Goal: Task Accomplishment & Management: Manage account settings

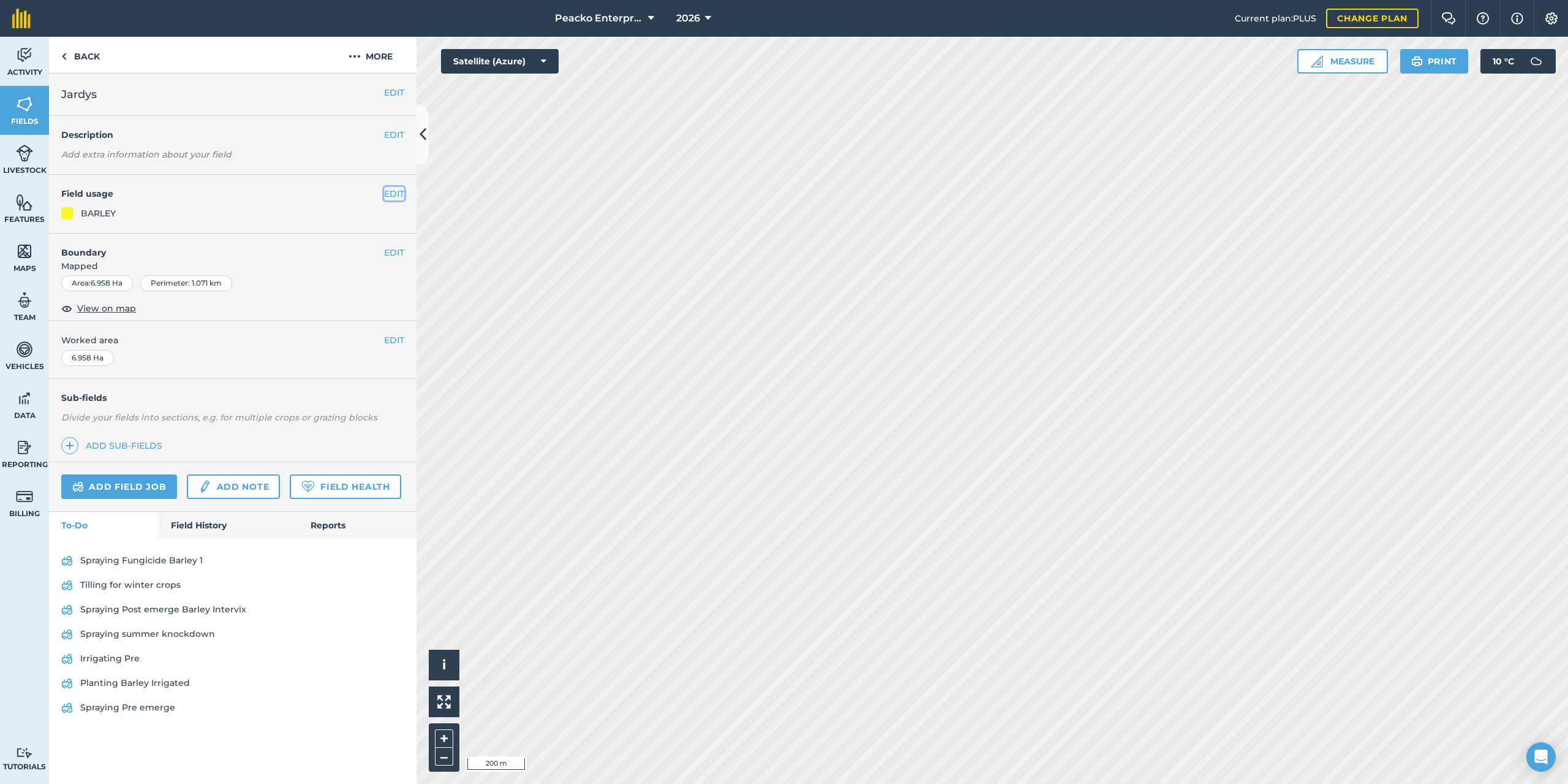
click at [401, 193] on button "EDIT" at bounding box center [394, 193] width 20 height 14
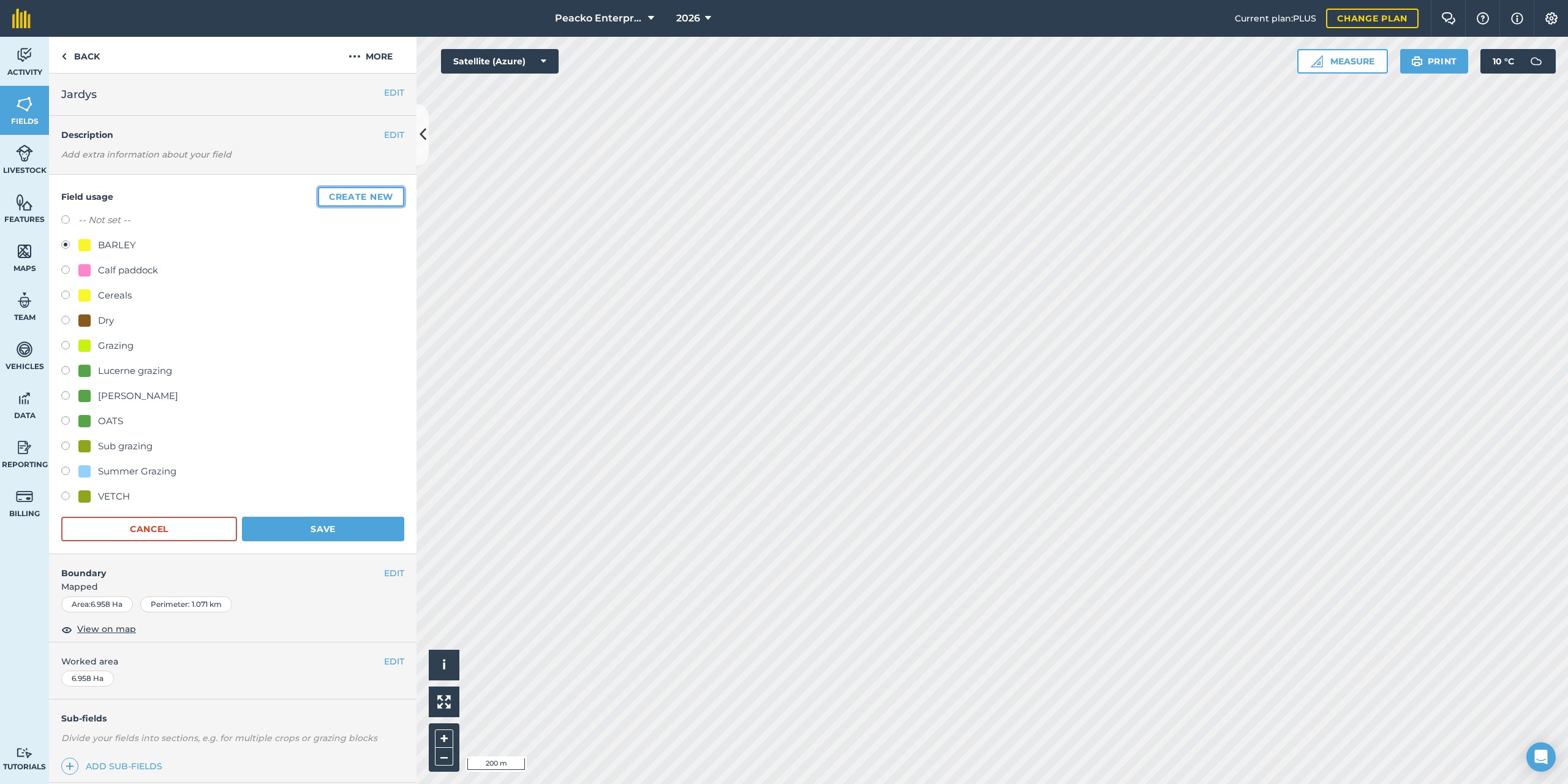
click at [359, 190] on button "Create new" at bounding box center [361, 197] width 87 height 19
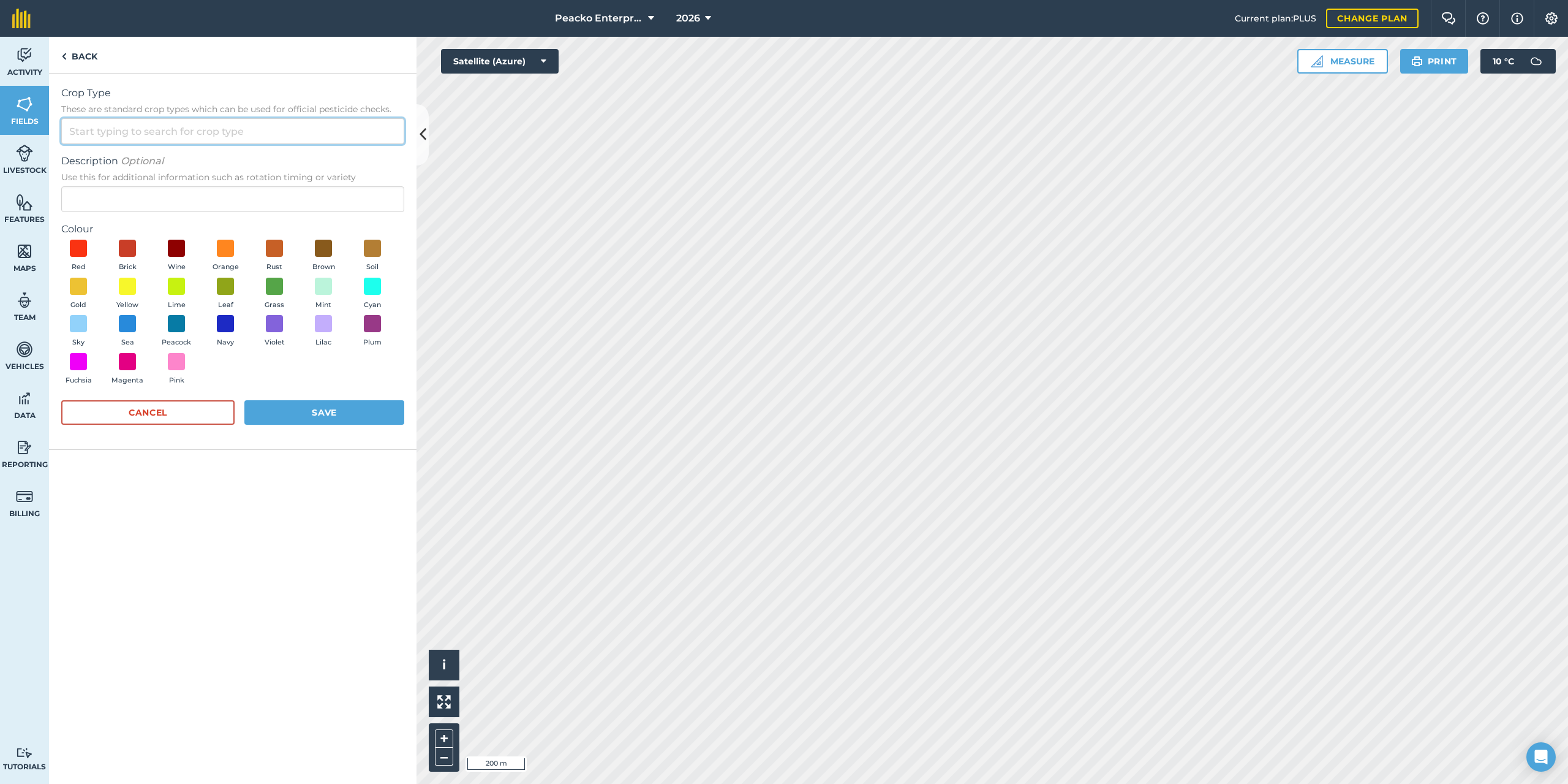
click at [240, 138] on input "Crop Type These are standard crop types which can be used for official pesticid…" at bounding box center [233, 131] width 343 height 26
click at [117, 161] on li "Other" at bounding box center [233, 159] width 342 height 29
drag, startPoint x: 162, startPoint y: 138, endPoint x: 0, endPoint y: 136, distance: 162.0
click at [0, 136] on div "Activity Fields Livestock Features Maps Team Vehicles Data Reporting Billing Tu…" at bounding box center [784, 410] width 1568 height 747
click at [307, 460] on div "Crop Type These are standard crop types which can be used for official pesticid…" at bounding box center [233, 429] width 367 height 710
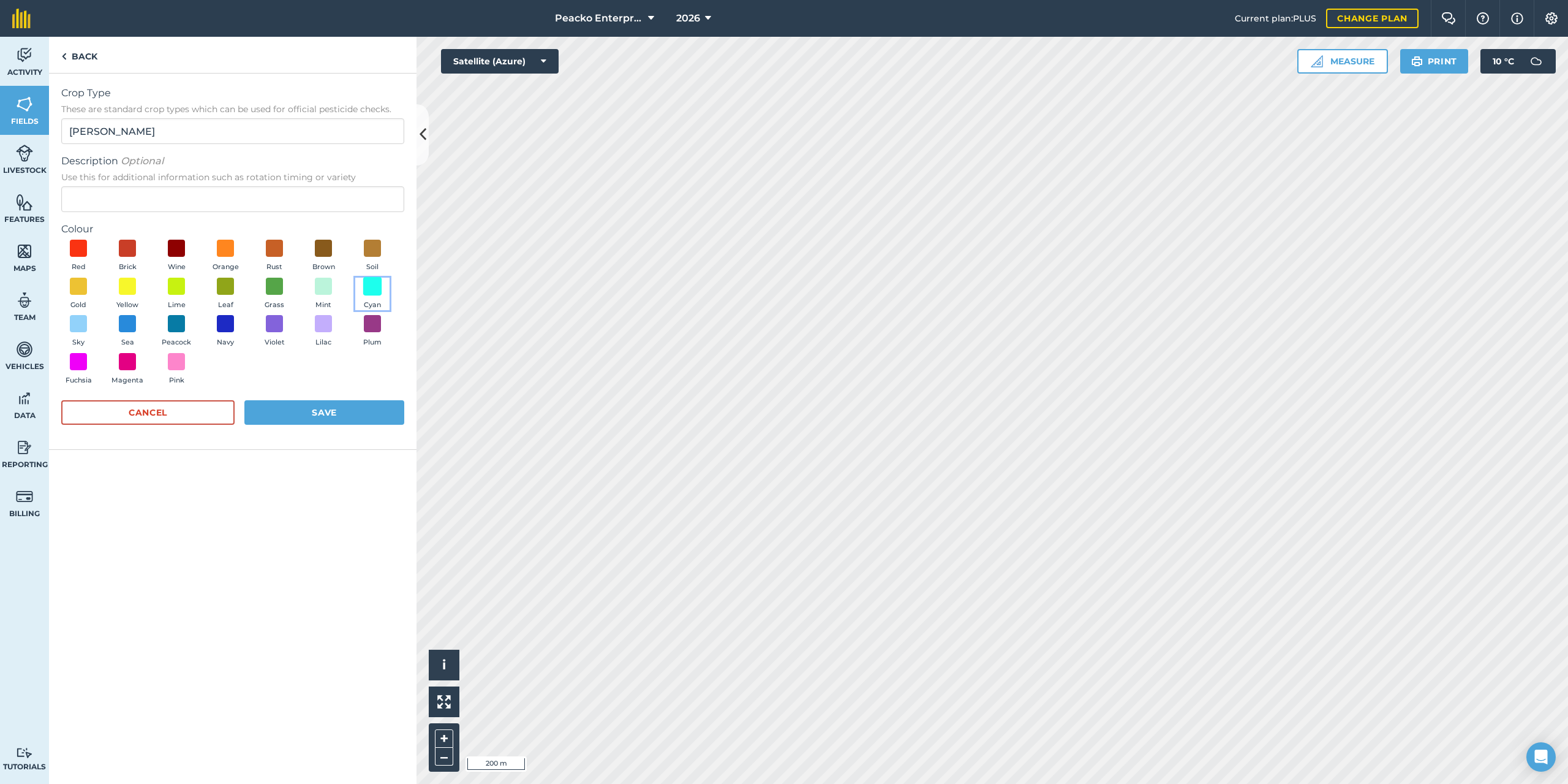
click at [373, 282] on span at bounding box center [373, 286] width 19 height 19
click at [320, 411] on button "Save" at bounding box center [324, 412] width 160 height 25
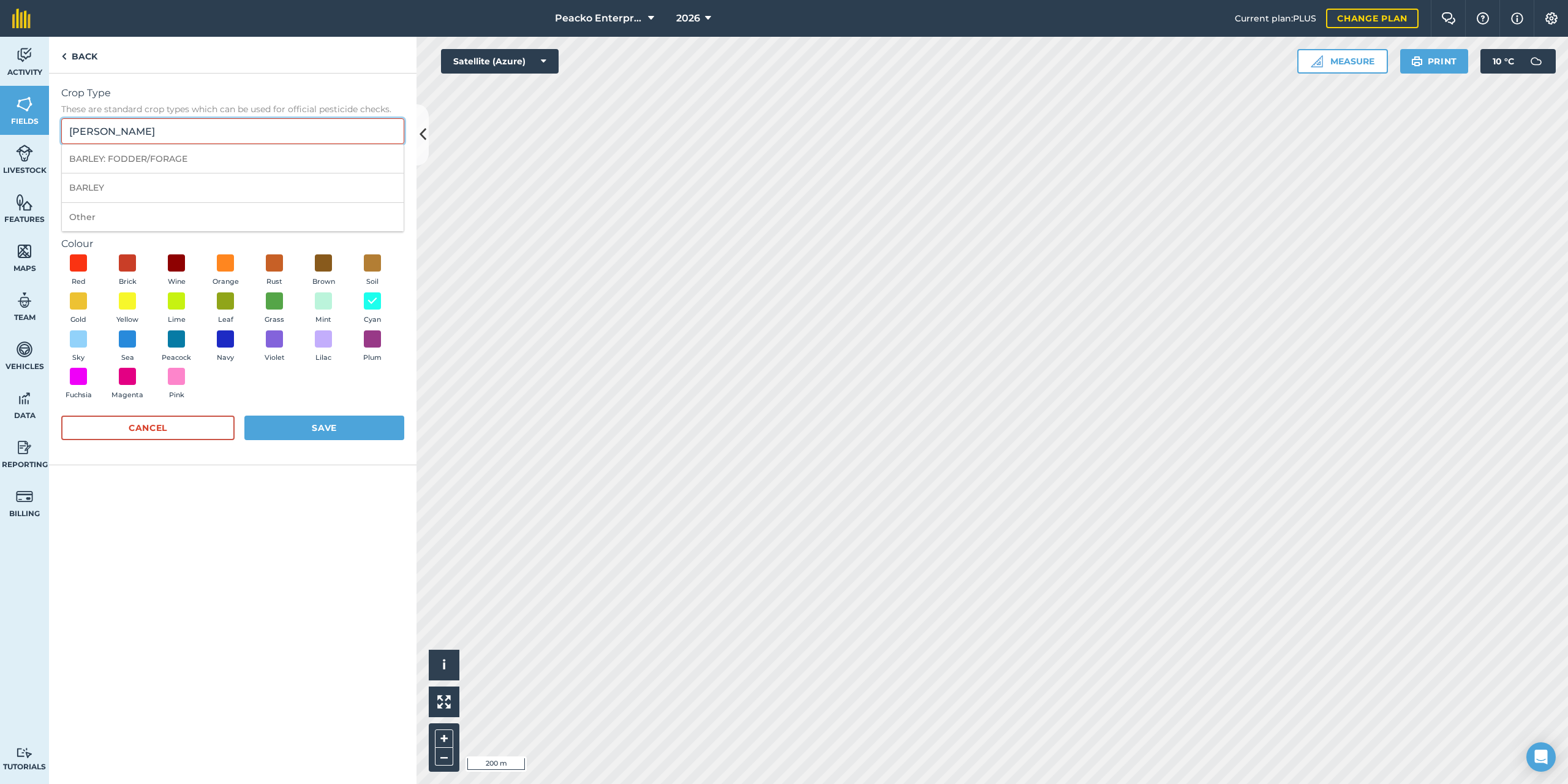
drag, startPoint x: 106, startPoint y: 131, endPoint x: 0, endPoint y: 139, distance: 106.3
click at [0, 139] on div "Activity Fields Livestock Features Maps Team Vehicles Data Reporting Billing Tu…" at bounding box center [784, 410] width 1568 height 747
click at [107, 190] on li "BARLEY" at bounding box center [233, 188] width 342 height 29
type input "BARLEY"
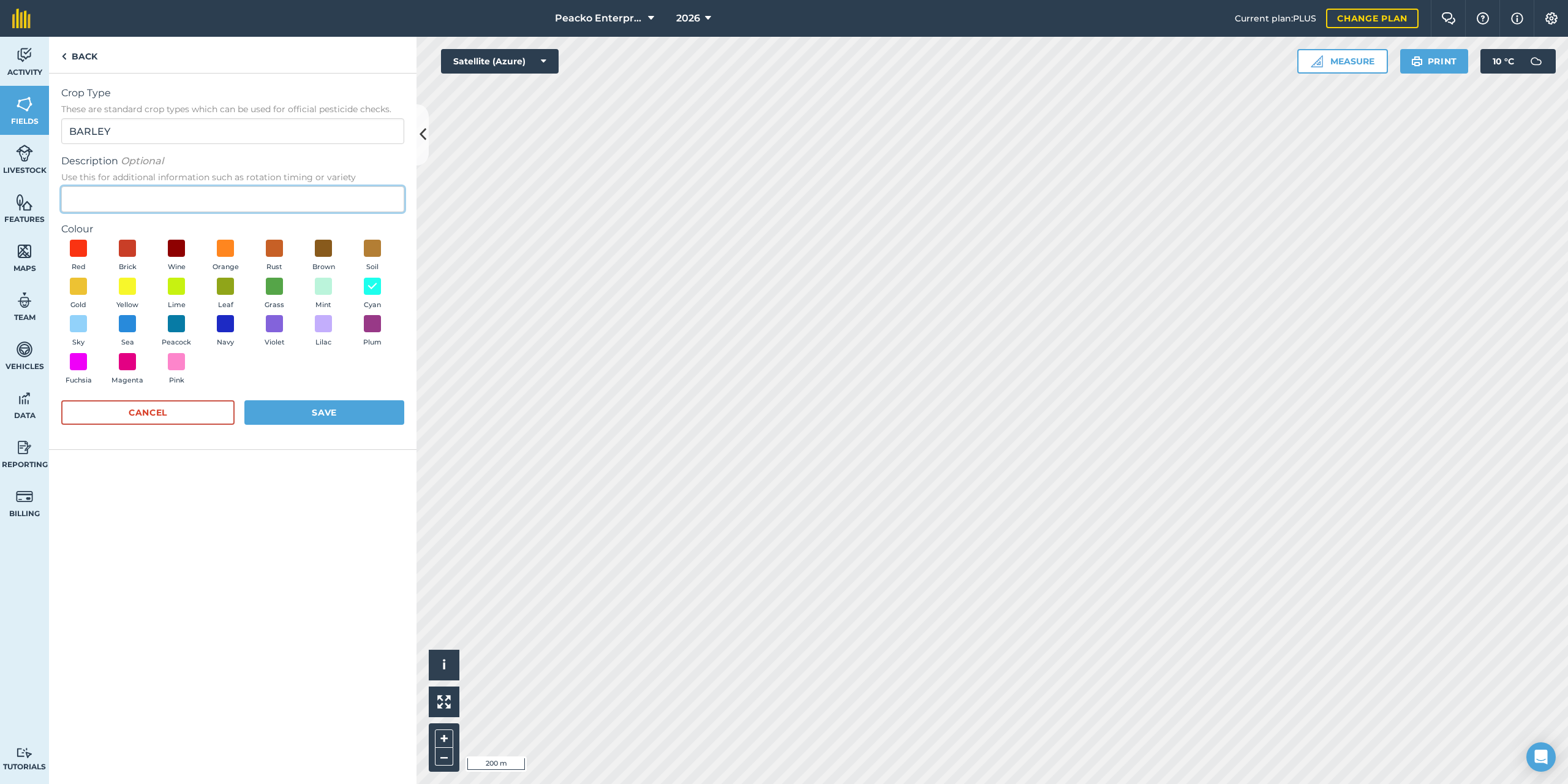
click at [208, 209] on input "Description Optional Use this for additional information such as rotation timin…" at bounding box center [233, 199] width 343 height 26
type input "Shared"
click at [379, 413] on button "Save" at bounding box center [324, 412] width 160 height 25
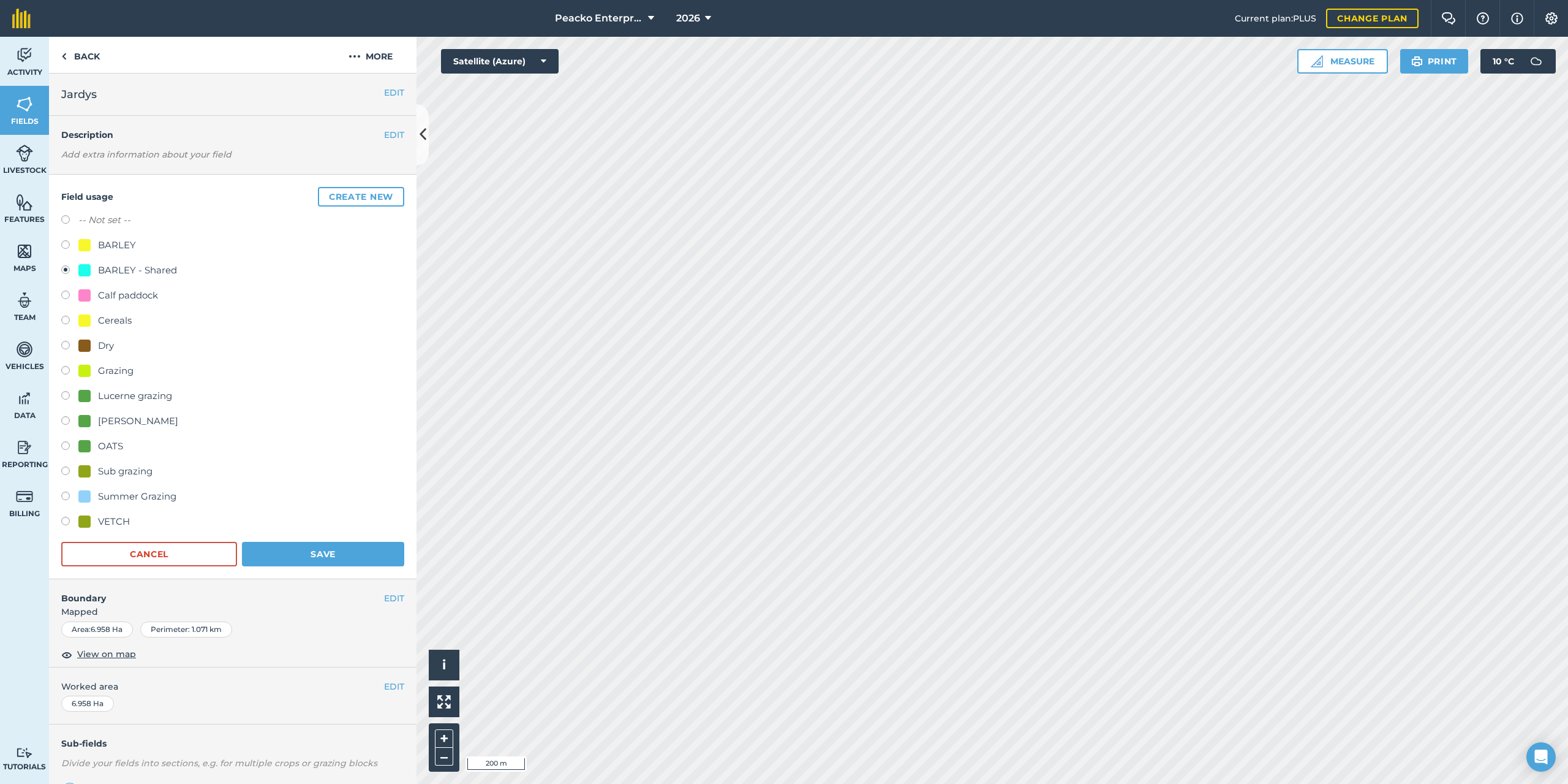
drag, startPoint x: 375, startPoint y: 412, endPoint x: 66, endPoint y: 271, distance: 339.6
click at [66, 271] on label at bounding box center [69, 271] width 17 height 12
click at [377, 553] on button "Save" at bounding box center [323, 554] width 162 height 25
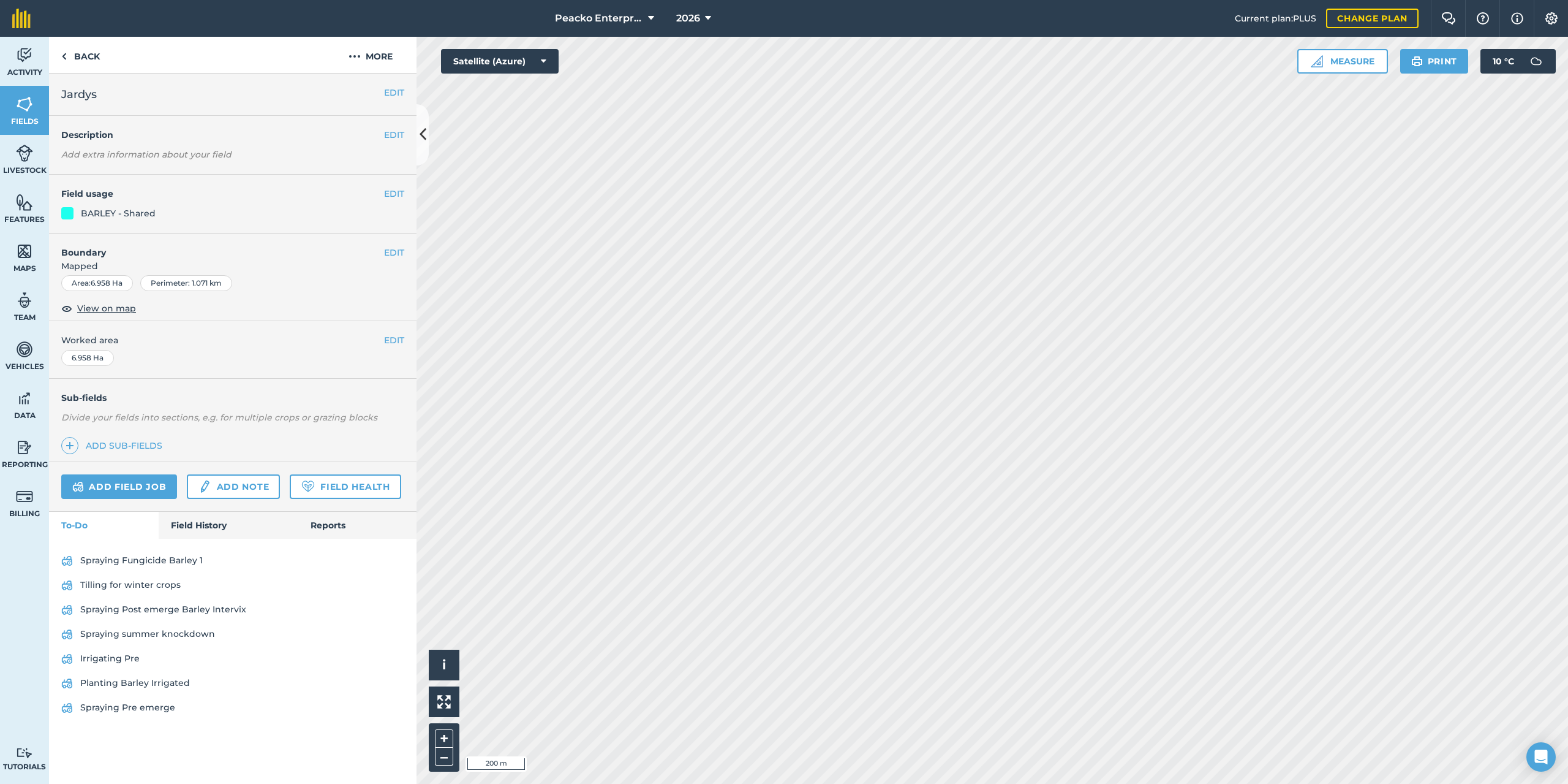
click at [695, 0] on html "Peacko Enterprises 2026 Current plan : PLUS Change plan Farm Chat Help Info Set…" at bounding box center [784, 392] width 1568 height 784
click at [398, 190] on button "EDIT" at bounding box center [394, 193] width 20 height 14
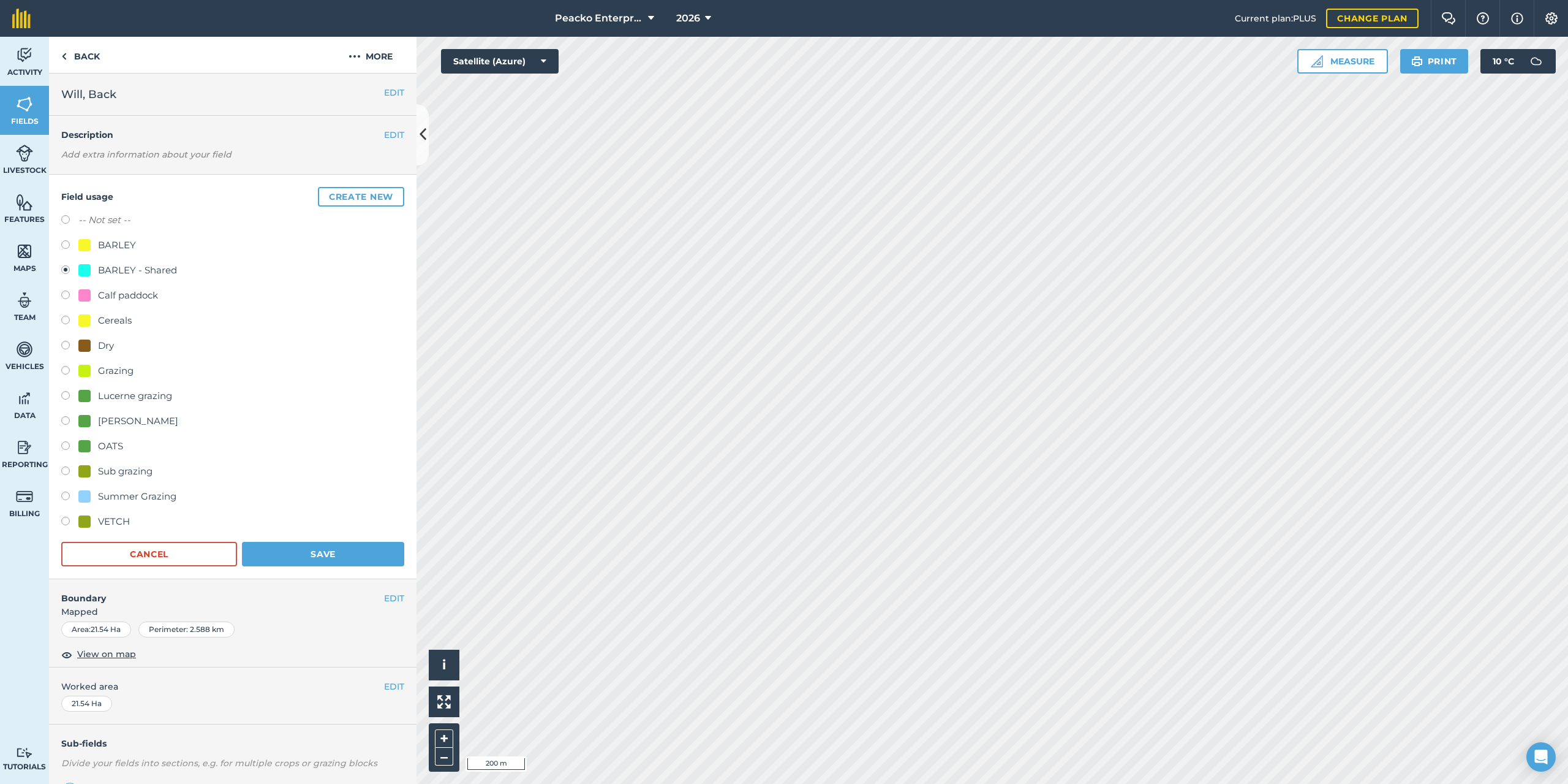
click at [126, 266] on div "BARLEY - Shared" at bounding box center [137, 270] width 79 height 14
click at [326, 559] on button "Save" at bounding box center [323, 554] width 162 height 25
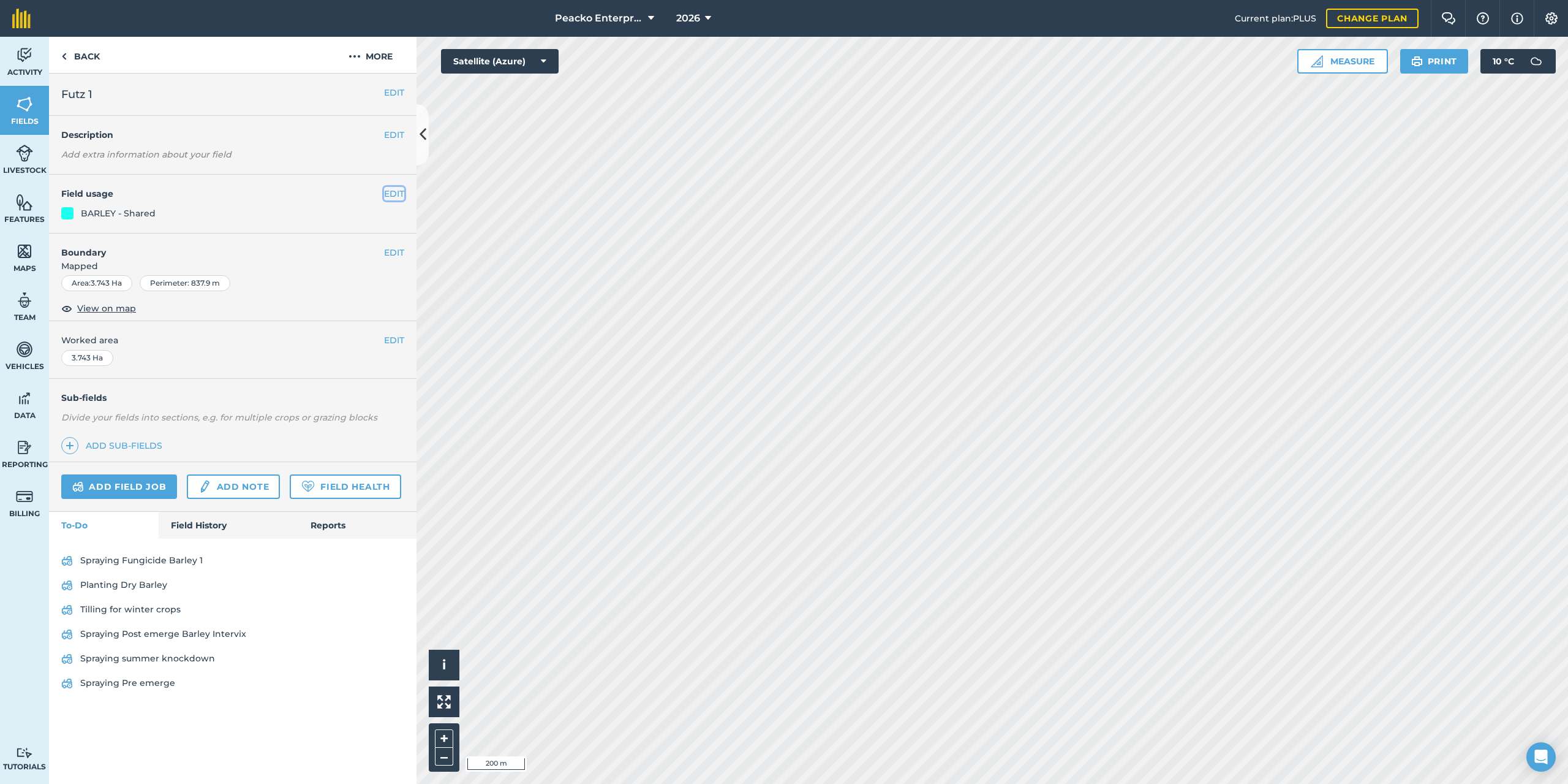
click at [387, 193] on button "EDIT" at bounding box center [394, 193] width 20 height 14
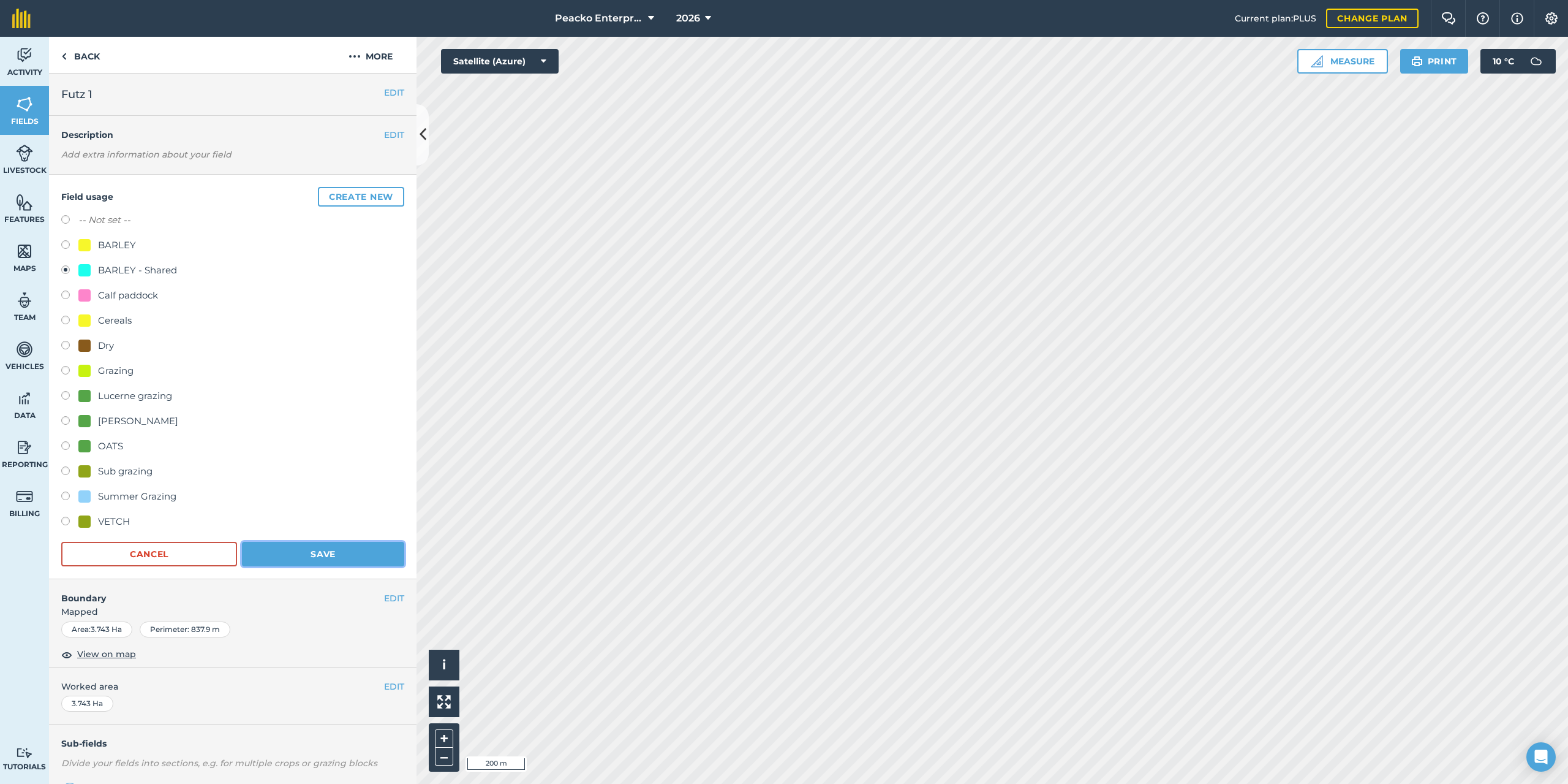
click at [330, 544] on button "Save" at bounding box center [323, 554] width 162 height 25
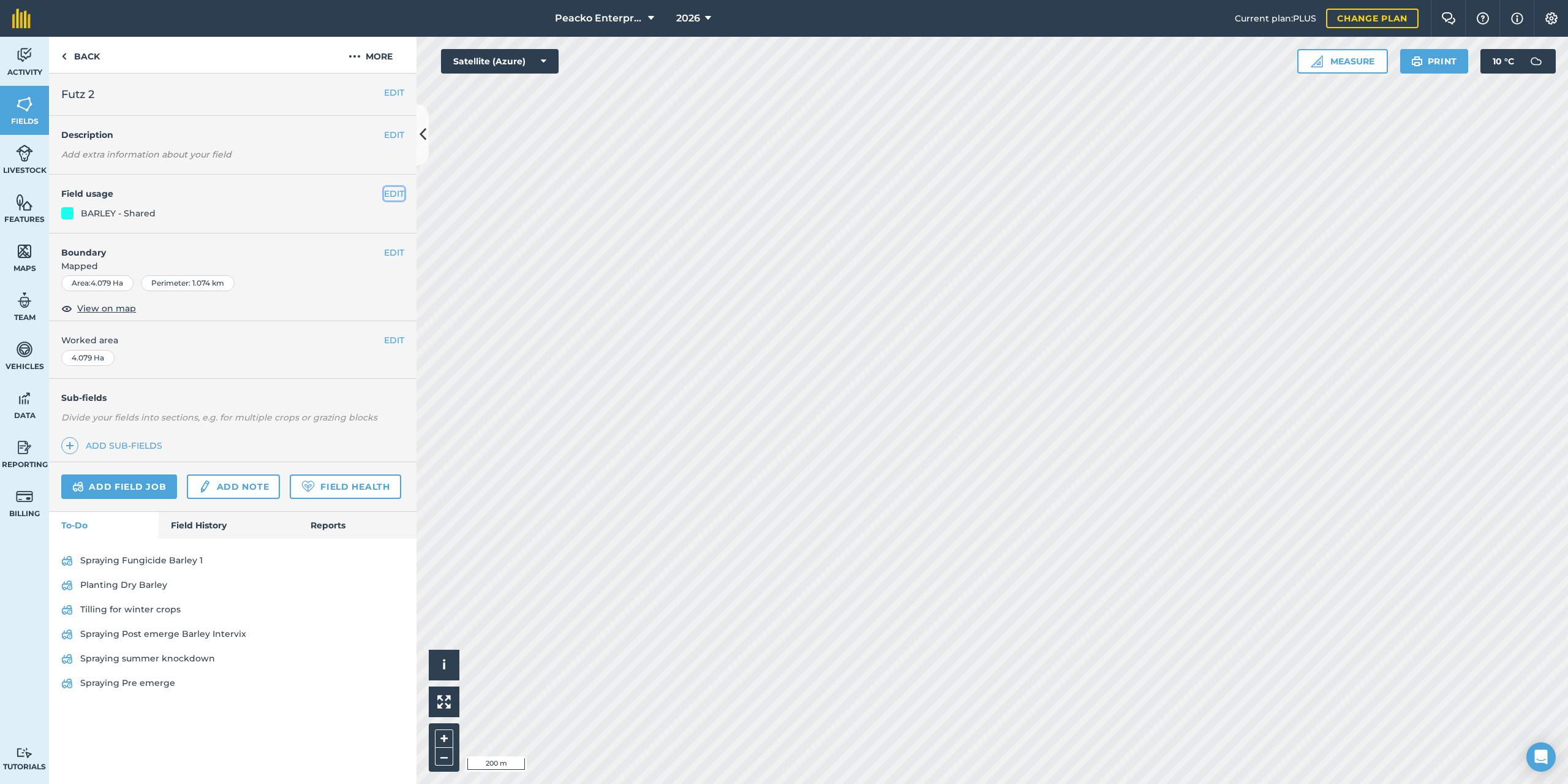
click at [395, 196] on button "EDIT" at bounding box center [394, 193] width 20 height 14
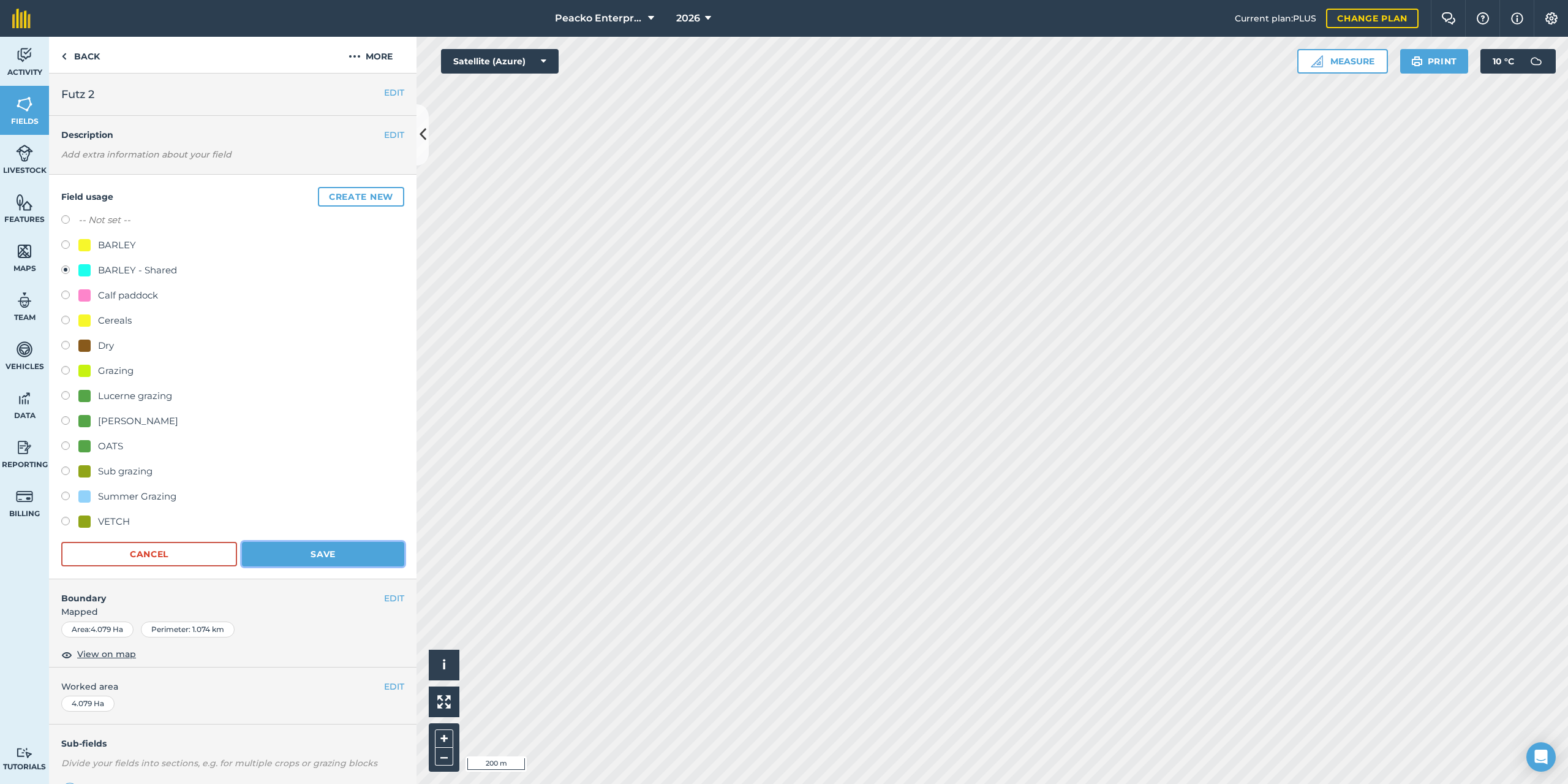
click at [316, 547] on button "Save" at bounding box center [323, 554] width 162 height 25
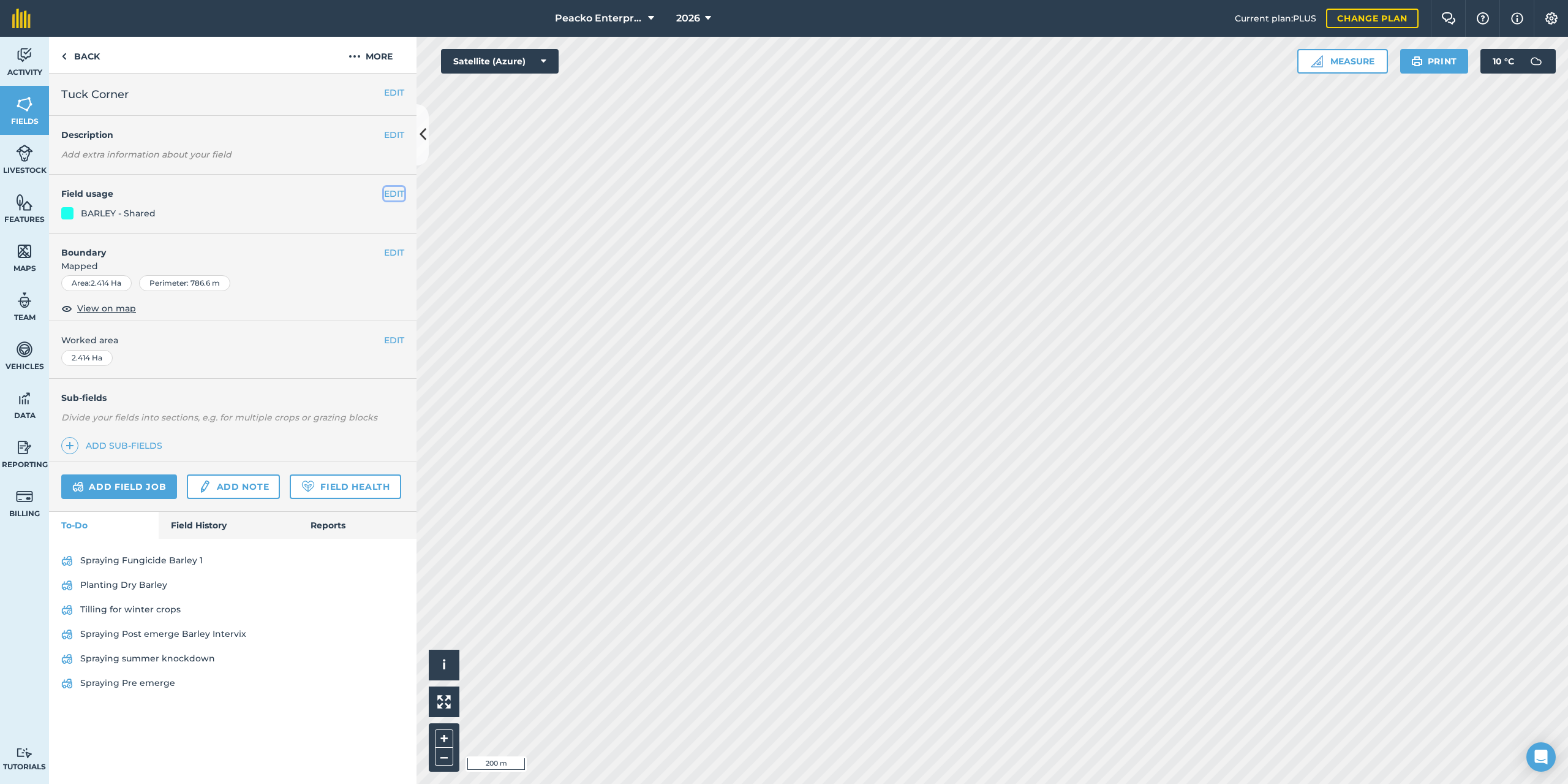
click at [398, 191] on button "EDIT" at bounding box center [394, 193] width 20 height 14
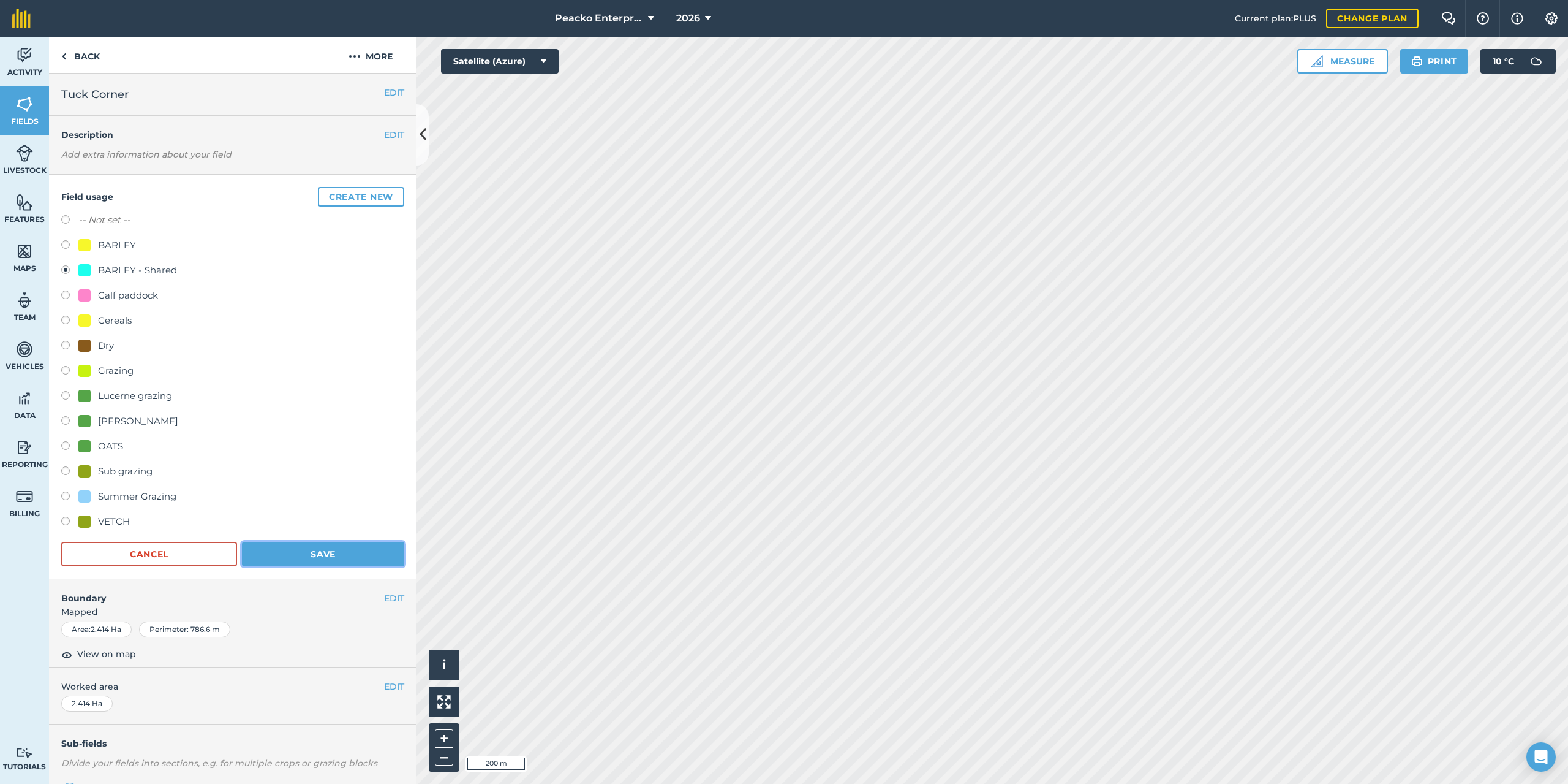
click at [334, 553] on button "Save" at bounding box center [323, 554] width 162 height 25
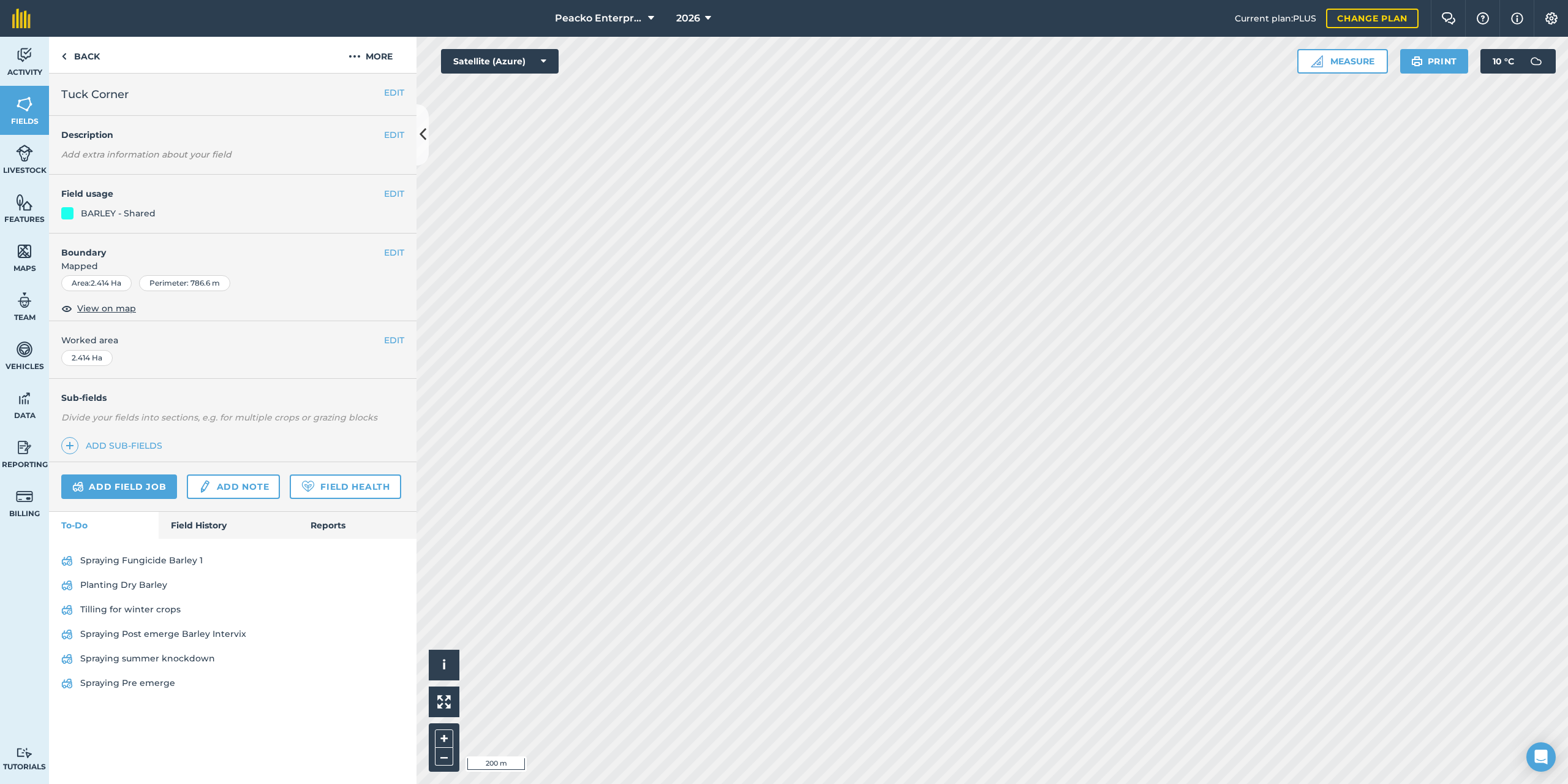
click at [921, 783] on html "Peacko Enterprises 2026 Current plan : PLUS Change plan Farm Chat Help Info Set…" at bounding box center [784, 392] width 1568 height 784
click at [992, 783] on html "Peacko Enterprises 2026 Current plan : PLUS Change plan Farm Chat Help Info Set…" at bounding box center [784, 392] width 1568 height 784
click at [399, 197] on button "EDIT" at bounding box center [394, 193] width 20 height 14
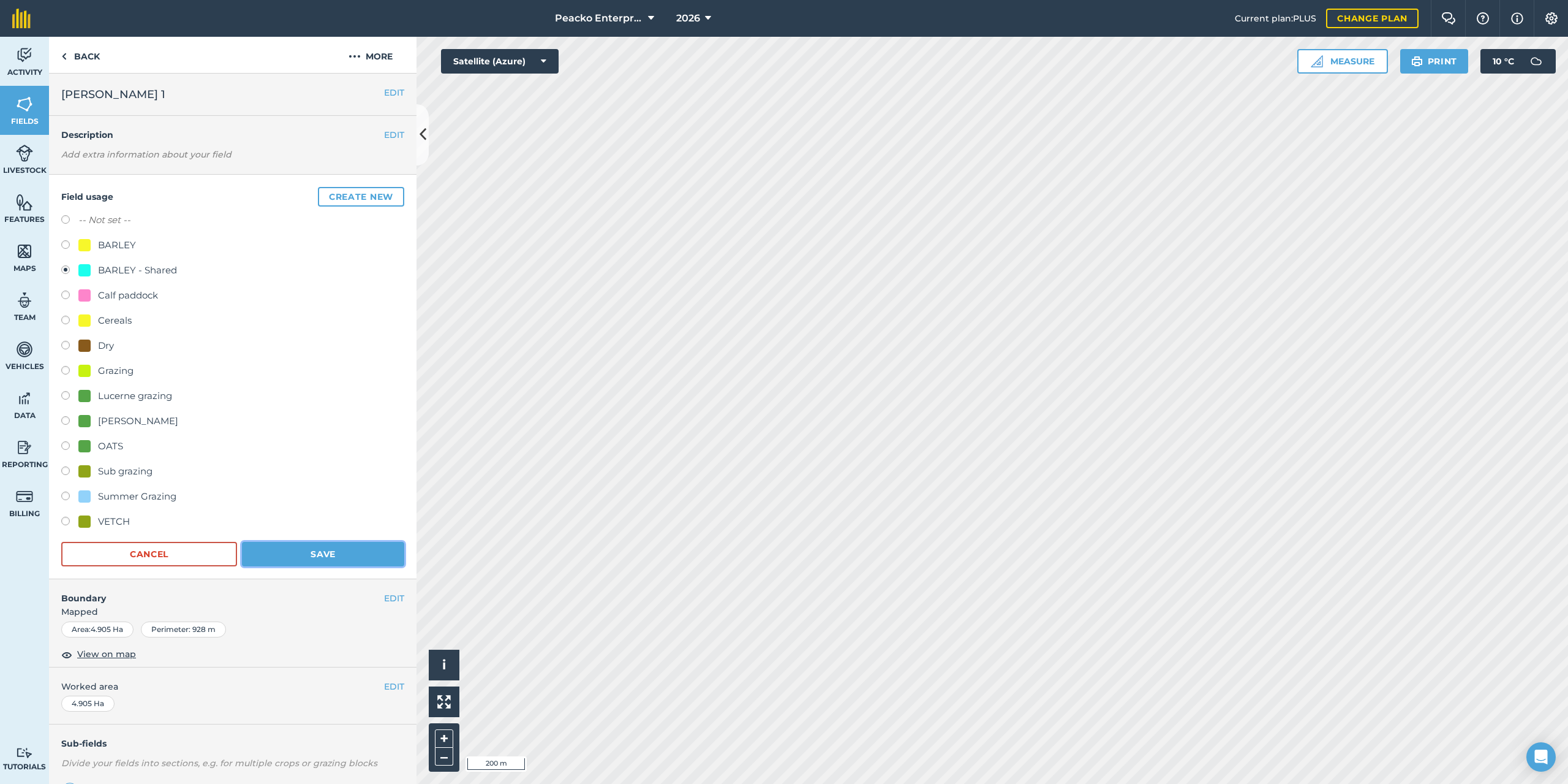
drag, startPoint x: 303, startPoint y: 559, endPoint x: 312, endPoint y: 561, distance: 9.2
click at [305, 559] on button "Save" at bounding box center [323, 554] width 162 height 25
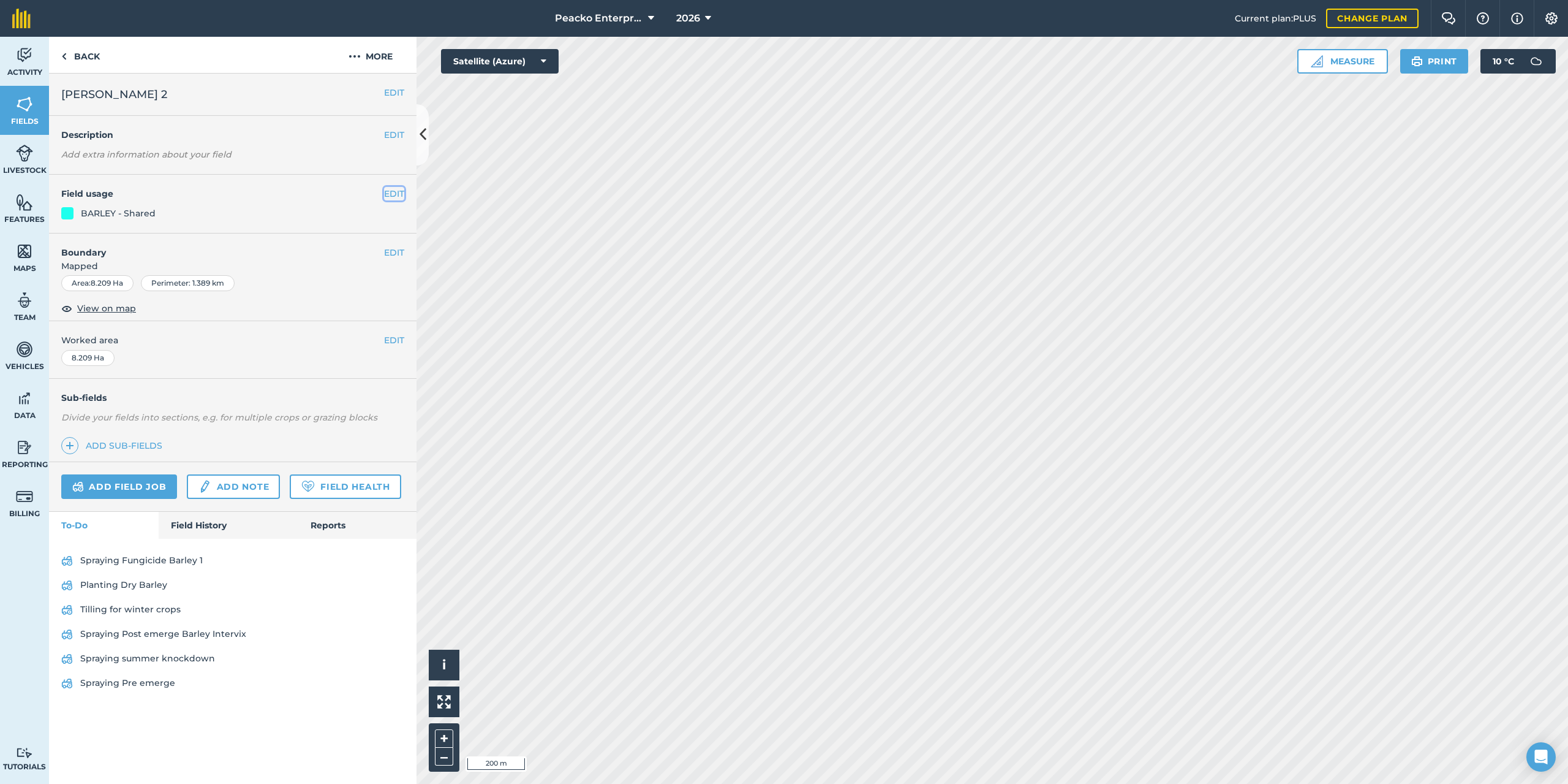
click at [390, 197] on button "EDIT" at bounding box center [394, 193] width 20 height 14
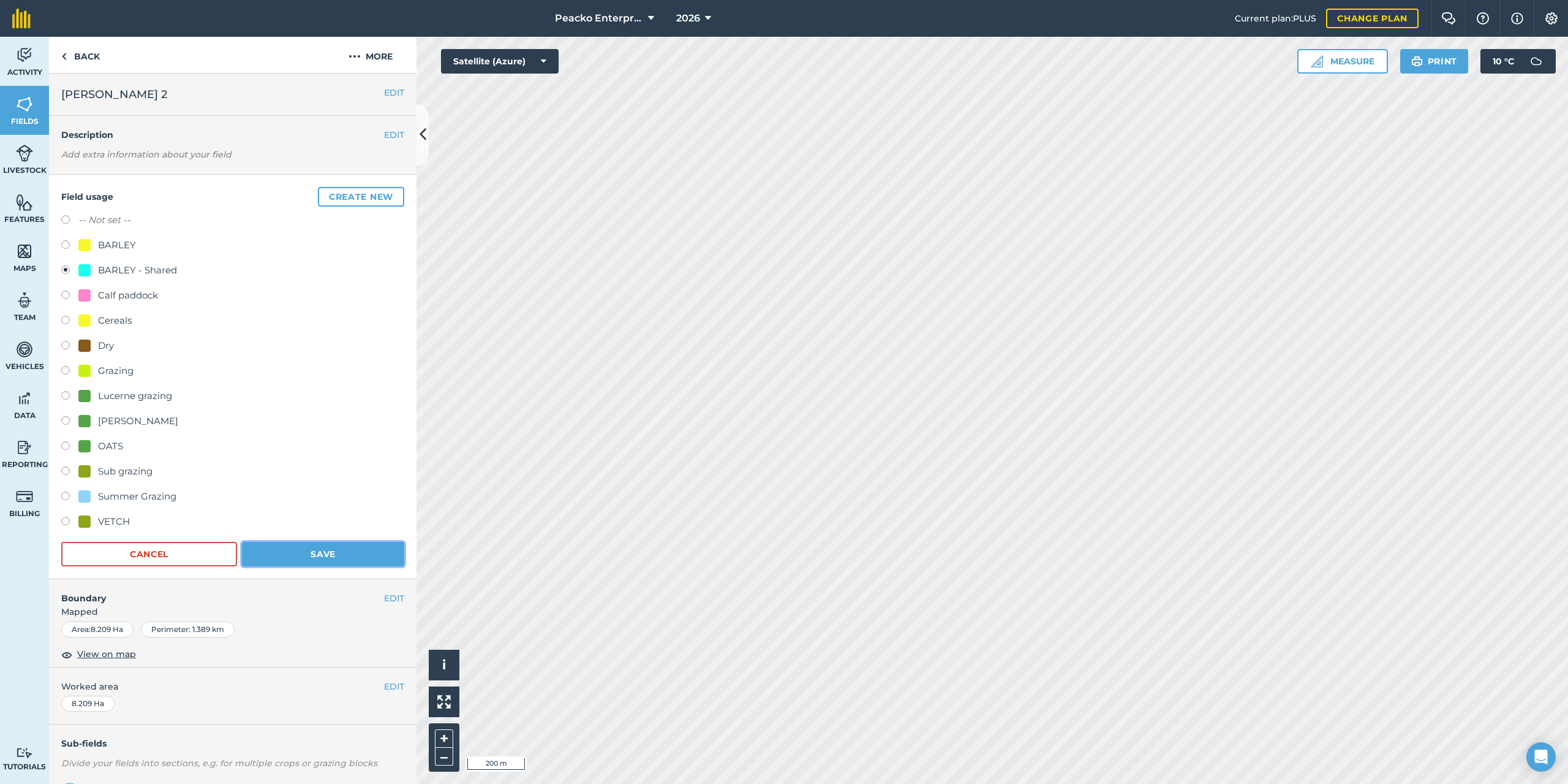
click at [361, 546] on button "Save" at bounding box center [323, 554] width 162 height 25
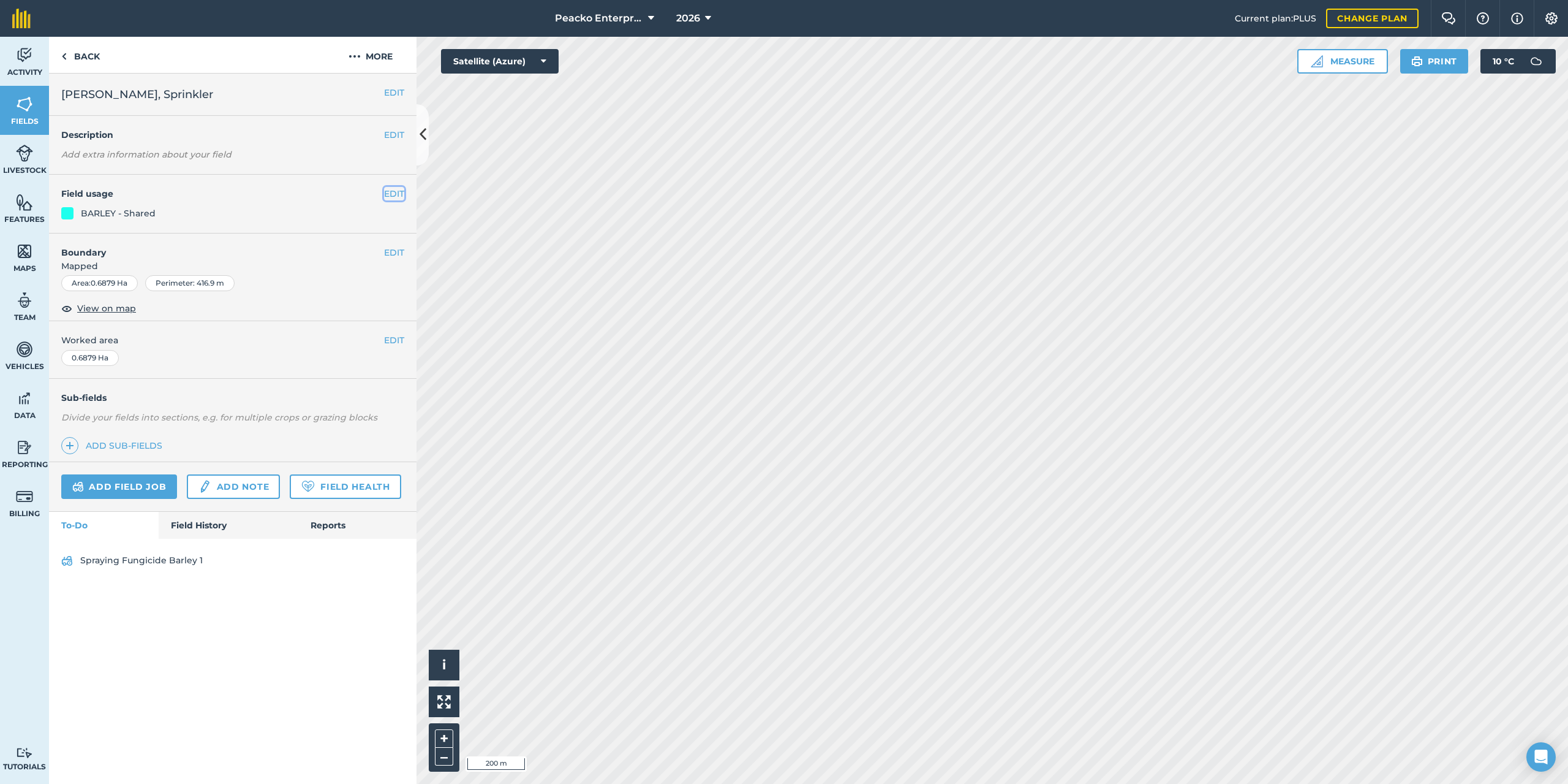
click at [400, 190] on button "EDIT" at bounding box center [394, 193] width 20 height 14
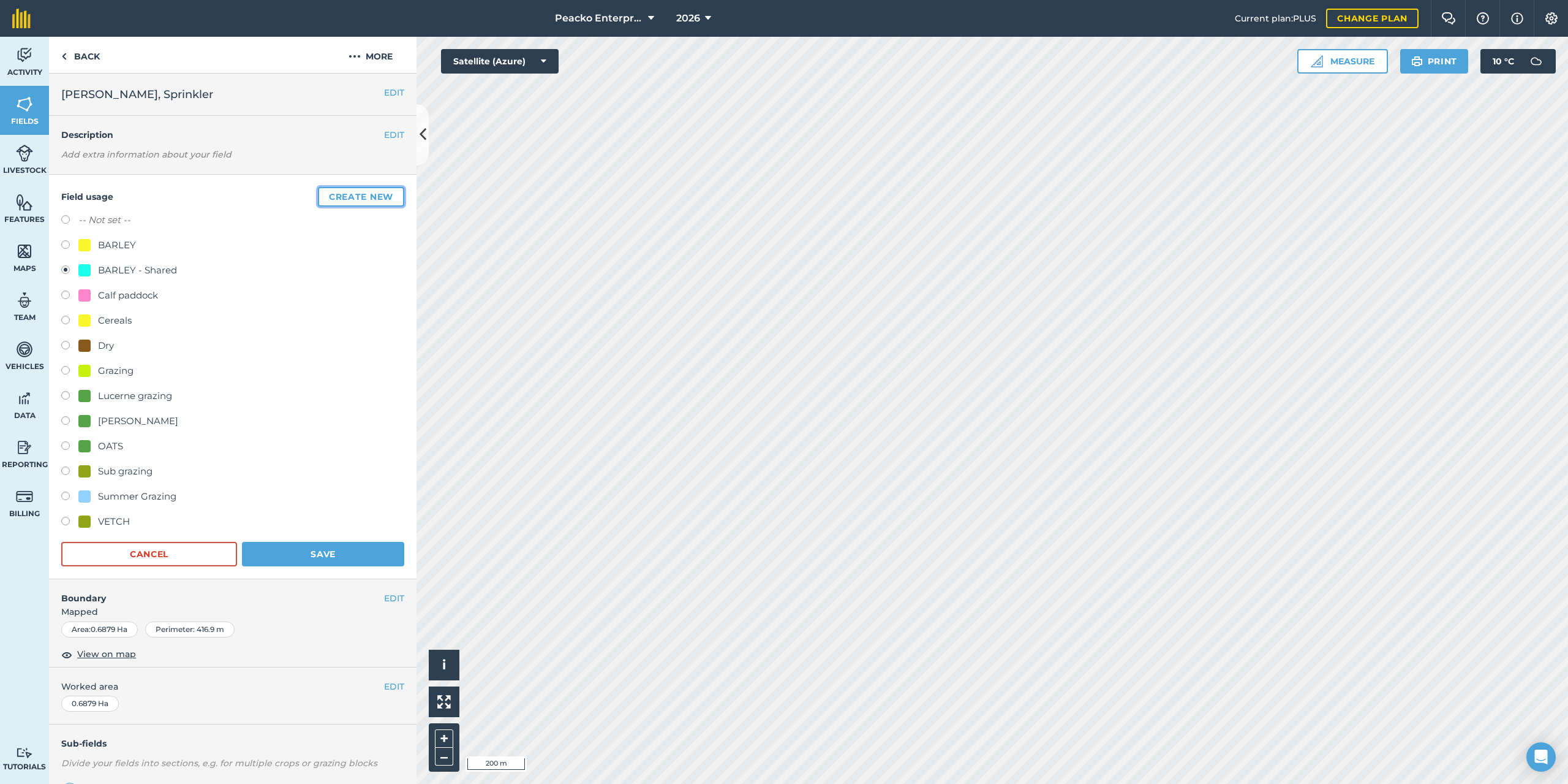
click at [358, 198] on button "Create new" at bounding box center [361, 197] width 87 height 19
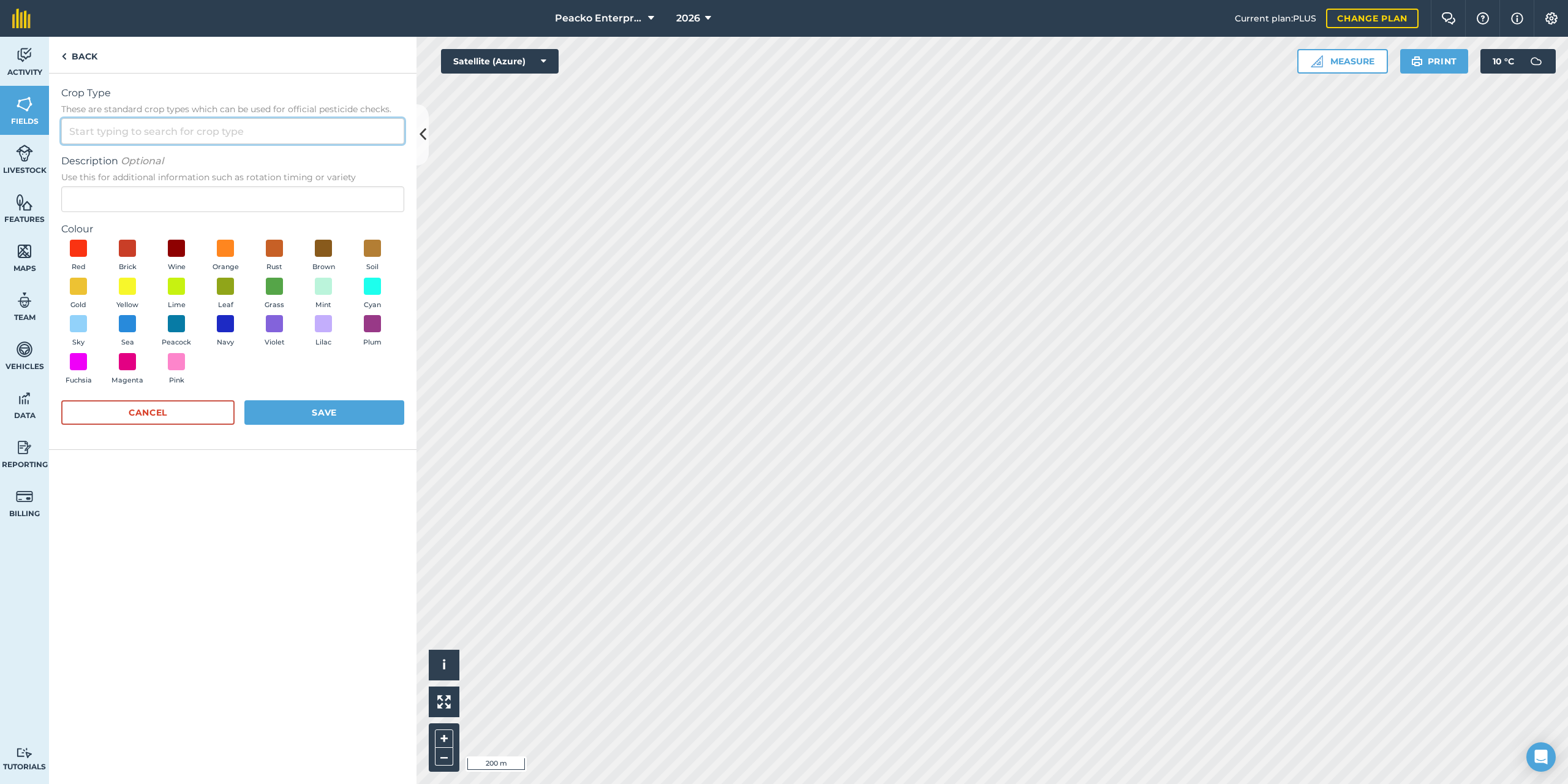
click at [213, 138] on input "Crop Type These are standard crop types which can be used for official pesticid…" at bounding box center [233, 131] width 343 height 26
click at [206, 156] on li "Other" at bounding box center [233, 159] width 342 height 29
type input "Other"
click at [209, 201] on input "Description Optional Use this for additional information such as rotation timin…" at bounding box center [233, 199] width 343 height 26
click at [373, 254] on span at bounding box center [373, 249] width 19 height 19
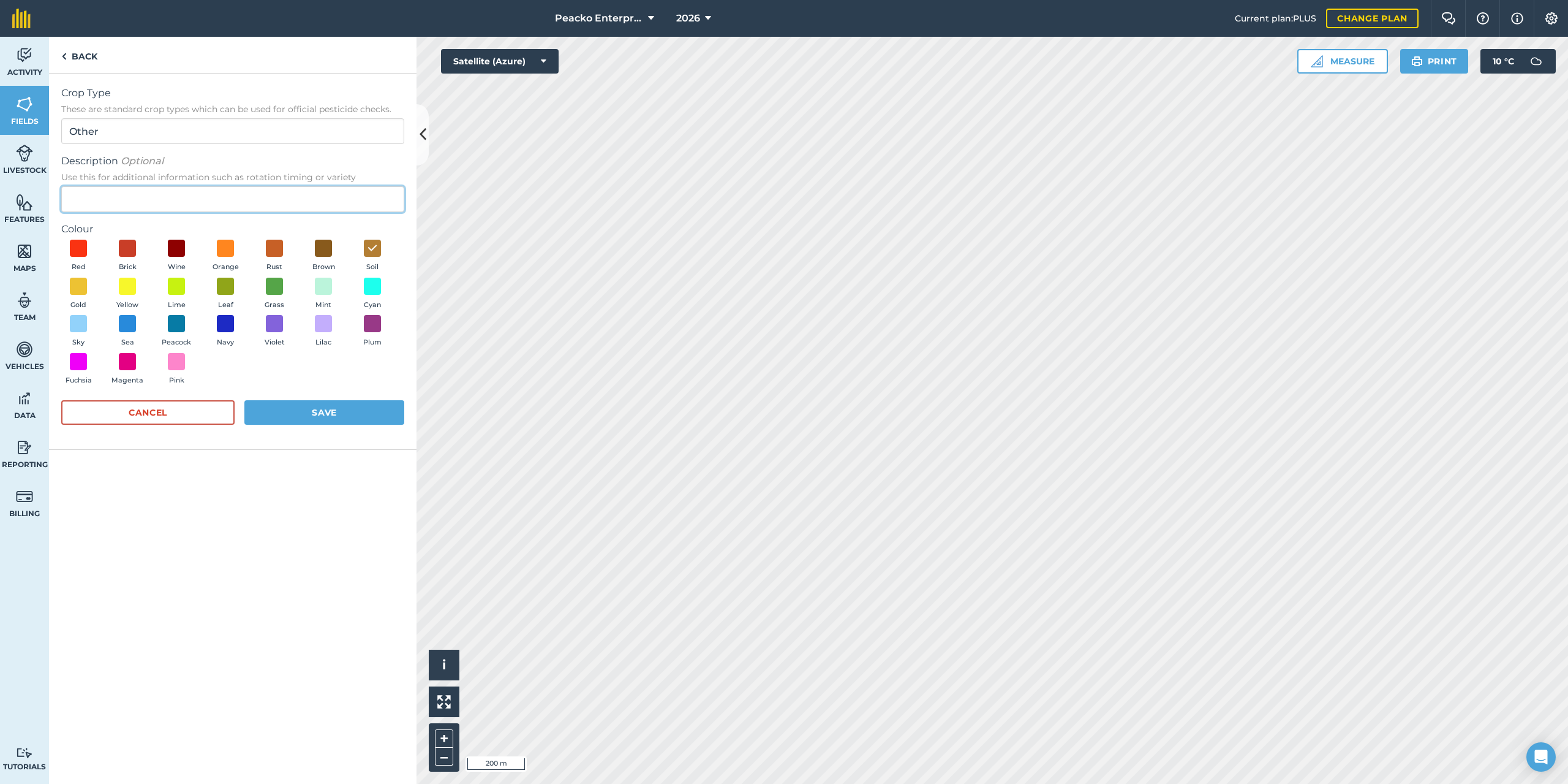
click at [228, 199] on input "Description Optional Use this for additional information such as rotation timin…" at bounding box center [233, 199] width 343 height 26
click at [177, 403] on button "Cancel" at bounding box center [148, 412] width 173 height 25
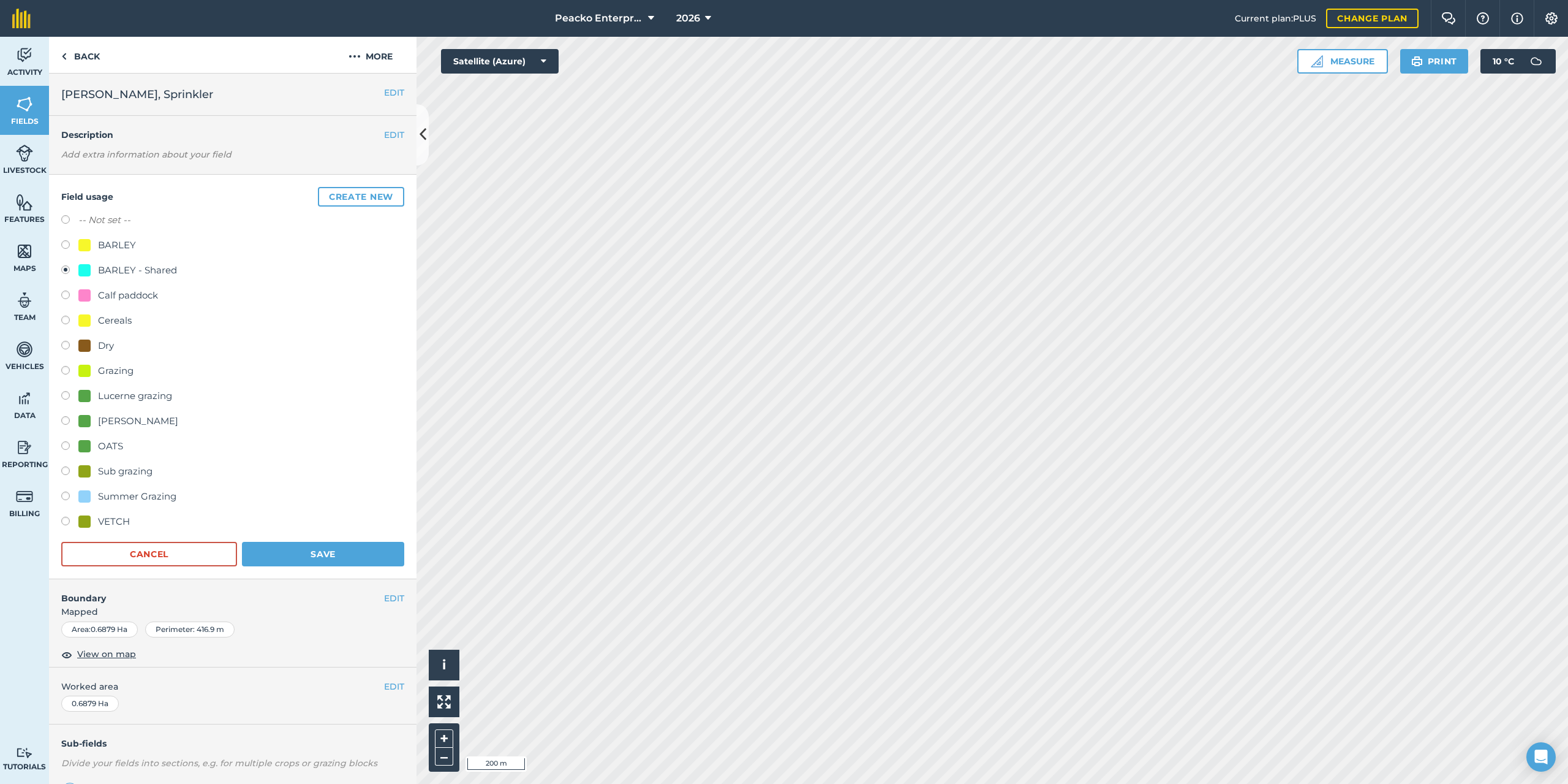
click at [67, 221] on label at bounding box center [69, 221] width 17 height 12
radio input "true"
radio input "false"
click at [276, 560] on button "Save" at bounding box center [323, 554] width 162 height 25
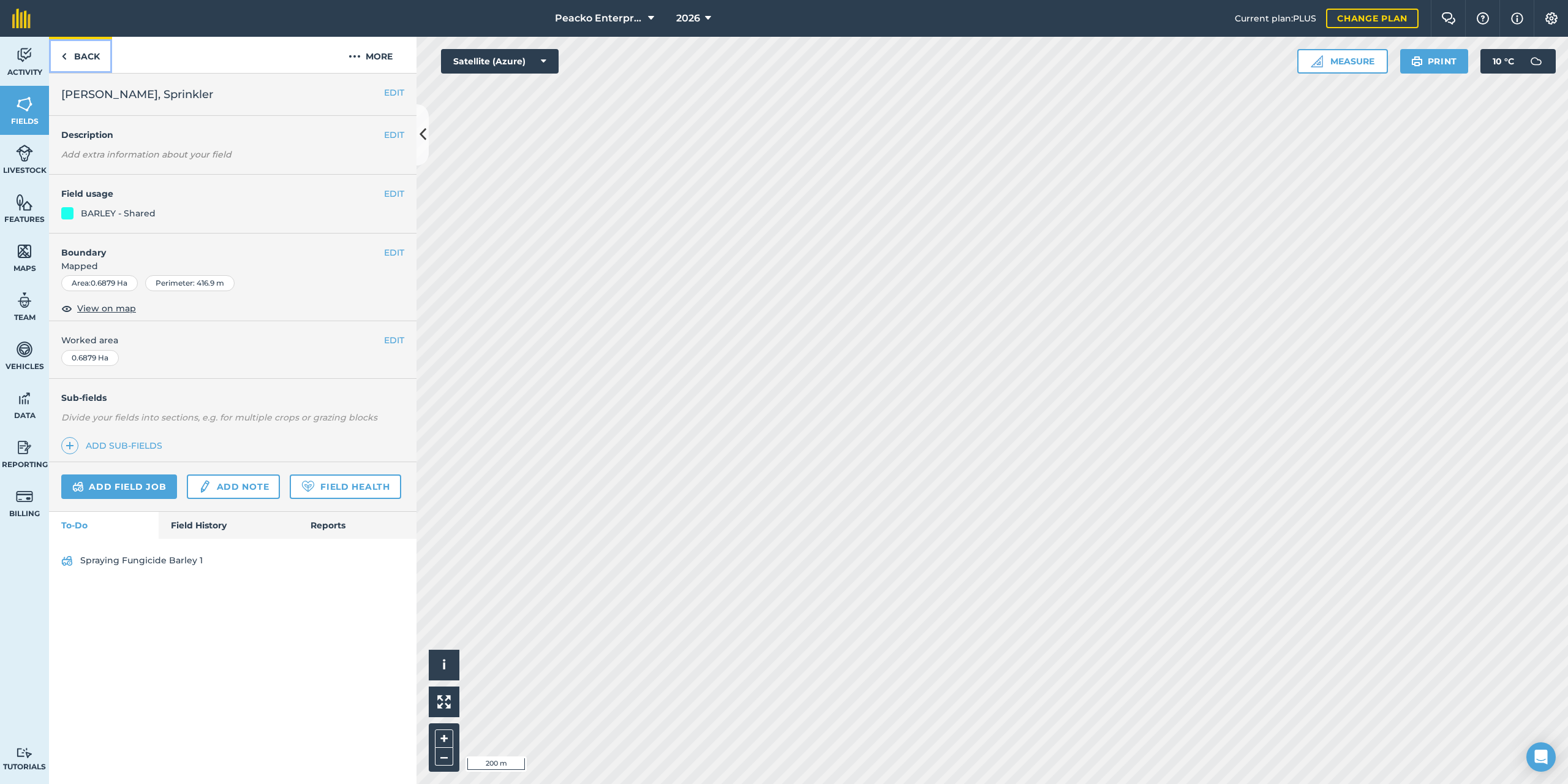
click at [100, 55] on link "Back" at bounding box center [80, 55] width 63 height 36
click at [64, 49] on img at bounding box center [63, 56] width 6 height 14
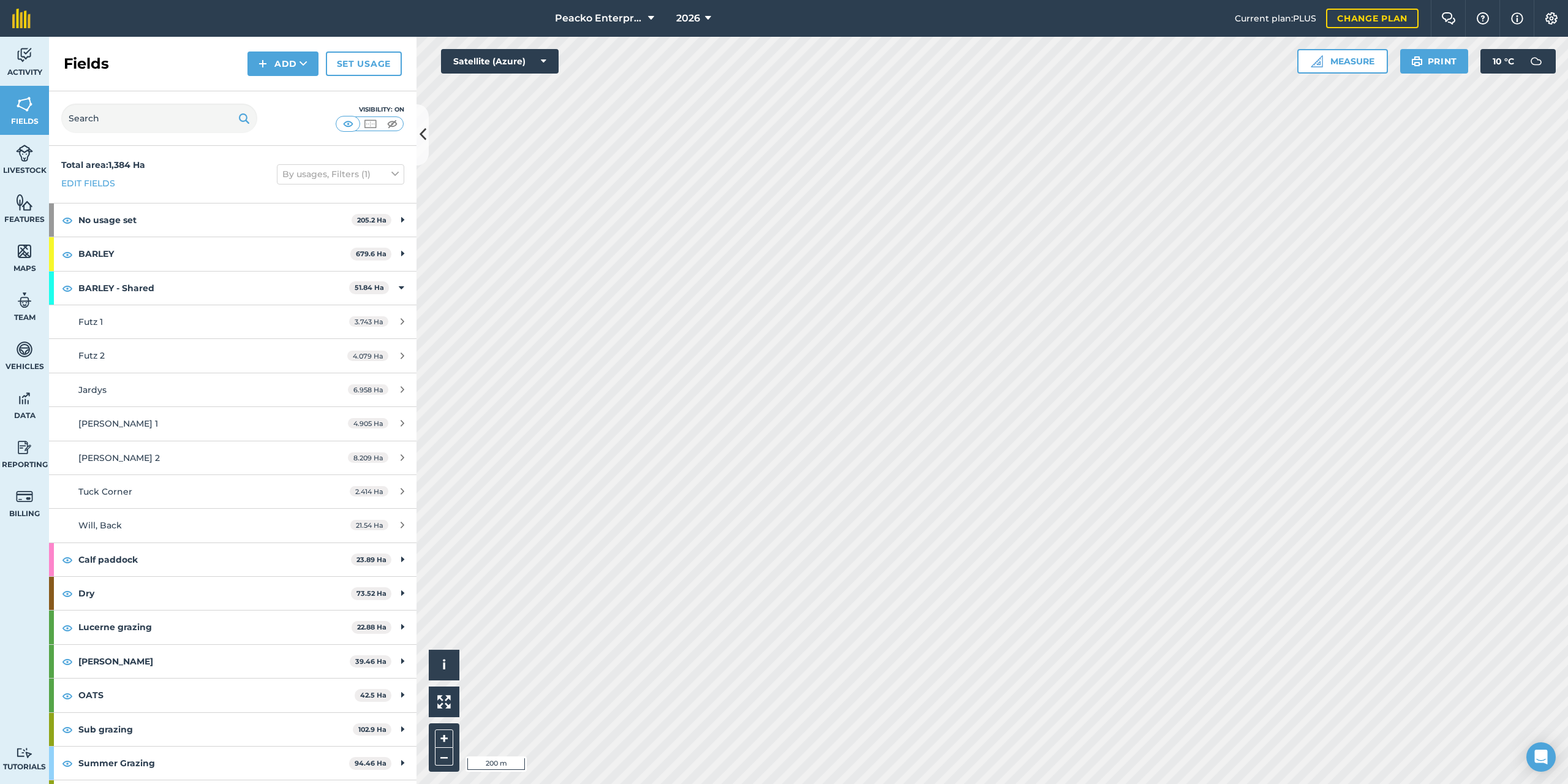
click at [69, 49] on div "Fields Add Set usage" at bounding box center [233, 64] width 367 height 55
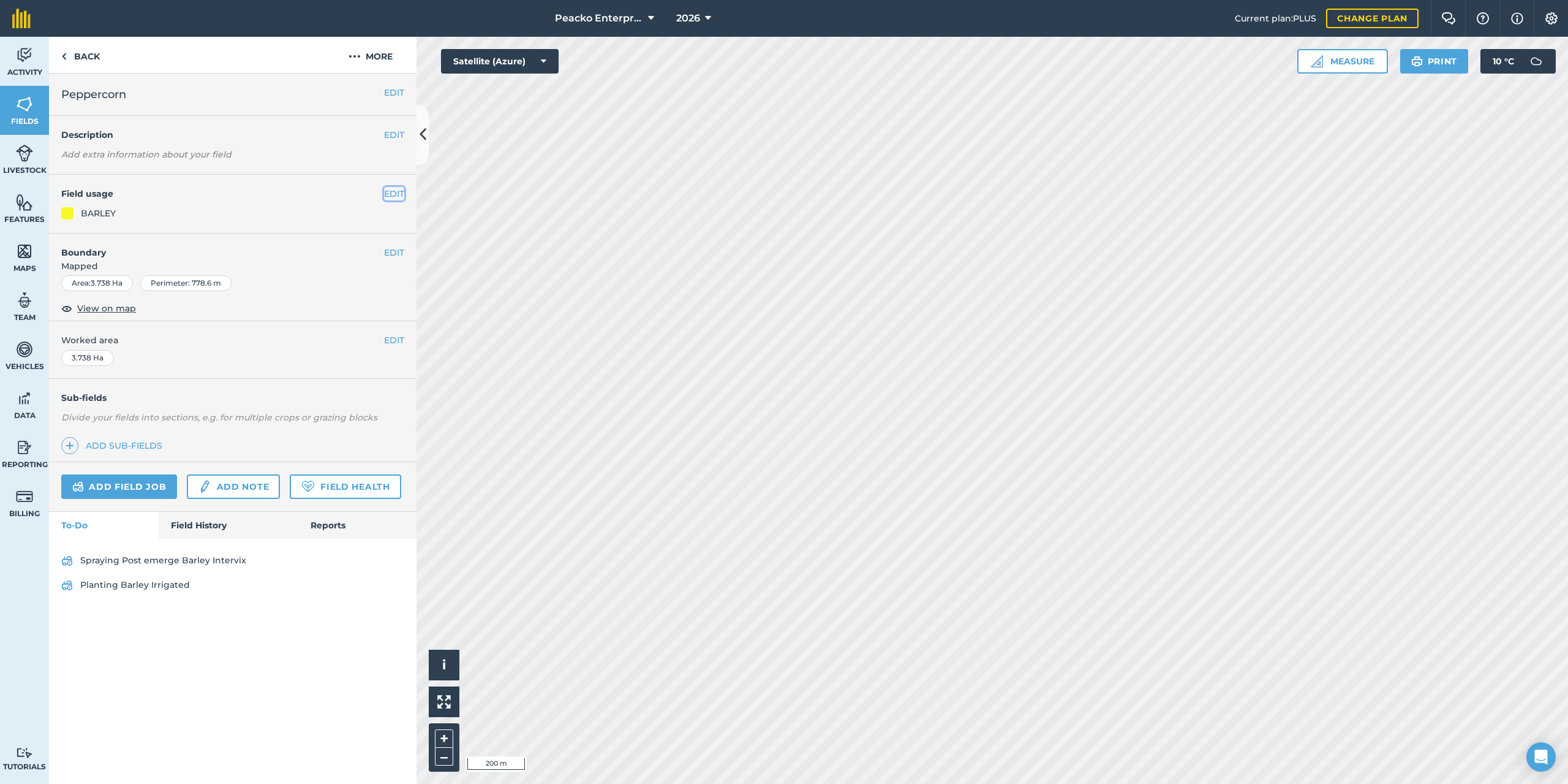
click at [387, 192] on button "EDIT" at bounding box center [394, 193] width 20 height 14
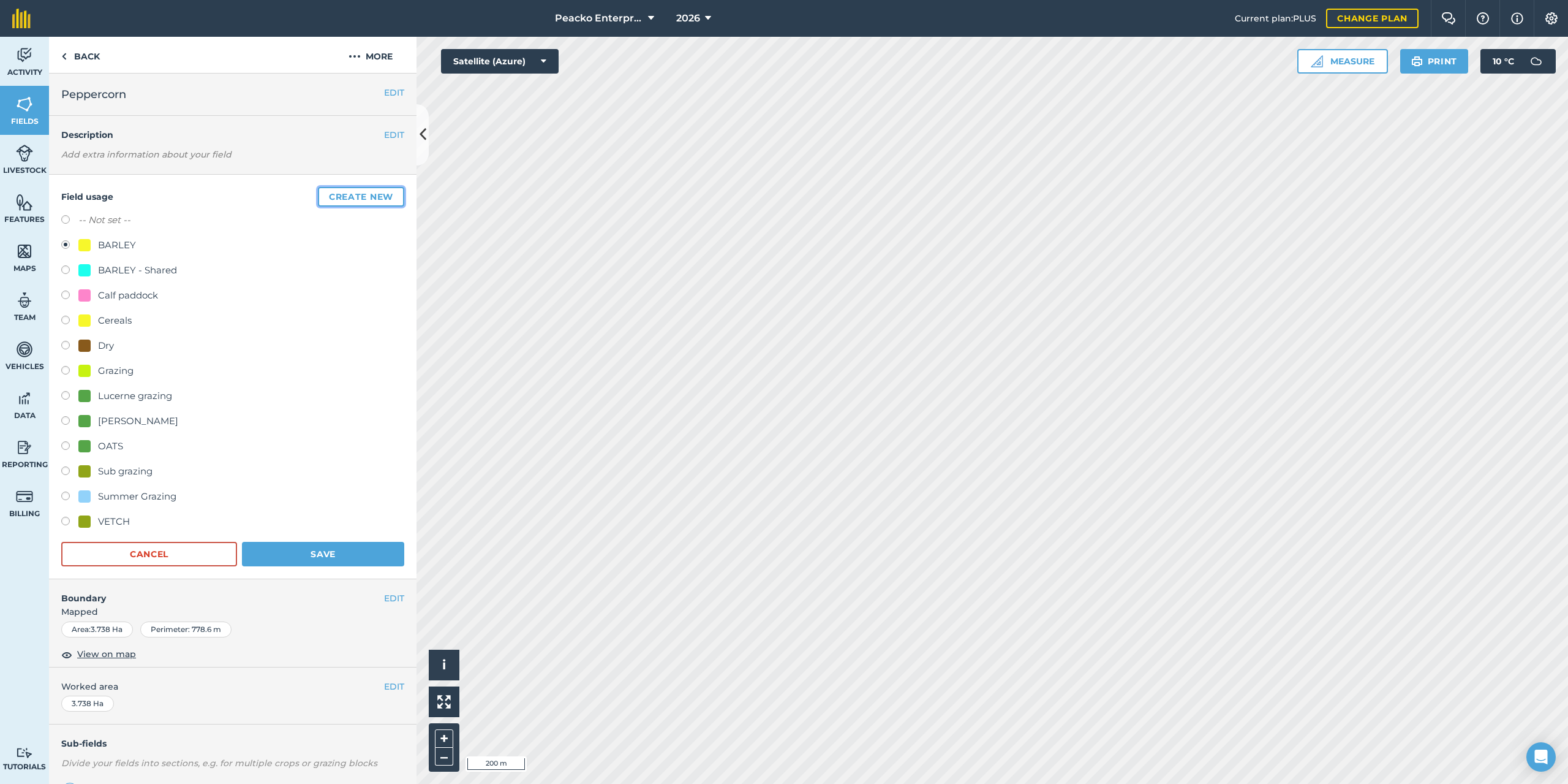
click at [346, 196] on button "Create new" at bounding box center [361, 197] width 87 height 19
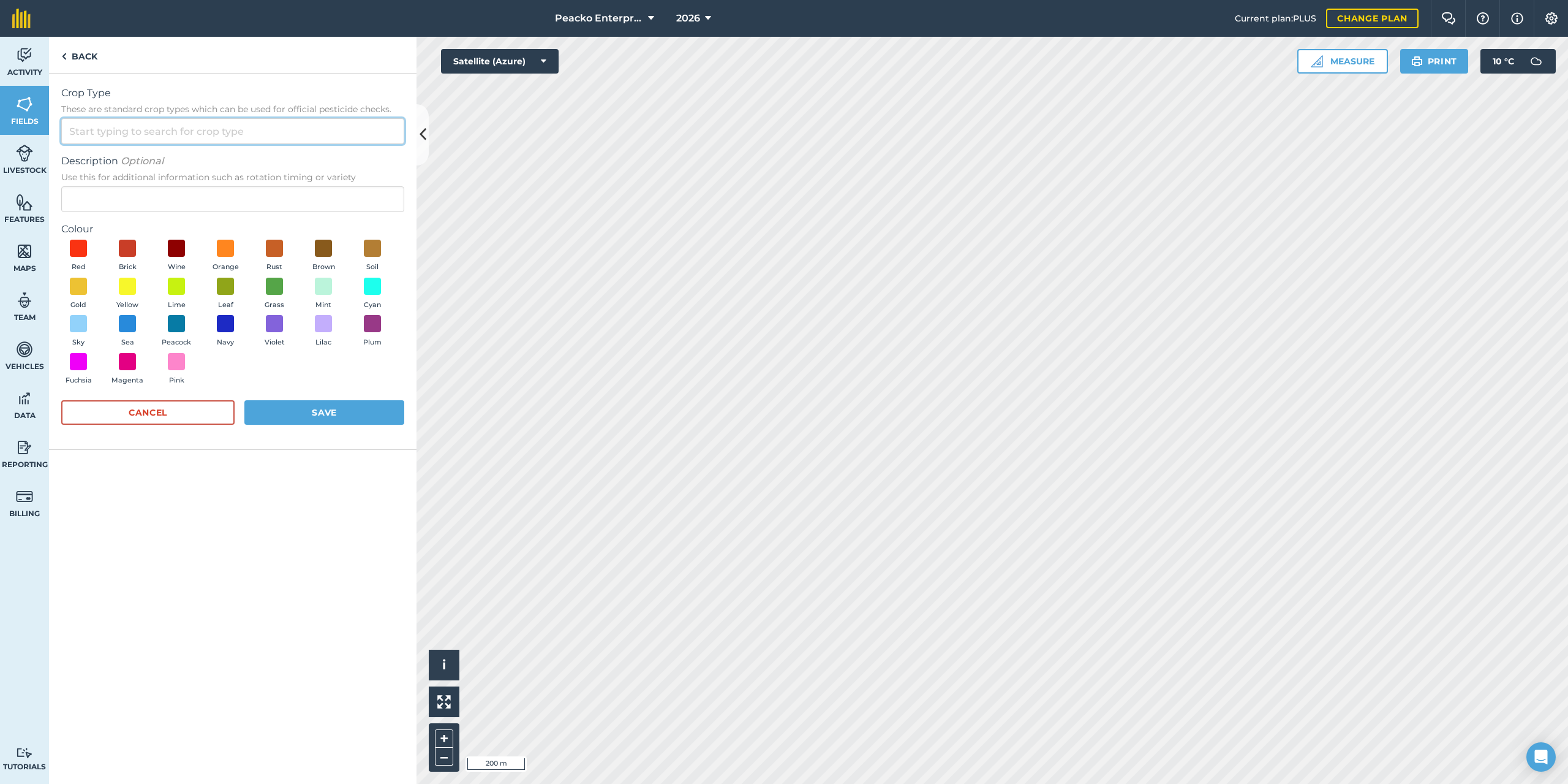
click at [233, 136] on input "Crop Type These are standard crop types which can be used for official pesticid…" at bounding box center [233, 131] width 343 height 26
click at [167, 187] on li "BARLEY" at bounding box center [233, 188] width 342 height 29
type input "BARLEY"
click at [201, 205] on input "Description Optional Use this for additional information such as rotation timin…" at bounding box center [233, 199] width 343 height 26
type input "Will's"
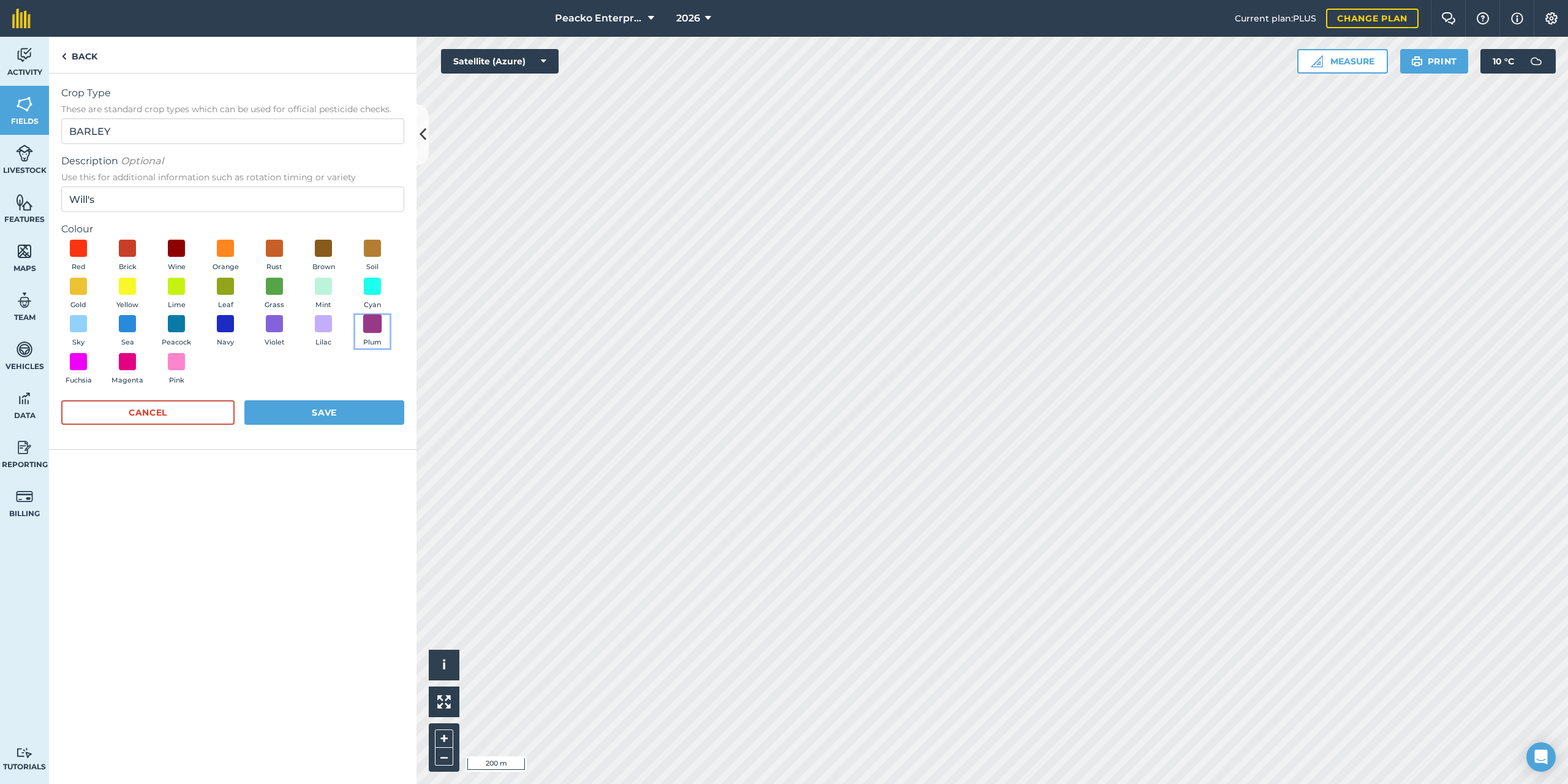
click at [375, 328] on span at bounding box center [373, 324] width 19 height 19
click at [346, 406] on button "Save" at bounding box center [324, 412] width 160 height 25
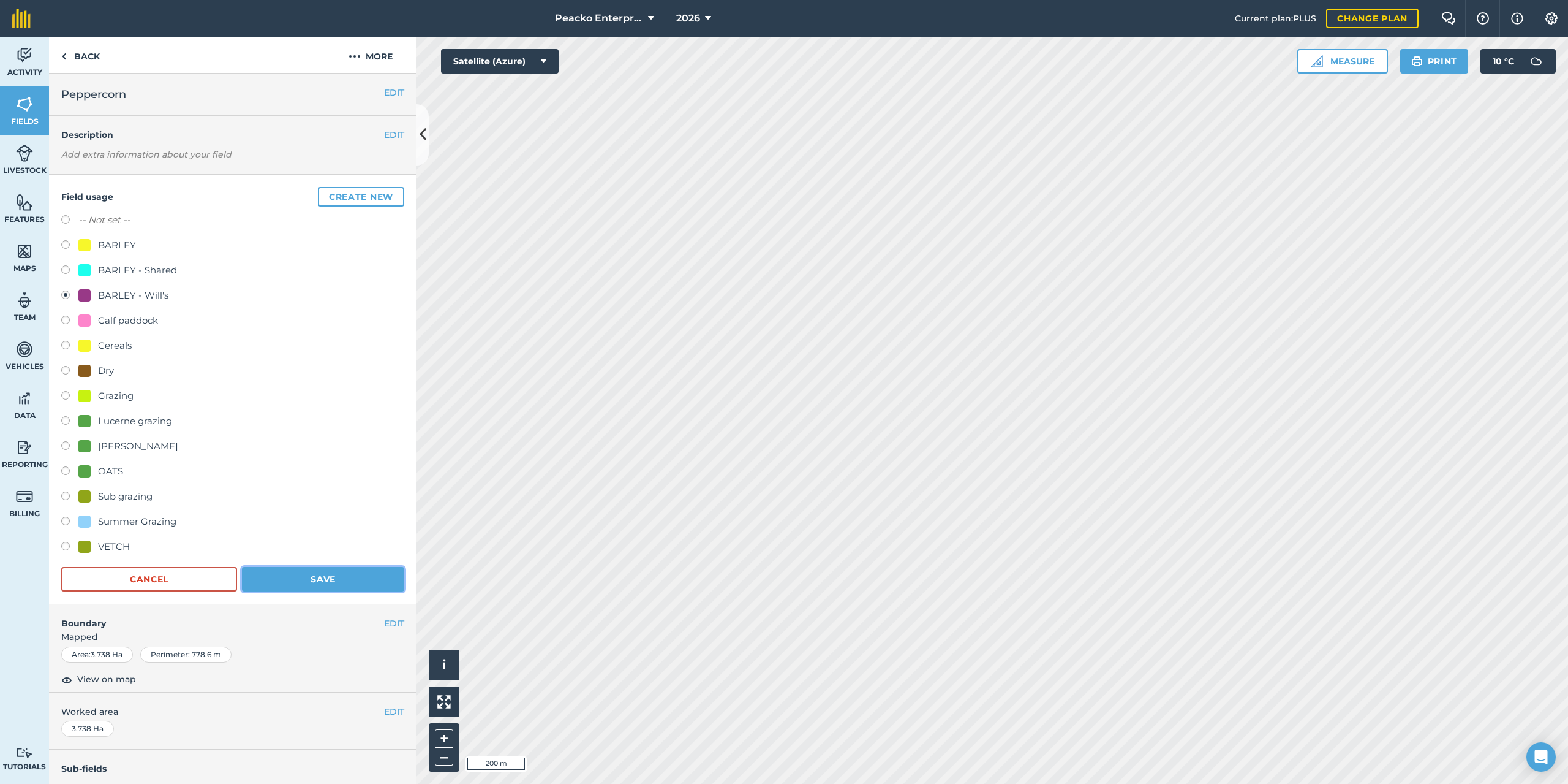
click at [355, 583] on button "Save" at bounding box center [323, 579] width 162 height 25
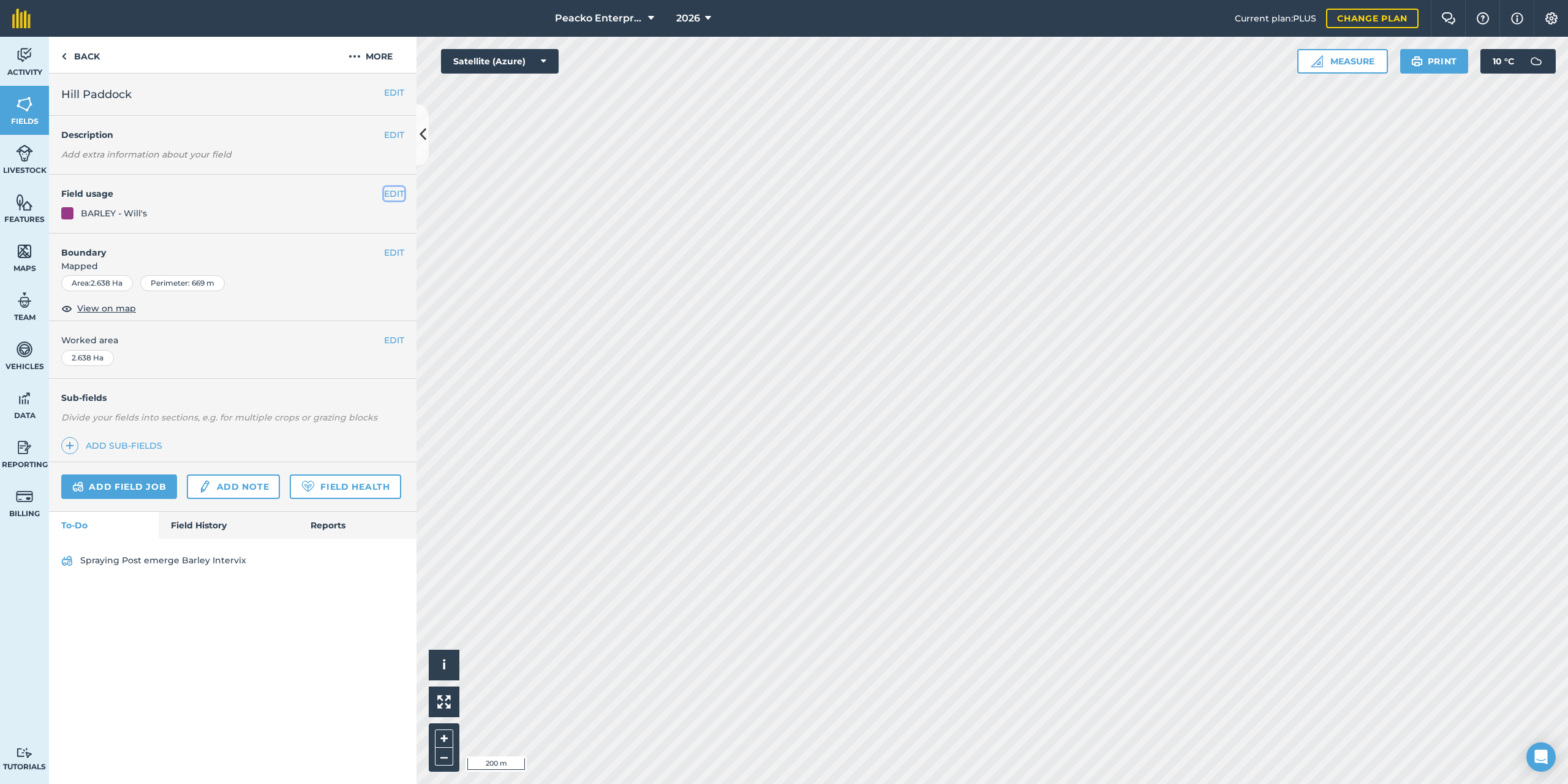
click at [401, 193] on button "EDIT" at bounding box center [394, 193] width 20 height 14
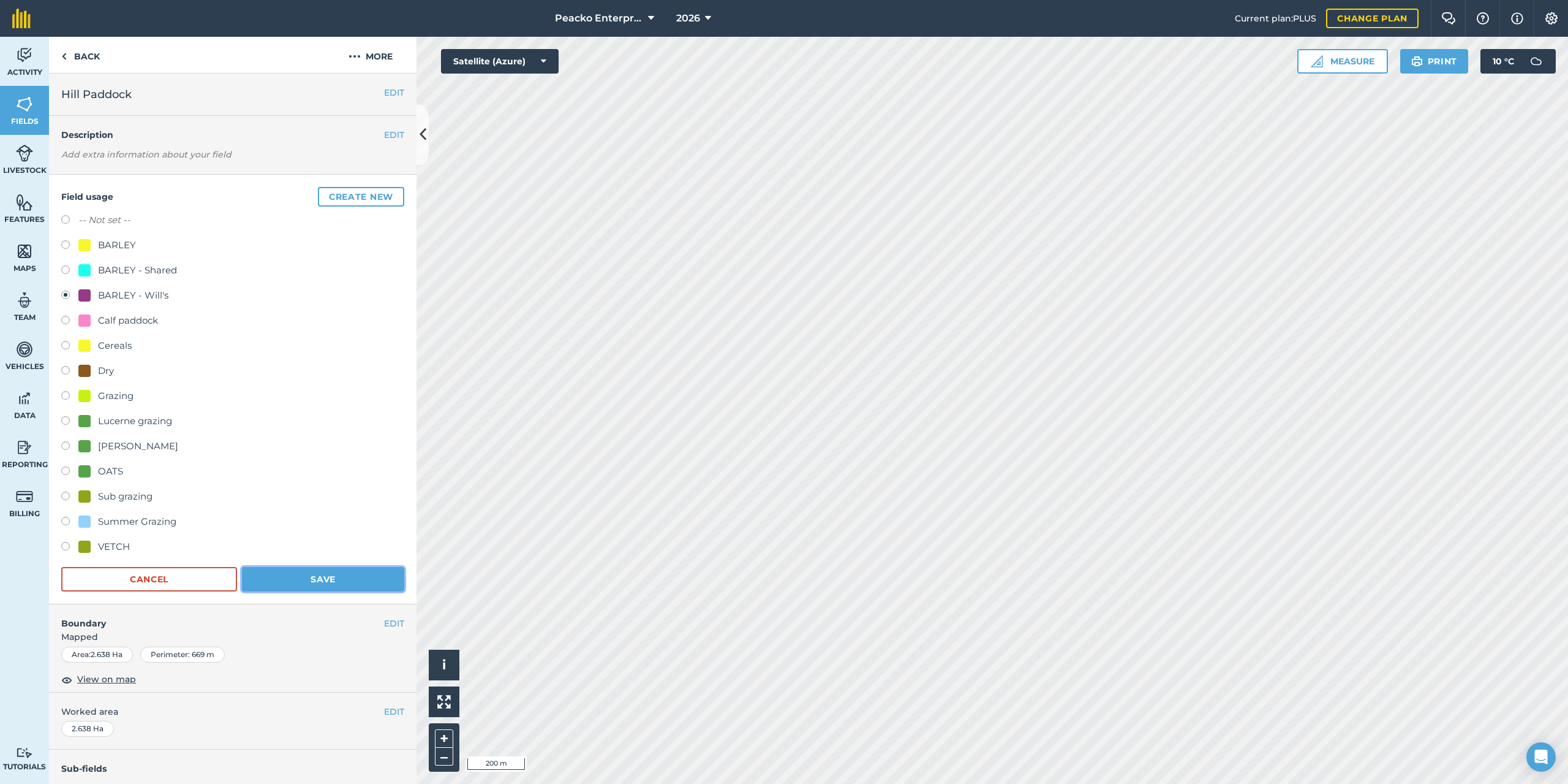
click at [348, 567] on button "Save" at bounding box center [323, 579] width 162 height 25
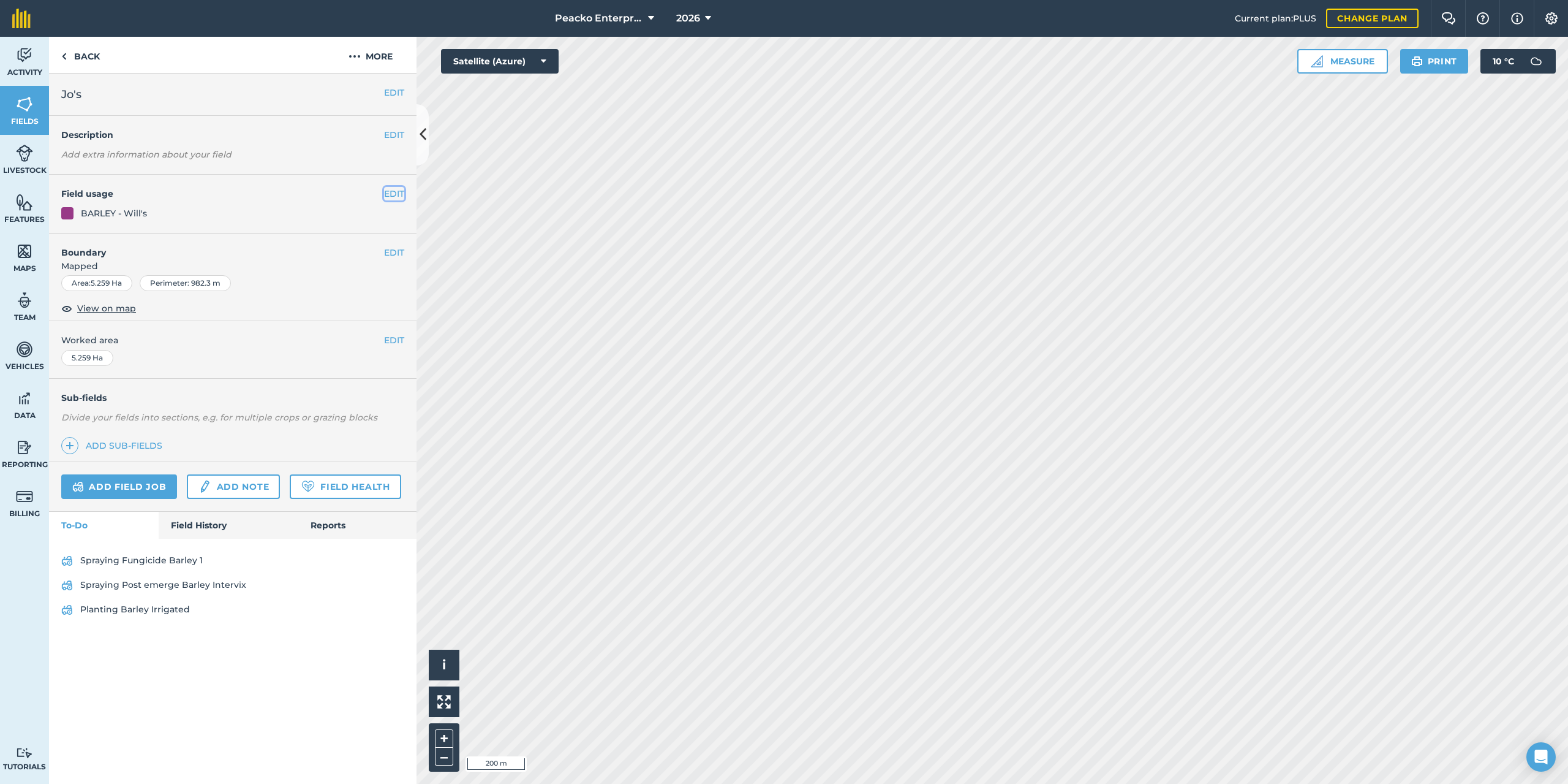
click at [389, 191] on button "EDIT" at bounding box center [394, 193] width 20 height 14
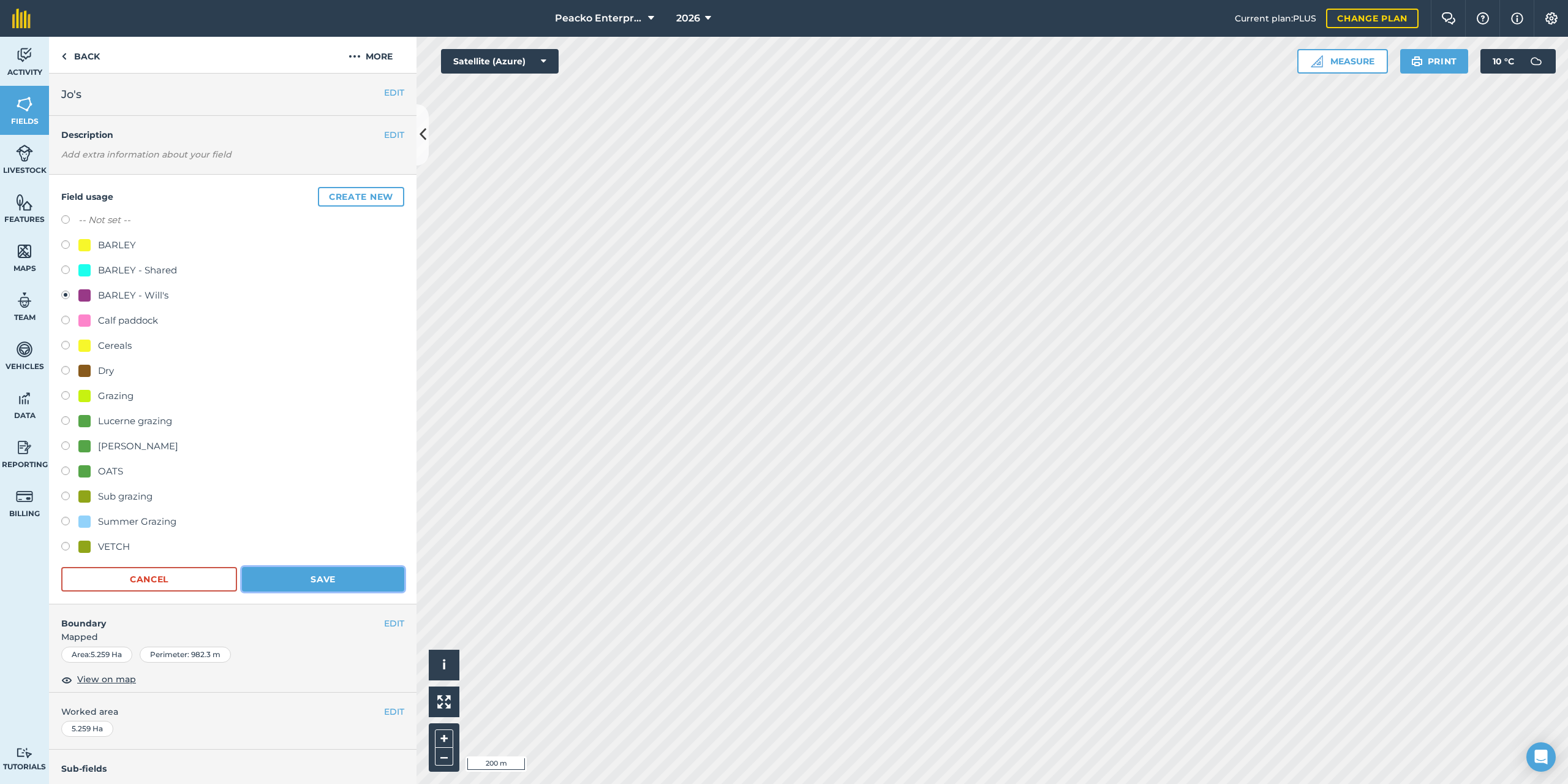
click at [326, 571] on button "Save" at bounding box center [323, 579] width 162 height 25
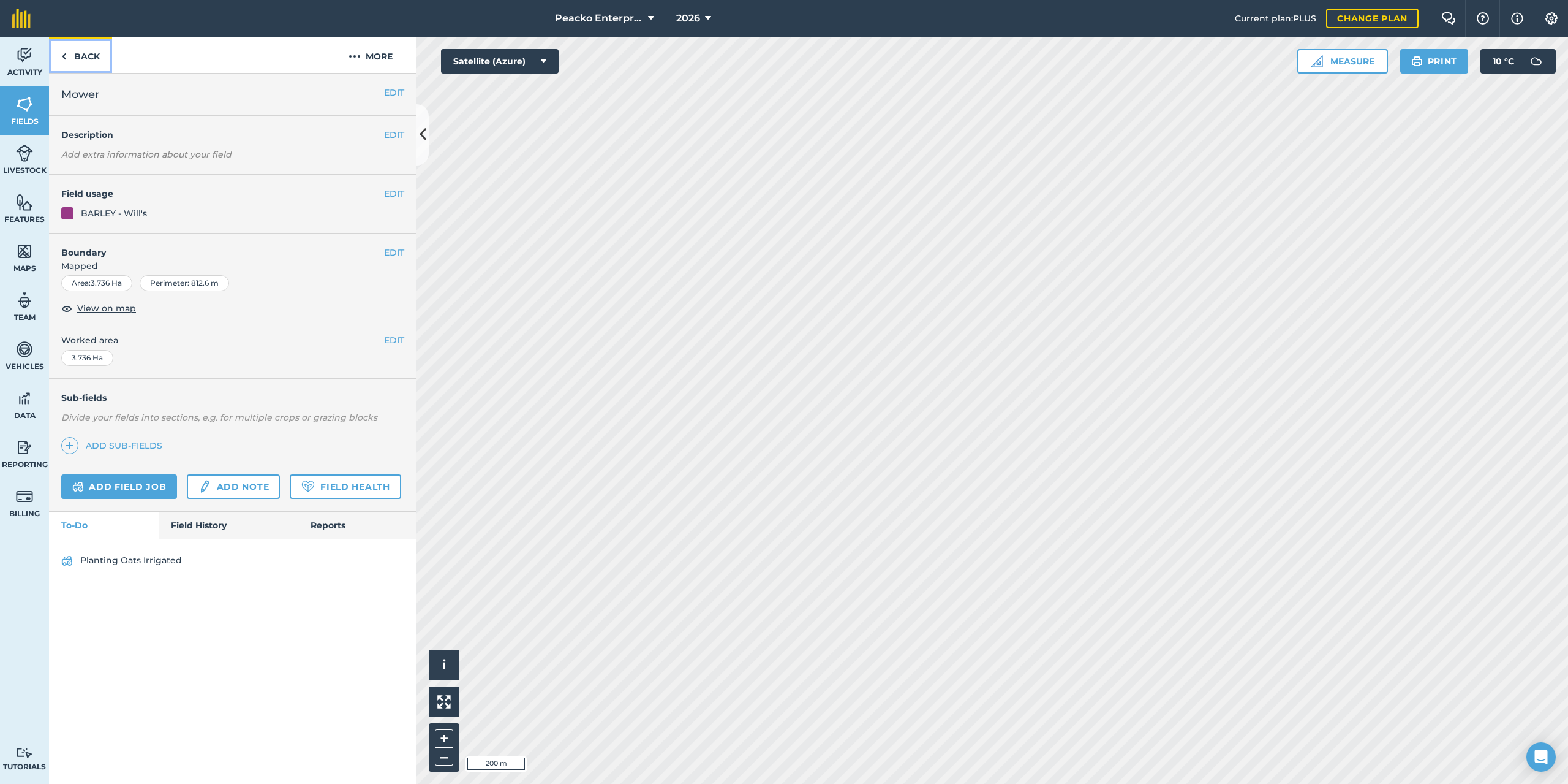
click at [91, 59] on link "Back" at bounding box center [80, 55] width 63 height 36
click at [91, 59] on link "Back" at bounding box center [80, 55] width 63 height 36
click at [391, 192] on button "EDIT" at bounding box center [394, 193] width 20 height 14
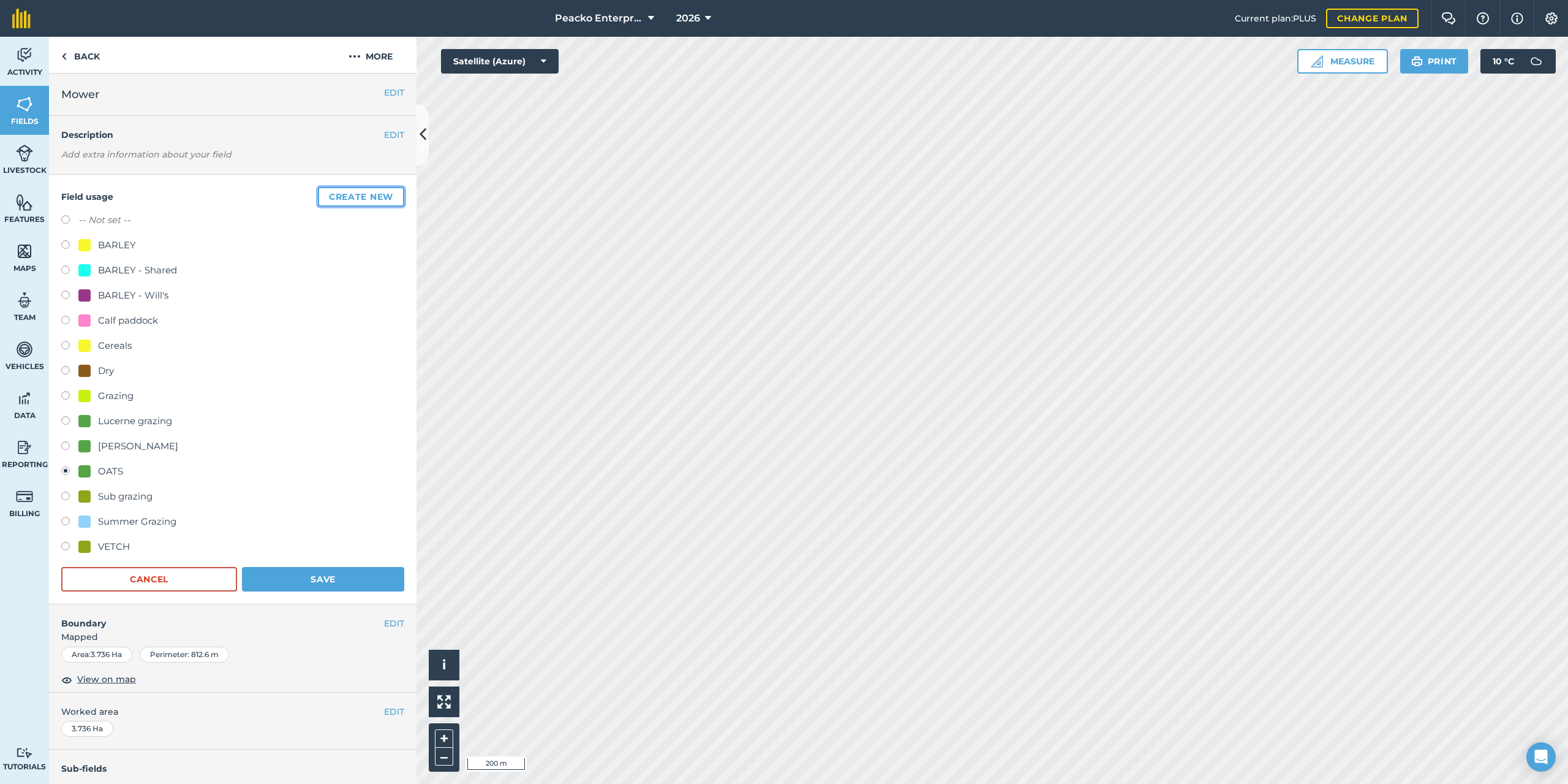
click at [359, 201] on button "Create new" at bounding box center [361, 197] width 87 height 19
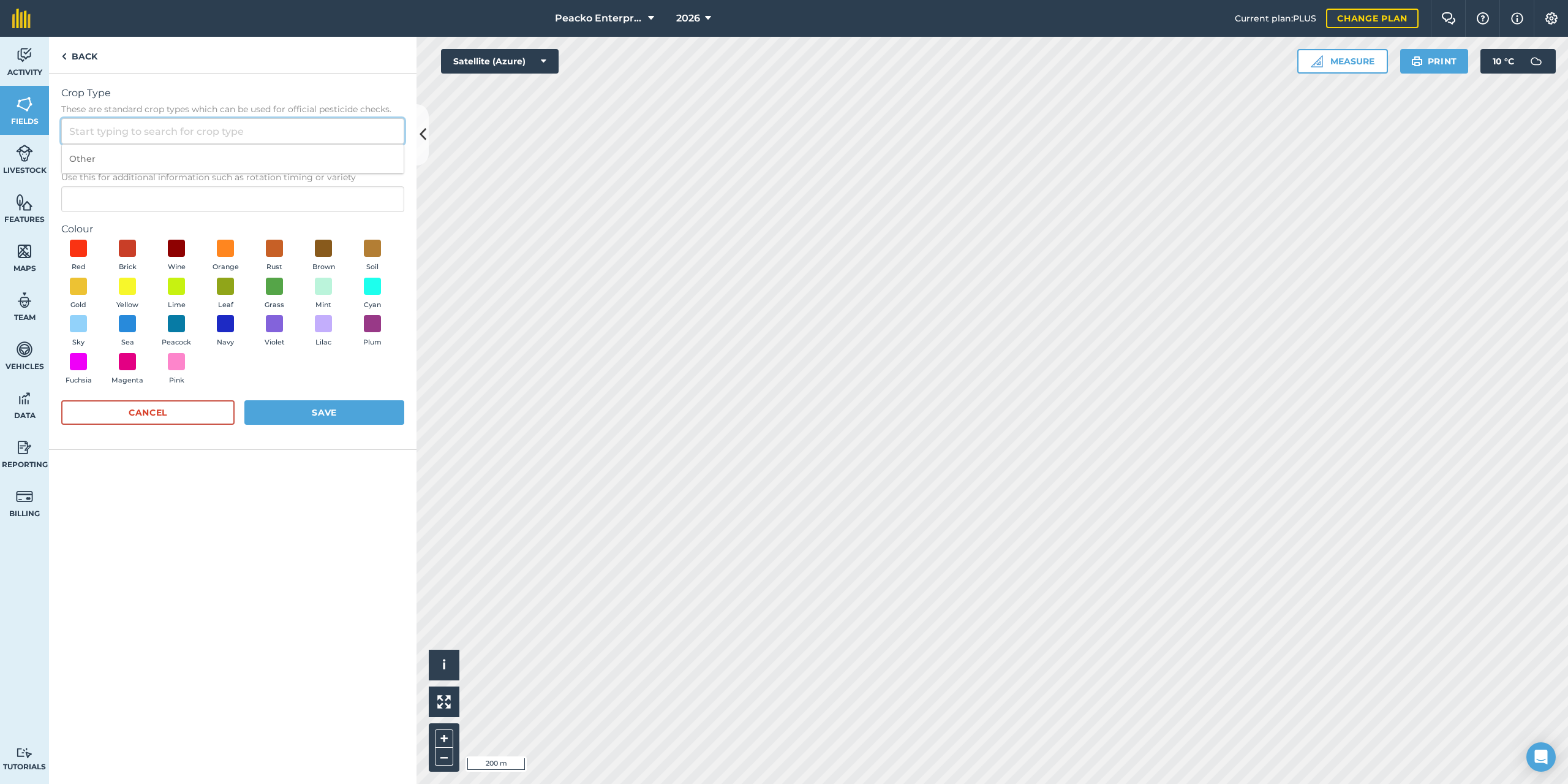
click at [286, 134] on input "Crop Type These are standard crop types which can be used for official pesticid…" at bounding box center [233, 131] width 343 height 26
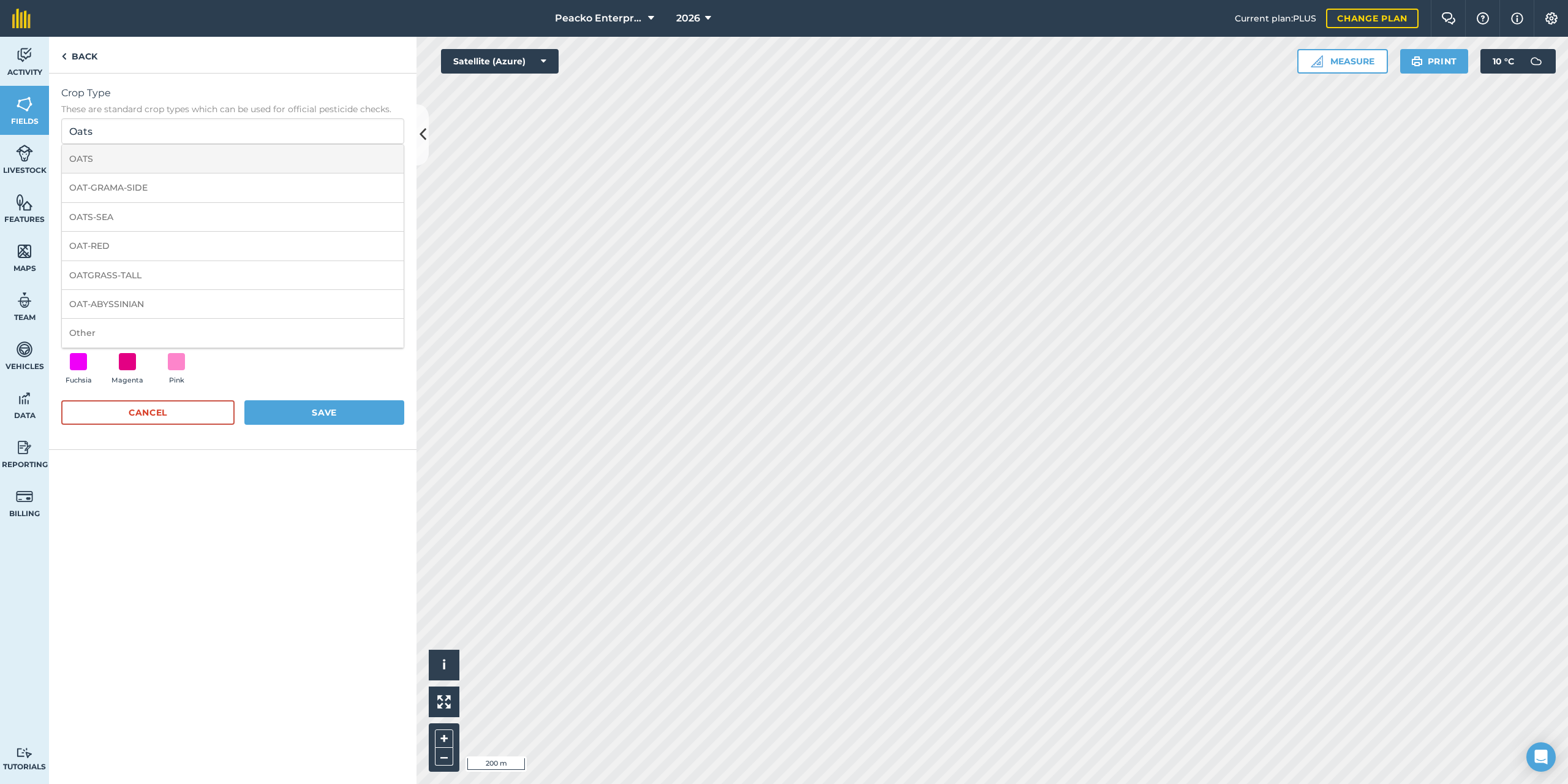
click at [115, 160] on li "OATS" at bounding box center [233, 159] width 342 height 29
type input "OATS"
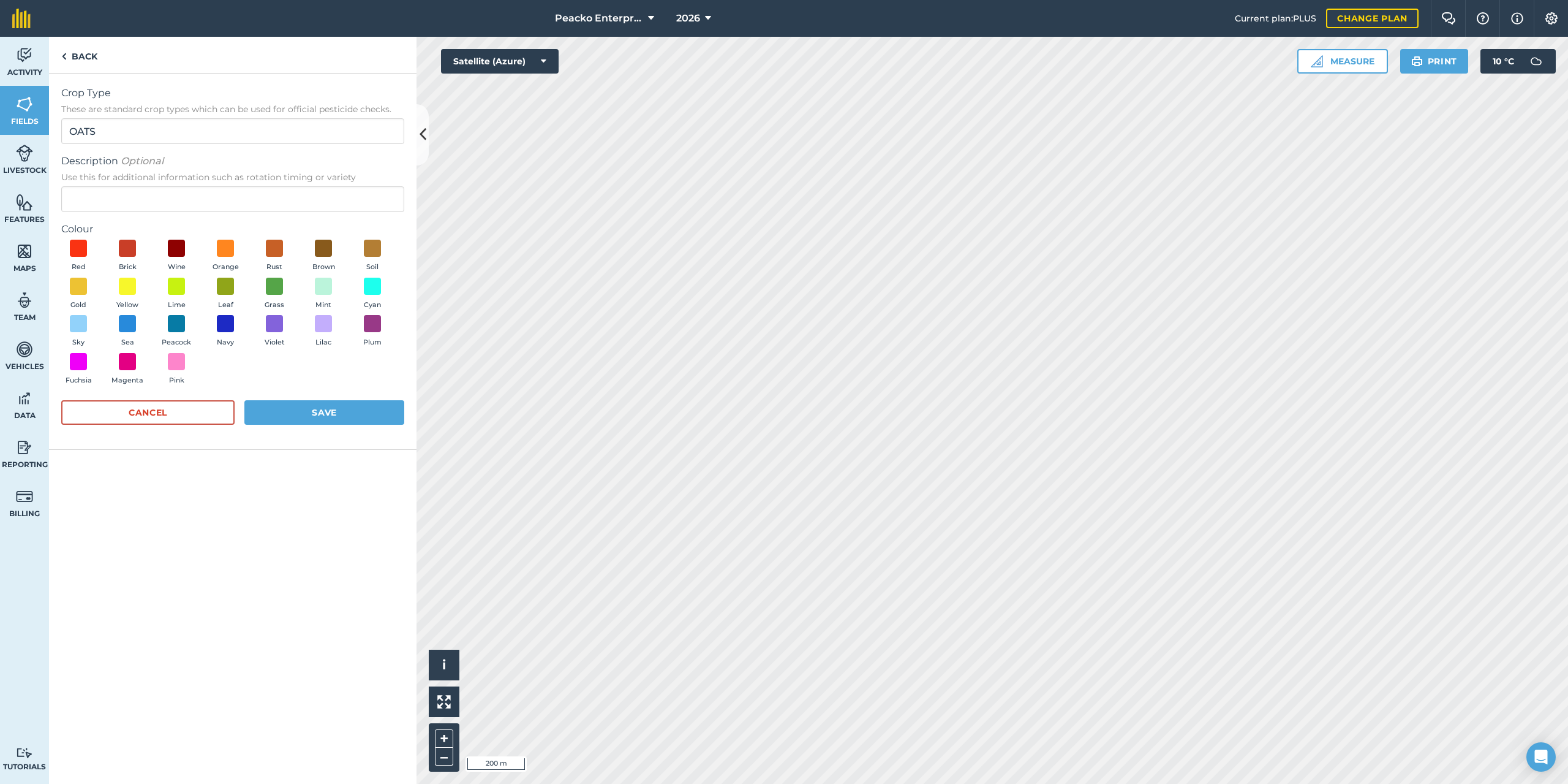
click at [216, 214] on form "Crop Type These are standard crop types which can be used for official pesticid…" at bounding box center [233, 262] width 343 height 351
click at [216, 209] on input "Description Optional Use this for additional information such as rotation timin…" at bounding box center [233, 199] width 343 height 26
type input "Will's"
click at [322, 320] on span at bounding box center [324, 324] width 19 height 19
click at [336, 416] on button "Save" at bounding box center [324, 412] width 160 height 25
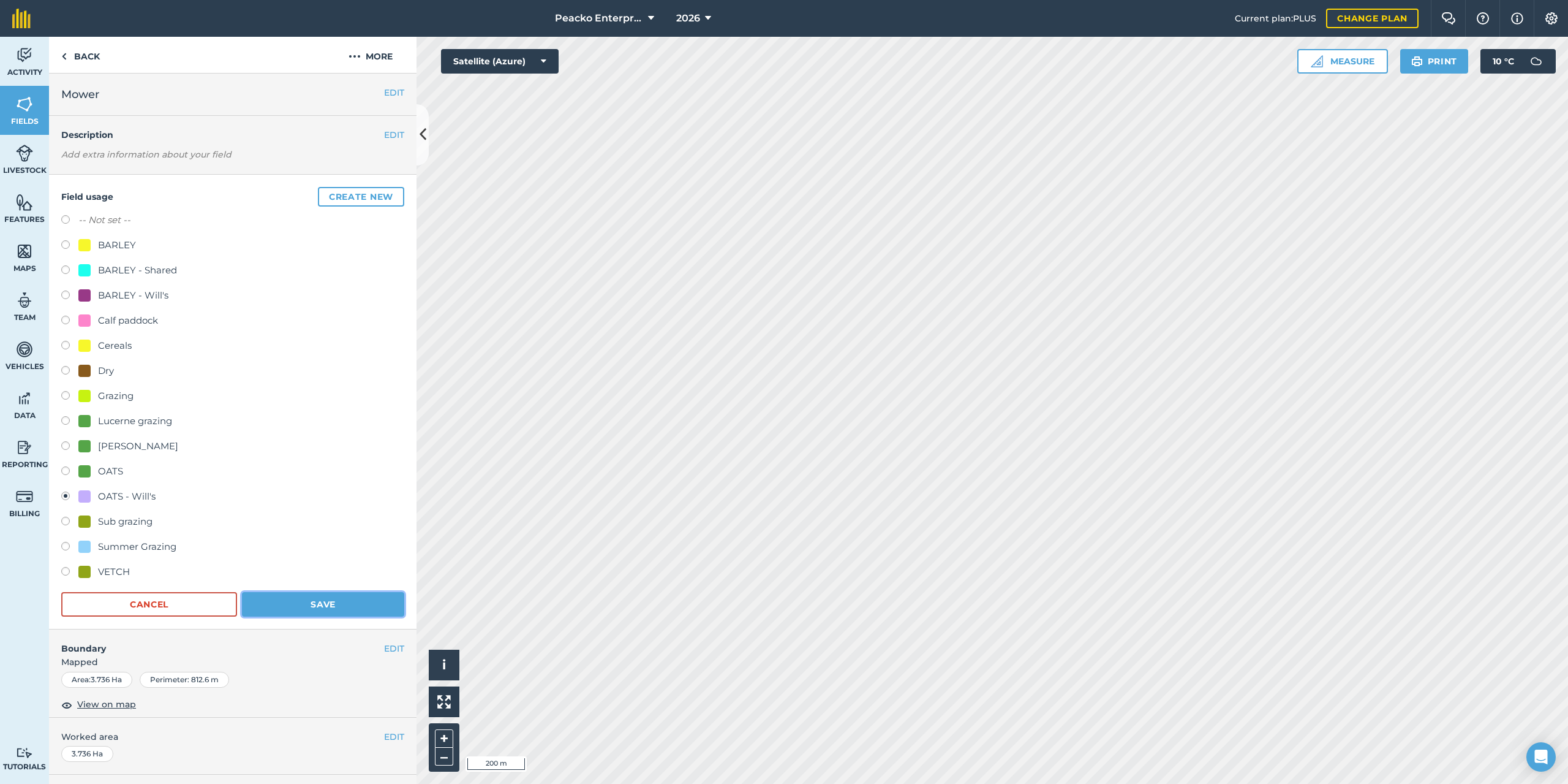
click at [344, 599] on button "Save" at bounding box center [323, 604] width 162 height 25
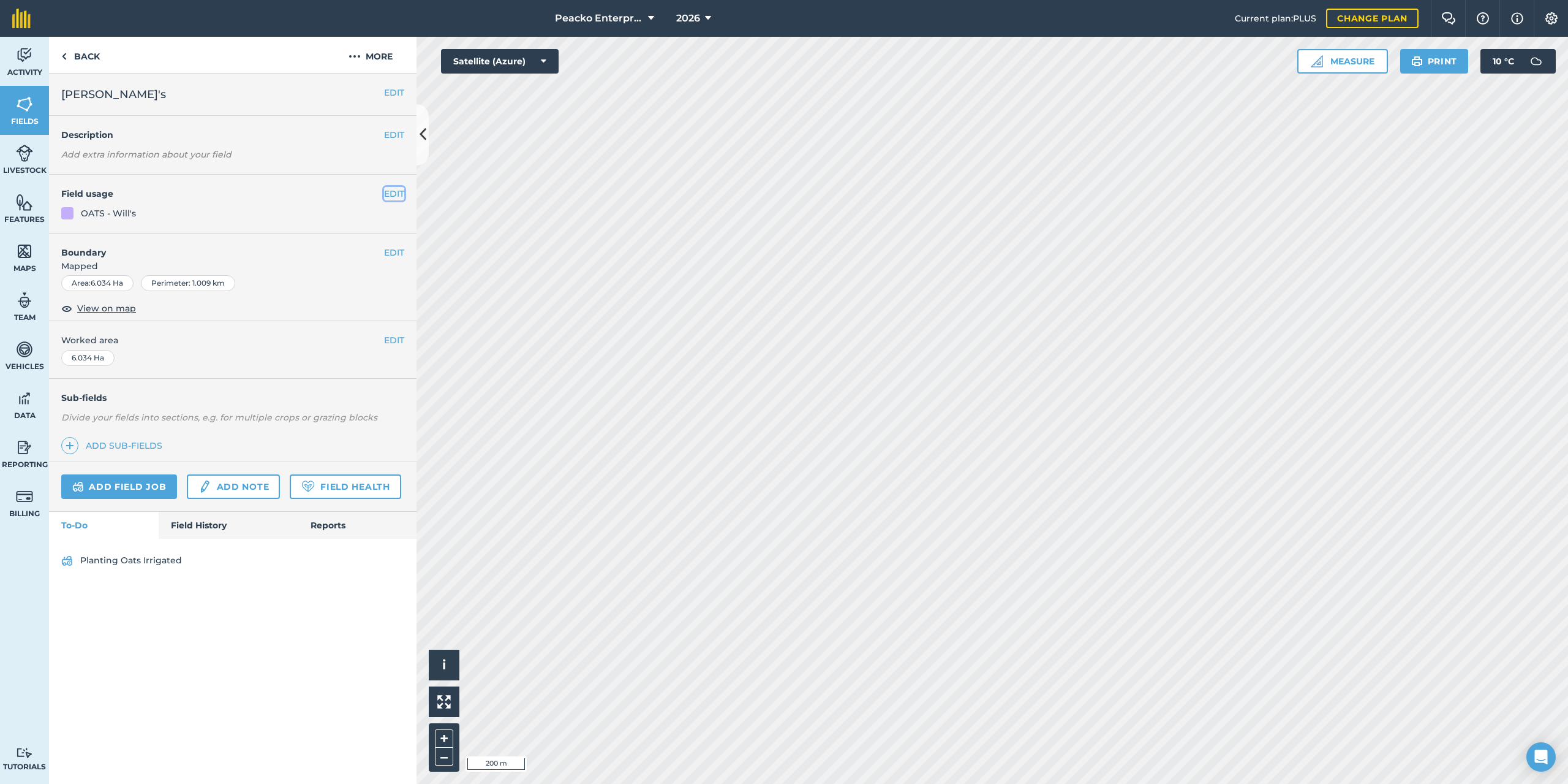
click at [393, 199] on button "EDIT" at bounding box center [394, 193] width 20 height 14
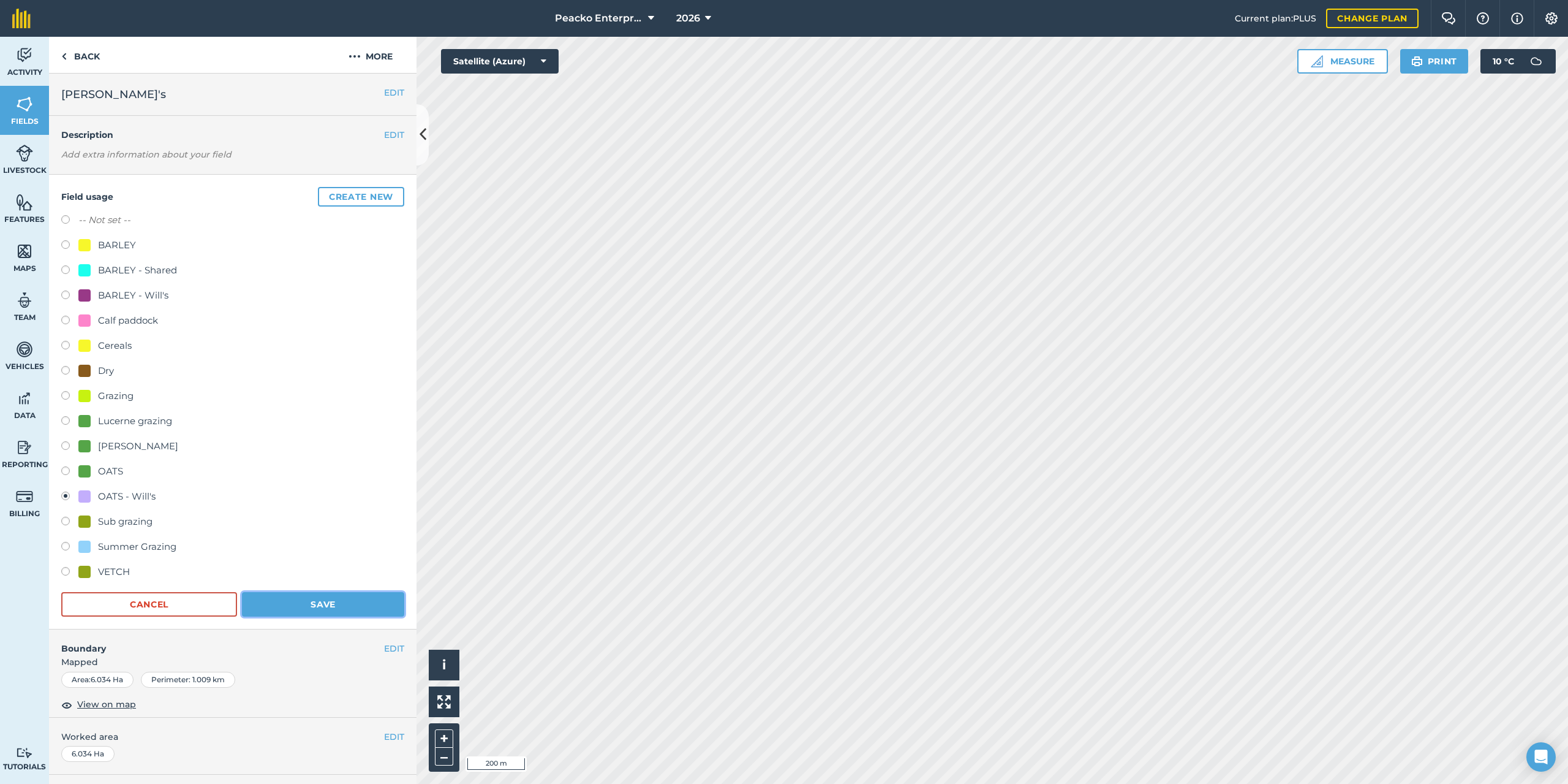
click at [335, 600] on button "Save" at bounding box center [323, 604] width 162 height 25
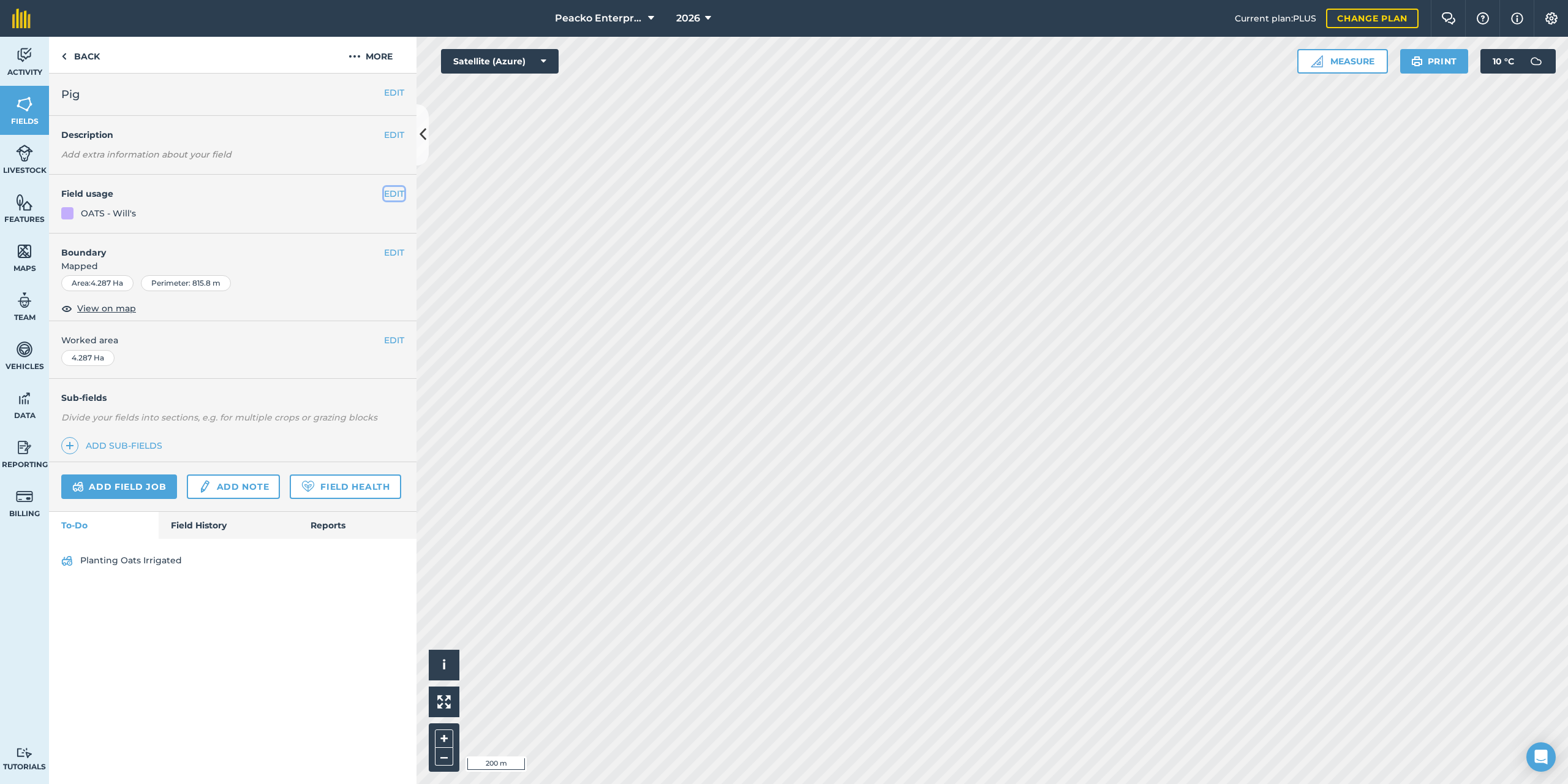
click at [391, 189] on button "EDIT" at bounding box center [394, 193] width 20 height 14
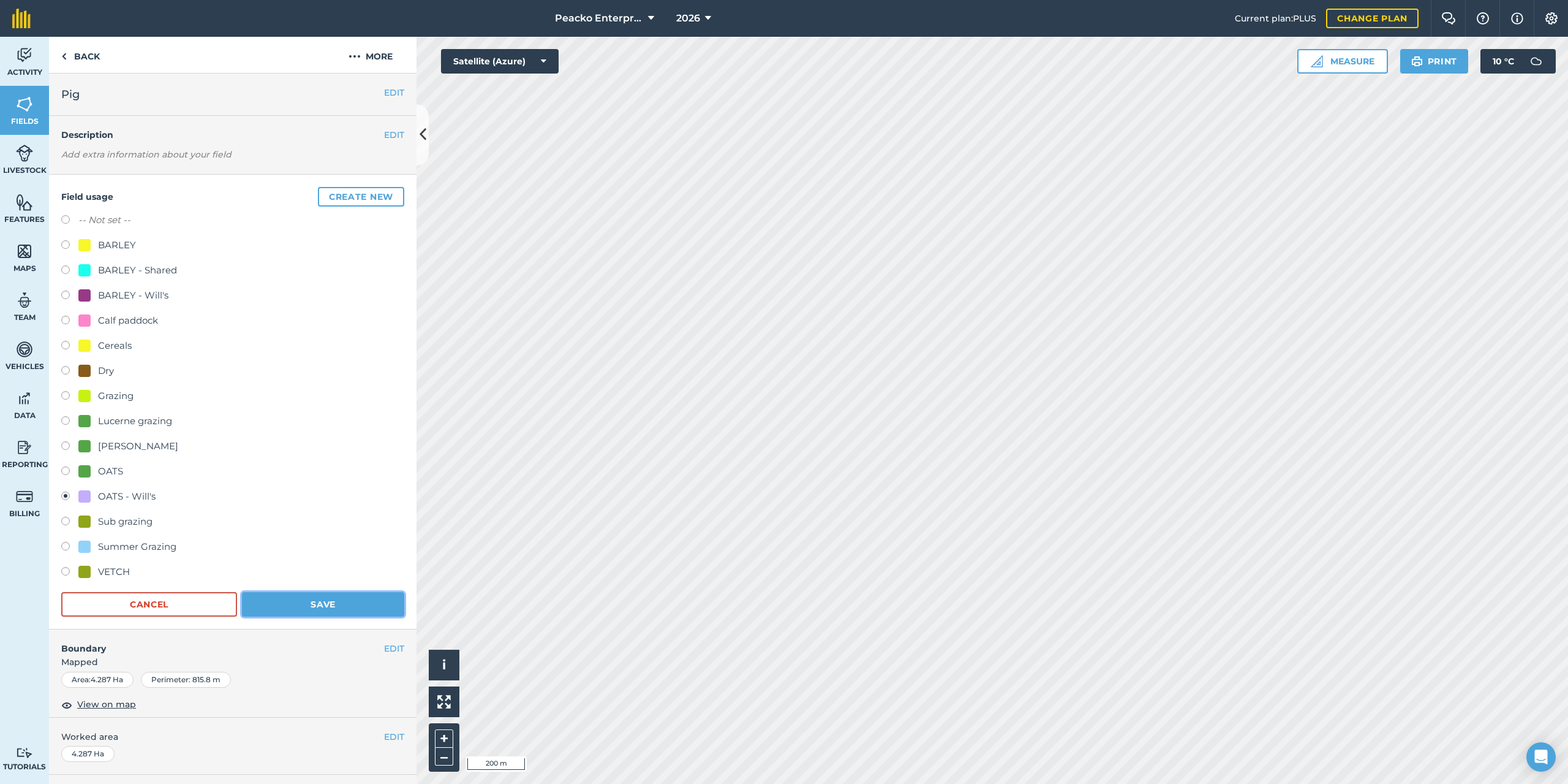
click at [329, 597] on button "Save" at bounding box center [323, 604] width 162 height 25
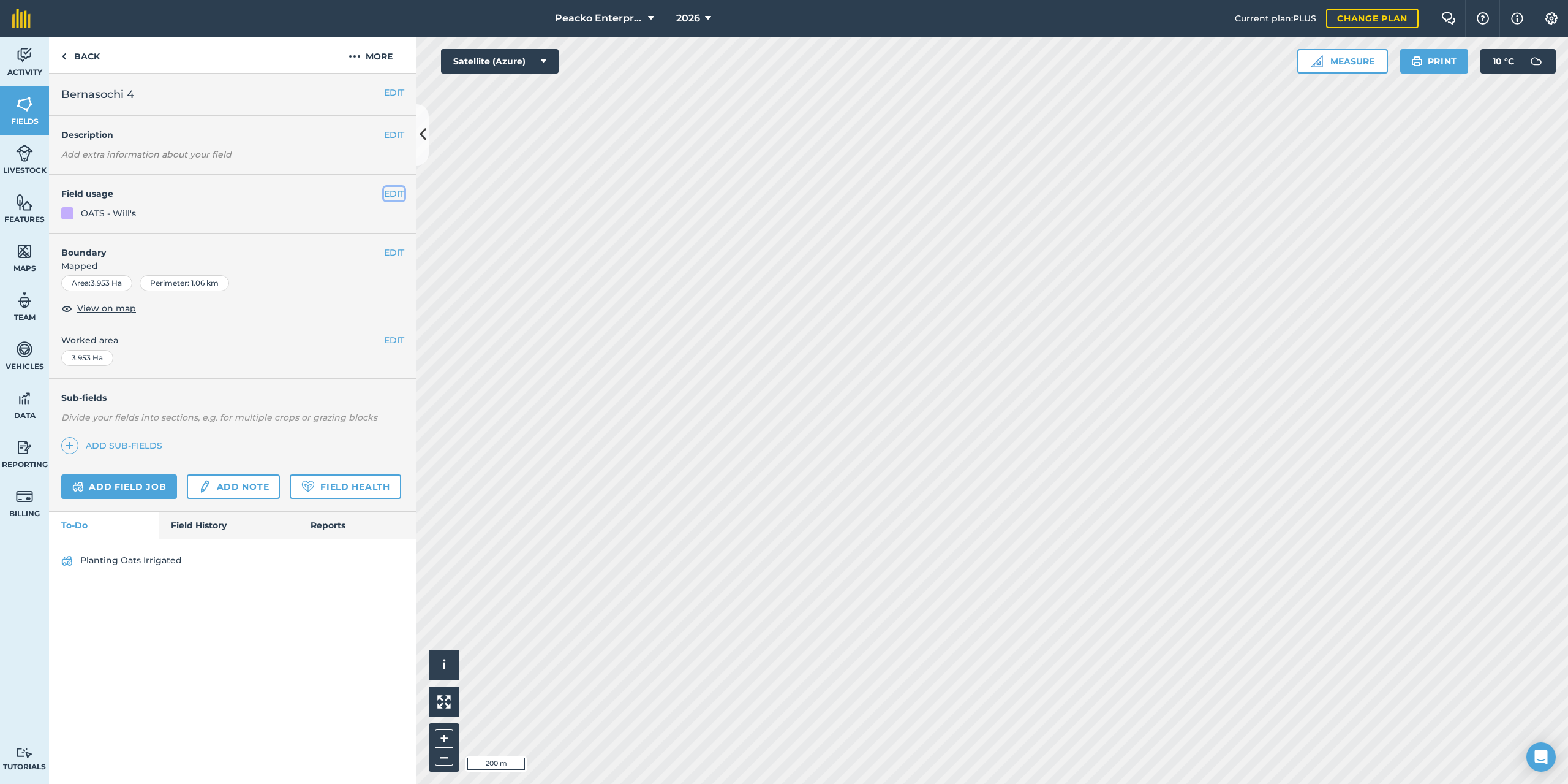
click at [403, 198] on button "EDIT" at bounding box center [394, 193] width 20 height 14
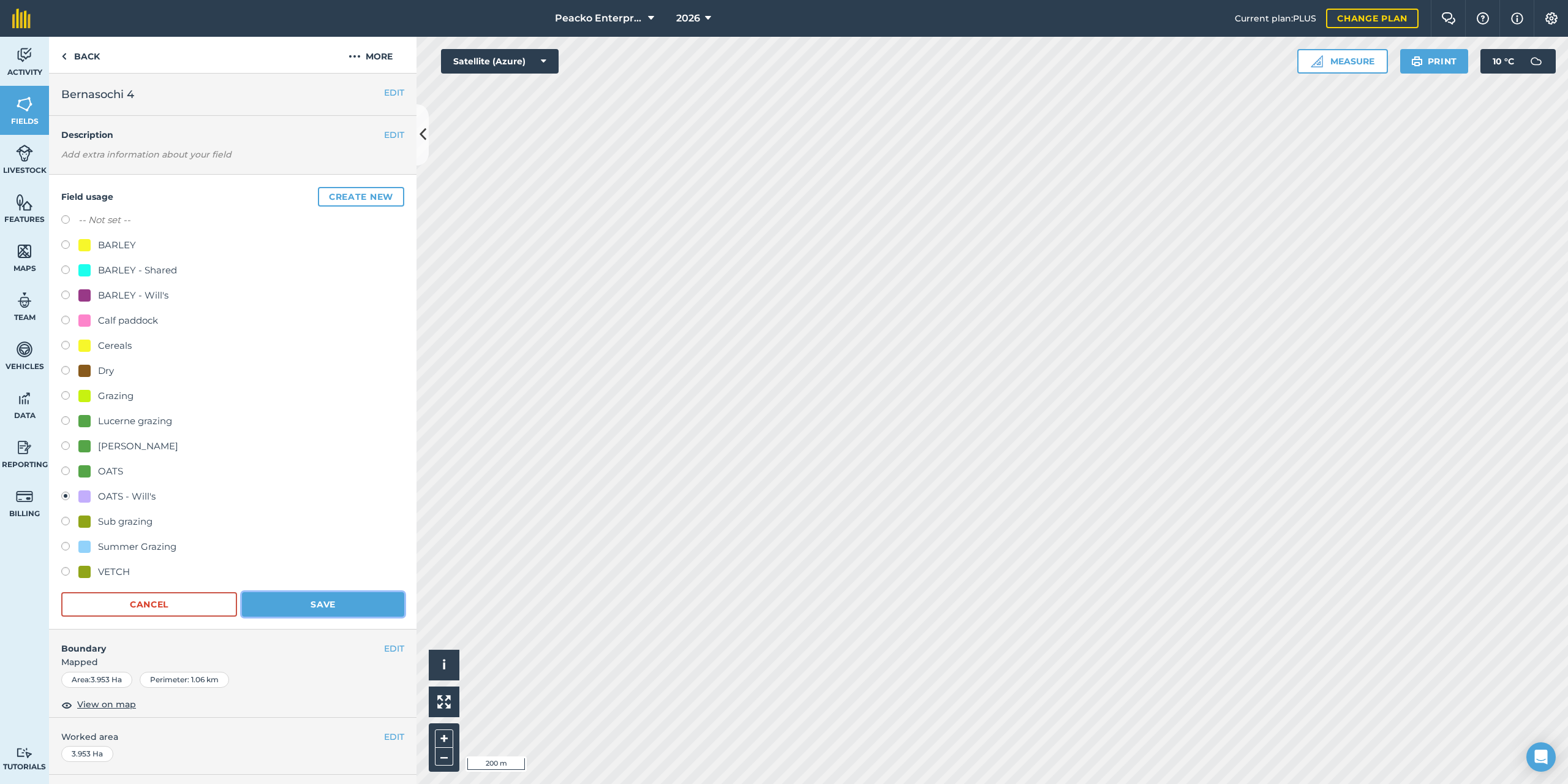
click at [330, 599] on button "Save" at bounding box center [323, 604] width 162 height 25
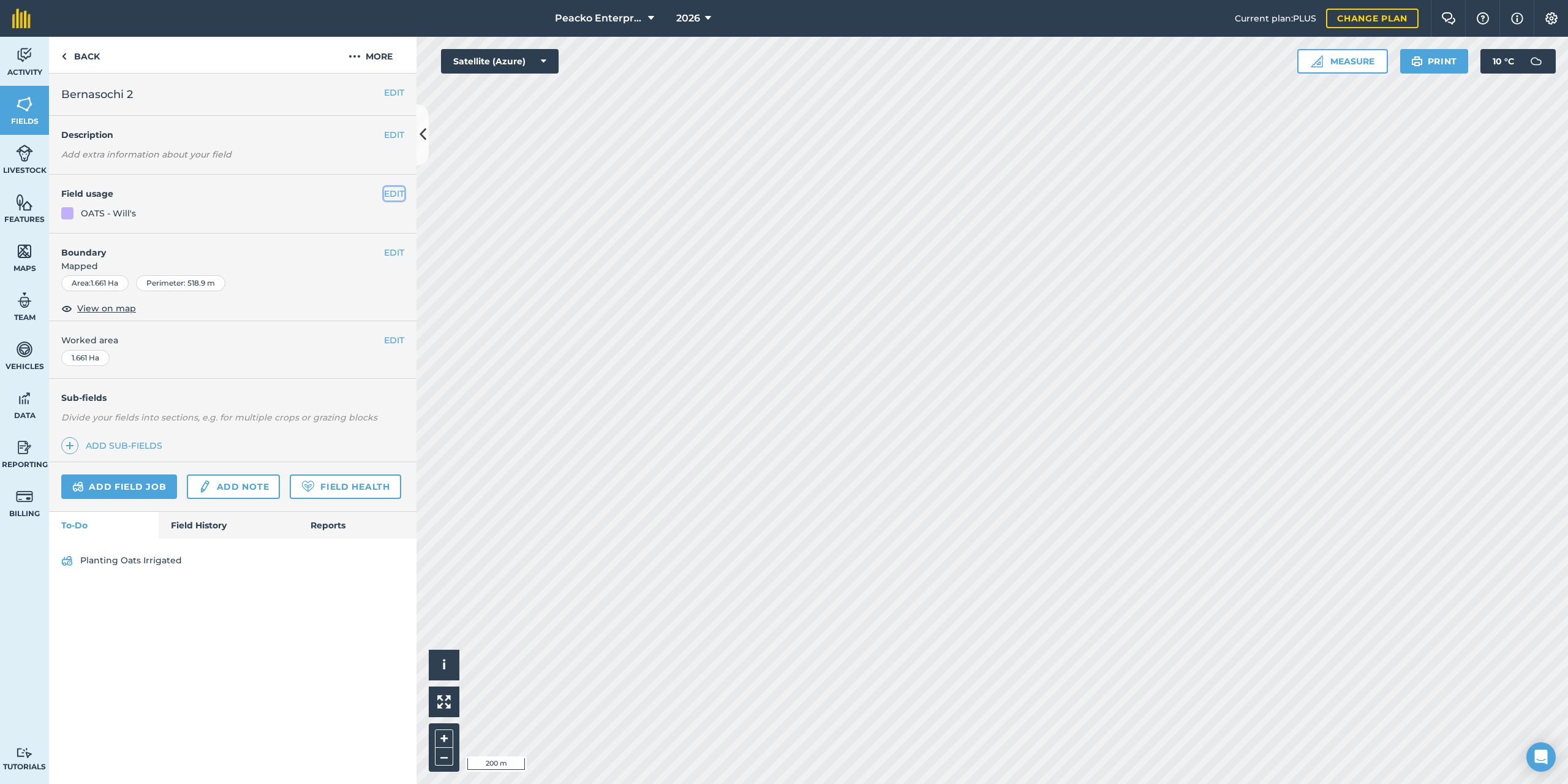
click at [388, 201] on button "EDIT" at bounding box center [394, 193] width 20 height 14
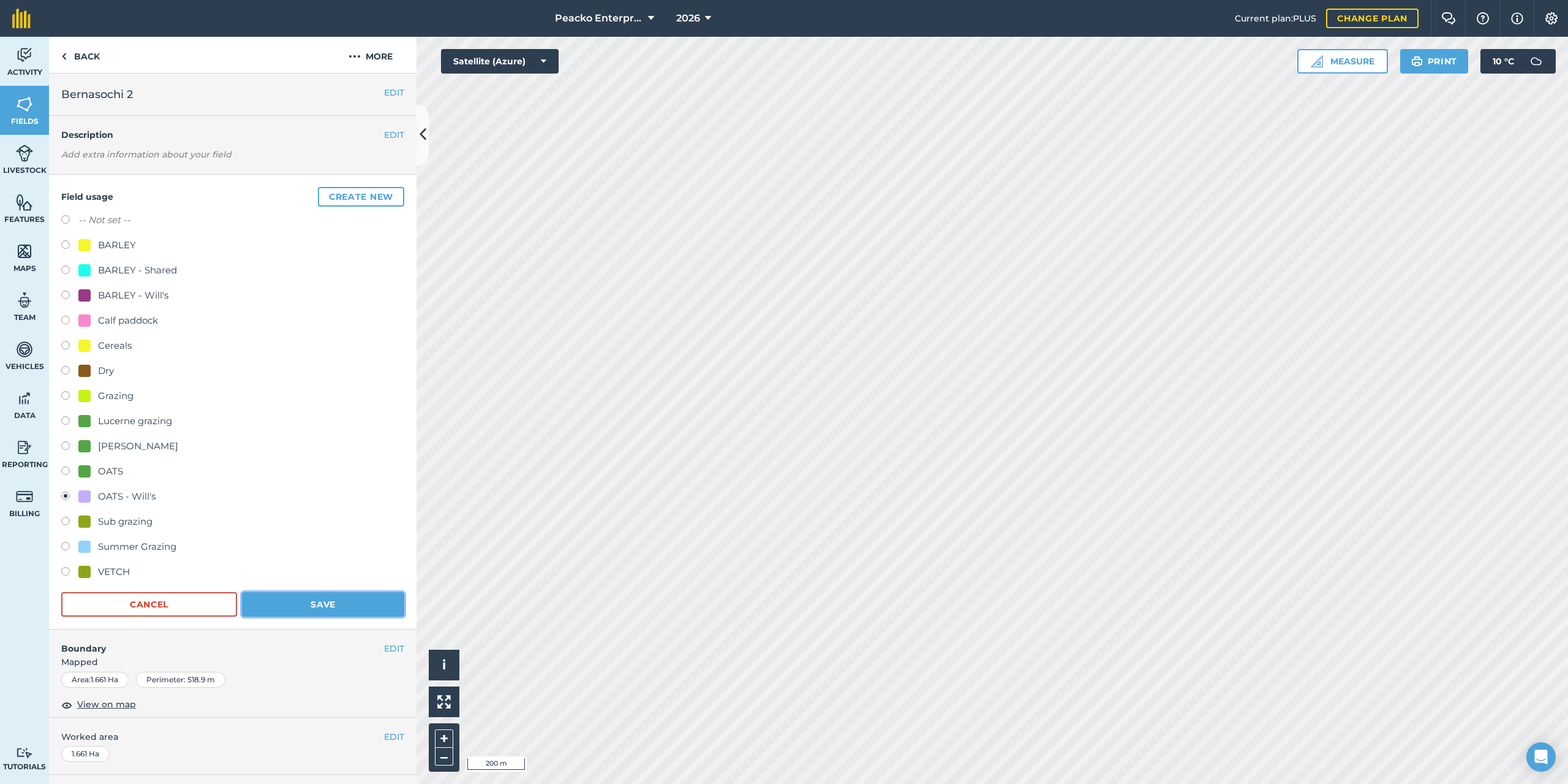
click at [328, 612] on button "Save" at bounding box center [323, 604] width 162 height 25
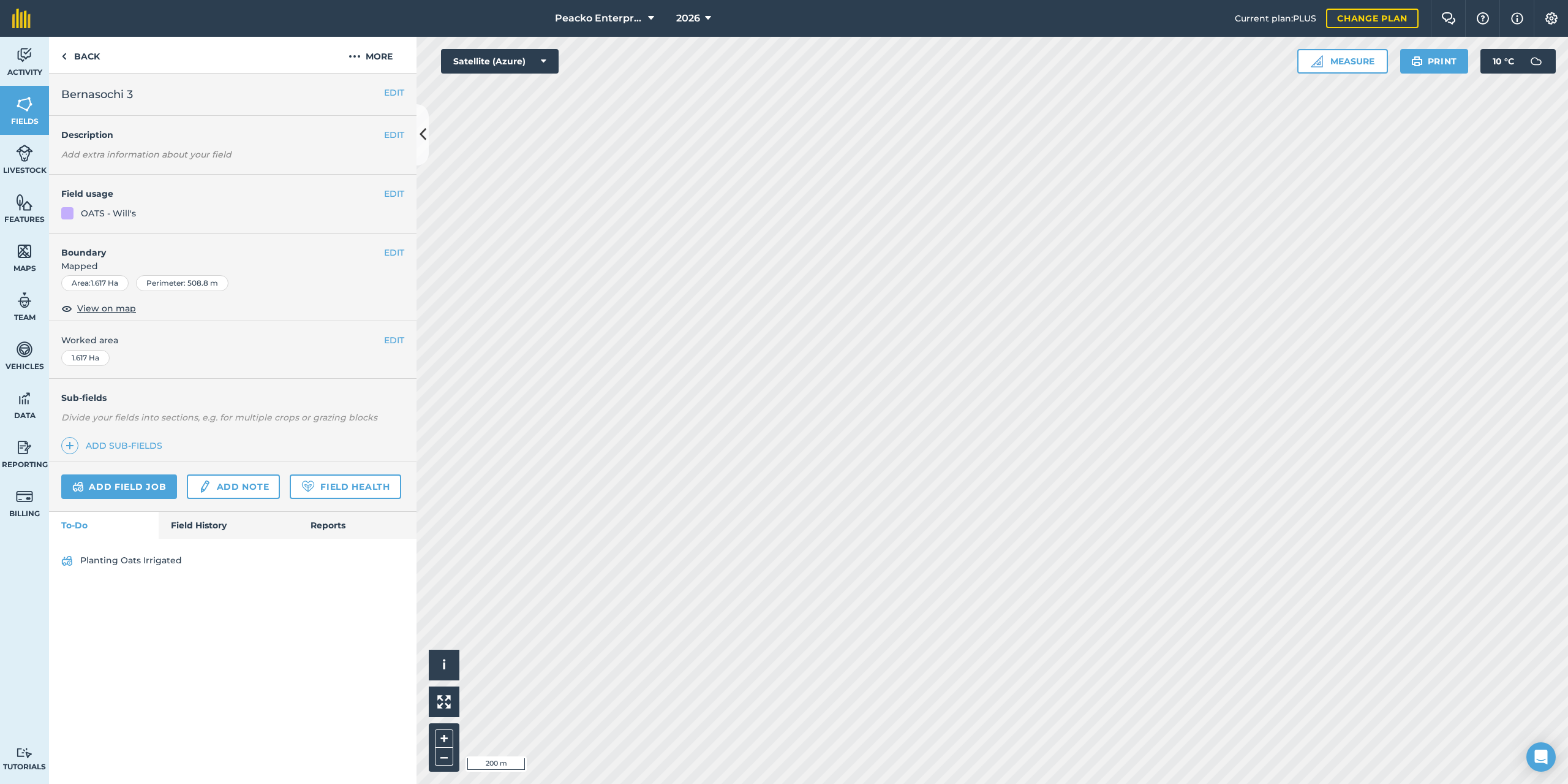
click at [366, 192] on h4 "Field usage" at bounding box center [222, 193] width 322 height 14
click at [394, 193] on button "EDIT" at bounding box center [394, 193] width 20 height 14
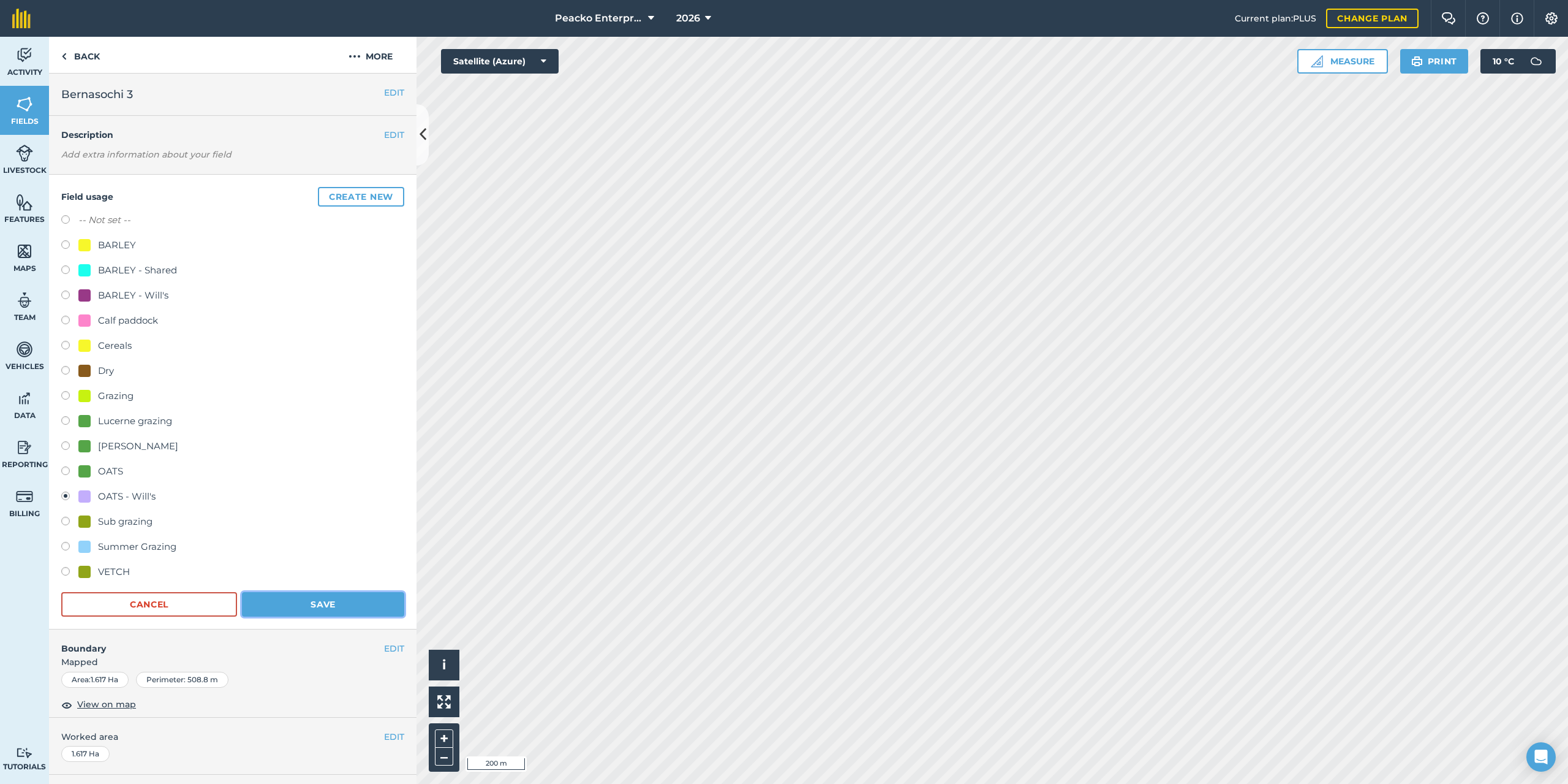
click at [306, 599] on button "Save" at bounding box center [323, 604] width 162 height 25
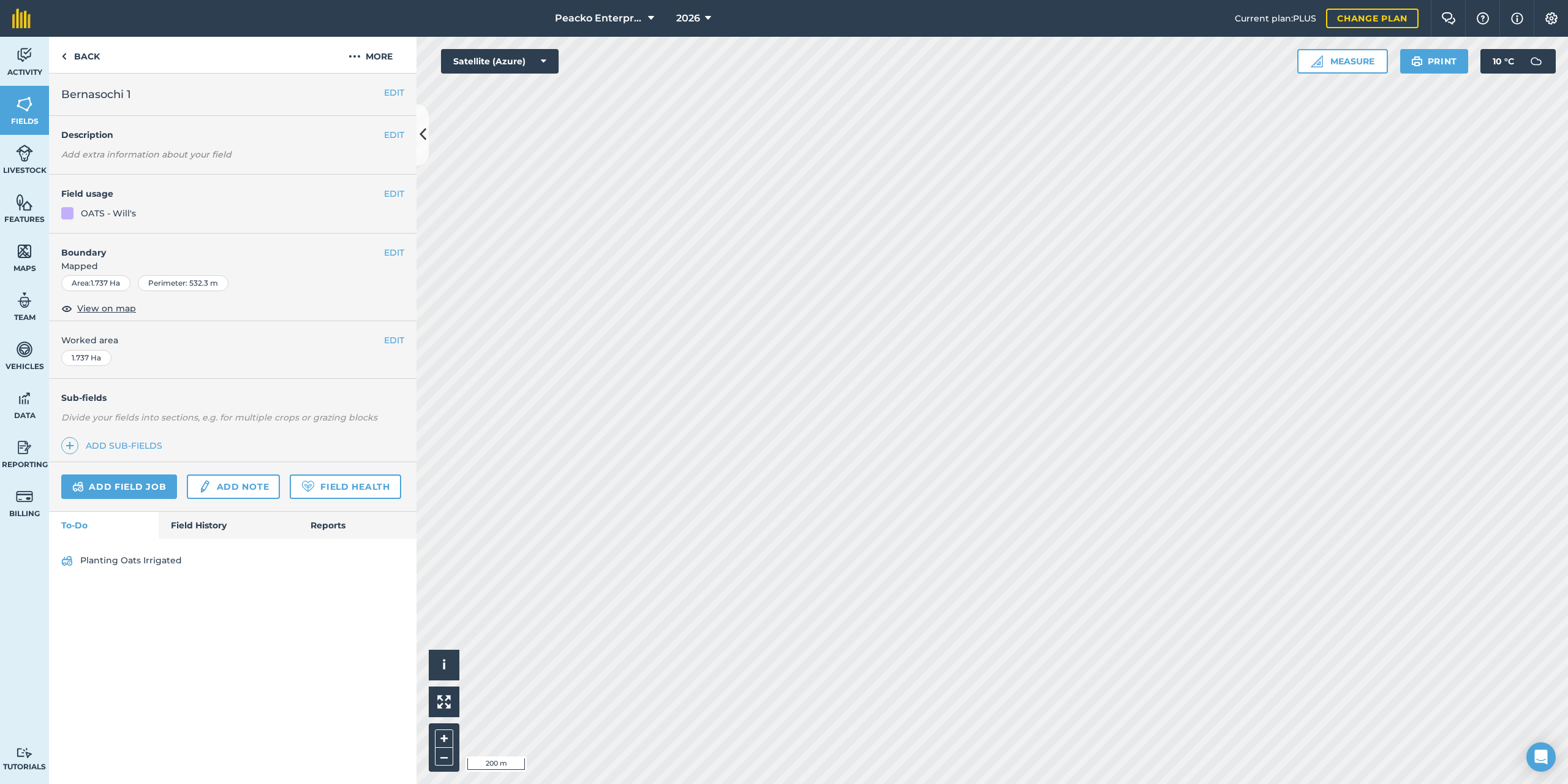
click at [382, 196] on h4 "Field usage" at bounding box center [222, 193] width 322 height 14
click at [382, 197] on h4 "Field usage" at bounding box center [222, 193] width 322 height 14
click at [387, 194] on button "EDIT" at bounding box center [394, 193] width 20 height 14
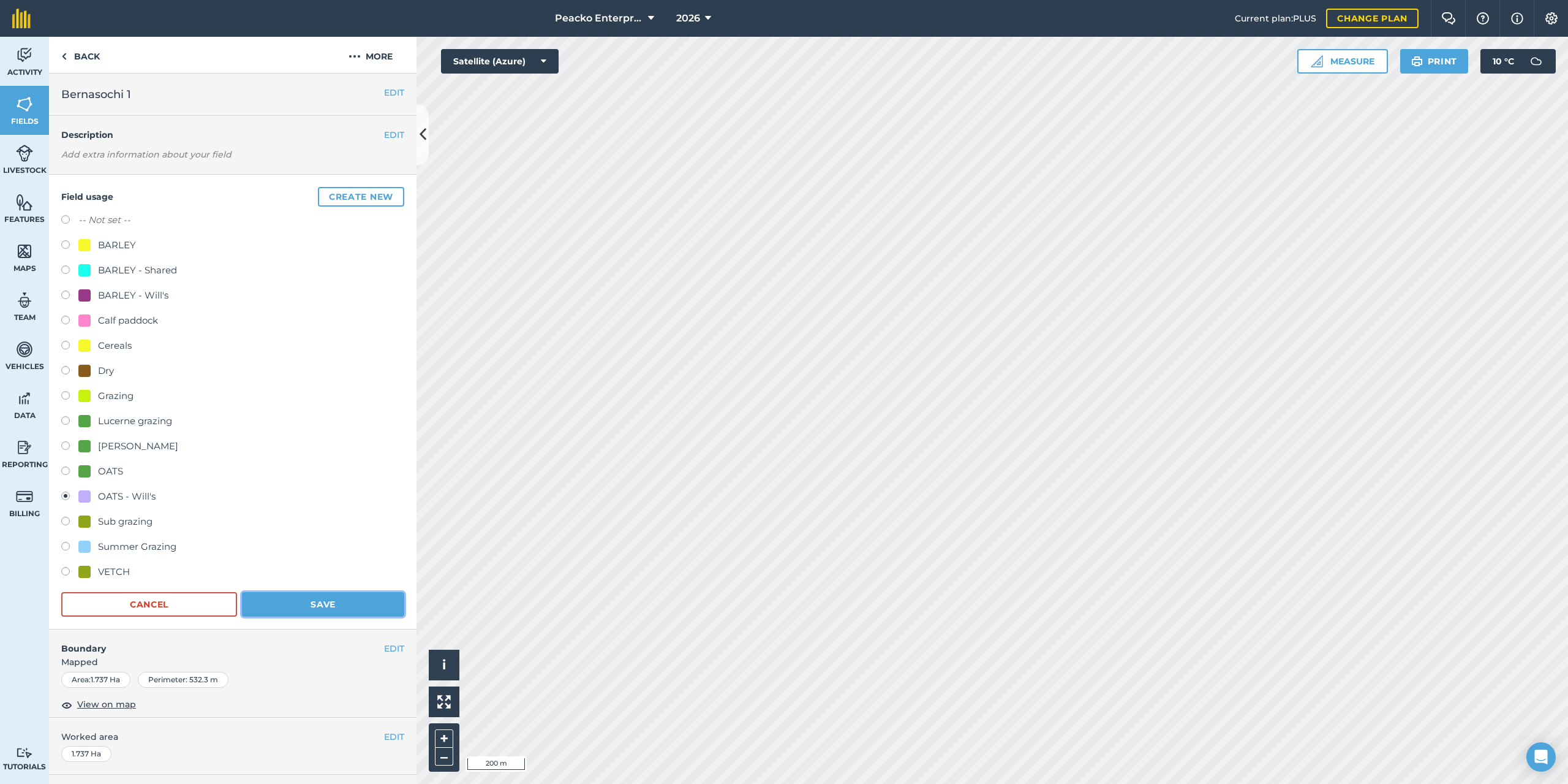
click at [354, 611] on button "Save" at bounding box center [323, 604] width 162 height 25
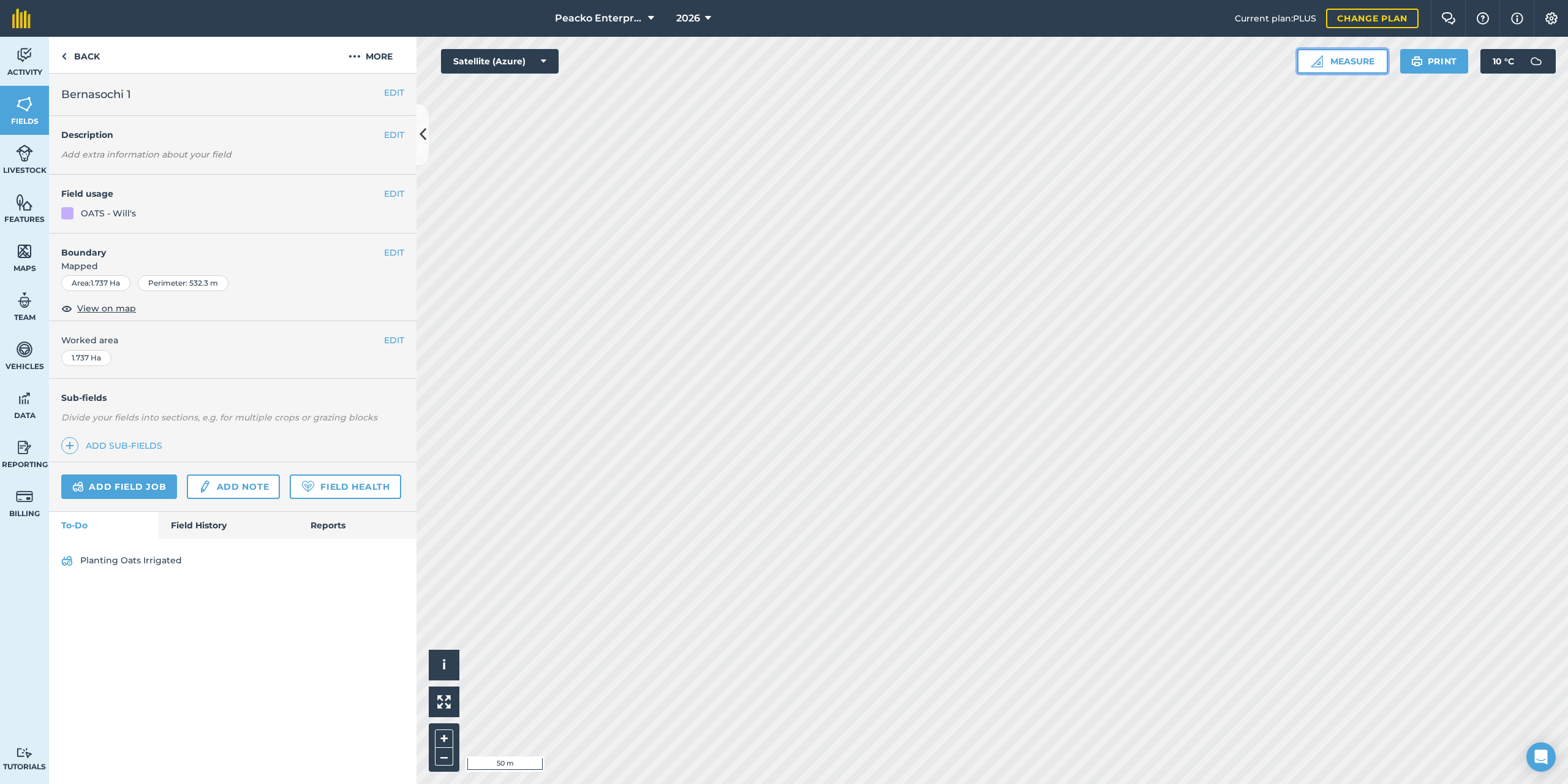
click at [1367, 64] on button "Measure" at bounding box center [1342, 61] width 91 height 25
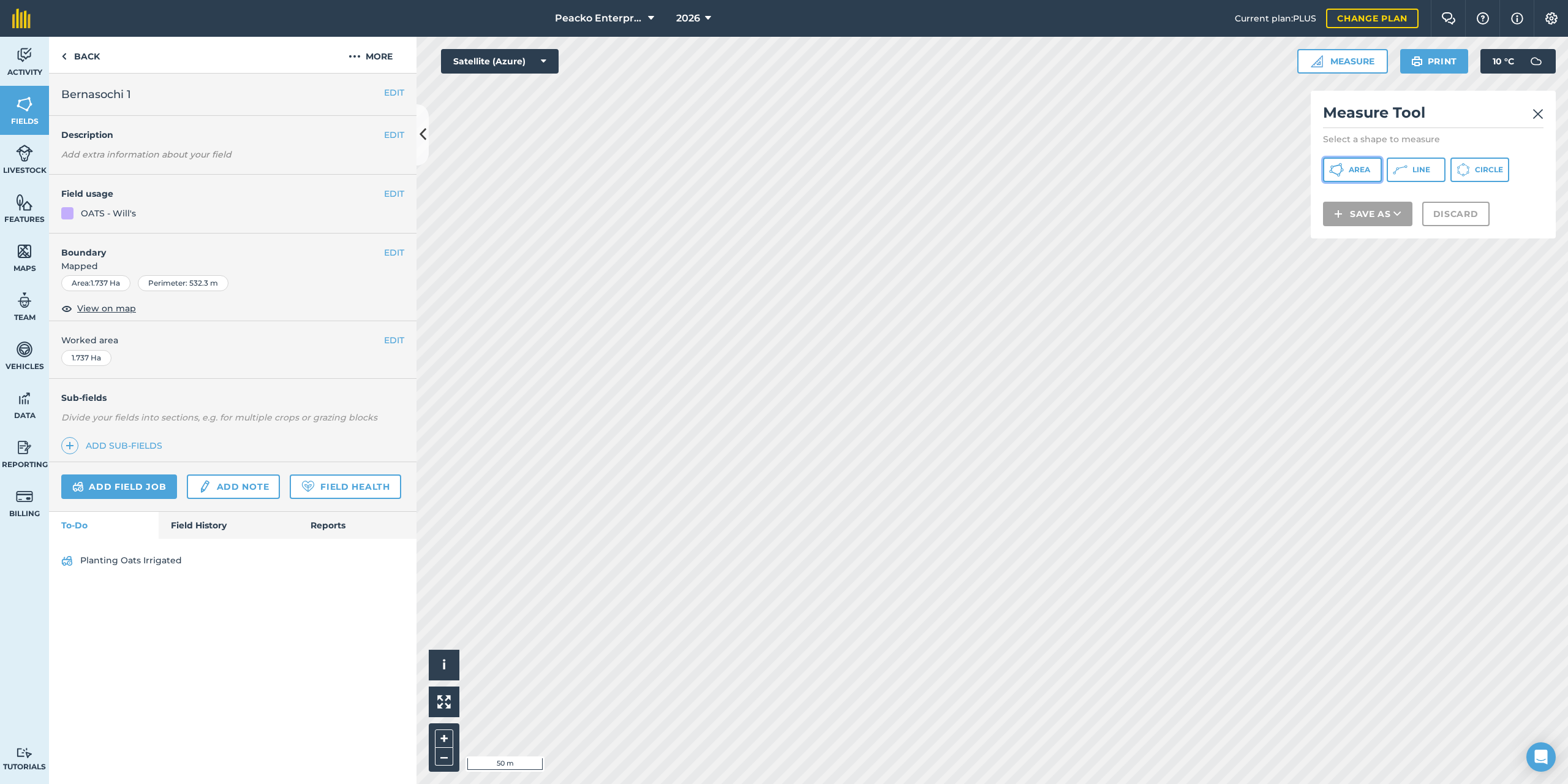
click at [1364, 165] on span "Area" at bounding box center [1359, 169] width 22 height 10
click at [1378, 232] on button "Save as" at bounding box center [1367, 230] width 89 height 25
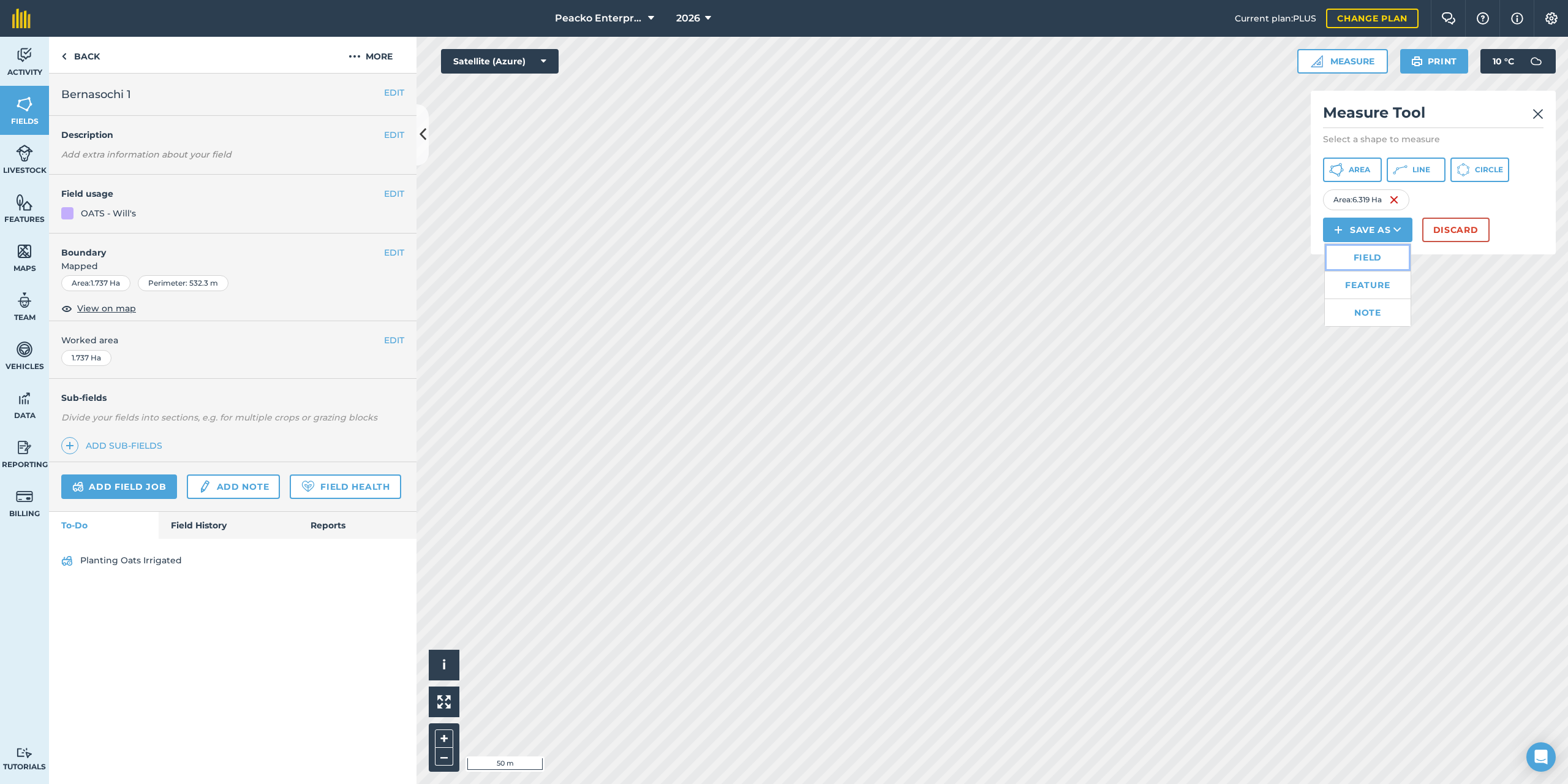
click at [1371, 259] on link "Field" at bounding box center [1367, 258] width 86 height 27
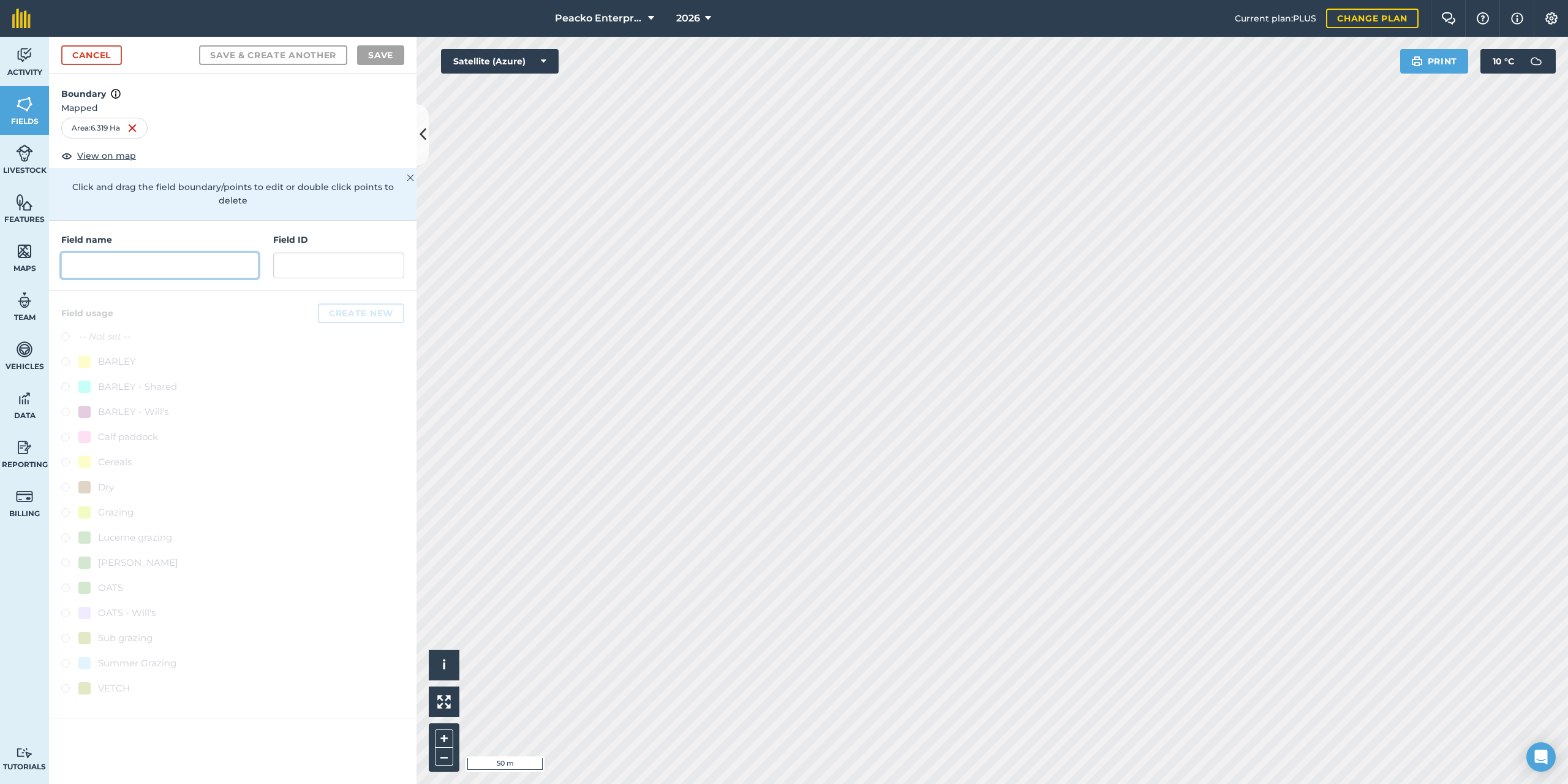
click at [170, 255] on input "text" at bounding box center [160, 266] width 197 height 26
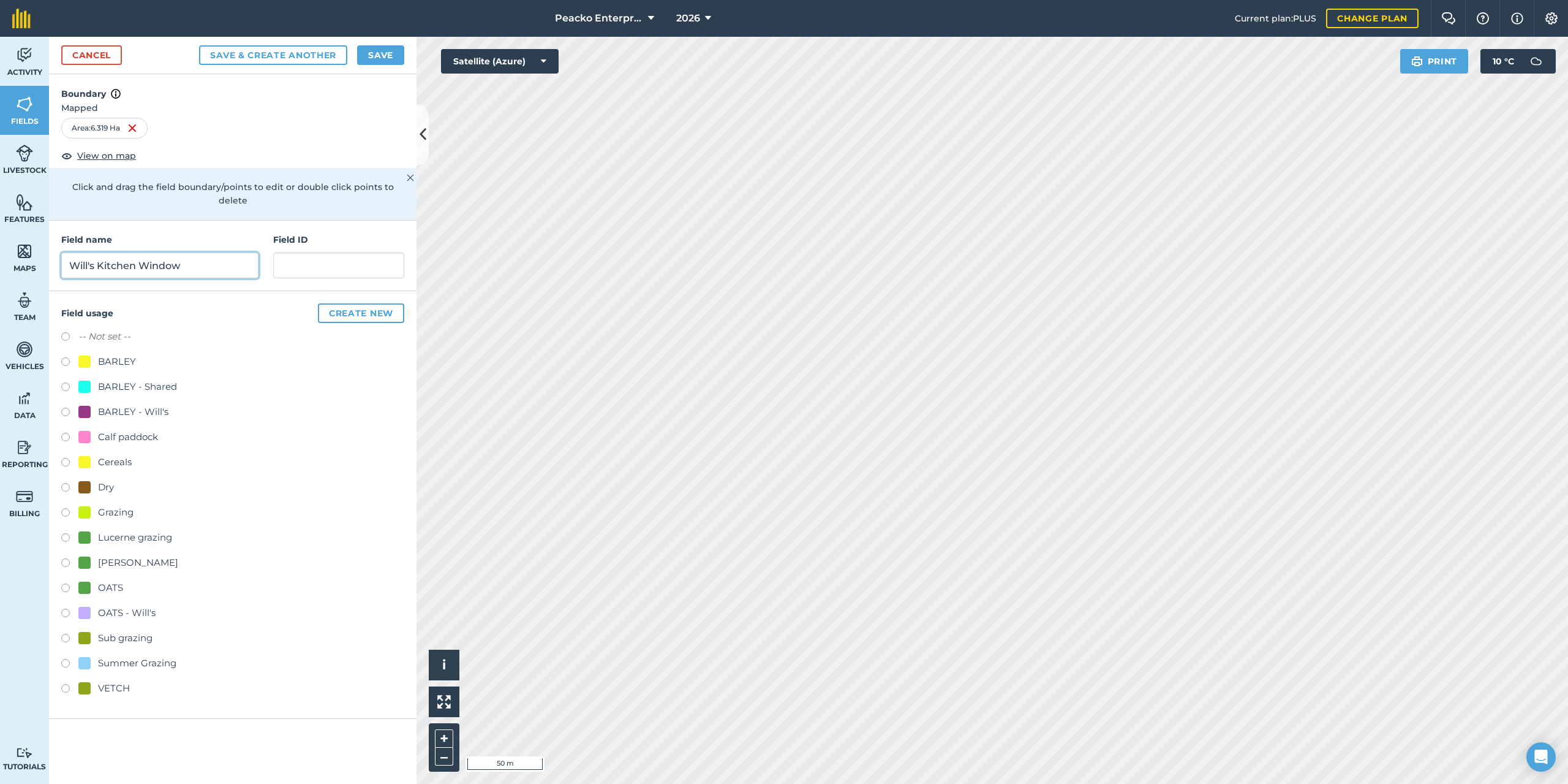
type input "Will's Kitchen Window"
click at [144, 605] on div "OATS - Will's" at bounding box center [127, 612] width 58 height 14
radio input "true"
click at [367, 303] on button "Create new" at bounding box center [361, 313] width 87 height 19
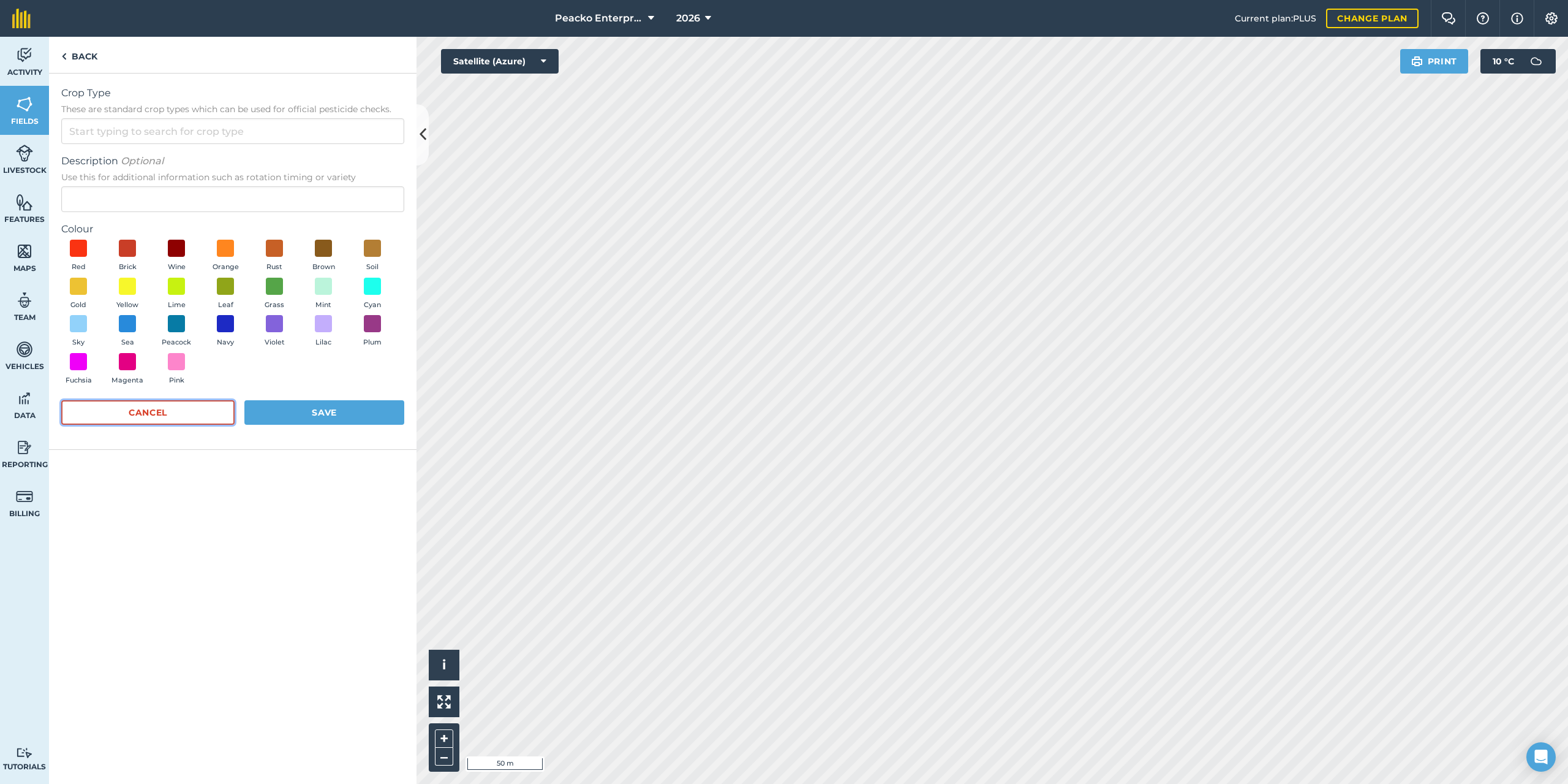
click at [176, 421] on button "Cancel" at bounding box center [148, 412] width 173 height 25
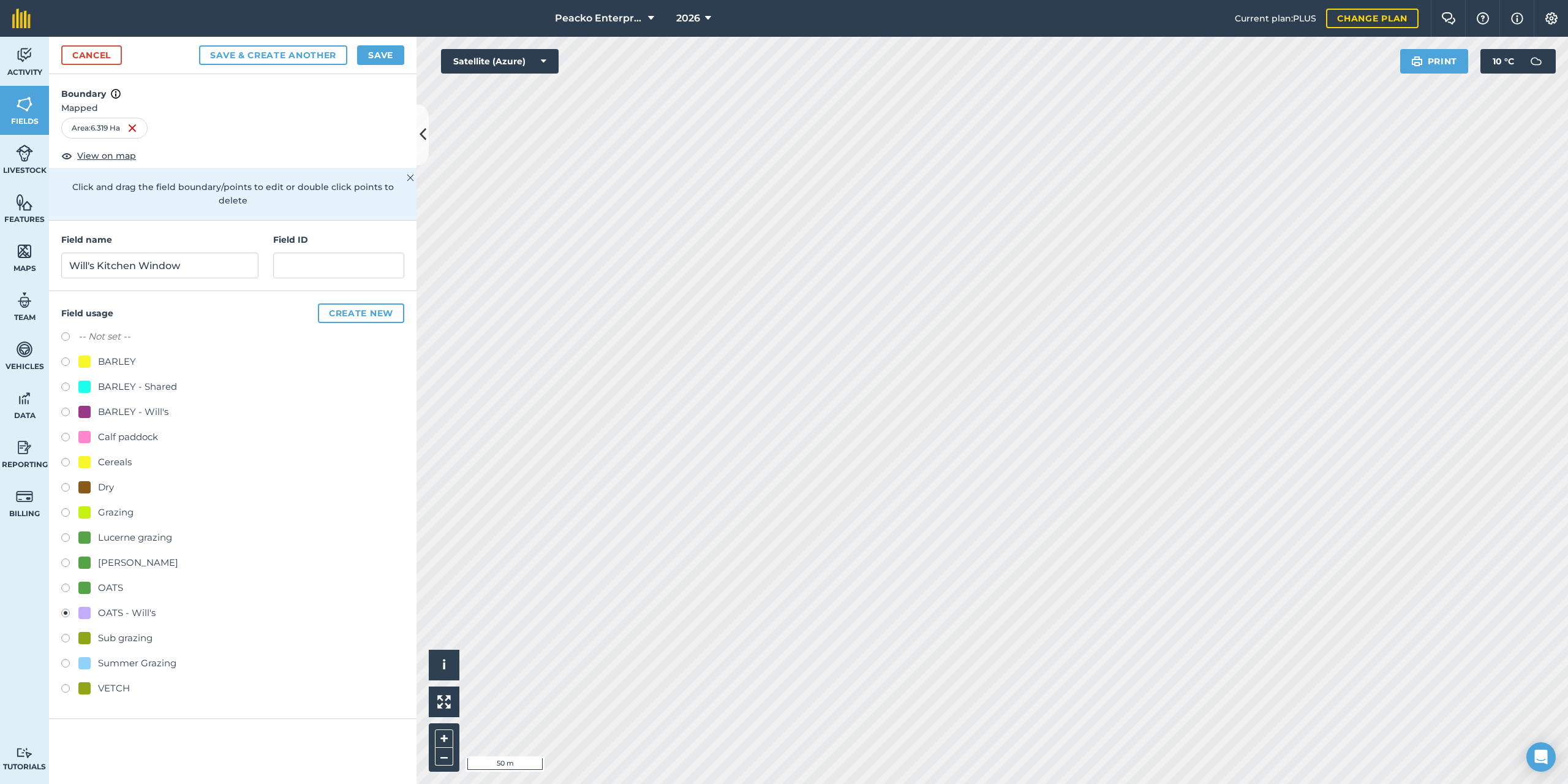
click at [120, 605] on div "OATS - Will's" at bounding box center [127, 612] width 58 height 14
click at [387, 63] on button "Save" at bounding box center [380, 55] width 47 height 19
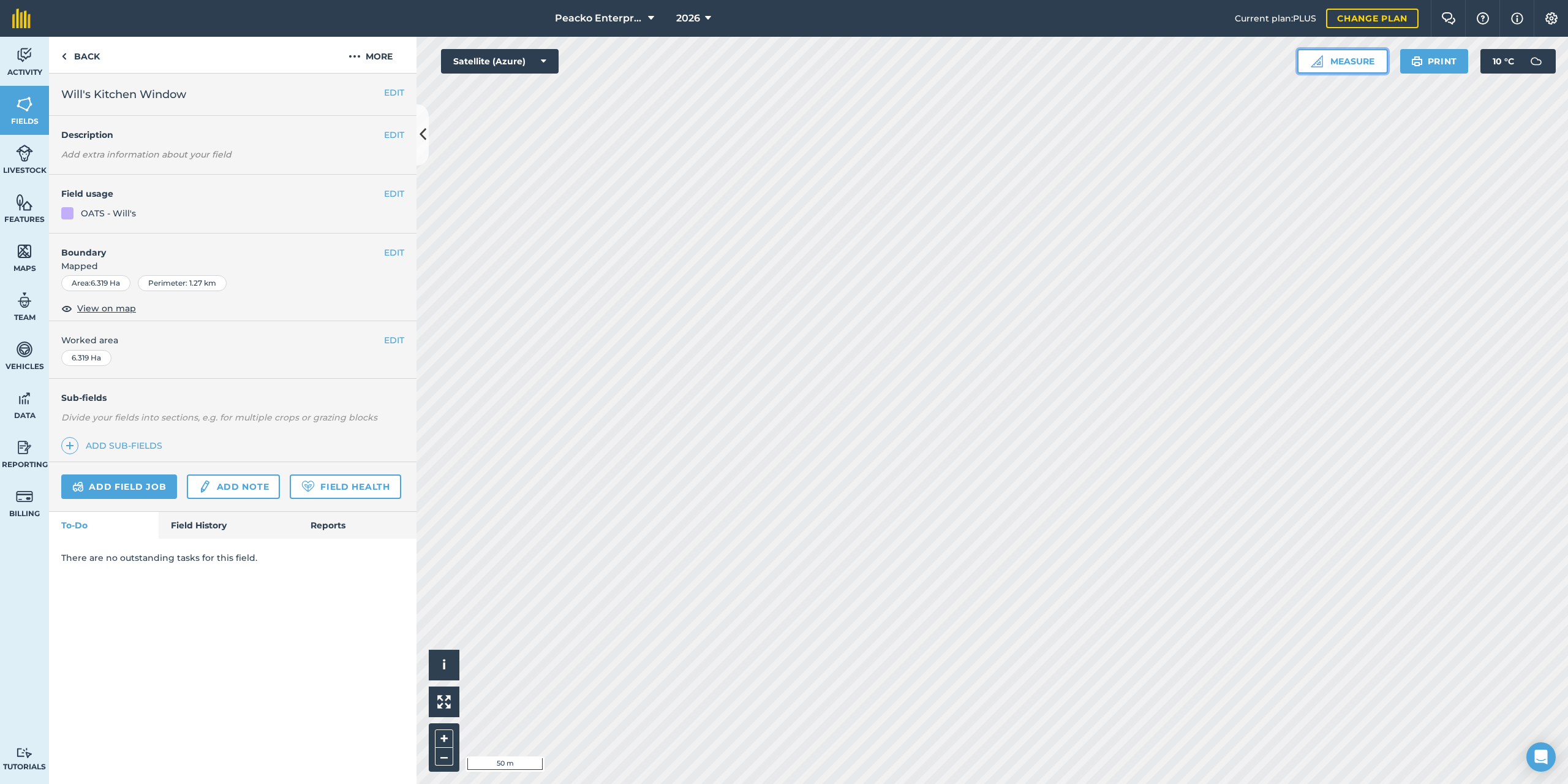
click at [1359, 66] on button "Measure" at bounding box center [1342, 61] width 91 height 25
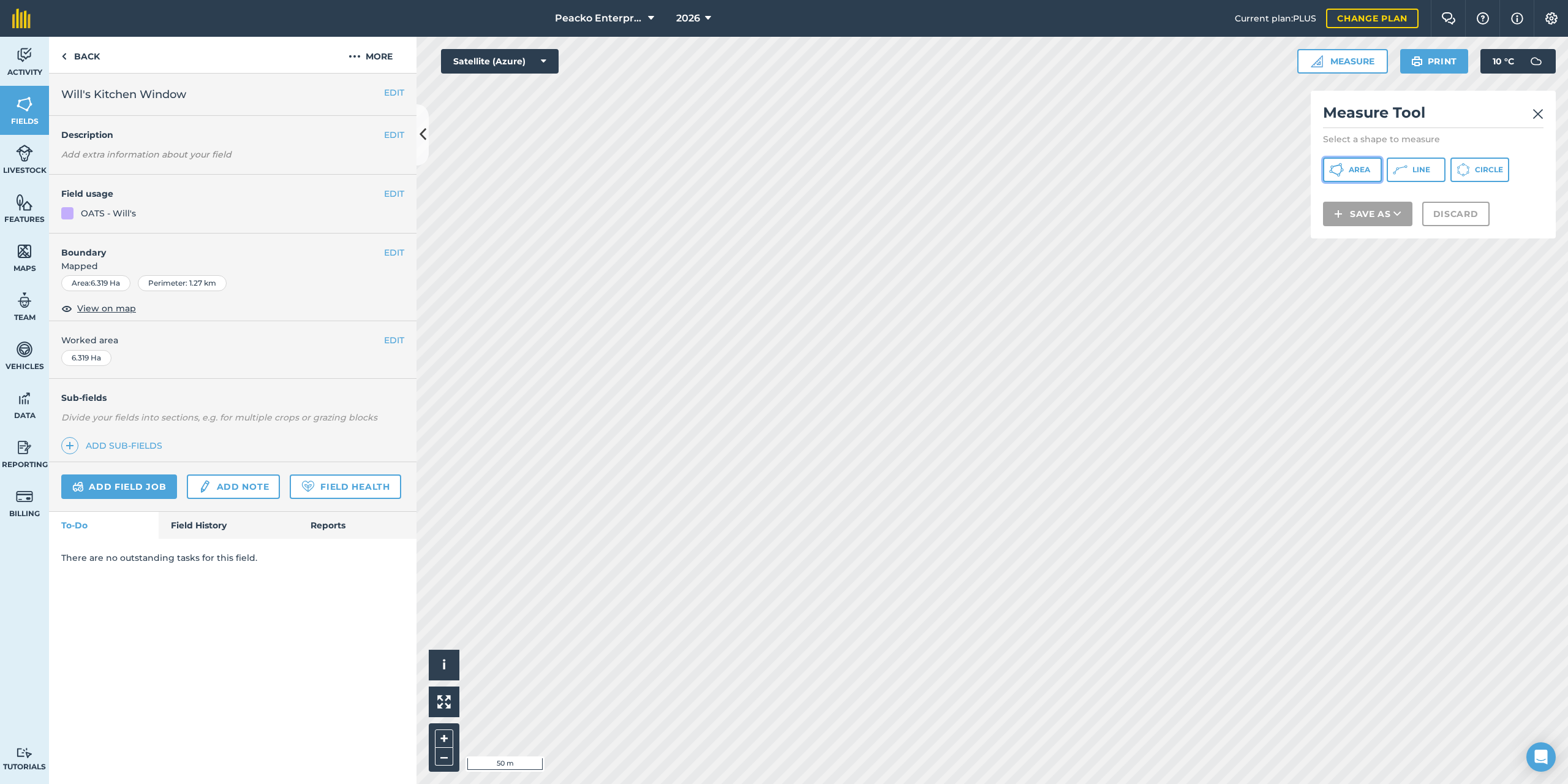
click at [1345, 162] on button "Area" at bounding box center [1351, 169] width 59 height 25
click at [1376, 232] on button "Save as" at bounding box center [1367, 230] width 89 height 25
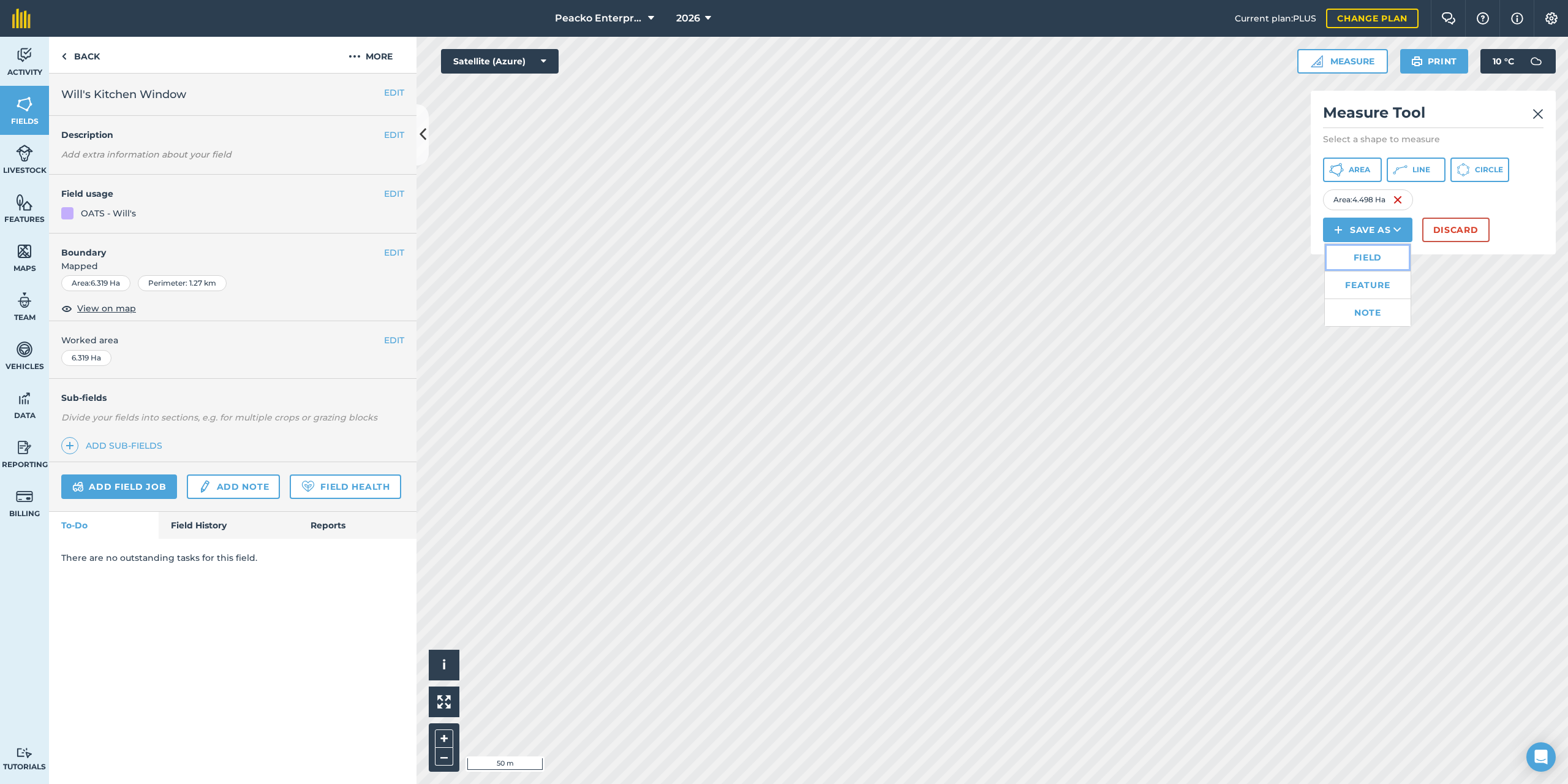
click at [1369, 259] on link "Field" at bounding box center [1367, 258] width 86 height 27
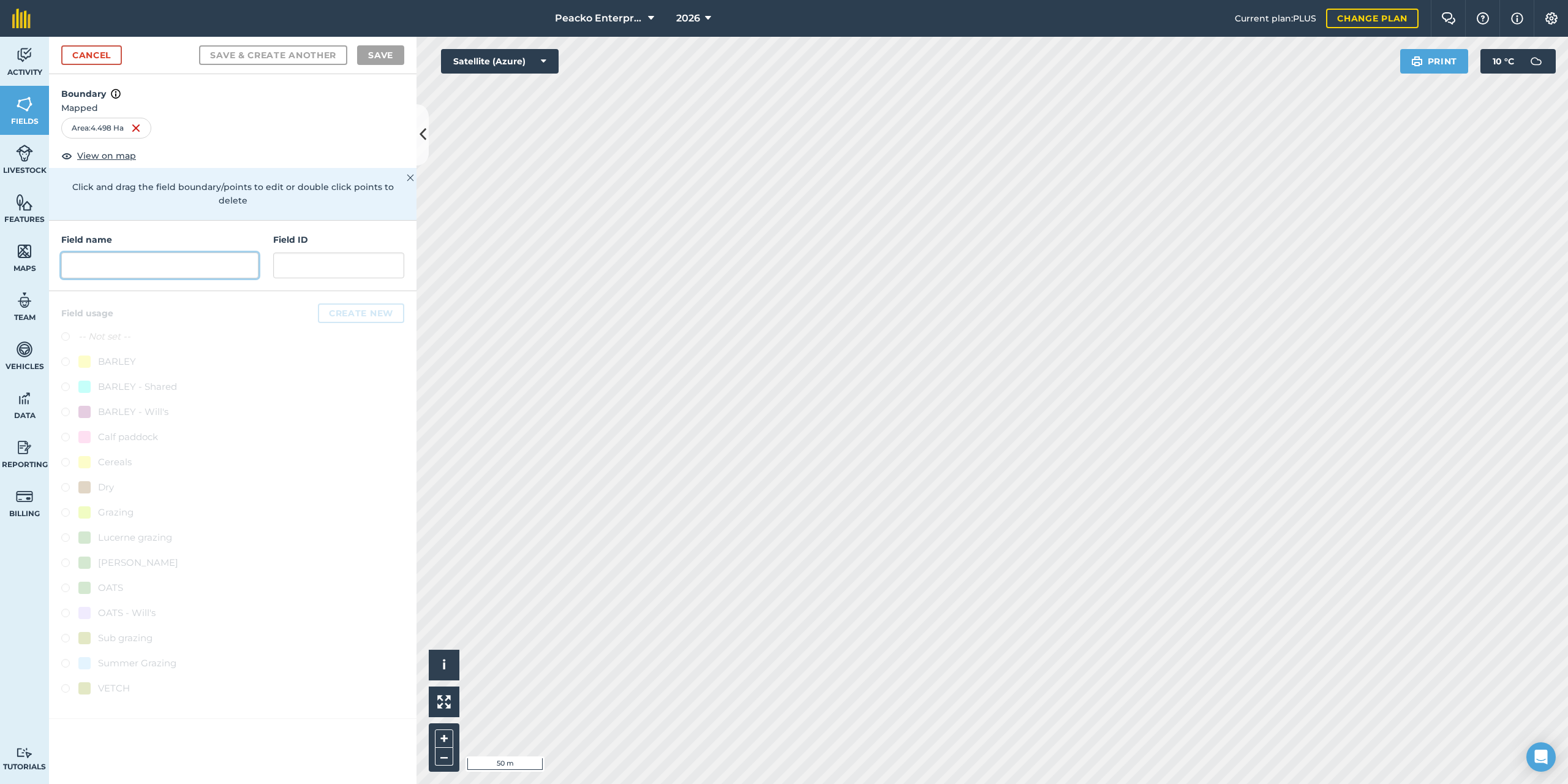
click at [158, 253] on input "text" at bounding box center [160, 266] width 197 height 26
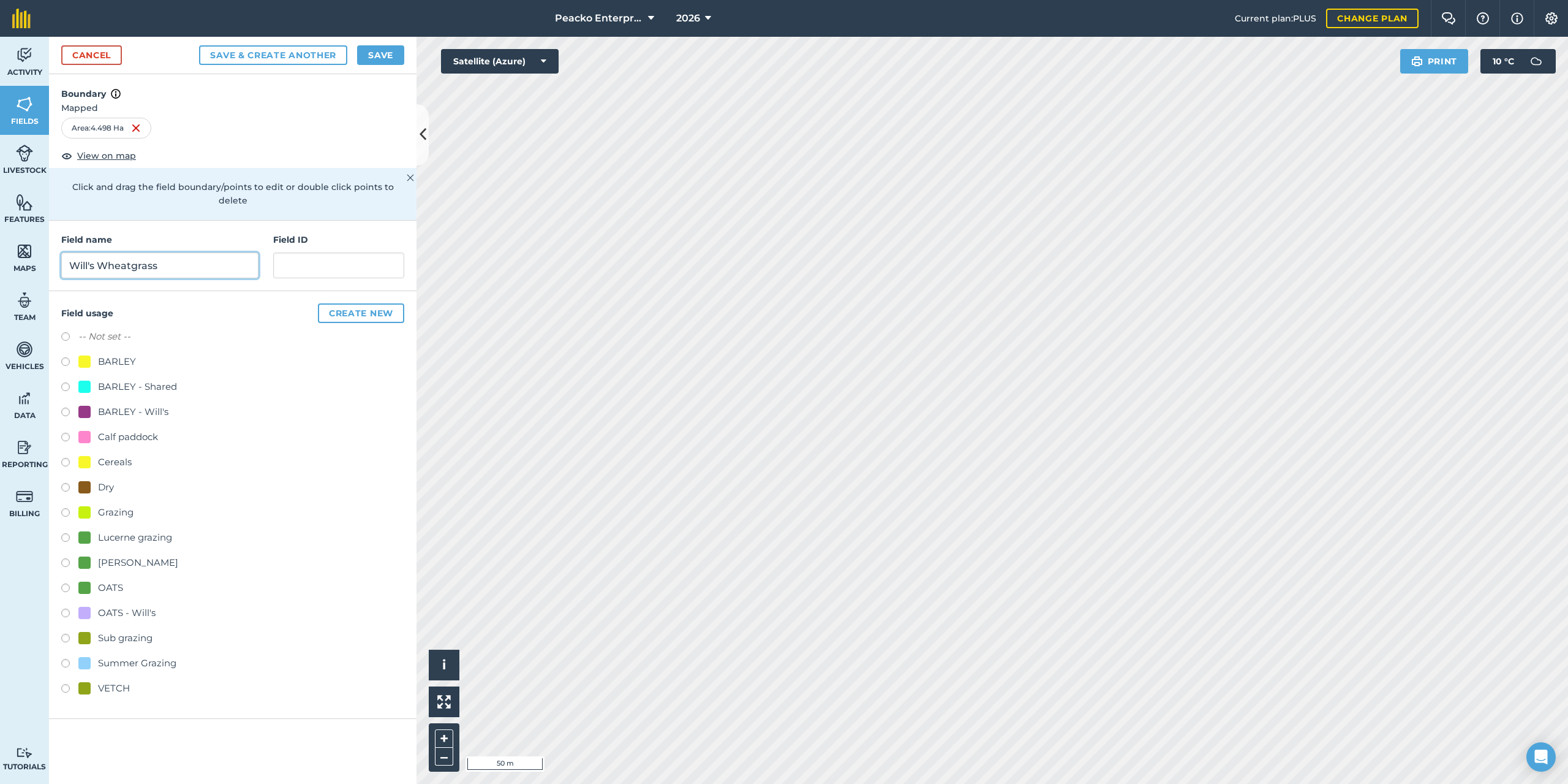
type input "Will's Wheatgrass"
click at [137, 605] on div "OATS - Will's" at bounding box center [127, 612] width 58 height 14
radio input "true"
click at [377, 60] on button "Save" at bounding box center [380, 55] width 47 height 19
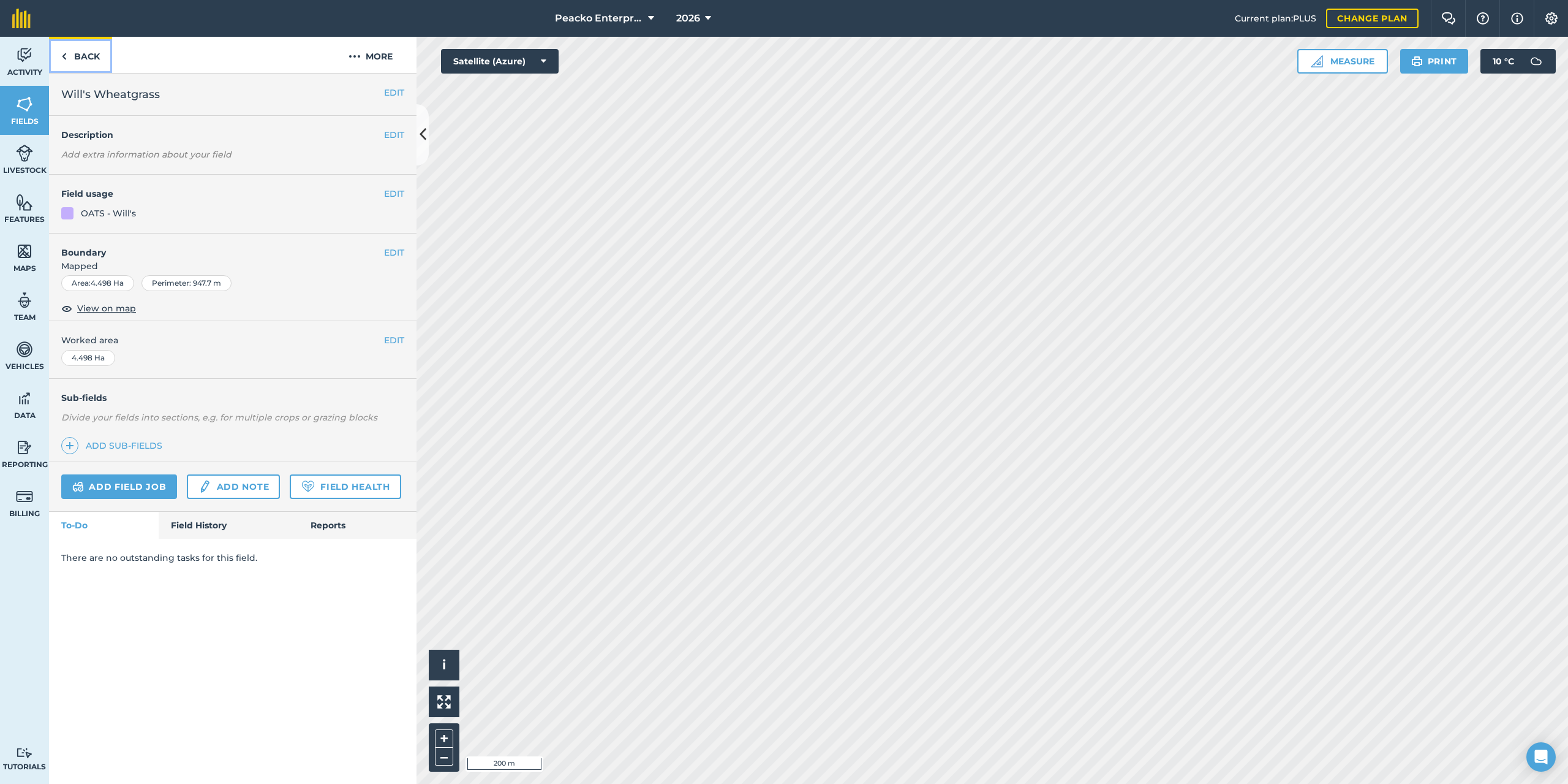
click at [86, 51] on link "Back" at bounding box center [80, 55] width 63 height 36
click at [79, 60] on link "Back" at bounding box center [80, 55] width 63 height 36
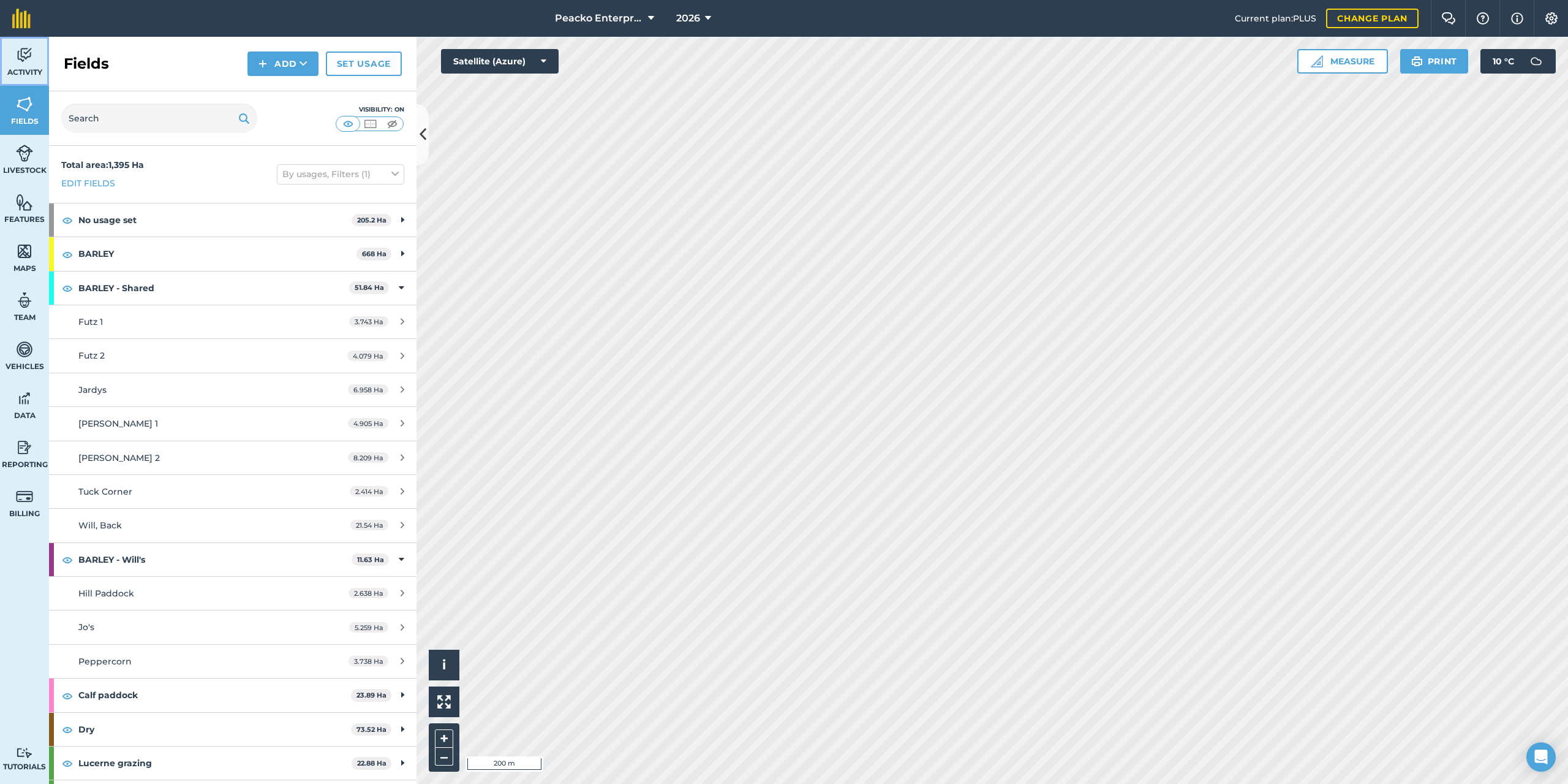
click at [18, 62] on img at bounding box center [24, 55] width 17 height 18
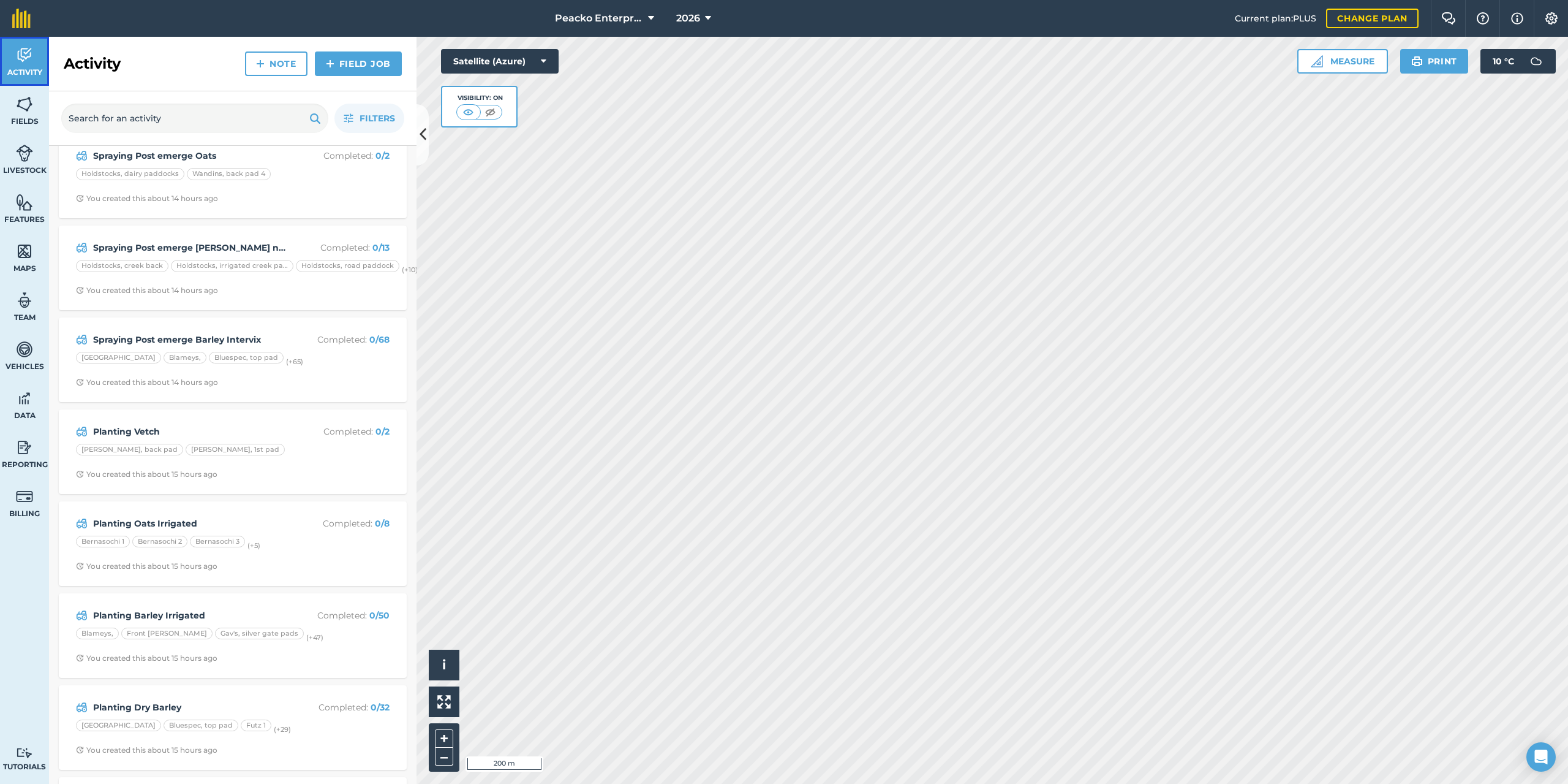
scroll to position [674, 0]
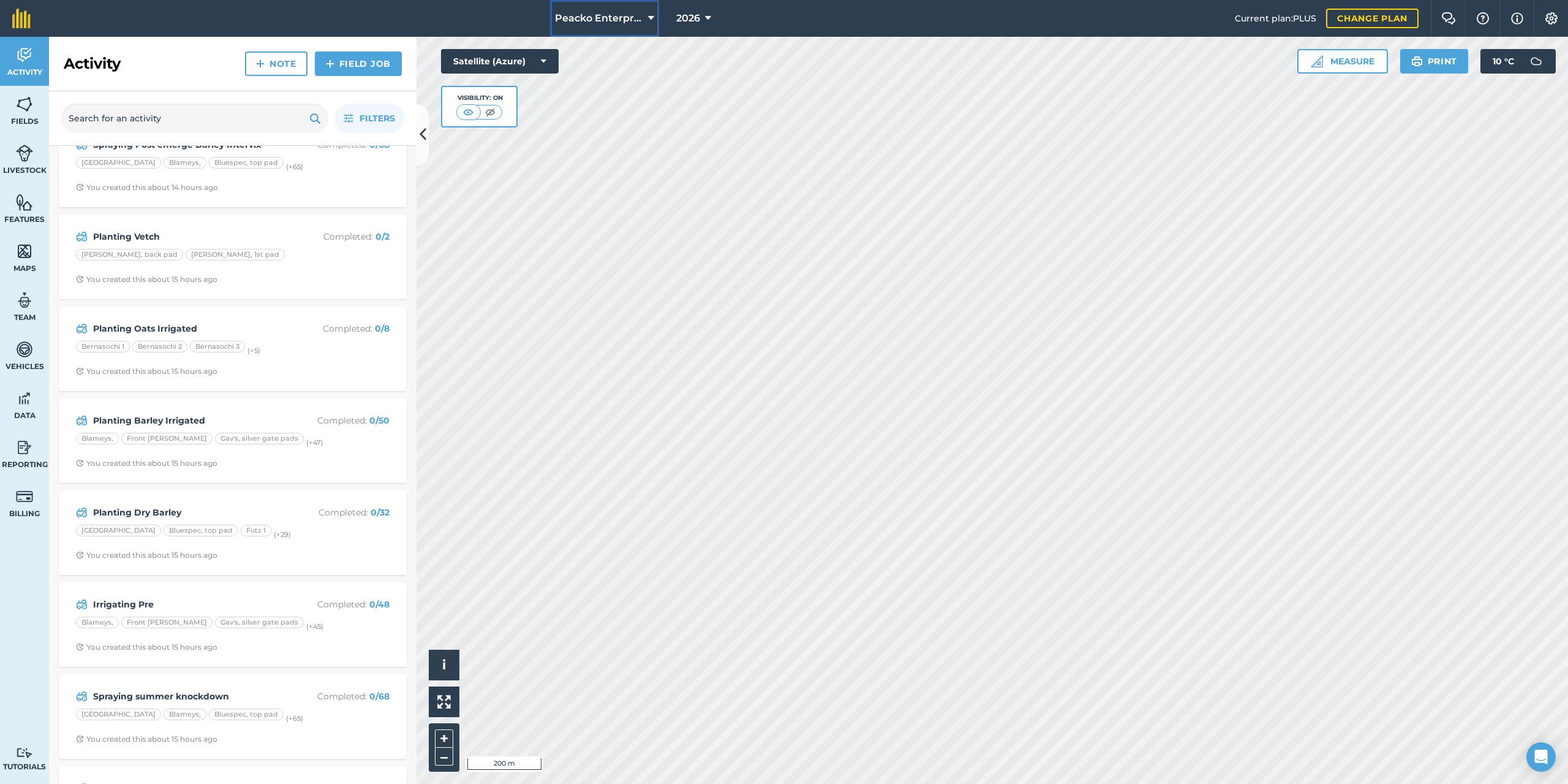
click at [650, 23] on icon at bounding box center [651, 18] width 6 height 14
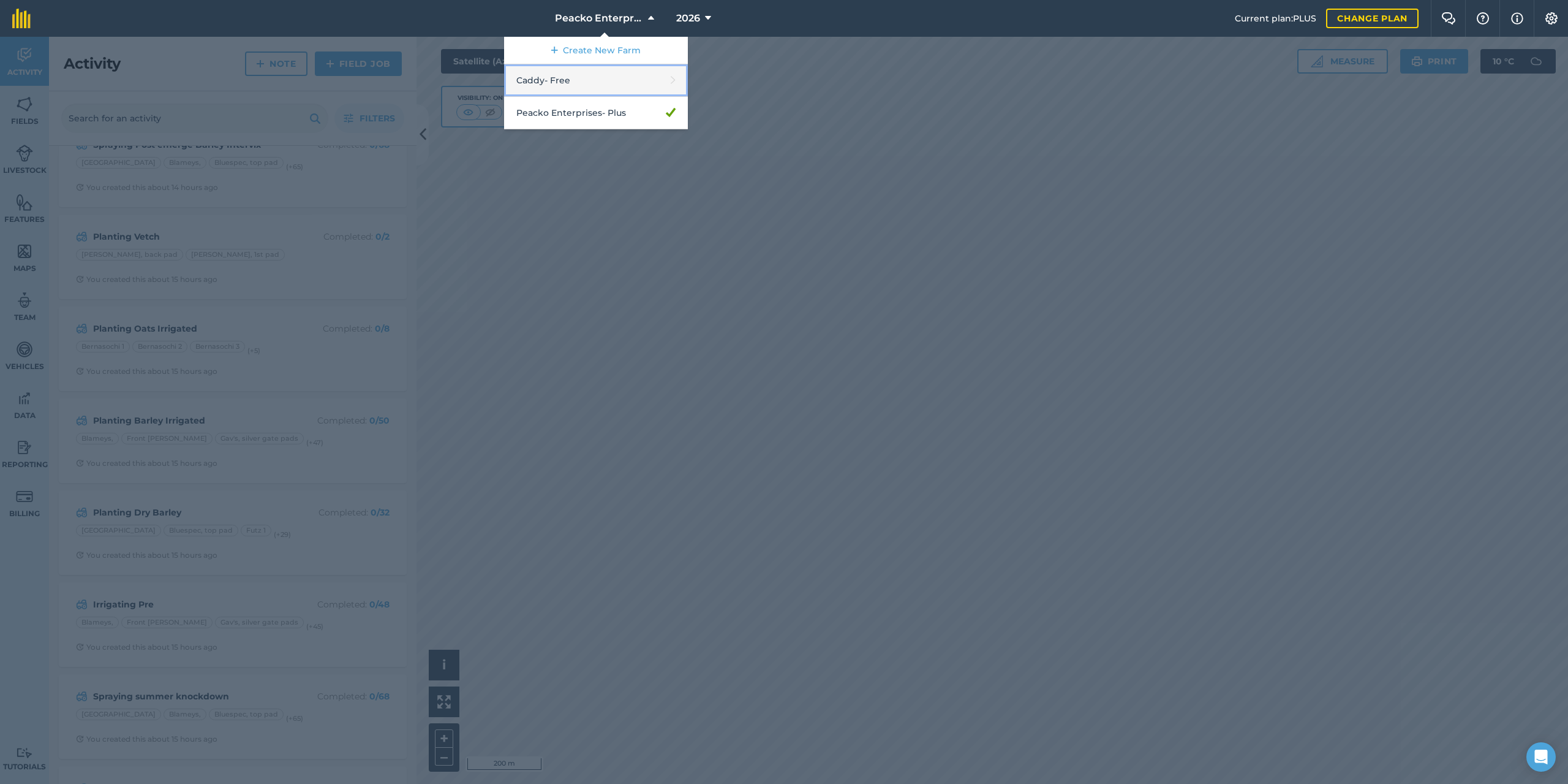
click at [641, 75] on link "Caddy - Free" at bounding box center [595, 80] width 184 height 32
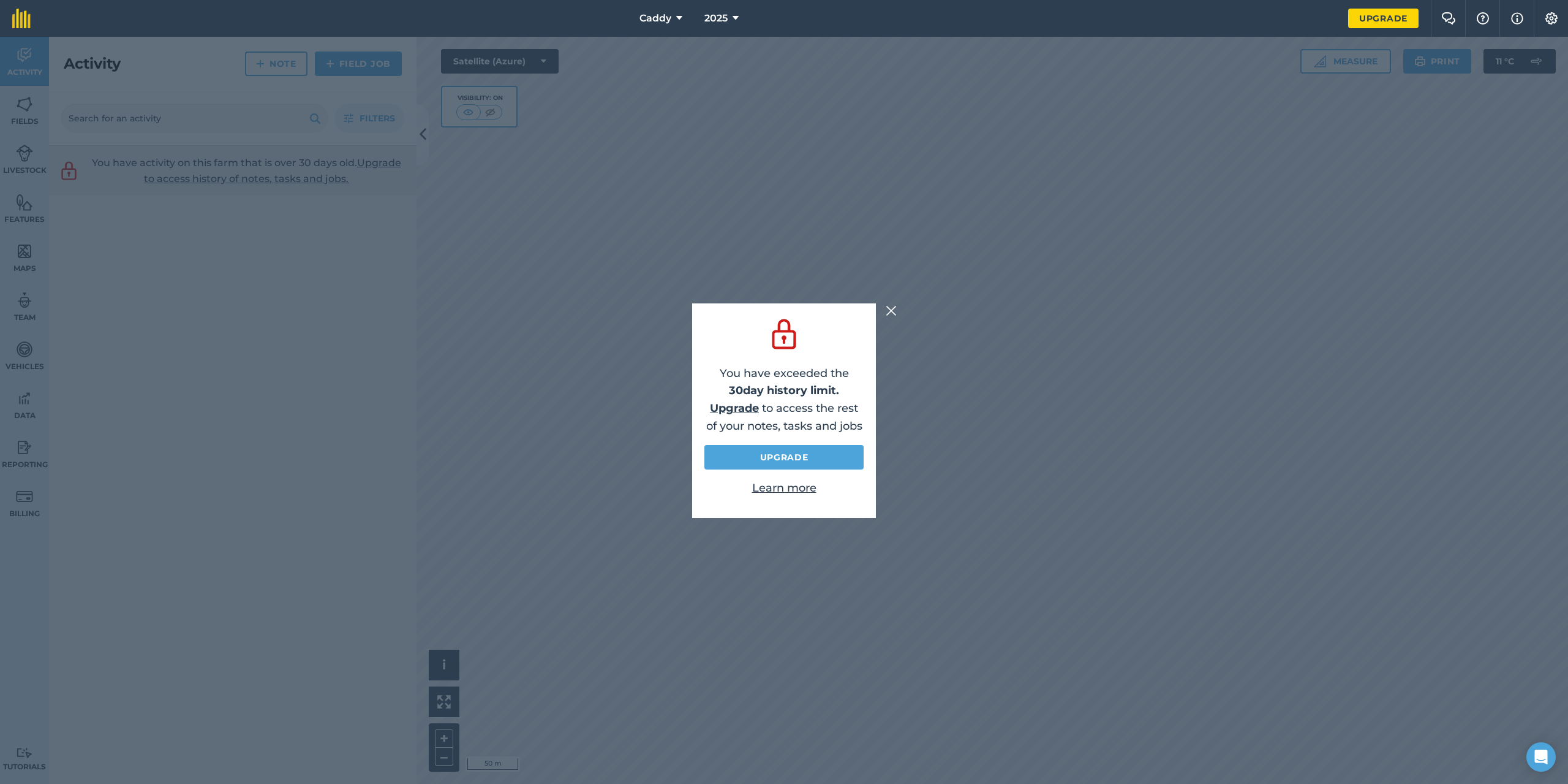
click at [892, 311] on img at bounding box center [891, 311] width 11 height 14
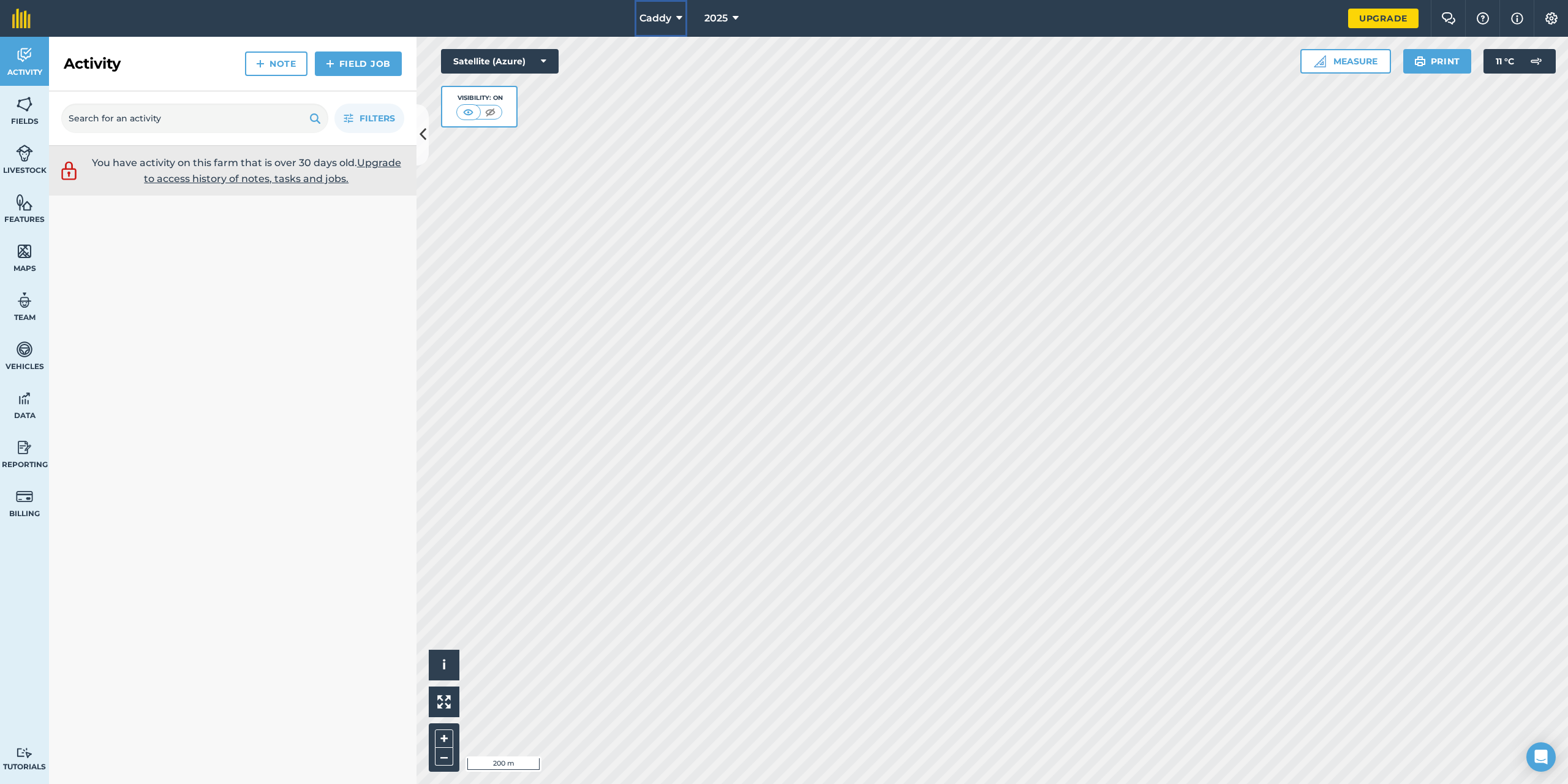
click at [680, 18] on icon at bounding box center [679, 18] width 6 height 14
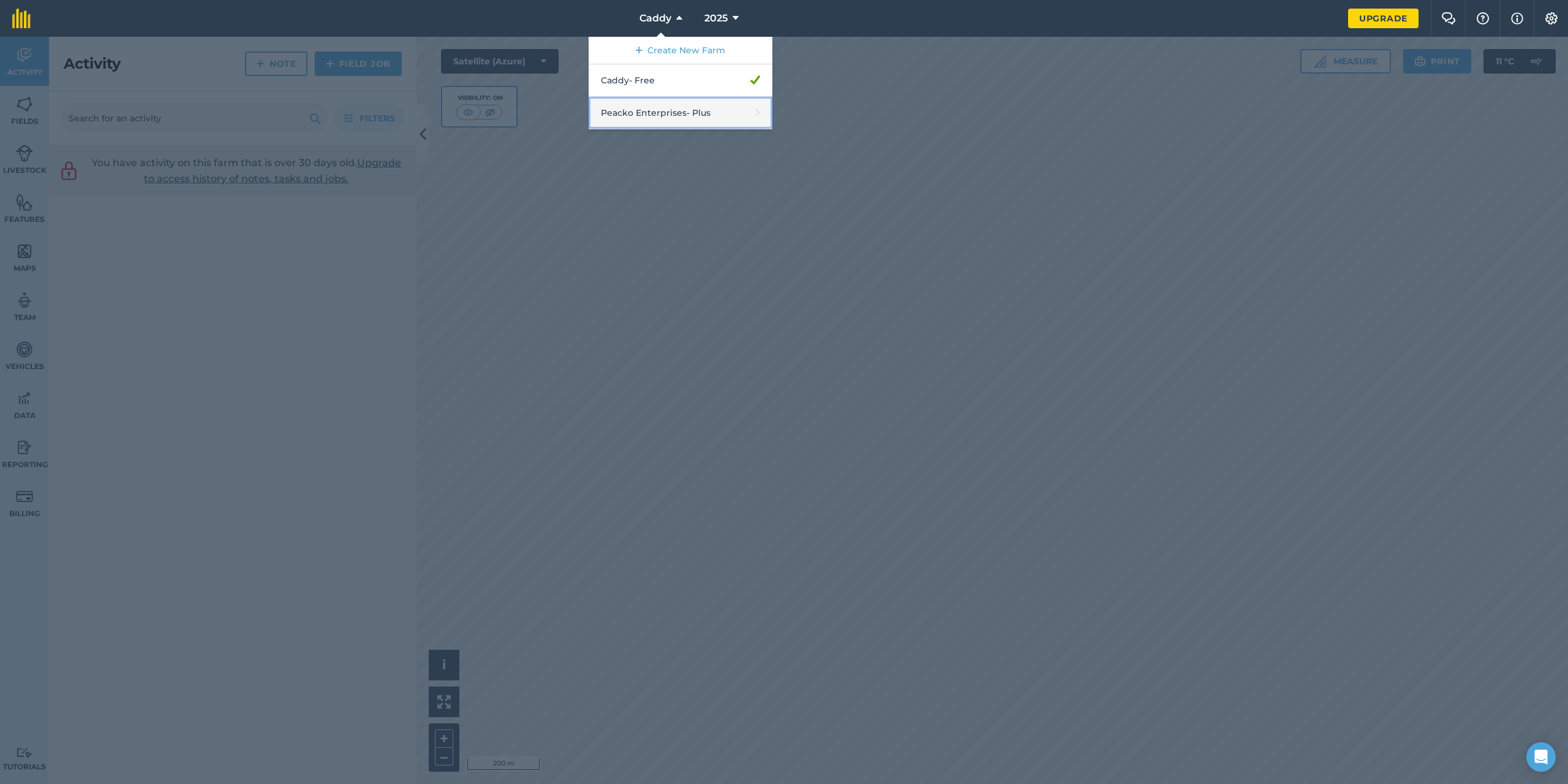
click at [676, 109] on link "Peacko Enterprises - Plus" at bounding box center [680, 113] width 184 height 32
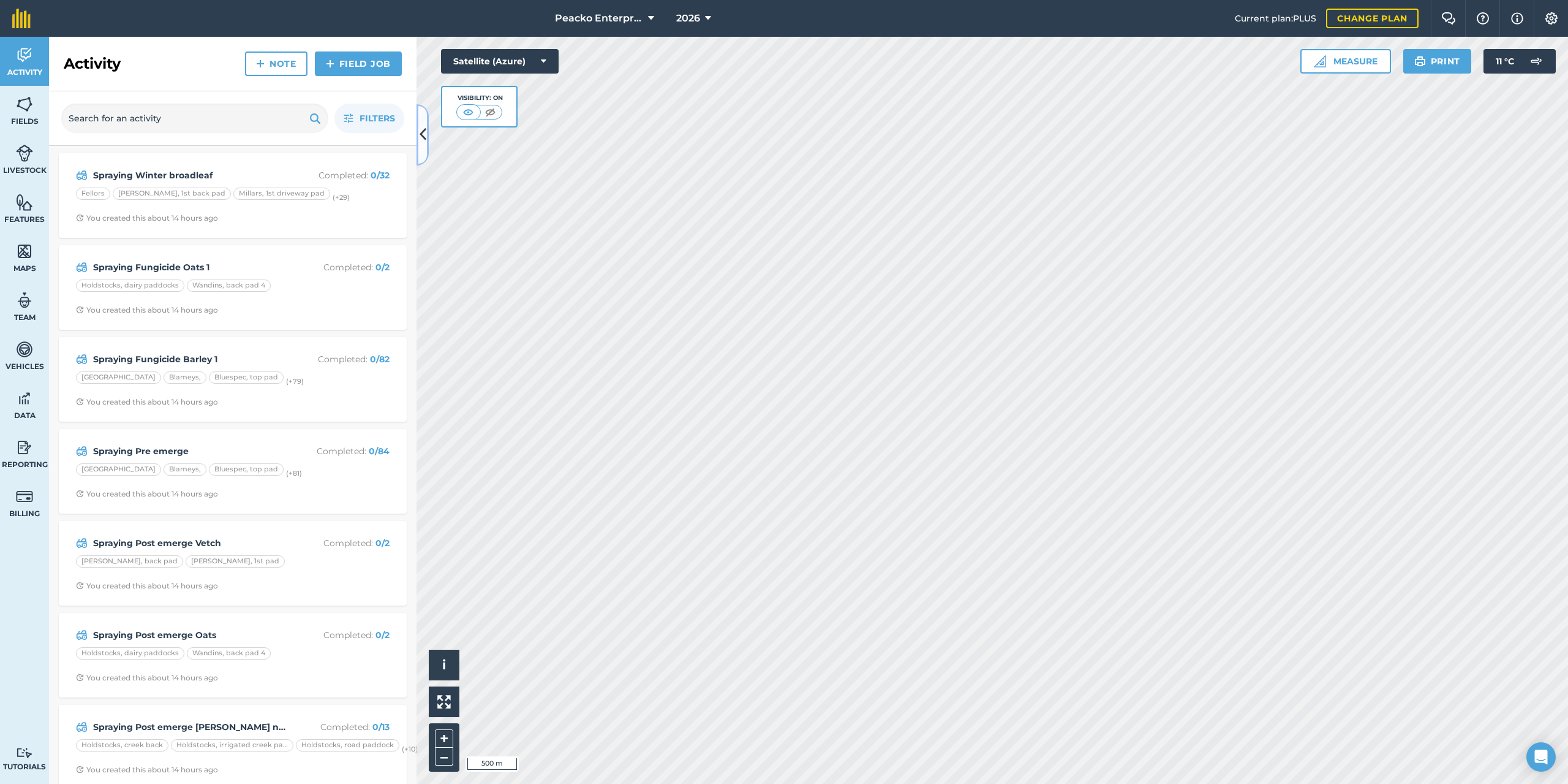
click at [426, 146] on button at bounding box center [422, 135] width 12 height 61
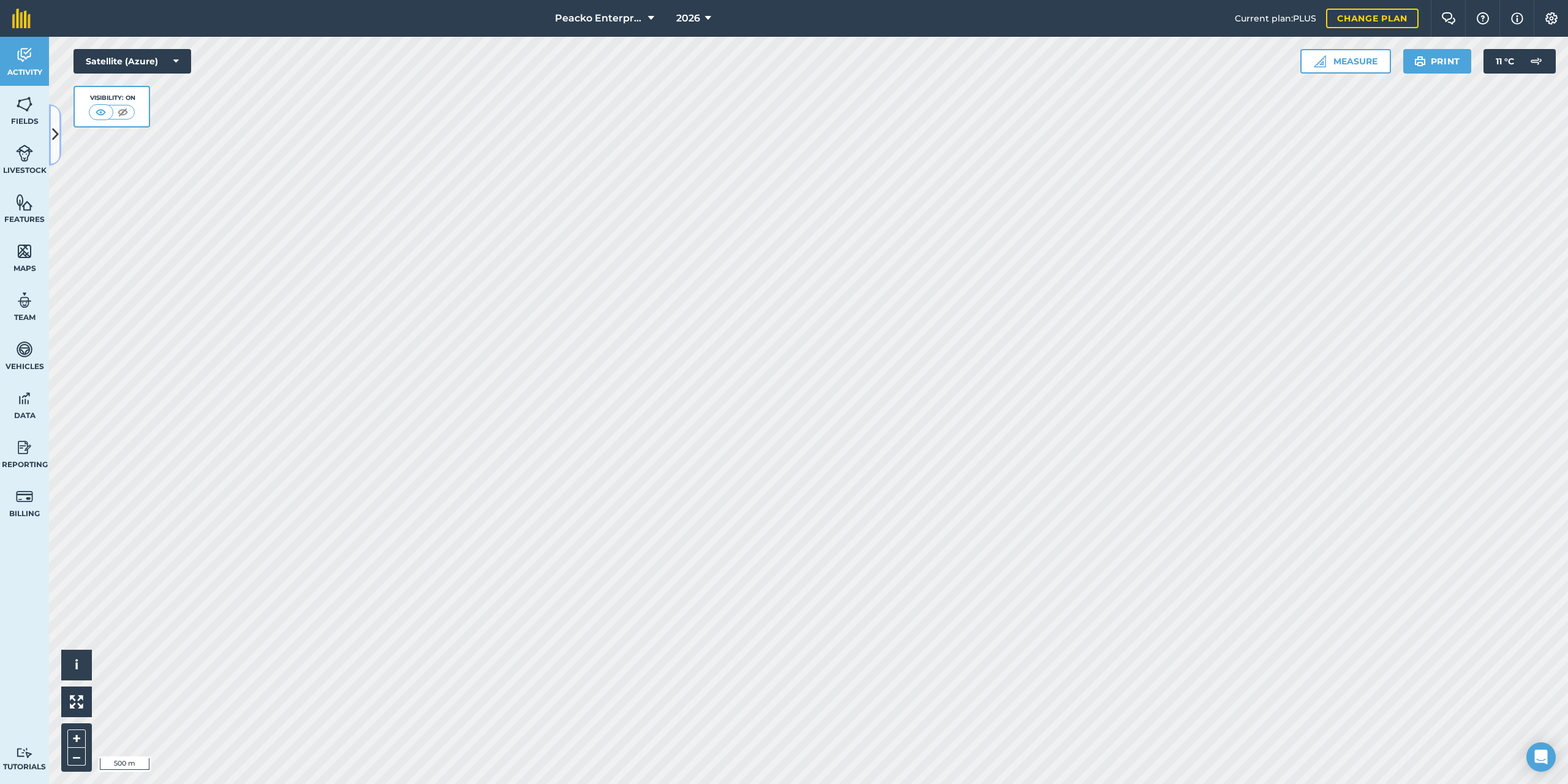
click at [55, 152] on button at bounding box center [55, 135] width 12 height 61
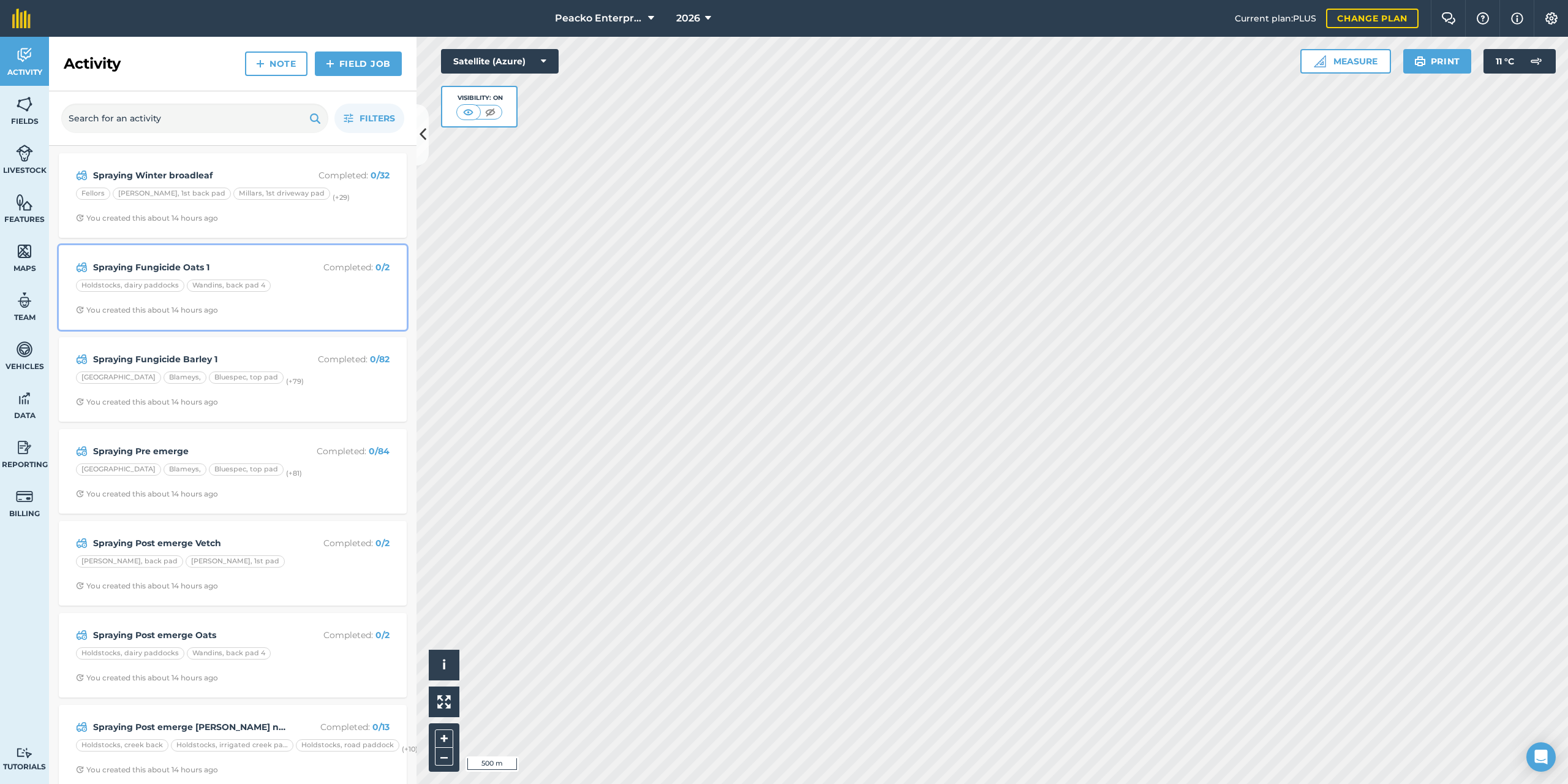
click at [188, 267] on strong "Spraying Fungicide Oats 1" at bounding box center [190, 267] width 194 height 14
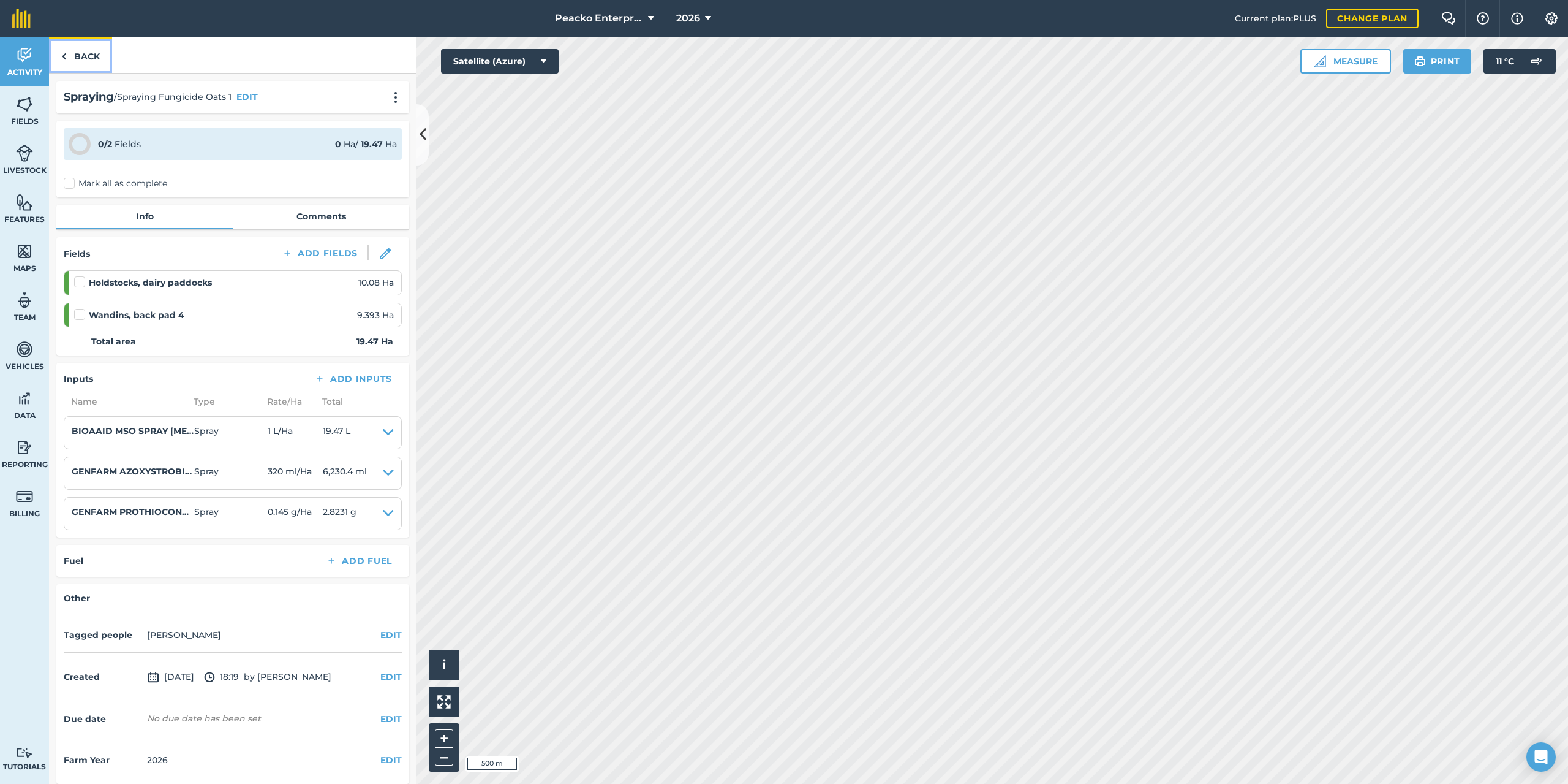
click at [88, 54] on link "Back" at bounding box center [80, 55] width 63 height 36
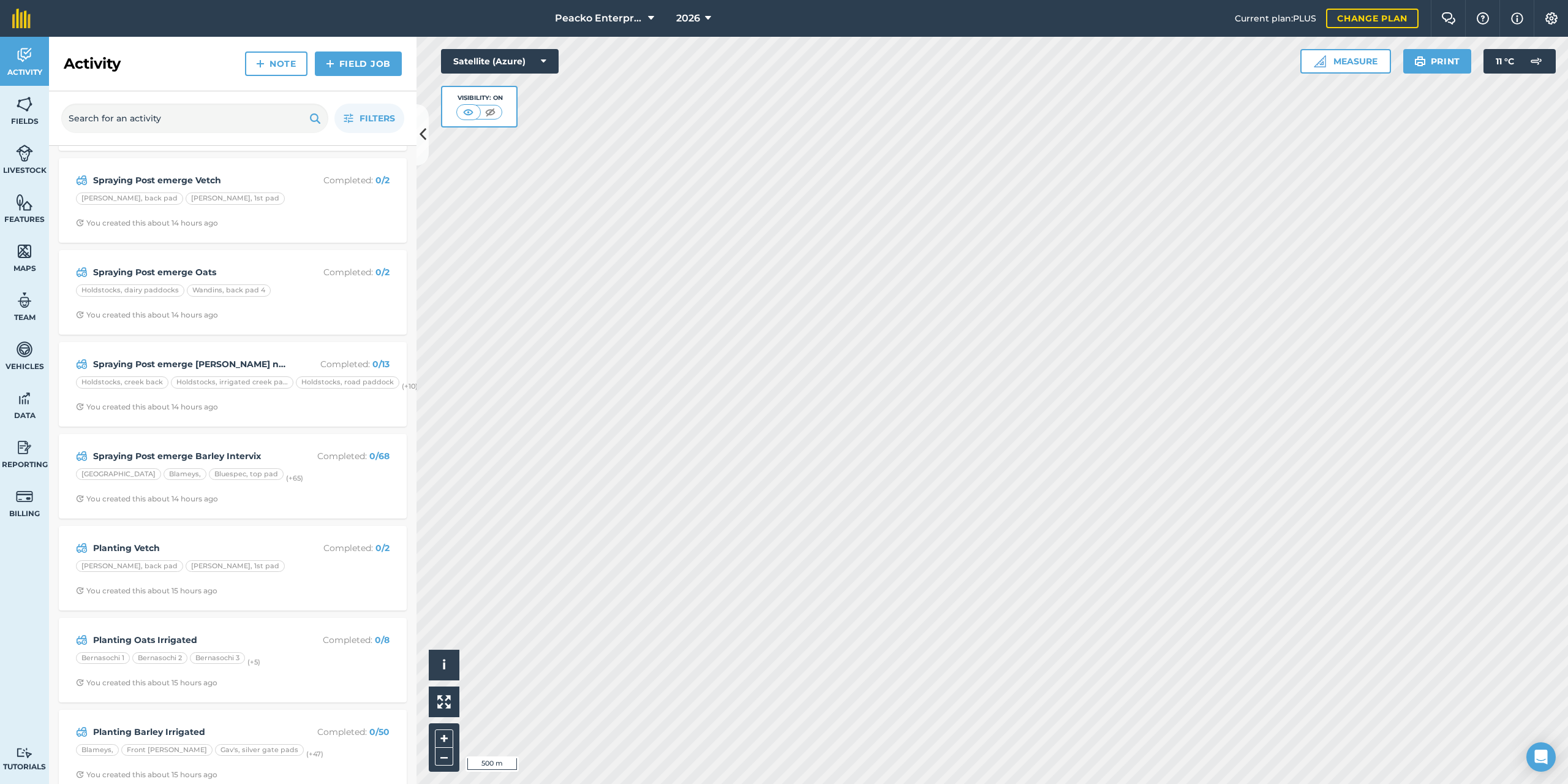
scroll to position [368, 0]
drag, startPoint x: 244, startPoint y: 415, endPoint x: 265, endPoint y: 416, distance: 21.0
click at [265, 416] on div "Spraying Post emerge [PERSON_NAME] non Intervix Completed : 0 / 13 Holdstocks, …" at bounding box center [233, 379] width 348 height 84
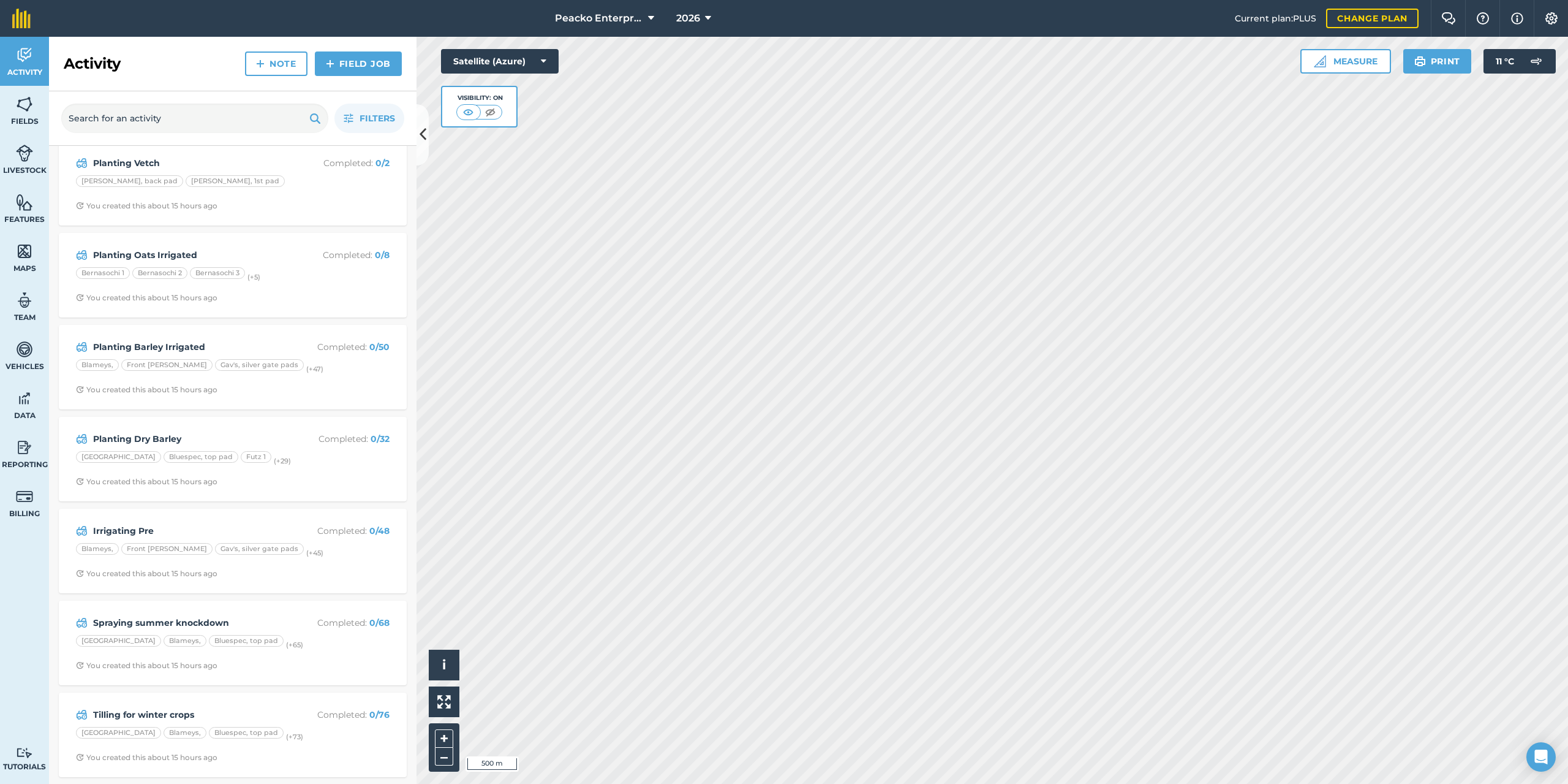
scroll to position [758, 0]
click at [188, 523] on strong "Irrigating Pre" at bounding box center [190, 530] width 194 height 14
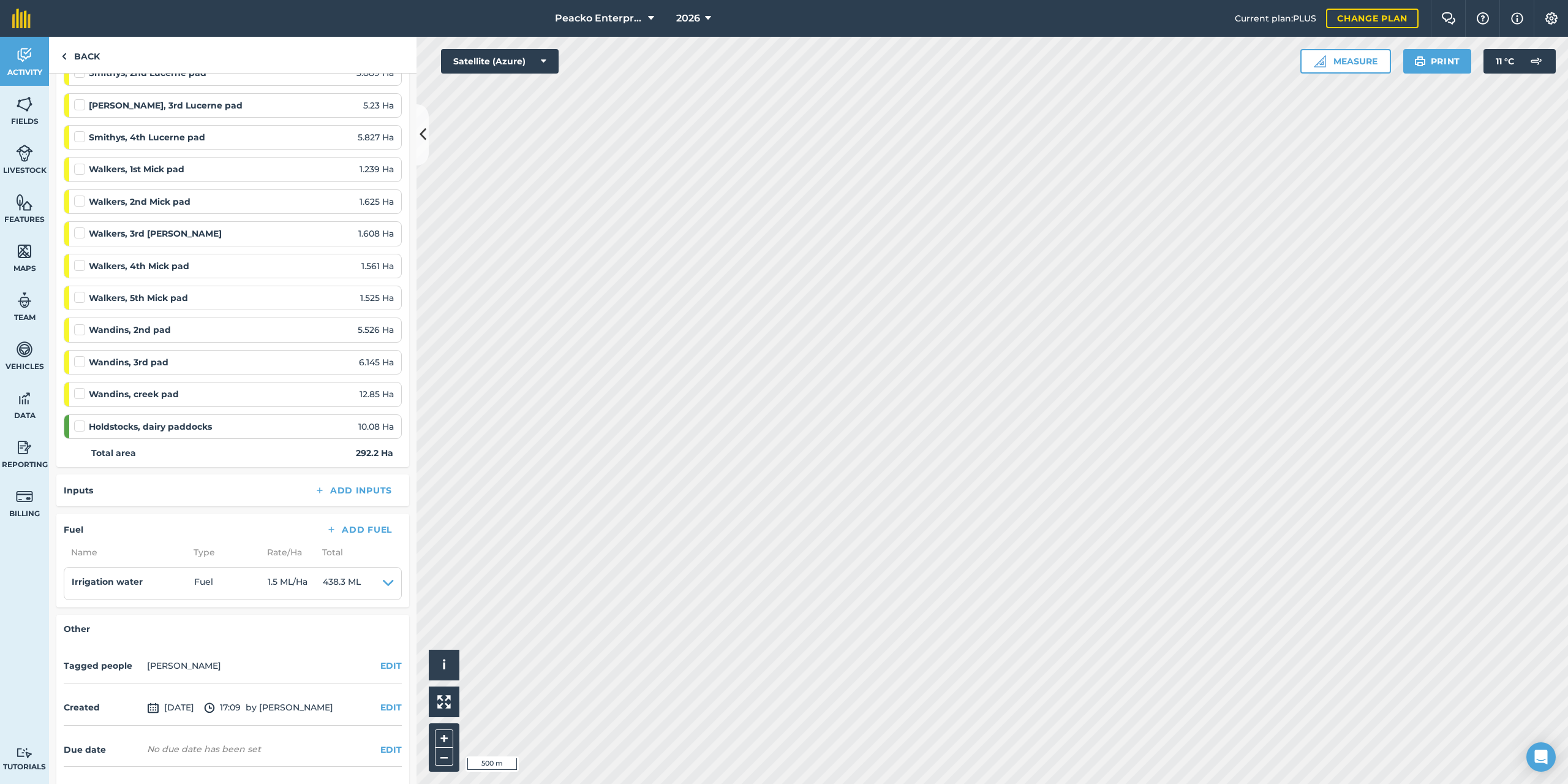
scroll to position [1403, 0]
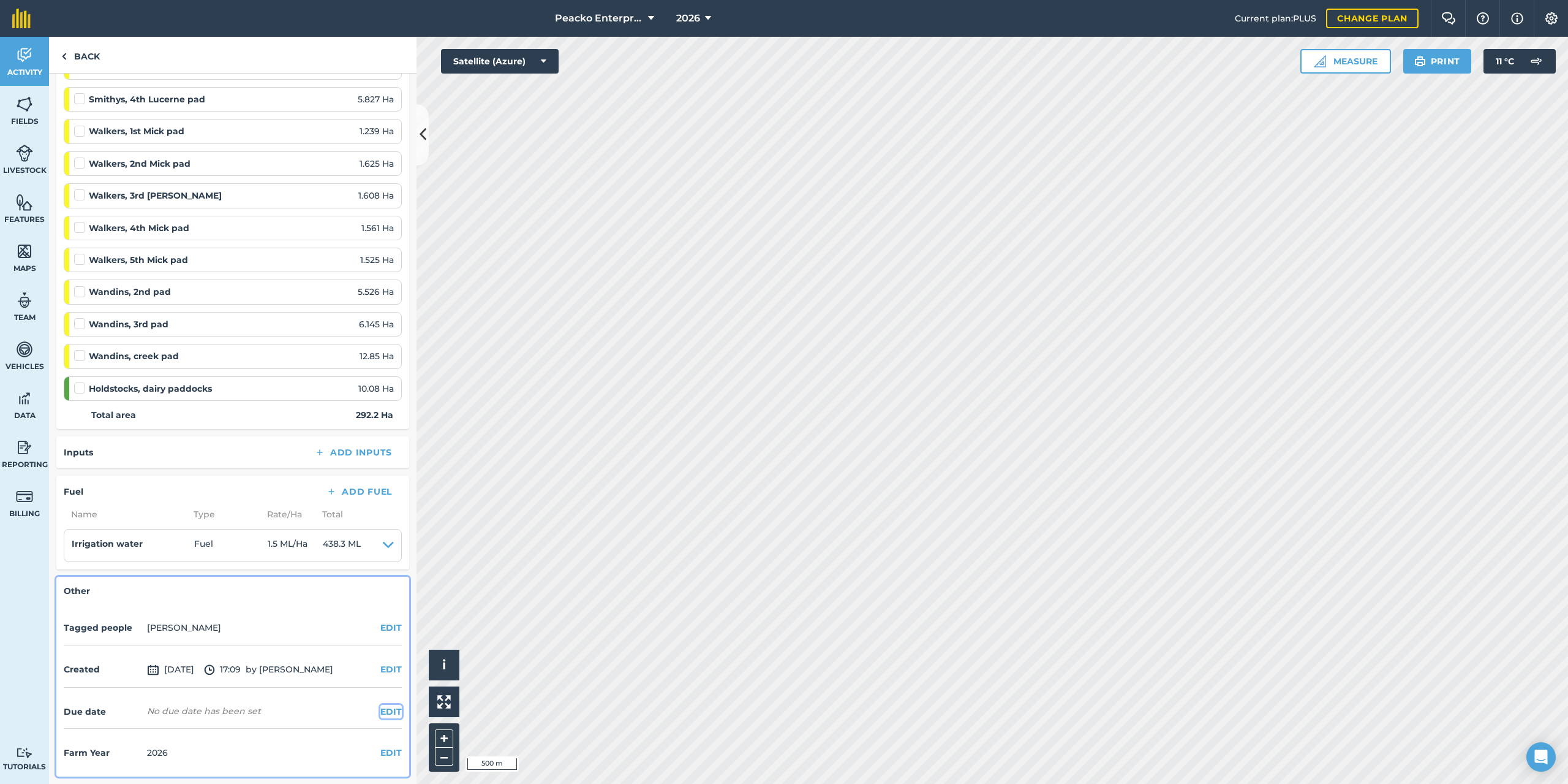
click at [386, 714] on button "EDIT" at bounding box center [391, 711] width 22 height 14
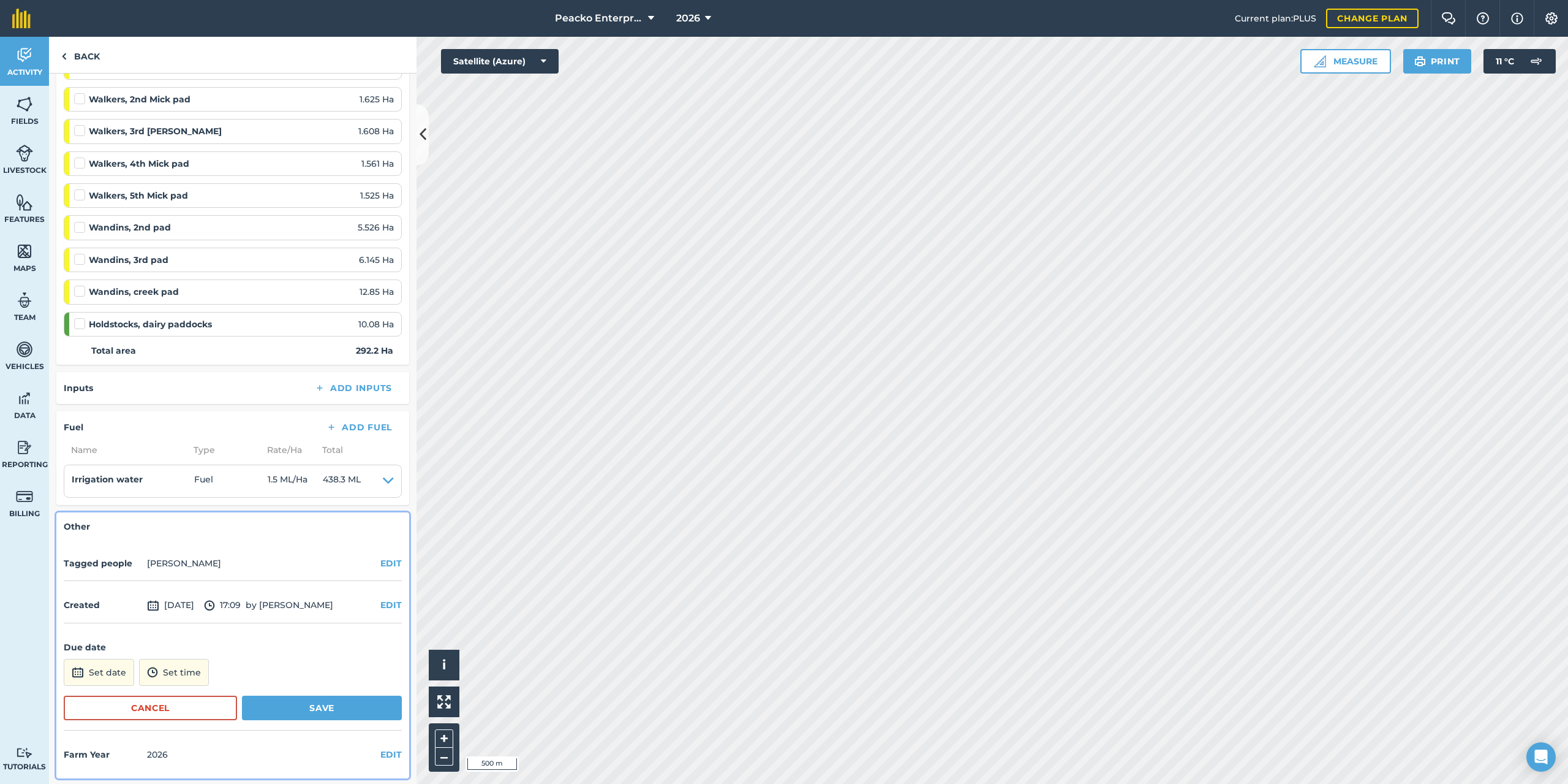
scroll to position [1469, 0]
click at [107, 672] on button "Set date" at bounding box center [99, 671] width 71 height 27
click at [220, 511] on button "›" at bounding box center [225, 506] width 27 height 27
click at [221, 504] on button "›" at bounding box center [225, 506] width 27 height 27
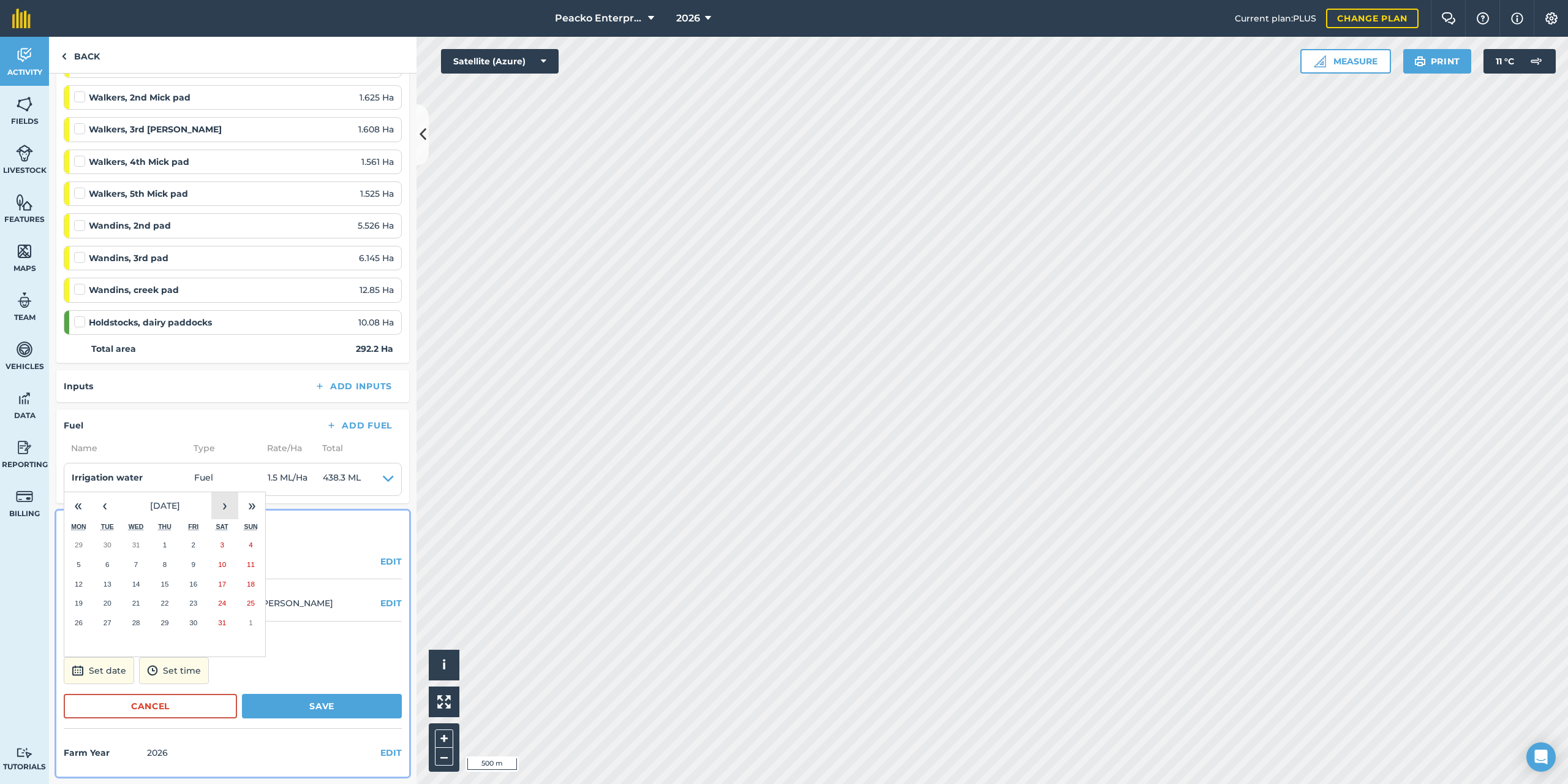
click at [221, 504] on button "›" at bounding box center [225, 506] width 27 height 27
click at [247, 583] on abbr "15" at bounding box center [251, 583] width 8 height 8
click at [321, 712] on button "Save" at bounding box center [322, 705] width 160 height 25
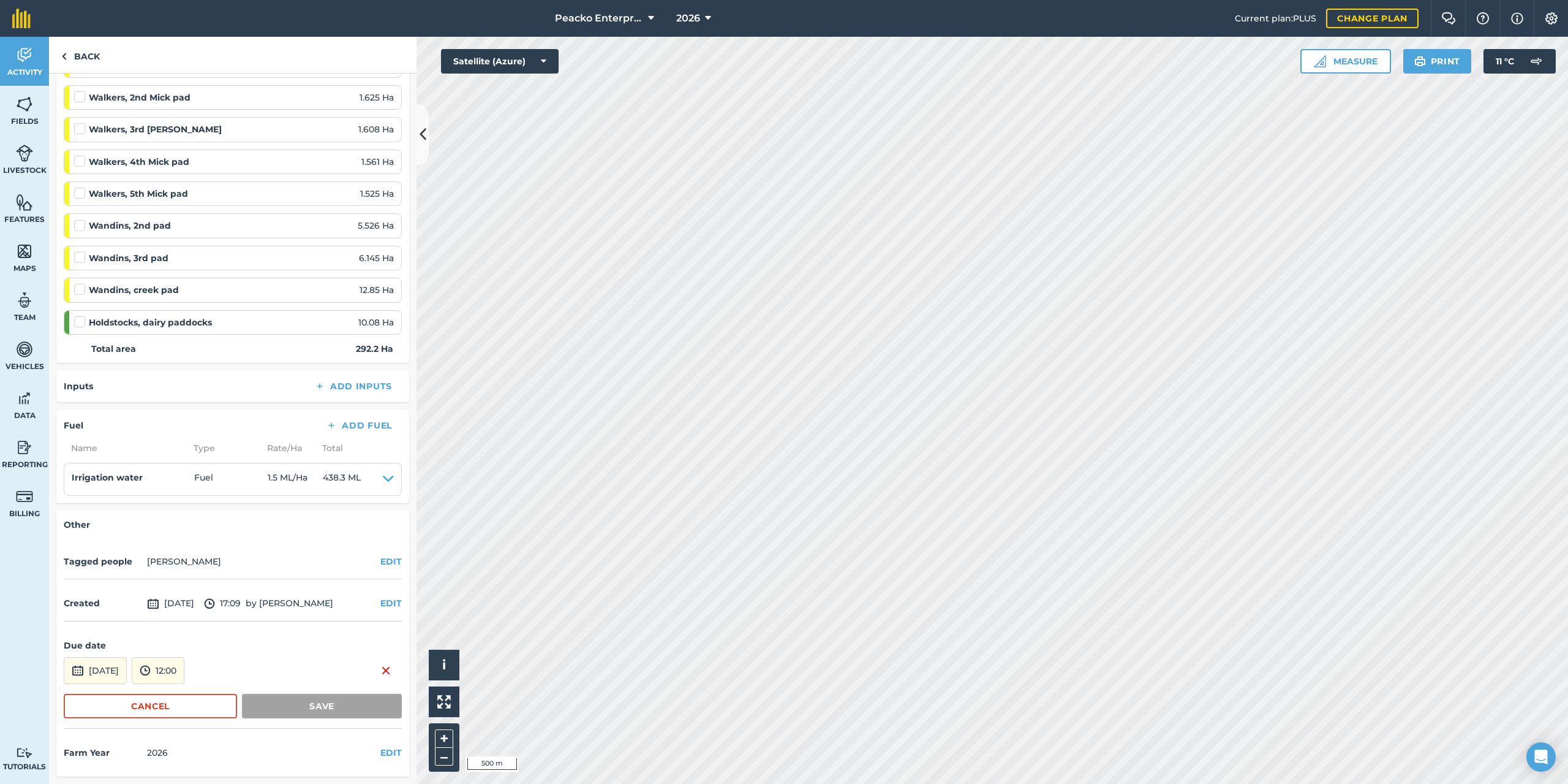
scroll to position [1404, 0]
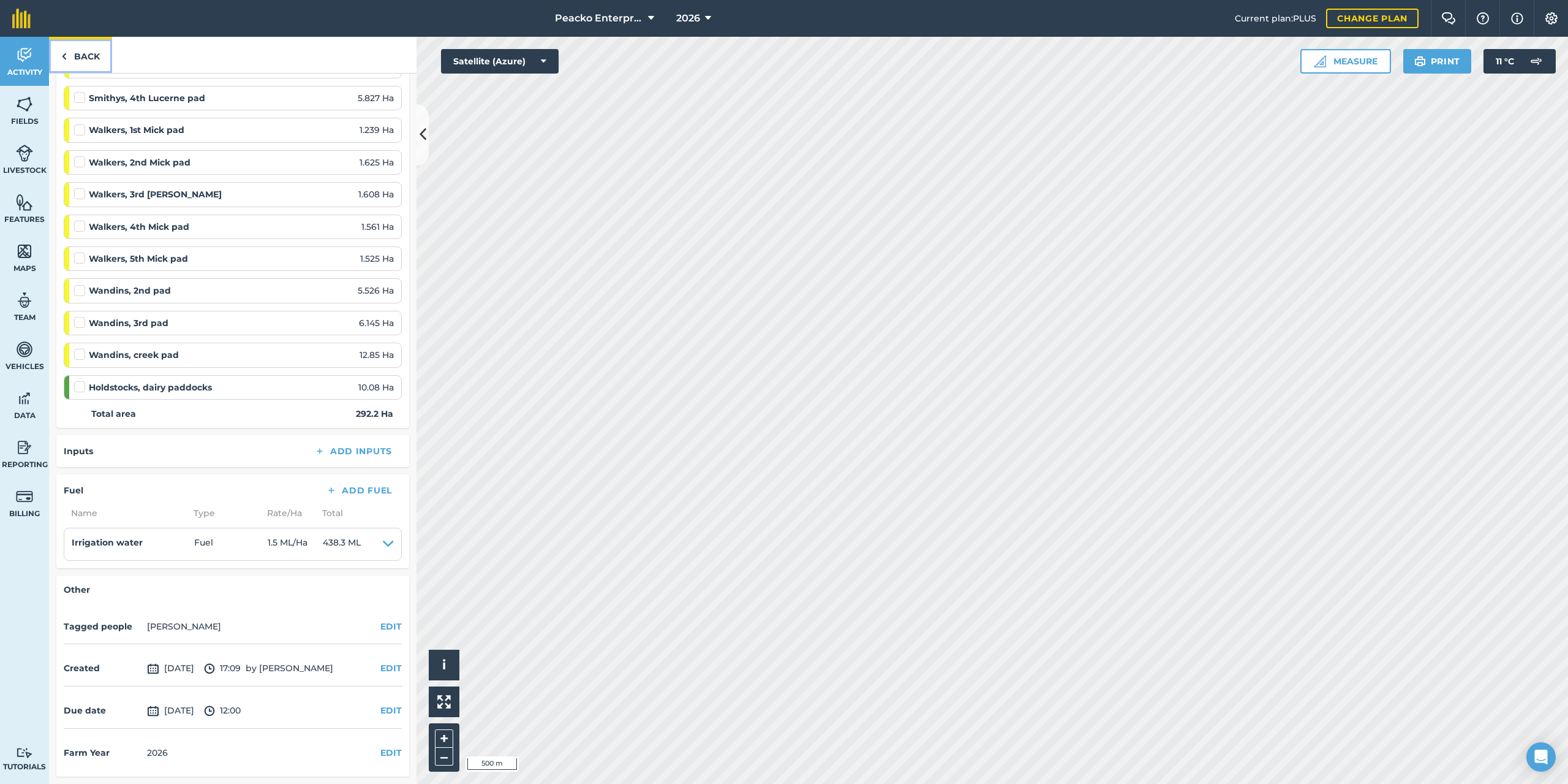
click at [96, 50] on link "Back" at bounding box center [80, 55] width 63 height 36
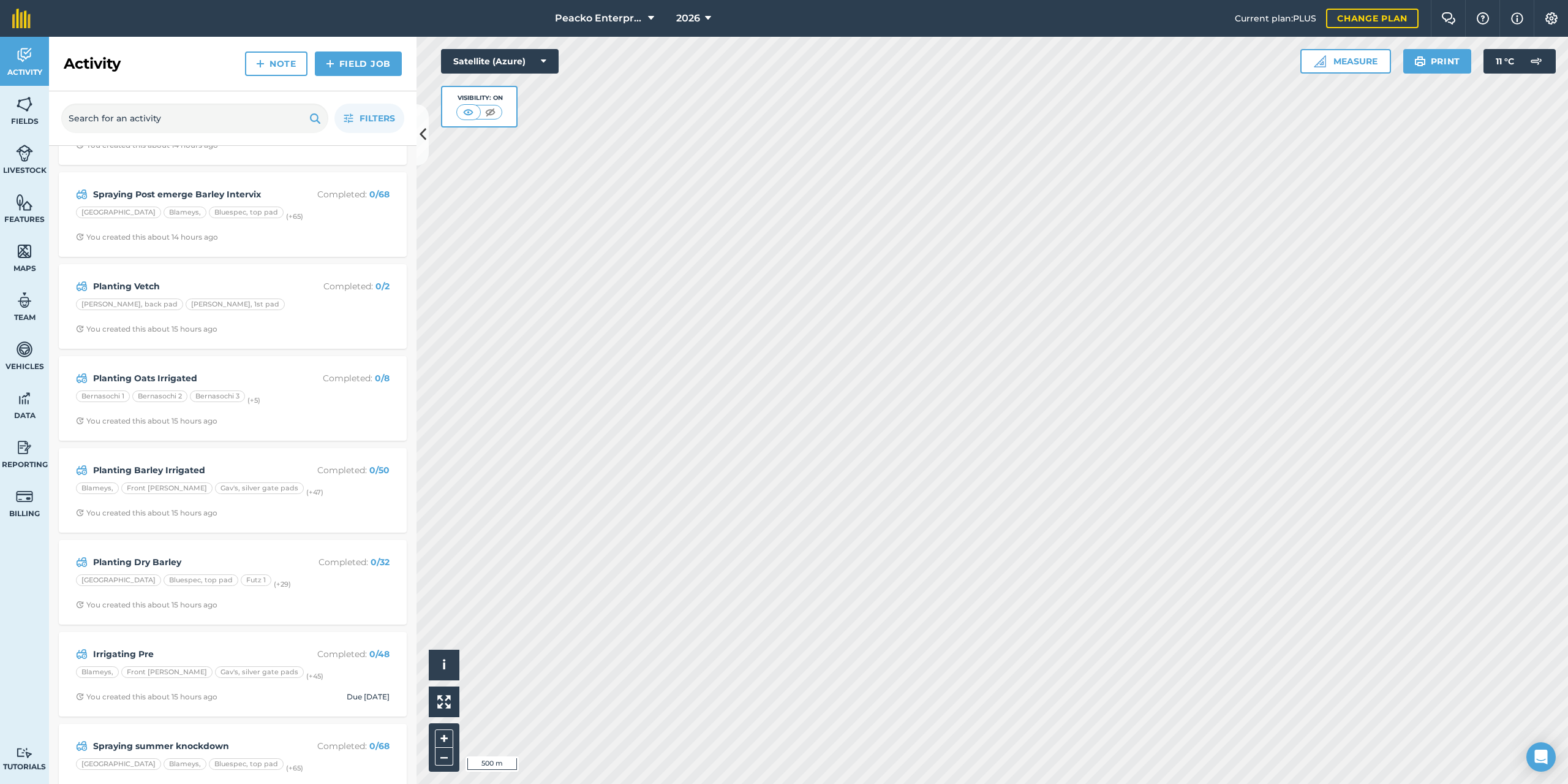
scroll to position [758, 0]
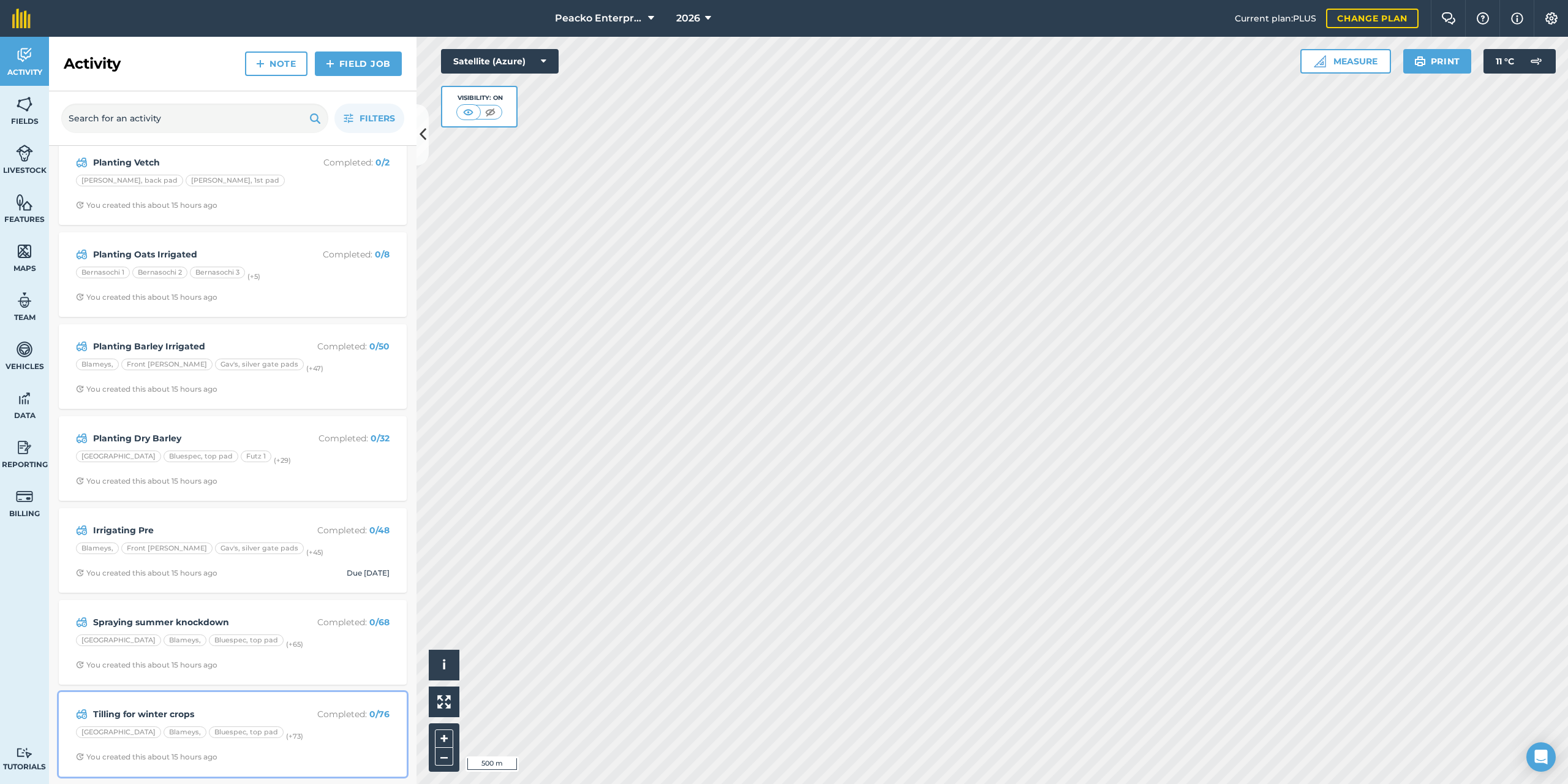
click at [249, 707] on strong "Tilling for winter crops" at bounding box center [190, 713] width 194 height 14
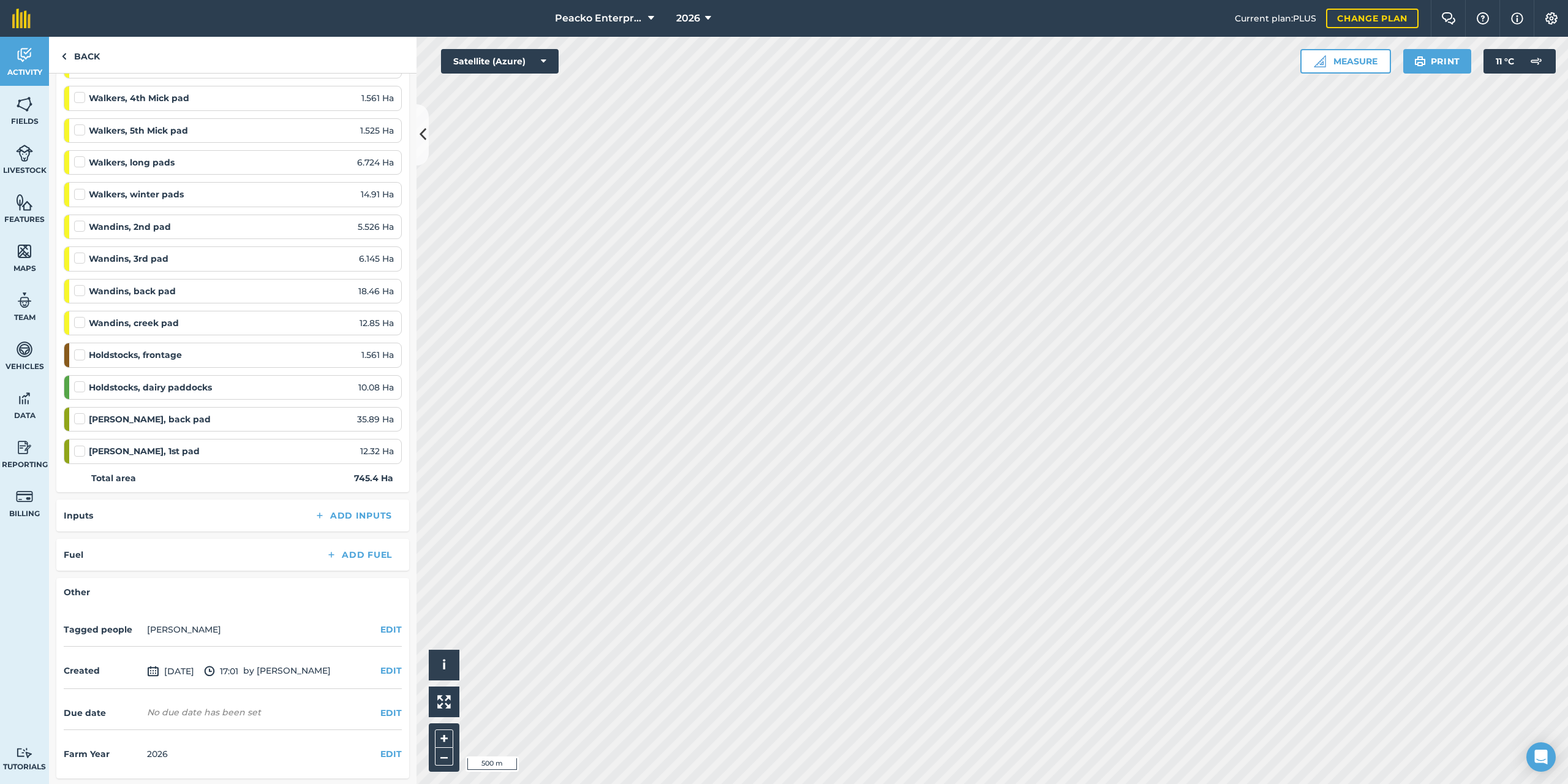
scroll to position [2240, 0]
click at [380, 708] on button "EDIT" at bounding box center [391, 710] width 22 height 14
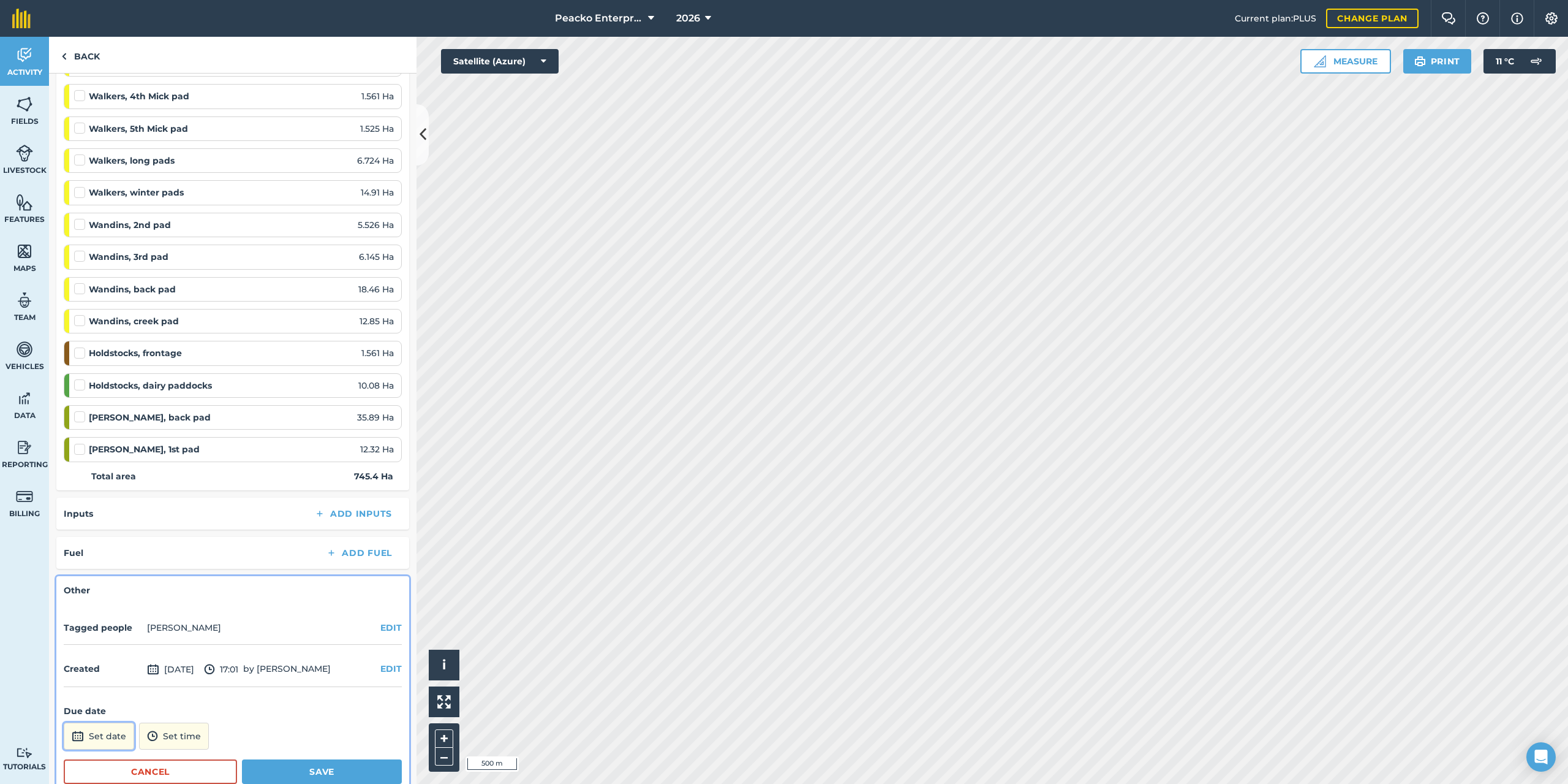
click at [126, 737] on button "Set date" at bounding box center [99, 736] width 71 height 27
click at [225, 579] on button "›" at bounding box center [225, 571] width 27 height 27
click at [86, 628] on button "5" at bounding box center [79, 630] width 29 height 19
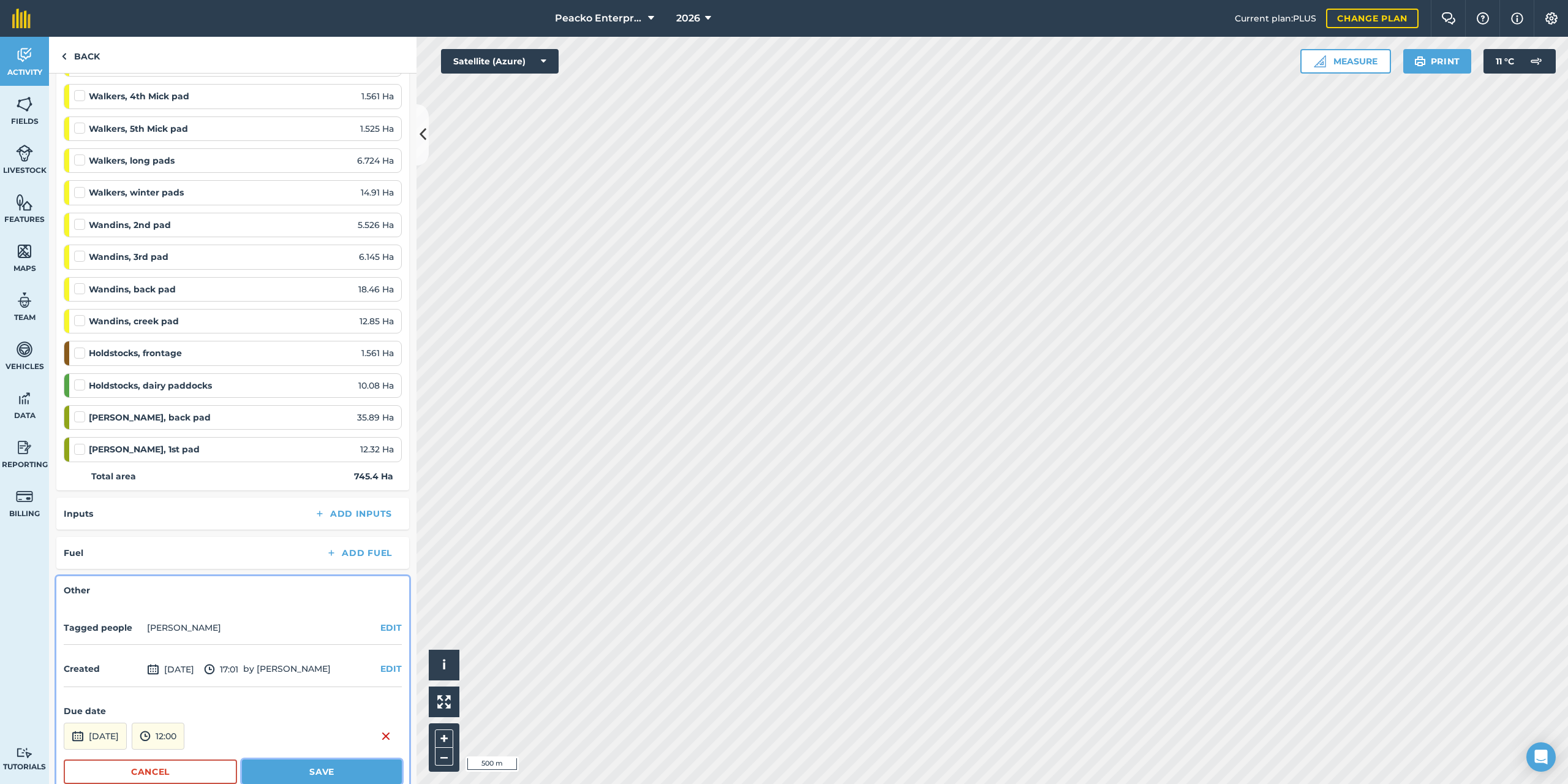
click at [300, 761] on button "Save" at bounding box center [322, 771] width 160 height 25
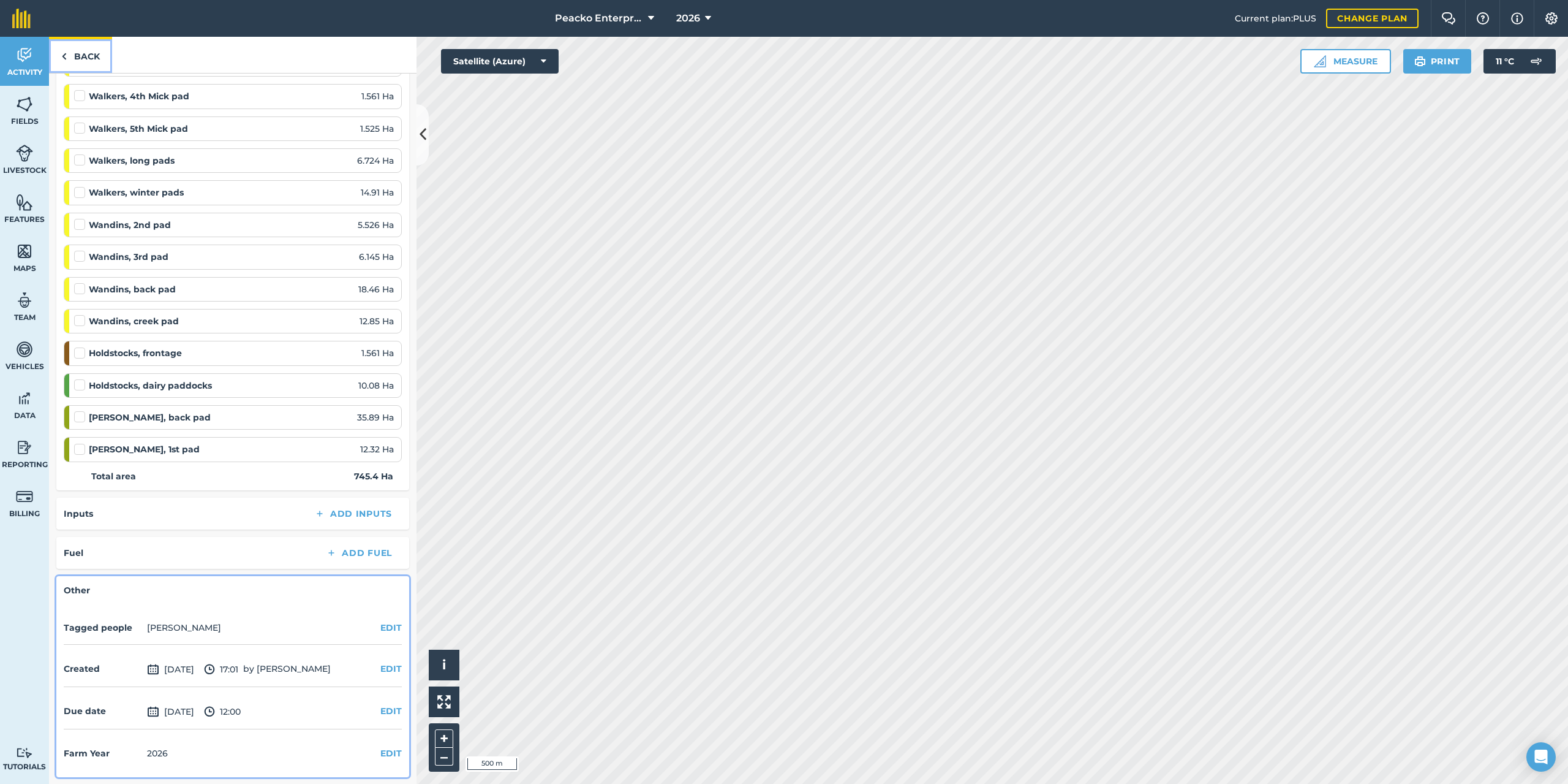
click at [82, 58] on link "Back" at bounding box center [80, 55] width 63 height 36
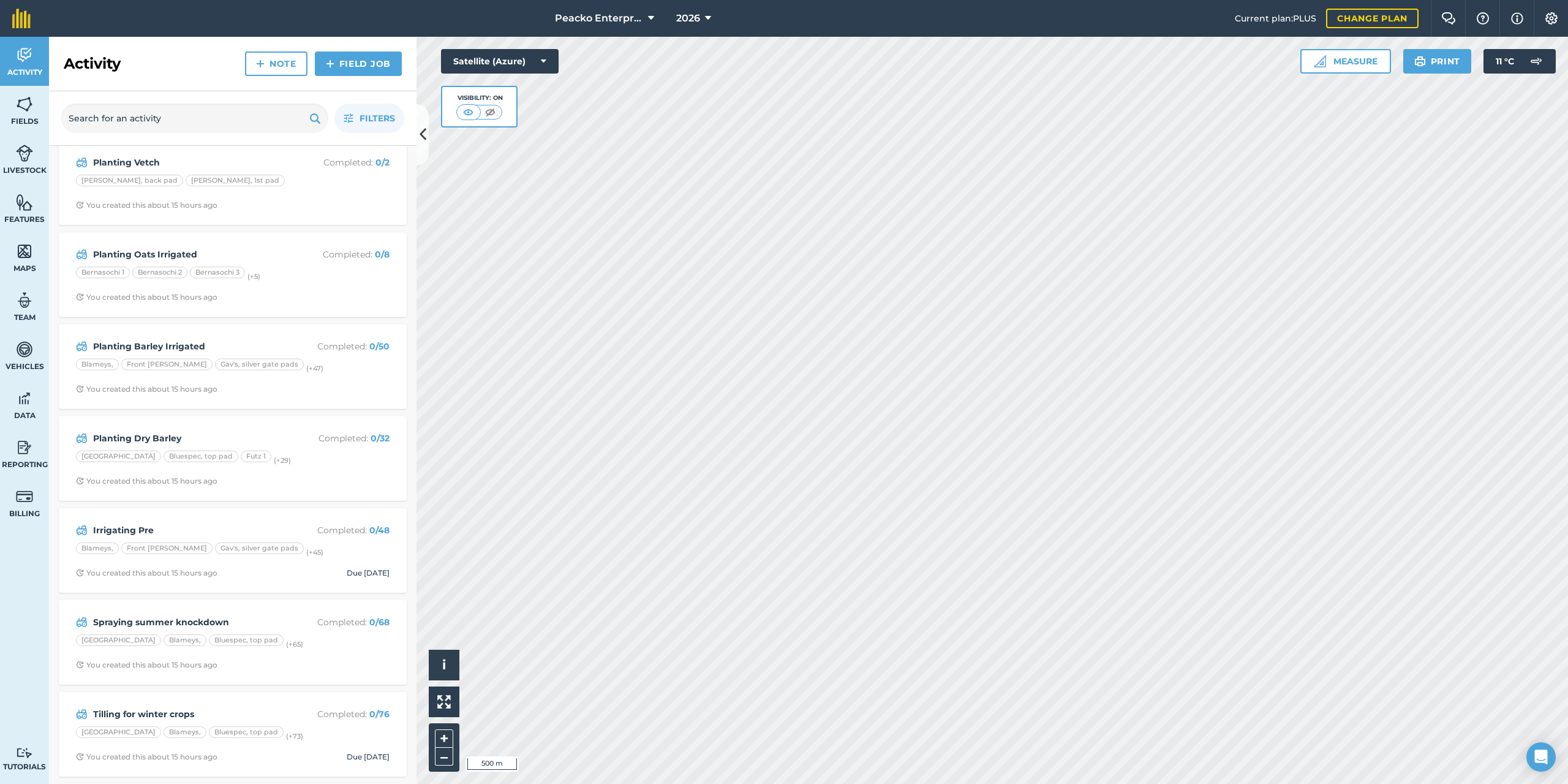
scroll to position [758, 0]
click at [234, 615] on strong "Spraying summer knockdown" at bounding box center [190, 622] width 194 height 14
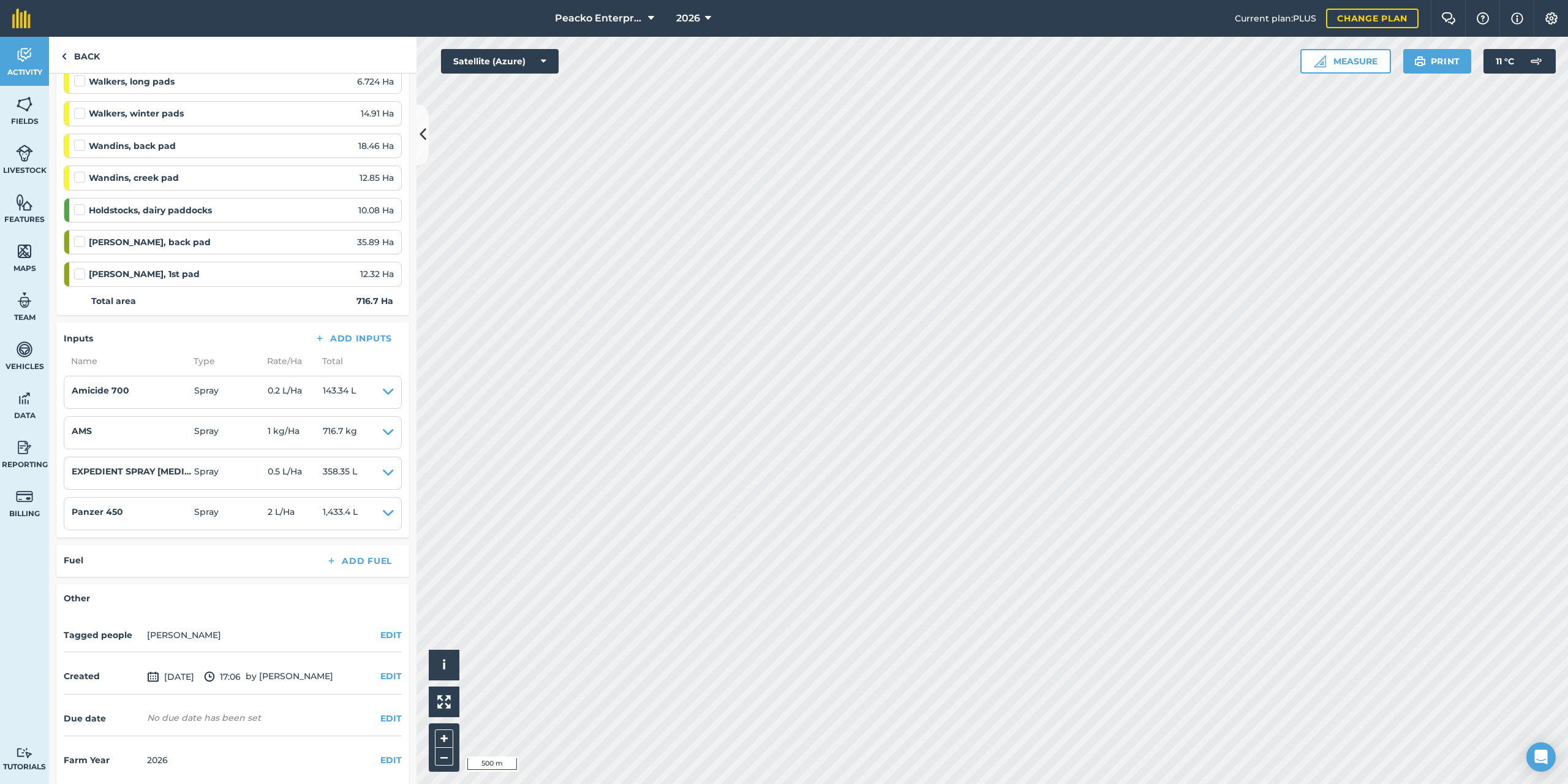
scroll to position [2167, 0]
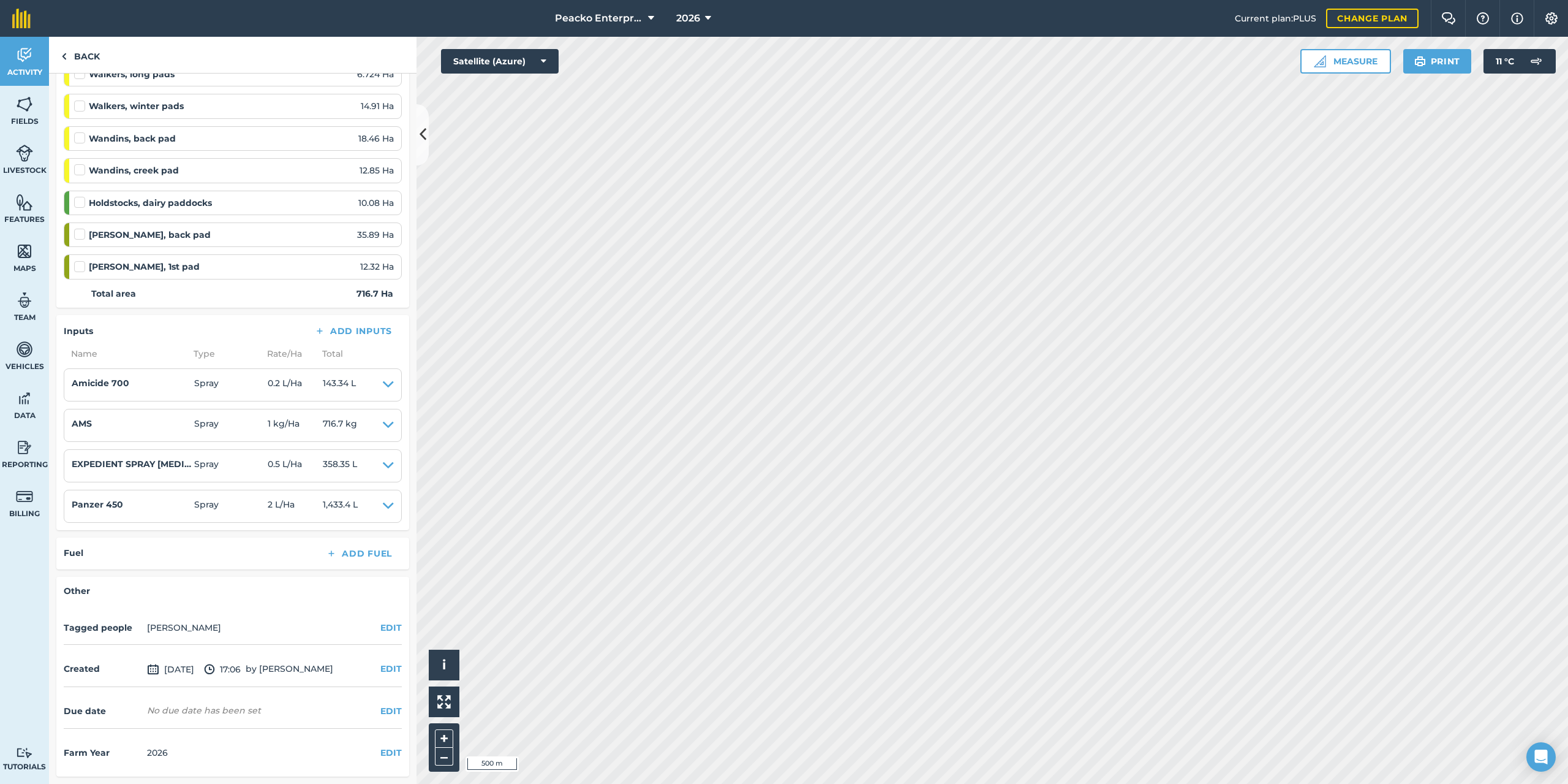
click at [370, 711] on div "Due date No due date has been set EDIT" at bounding box center [233, 711] width 338 height 34
click at [380, 712] on button "EDIT" at bounding box center [391, 710] width 22 height 14
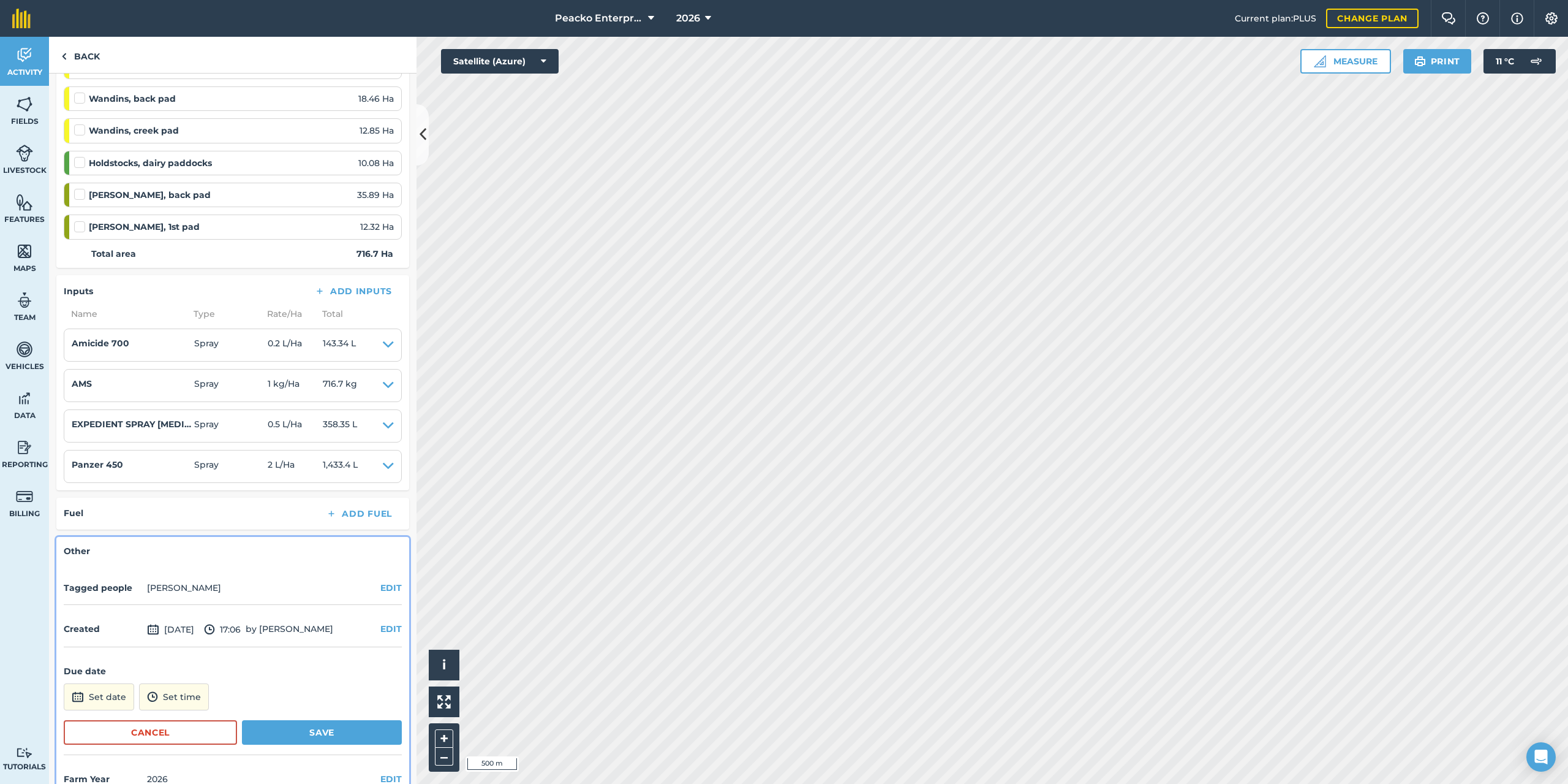
scroll to position [2228, 0]
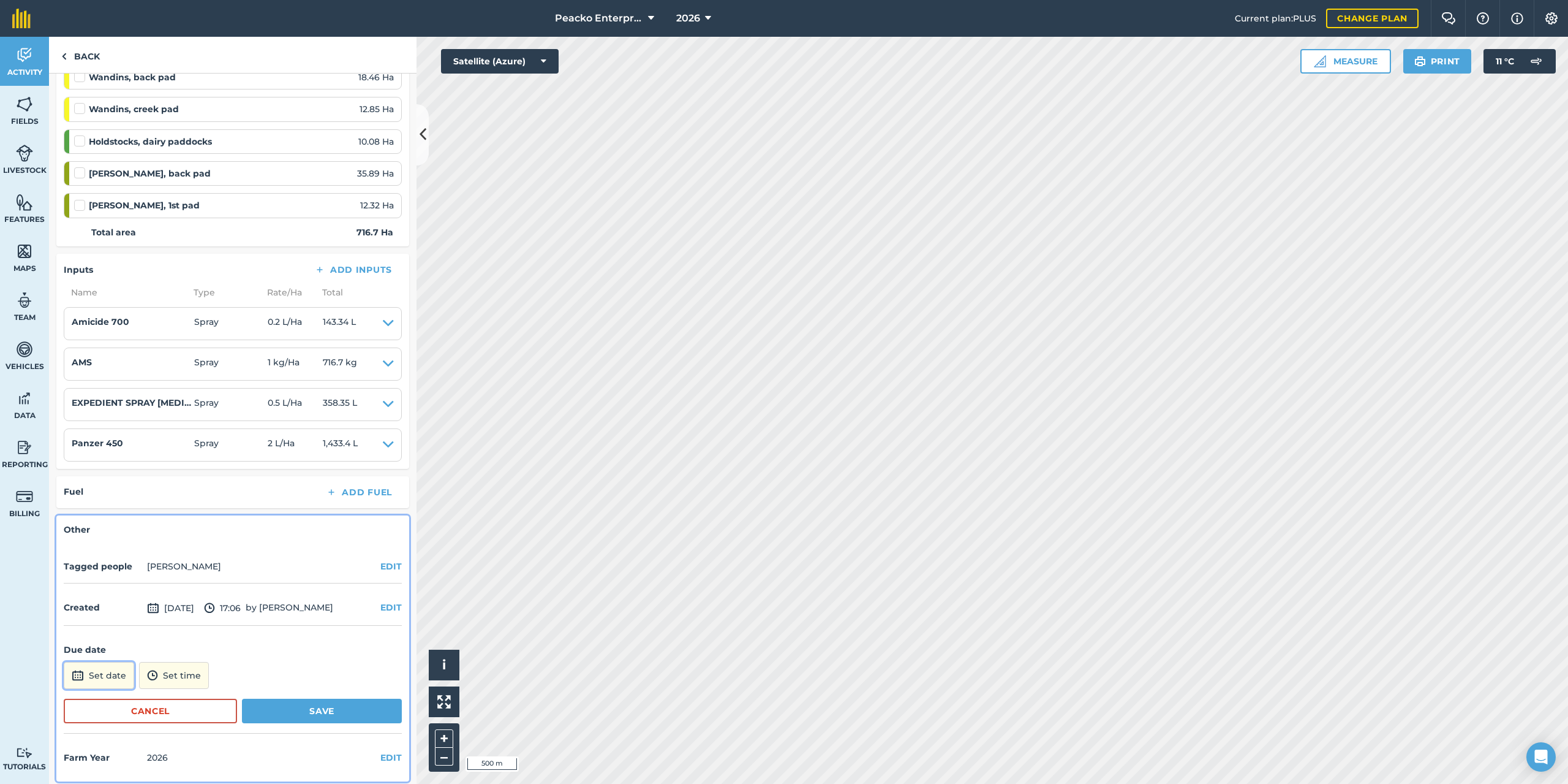
click at [108, 680] on button "Set date" at bounding box center [99, 676] width 71 height 27
click at [227, 508] on button "›" at bounding box center [225, 510] width 27 height 27
click at [228, 508] on button "›" at bounding box center [225, 510] width 27 height 27
click at [81, 582] on button "15" at bounding box center [79, 588] width 29 height 19
click at [324, 706] on button "Save" at bounding box center [322, 710] width 160 height 25
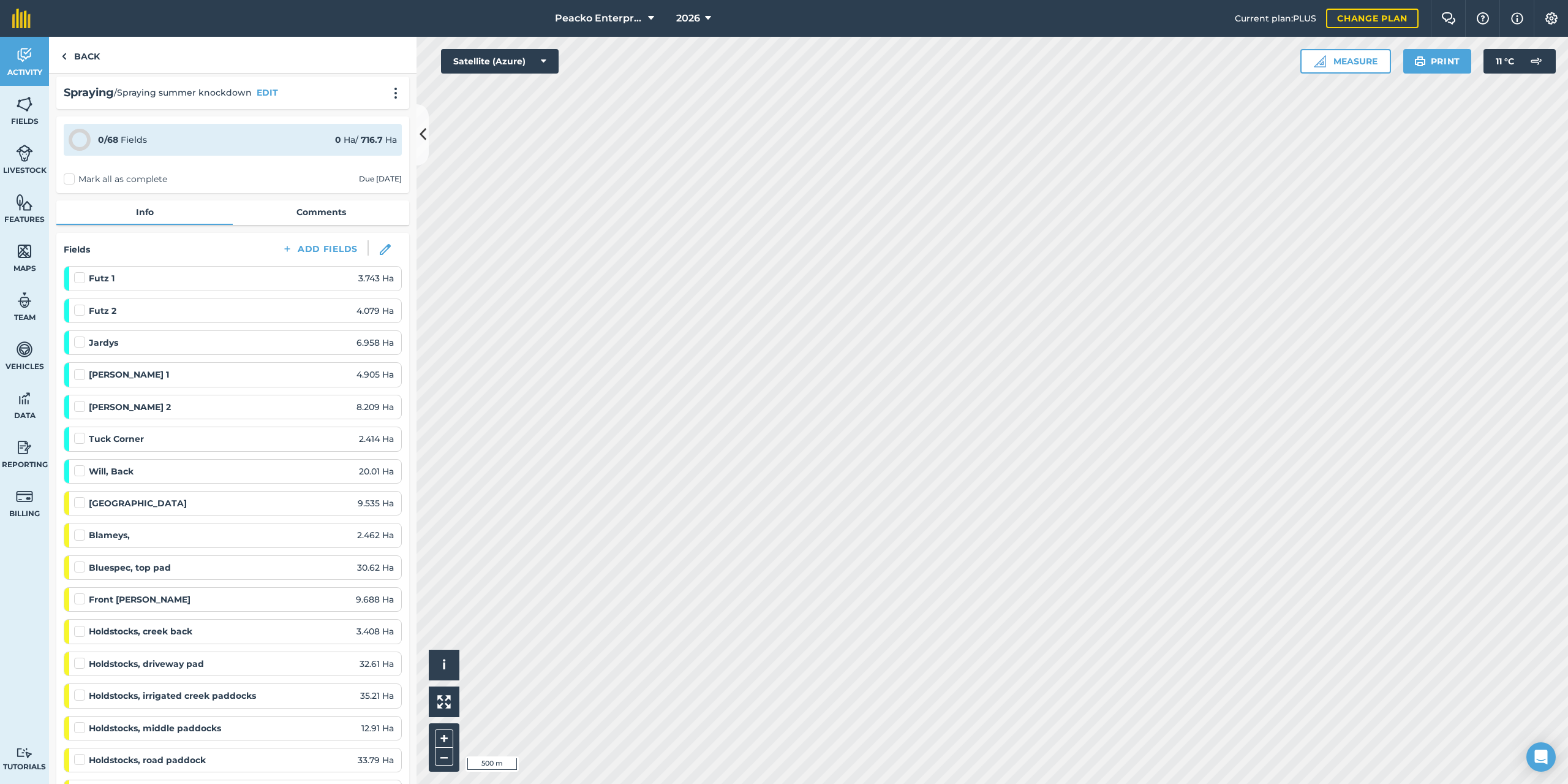
scroll to position [0, 0]
click at [95, 66] on link "Back" at bounding box center [80, 55] width 63 height 36
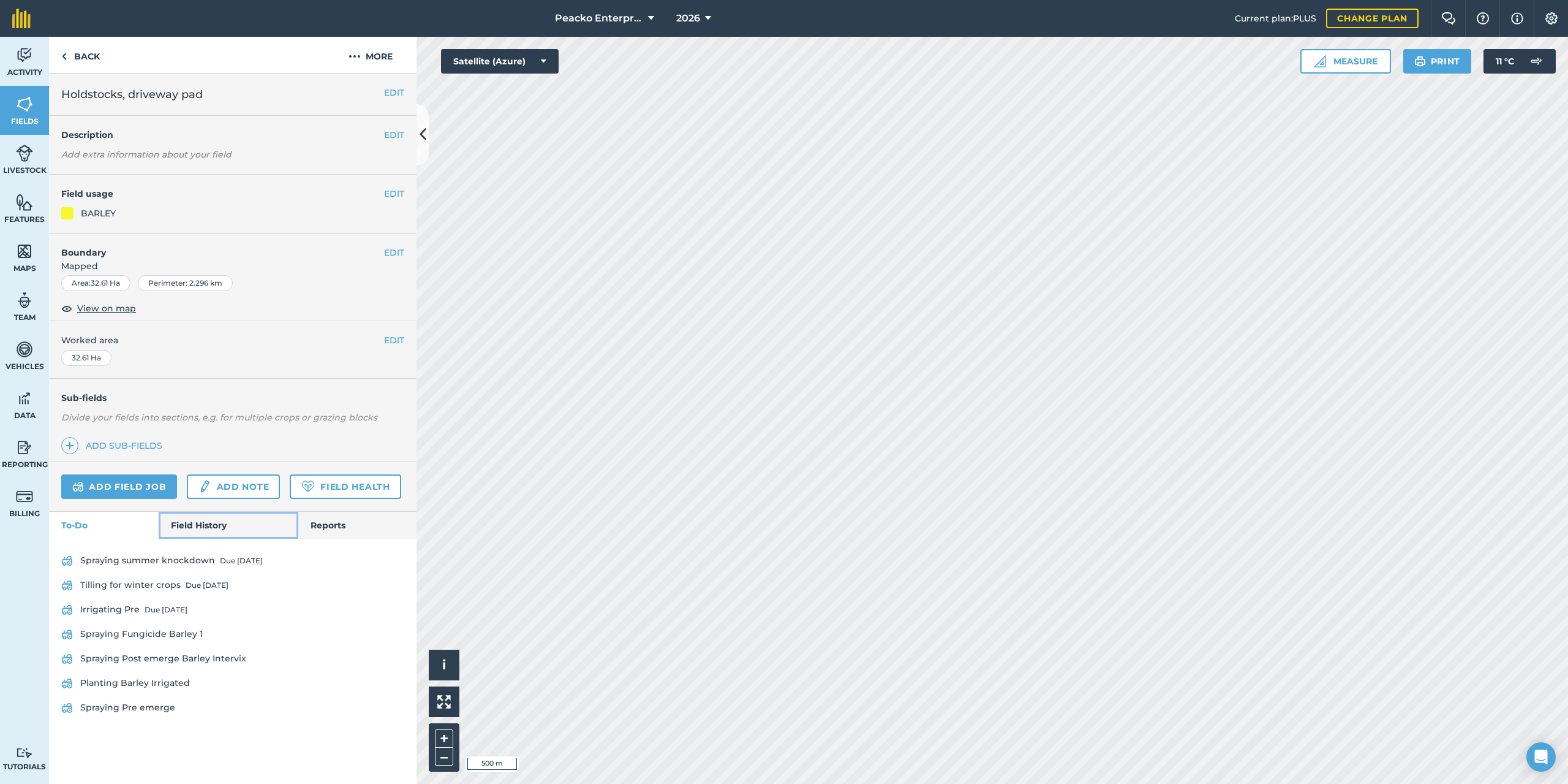
click at [226, 522] on link "Field History" at bounding box center [228, 526] width 139 height 27
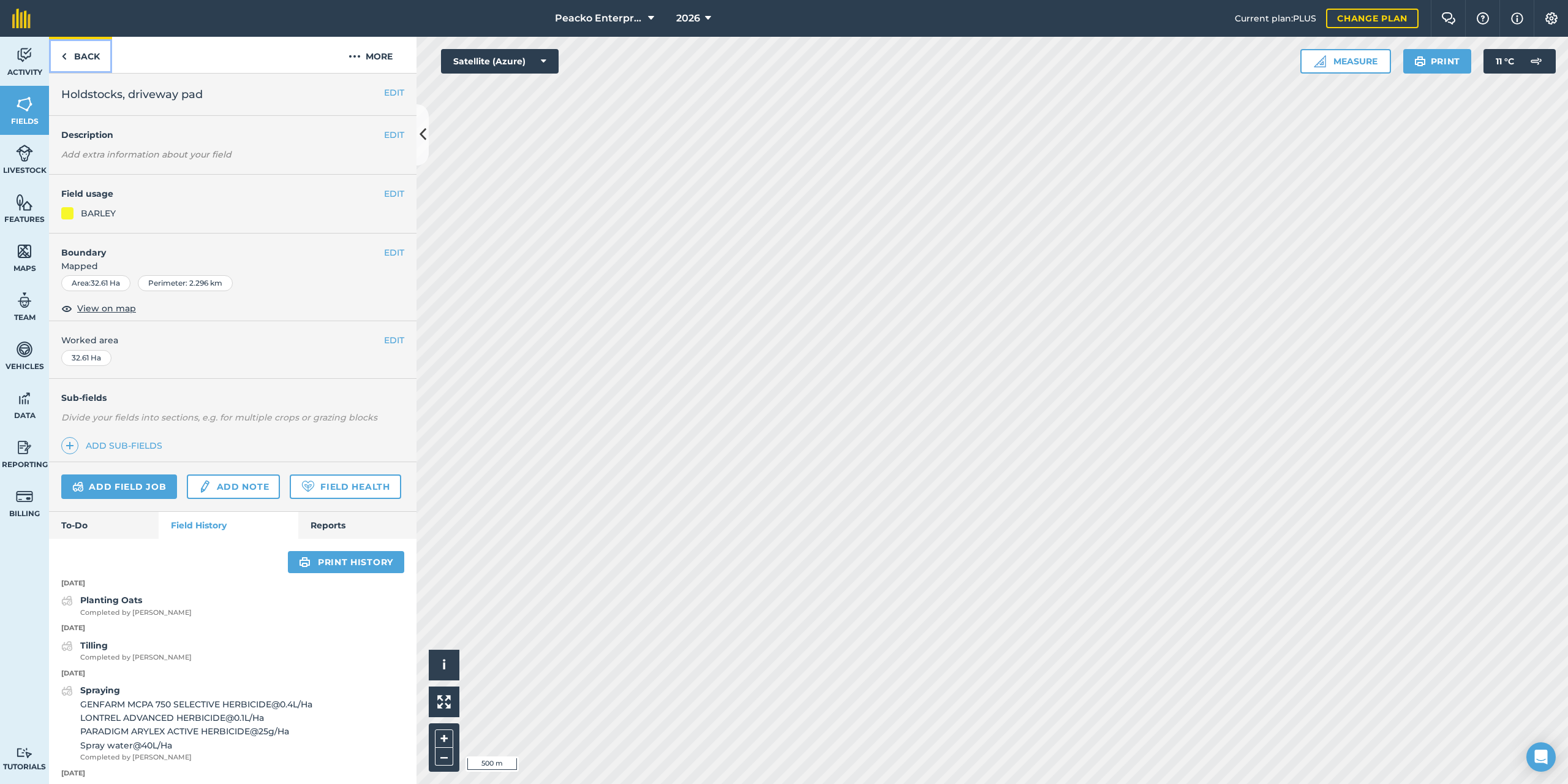
click at [105, 52] on link "Back" at bounding box center [80, 55] width 63 height 36
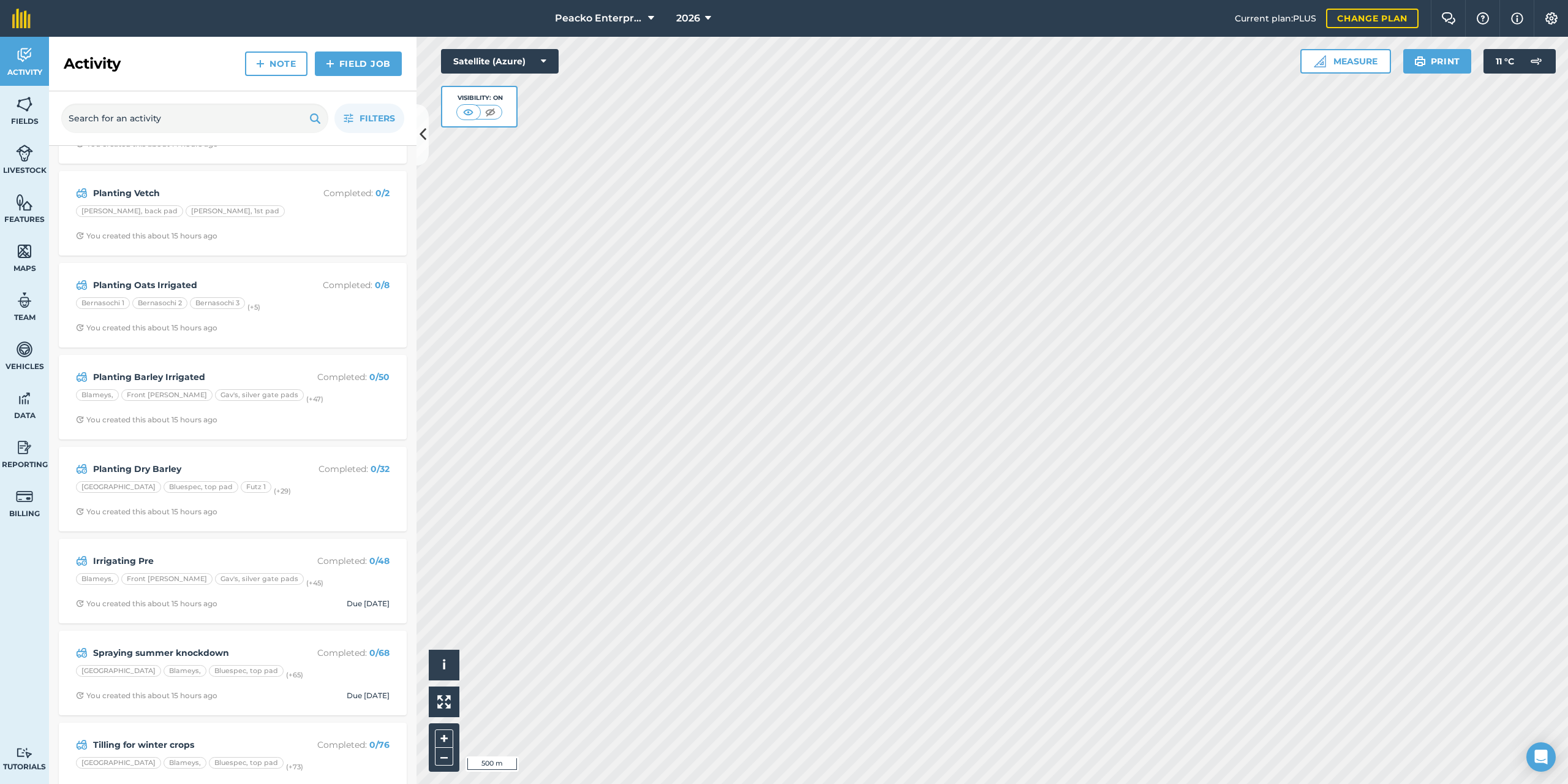
scroll to position [696, 0]
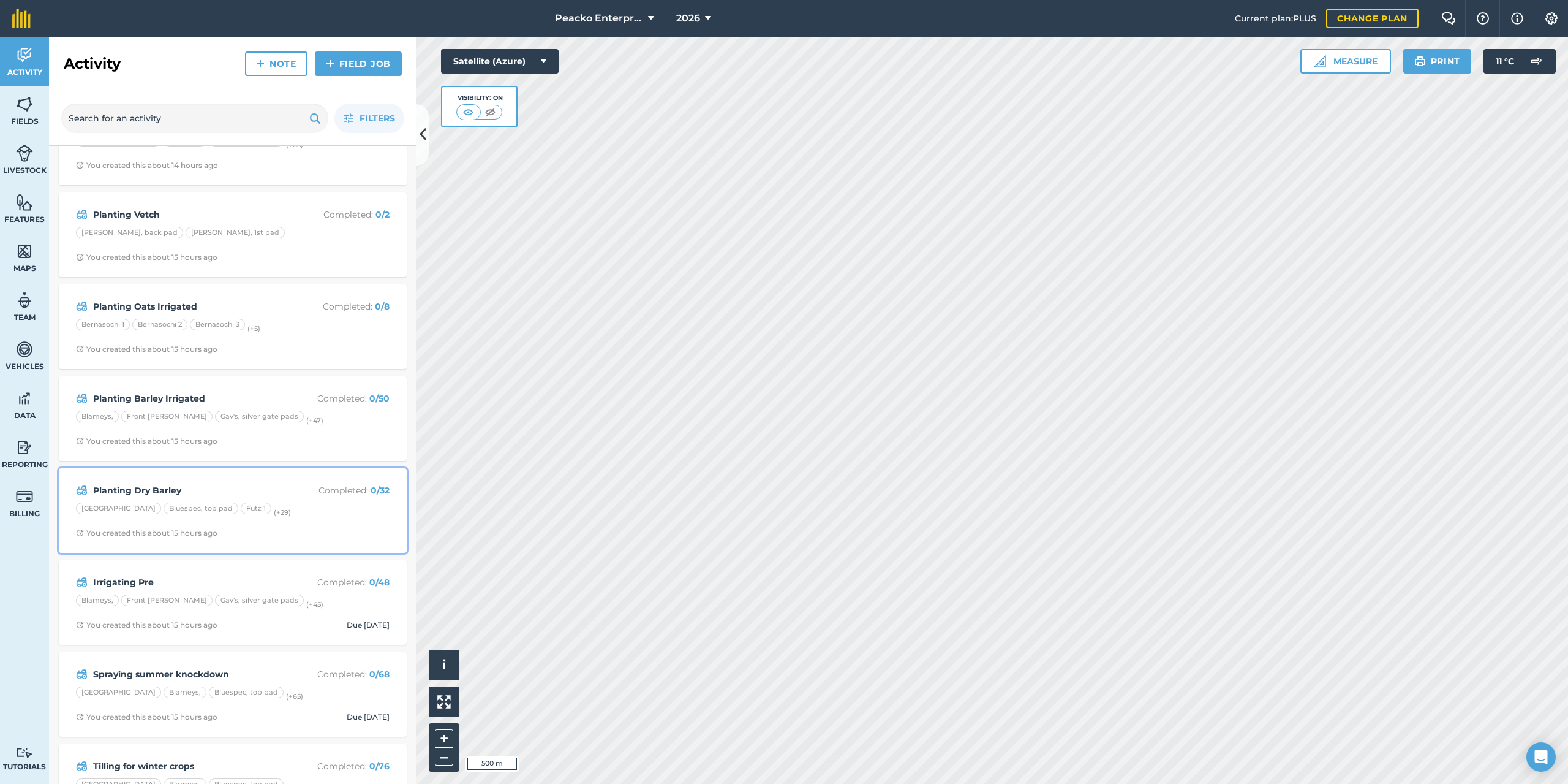
click at [184, 480] on div "Planting Dry Barley Completed : 0 / 32 Bernasocki road Bluespec, top pad Futz 1…" at bounding box center [232, 510] width 333 height 70
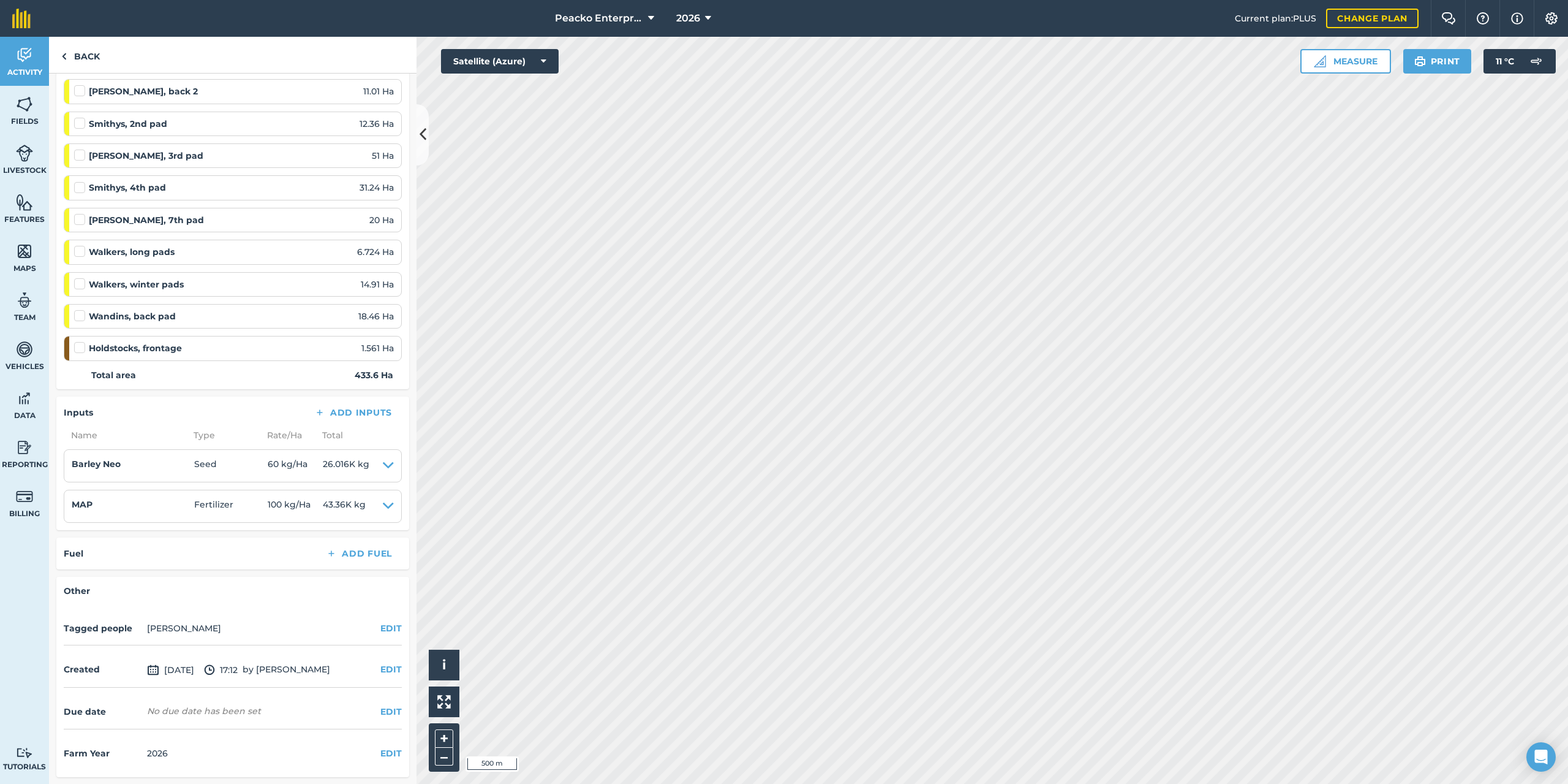
scroll to position [930, 0]
click at [380, 709] on button "EDIT" at bounding box center [391, 710] width 22 height 14
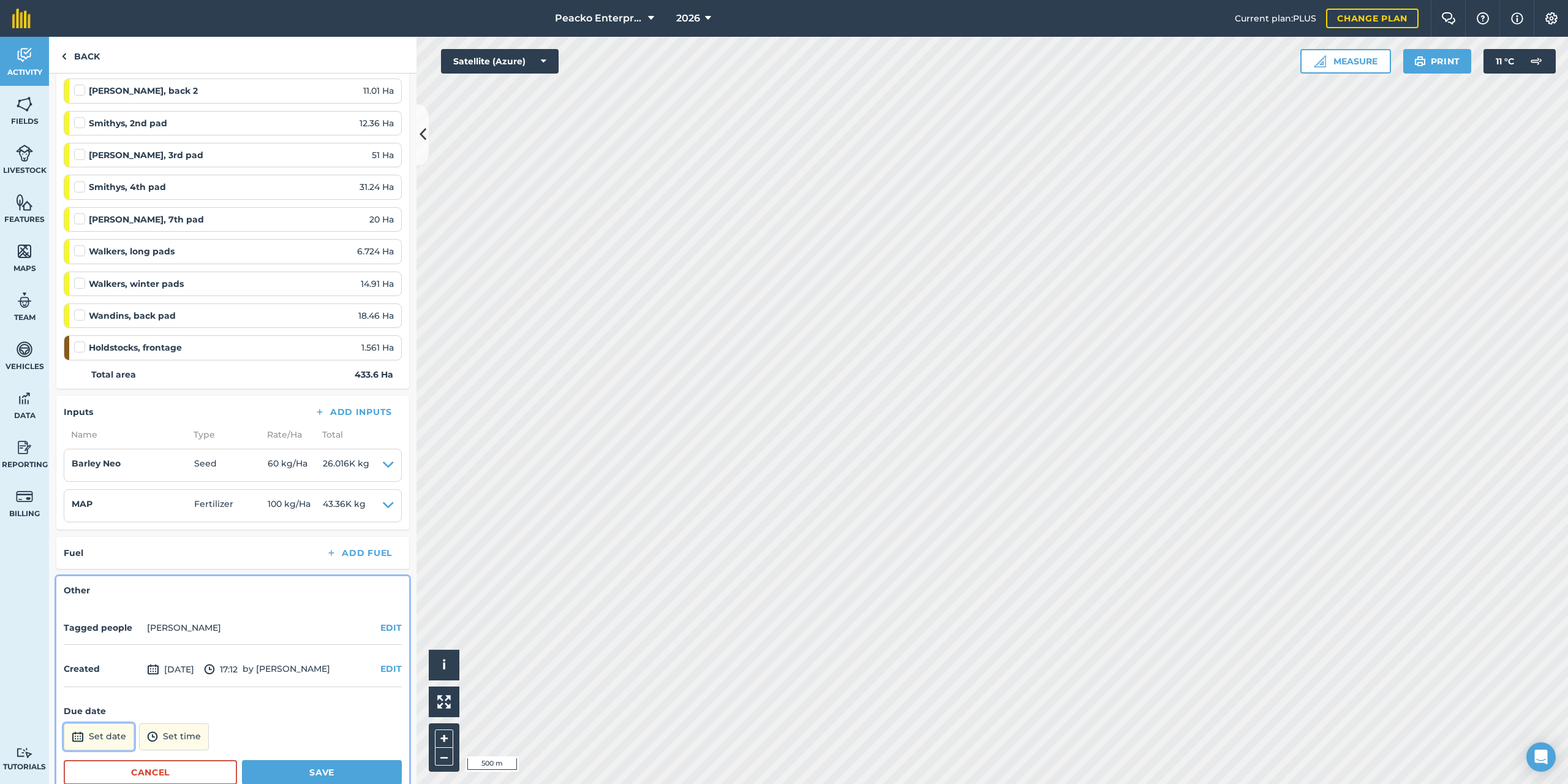
click at [103, 732] on button "Set date" at bounding box center [99, 737] width 71 height 27
click at [225, 580] on button "›" at bounding box center [225, 572] width 27 height 27
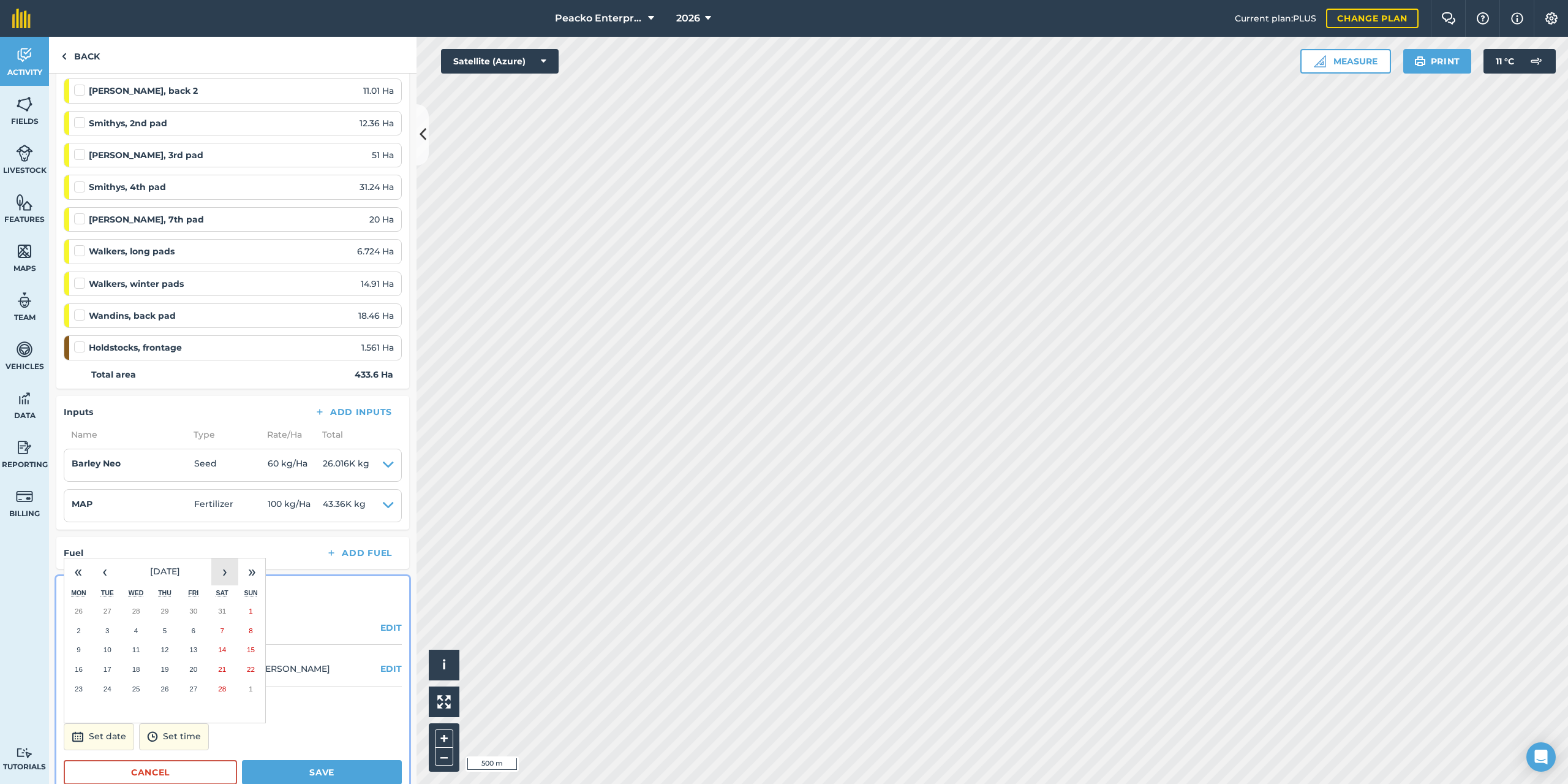
click at [225, 580] on button "›" at bounding box center [225, 572] width 27 height 27
click at [146, 611] on button "1" at bounding box center [136, 611] width 29 height 19
click at [261, 766] on button "Save" at bounding box center [322, 772] width 160 height 25
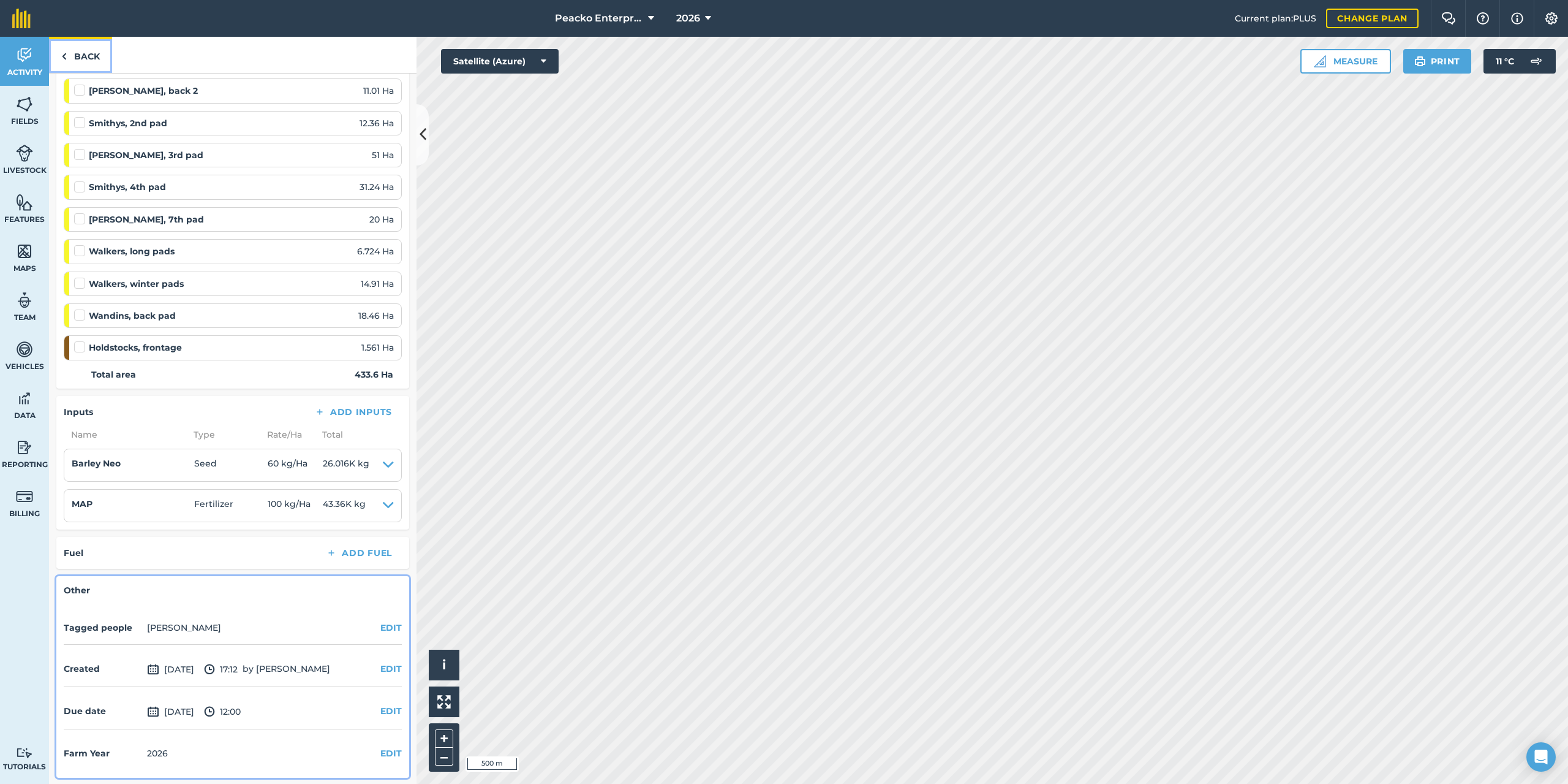
click at [79, 60] on link "Back" at bounding box center [80, 55] width 63 height 36
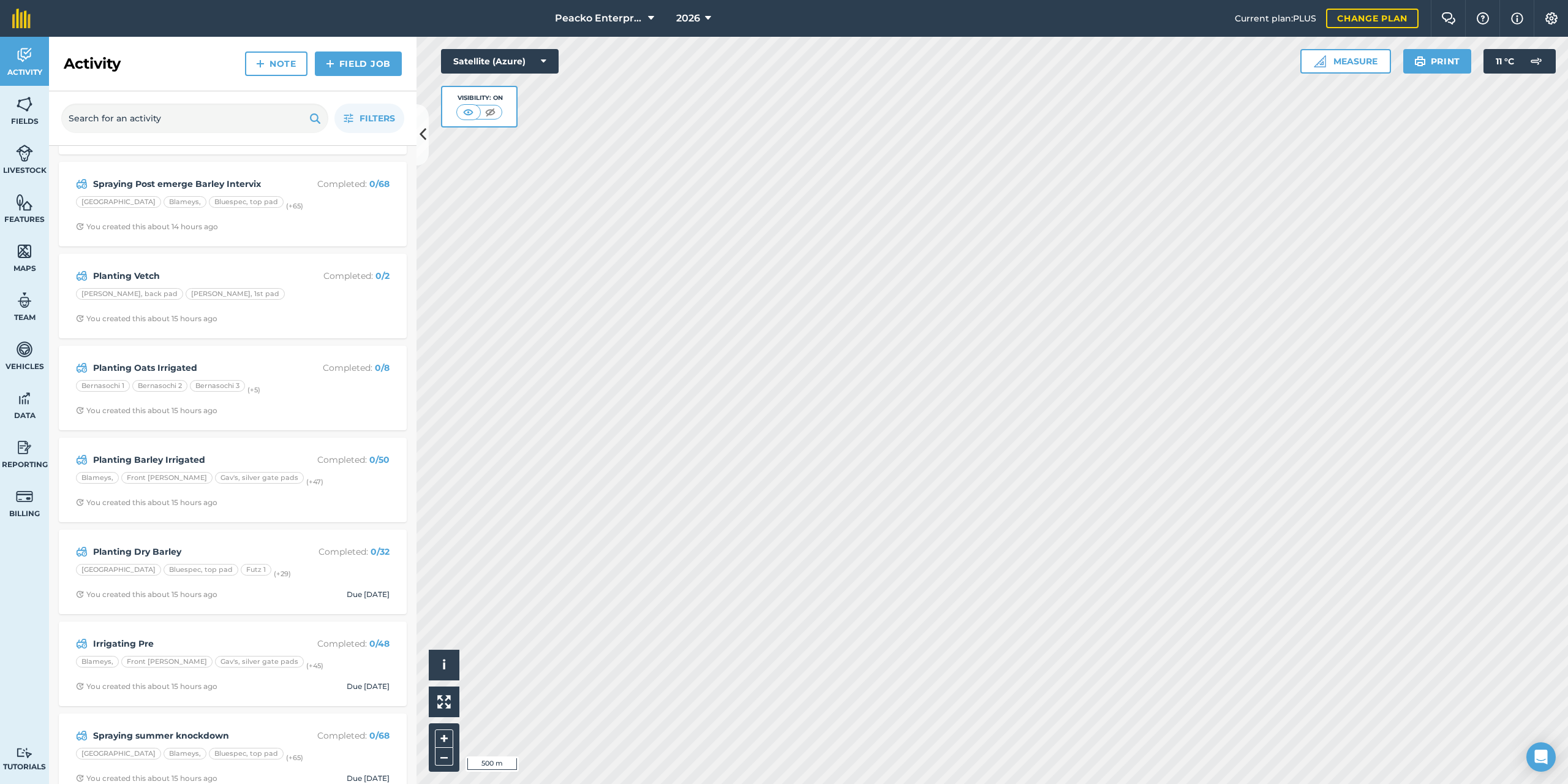
scroll to position [574, 0]
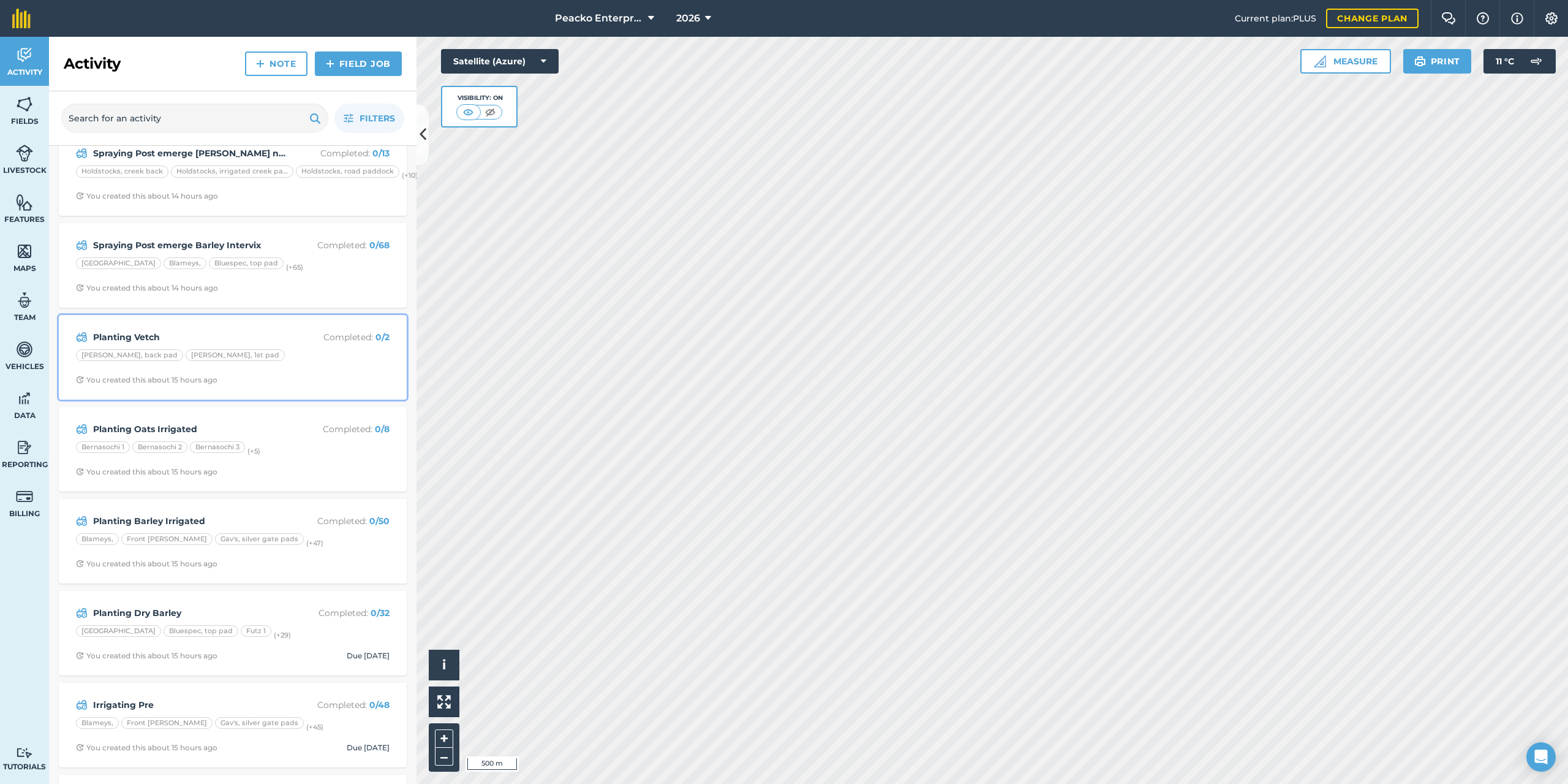
click at [180, 330] on div "Planting Vetch Completed : 0 / 2" at bounding box center [233, 337] width 314 height 14
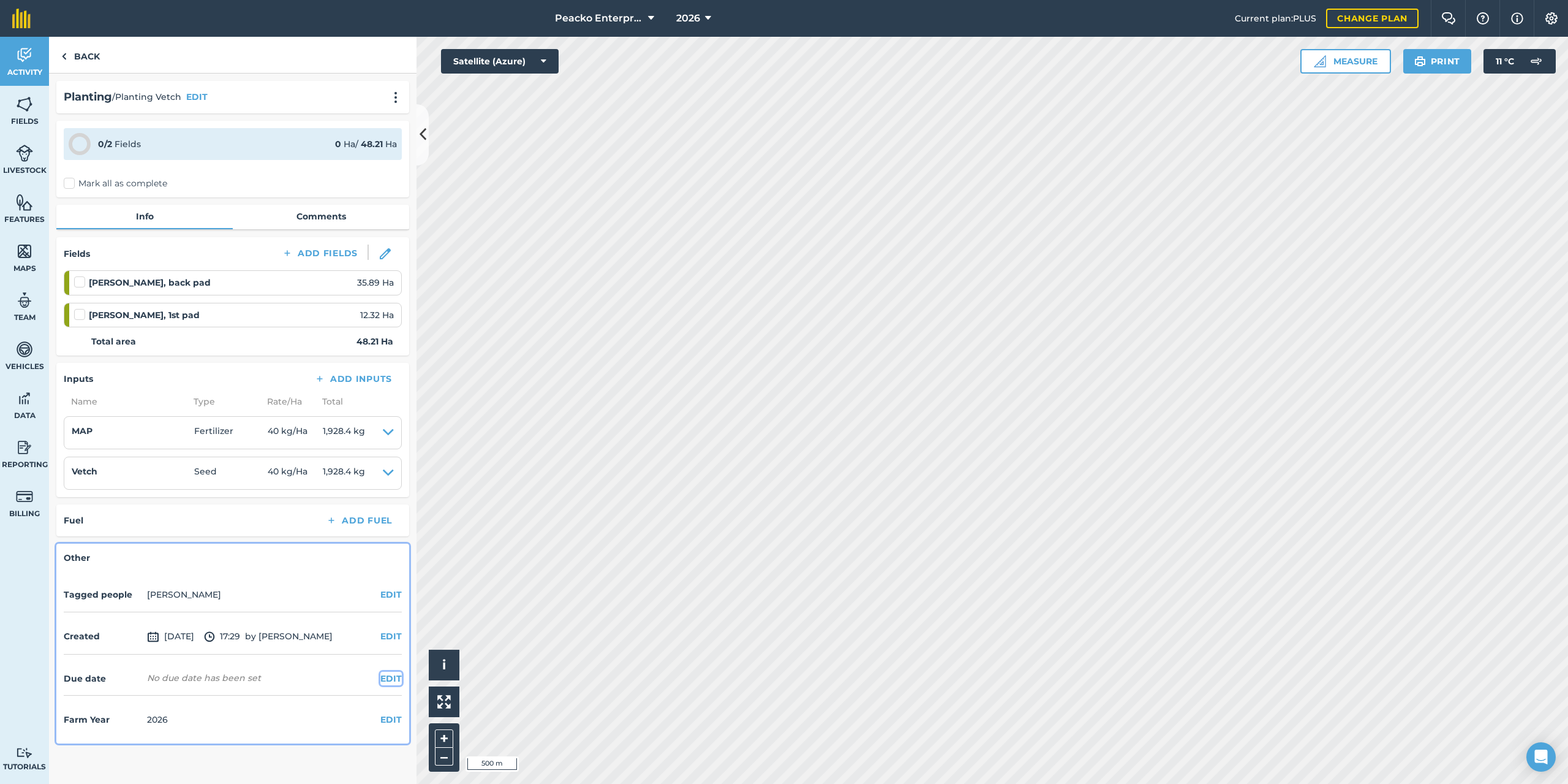
click at [392, 683] on button "EDIT" at bounding box center [391, 678] width 22 height 14
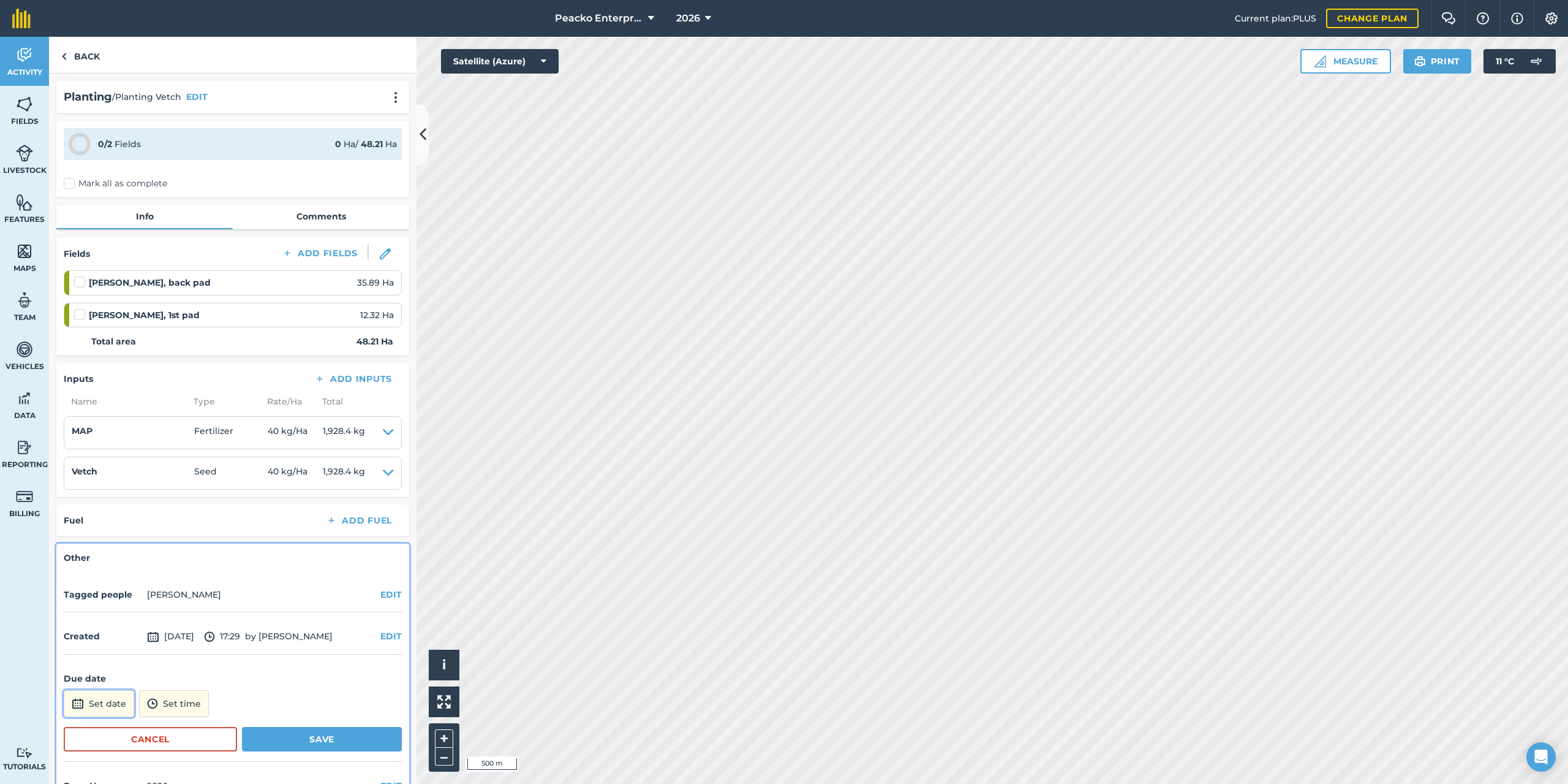
click at [122, 696] on button "Set date" at bounding box center [99, 704] width 71 height 27
click at [245, 535] on button "»" at bounding box center [252, 538] width 27 height 27
click at [78, 543] on button "«" at bounding box center [78, 538] width 27 height 27
click at [227, 545] on button "›" at bounding box center [225, 538] width 27 height 27
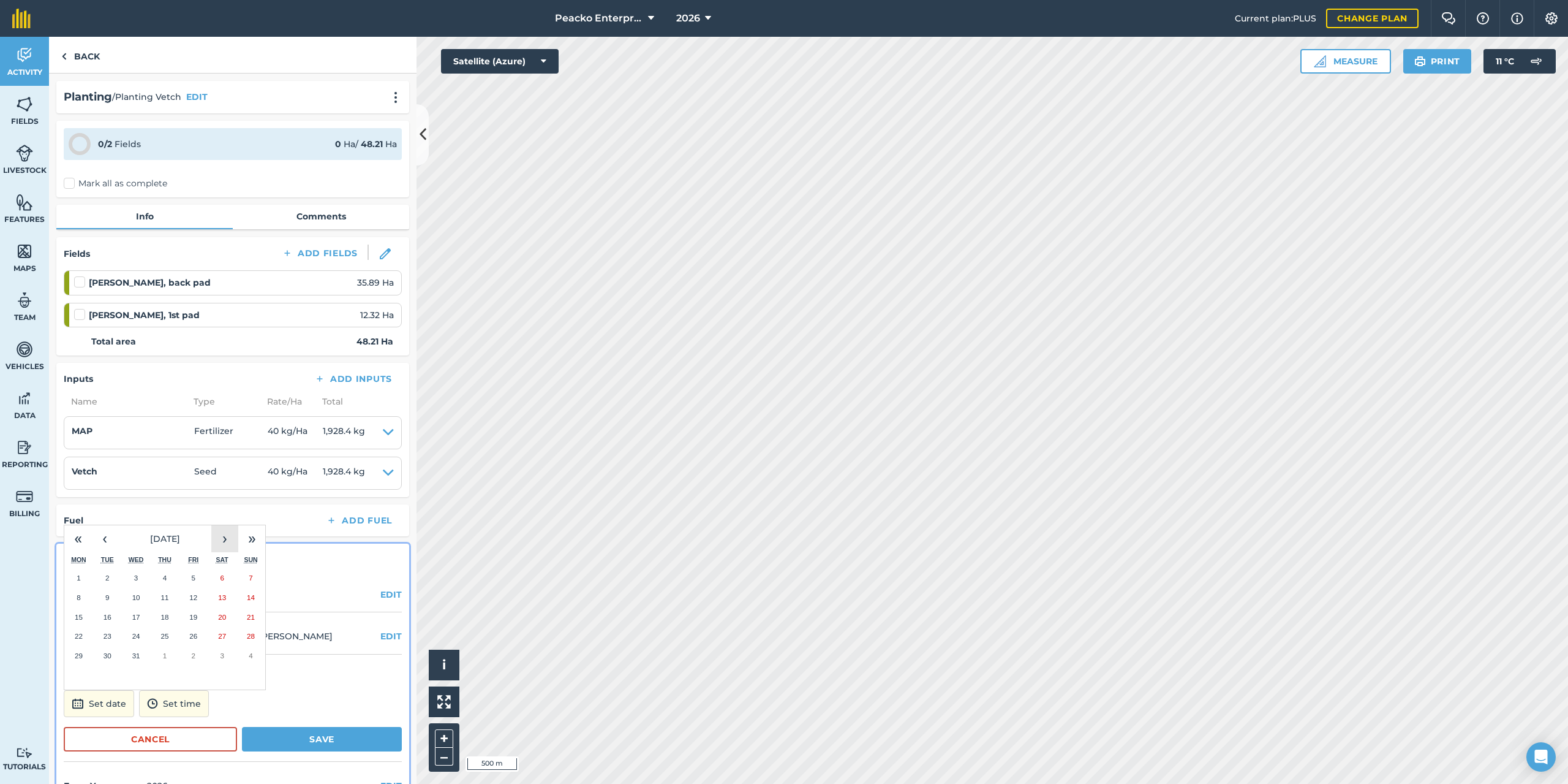
click at [227, 545] on button "›" at bounding box center [225, 538] width 27 height 27
click at [170, 579] on button "2" at bounding box center [165, 578] width 29 height 19
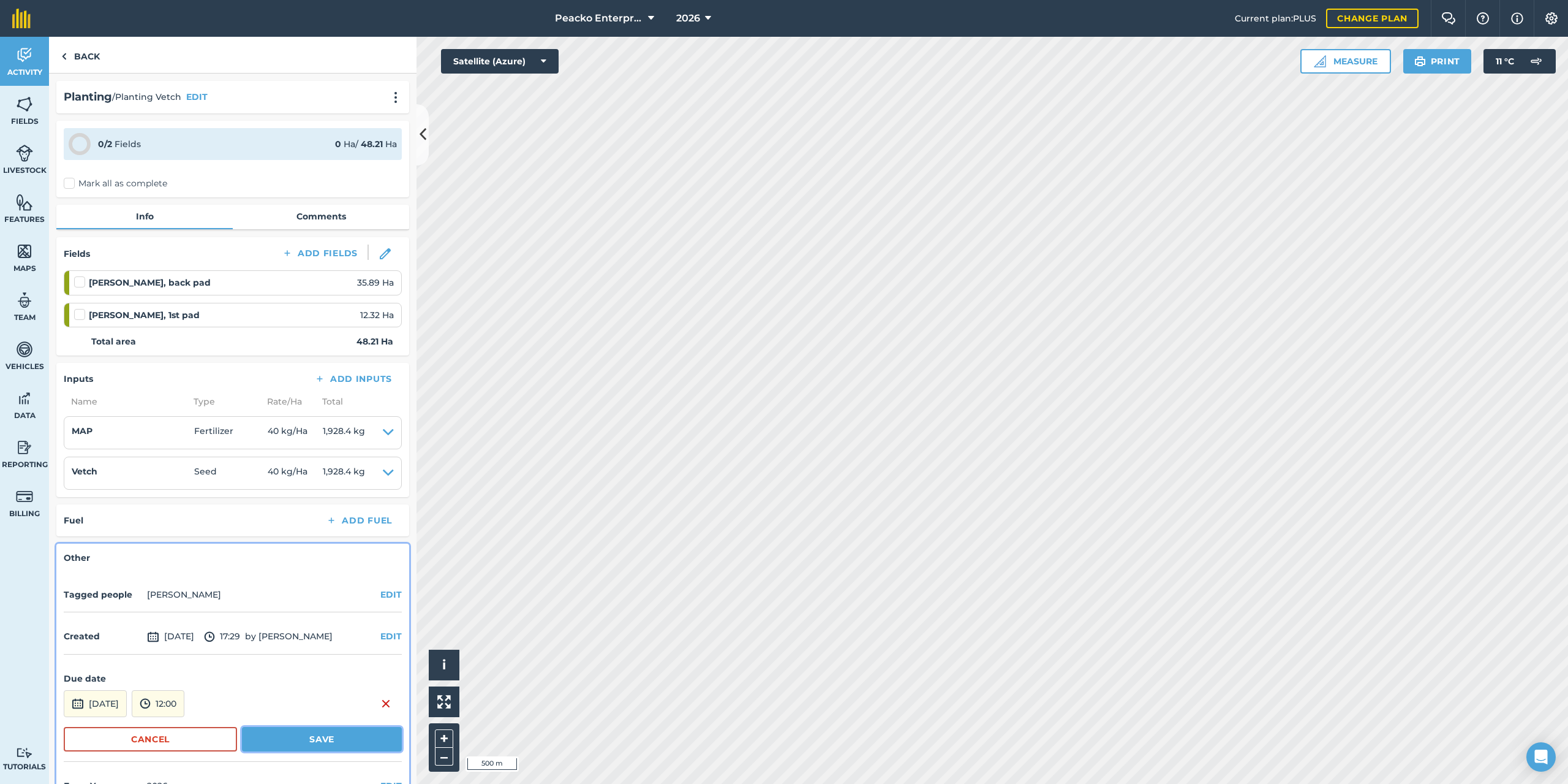
click at [276, 737] on button "Save" at bounding box center [322, 739] width 160 height 25
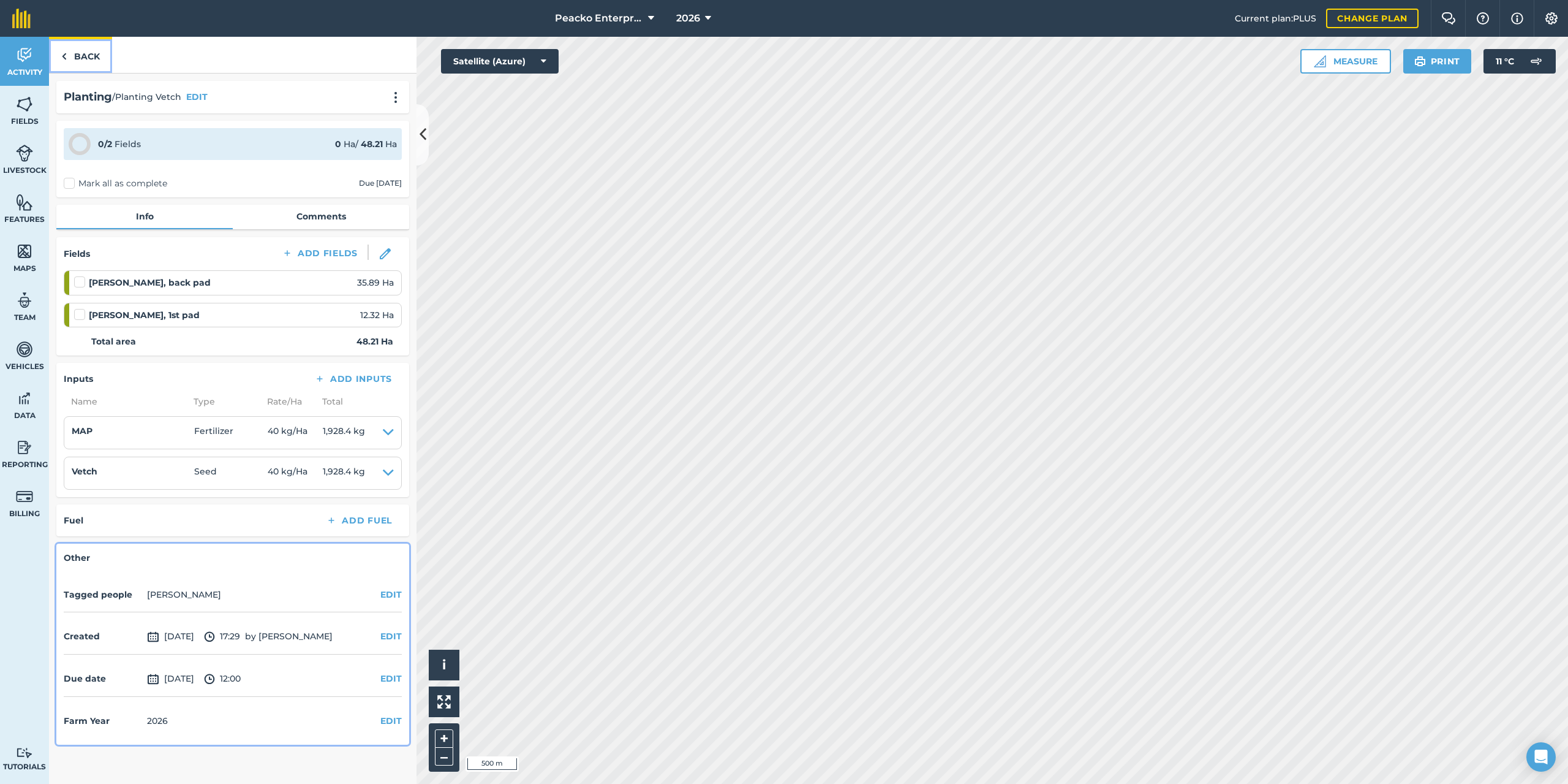
click at [100, 59] on link "Back" at bounding box center [80, 55] width 63 height 36
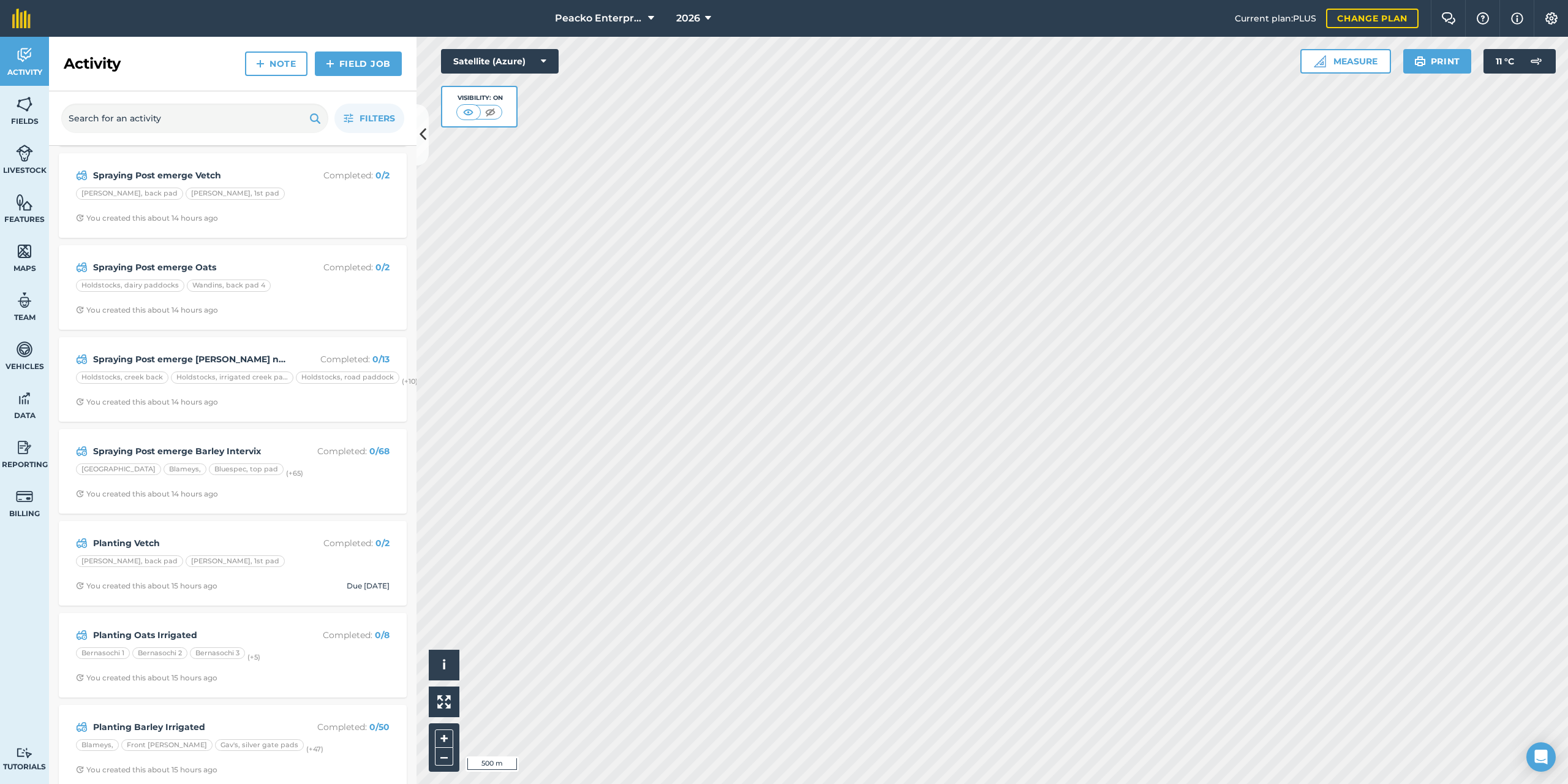
scroll to position [735, 0]
click at [217, 348] on div "Planting Barley Irrigated Completed : 0 / 50 Blameys, Front [PERSON_NAME] Gav's…" at bounding box center [232, 379] width 333 height 70
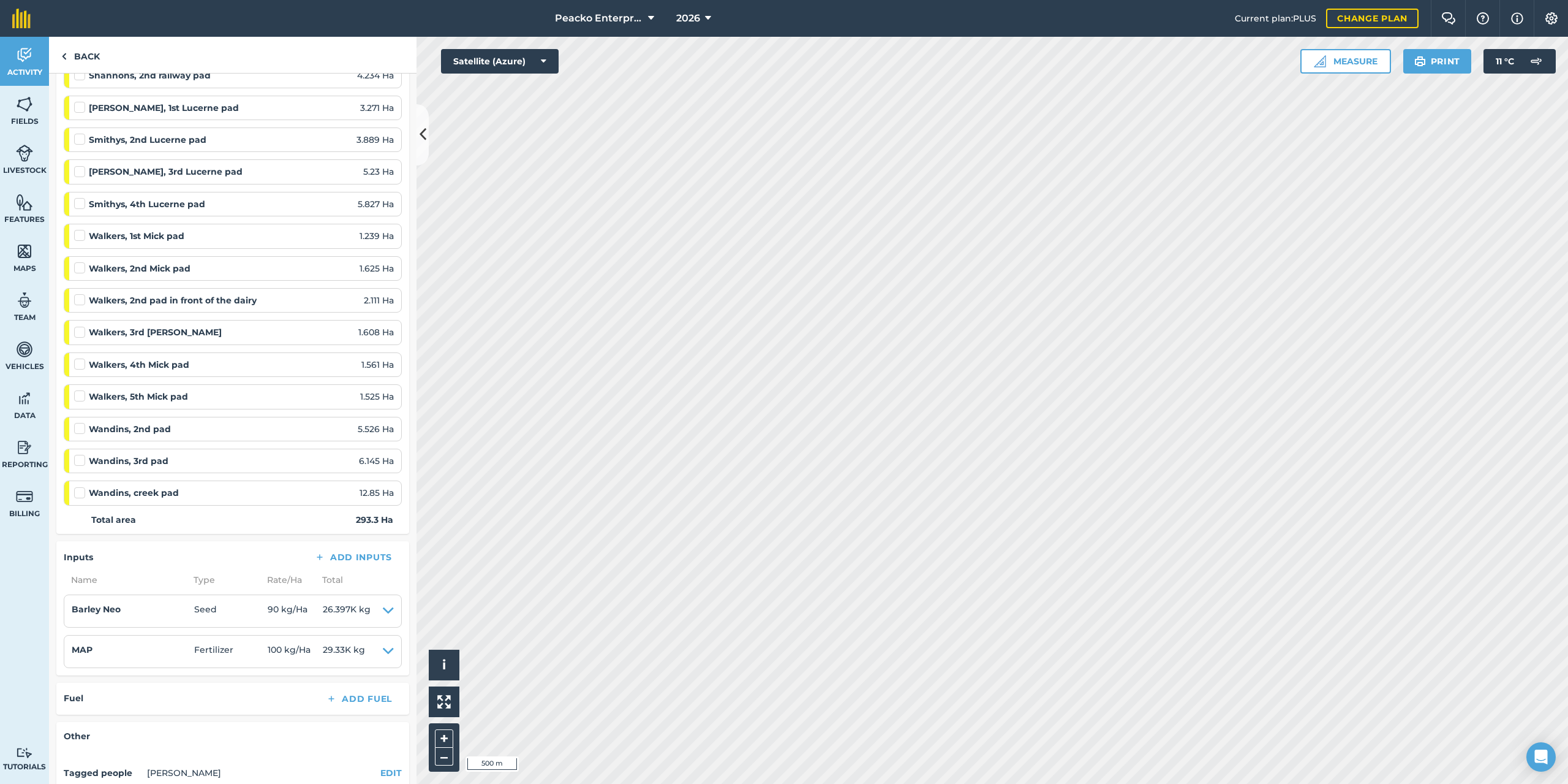
scroll to position [1508, 0]
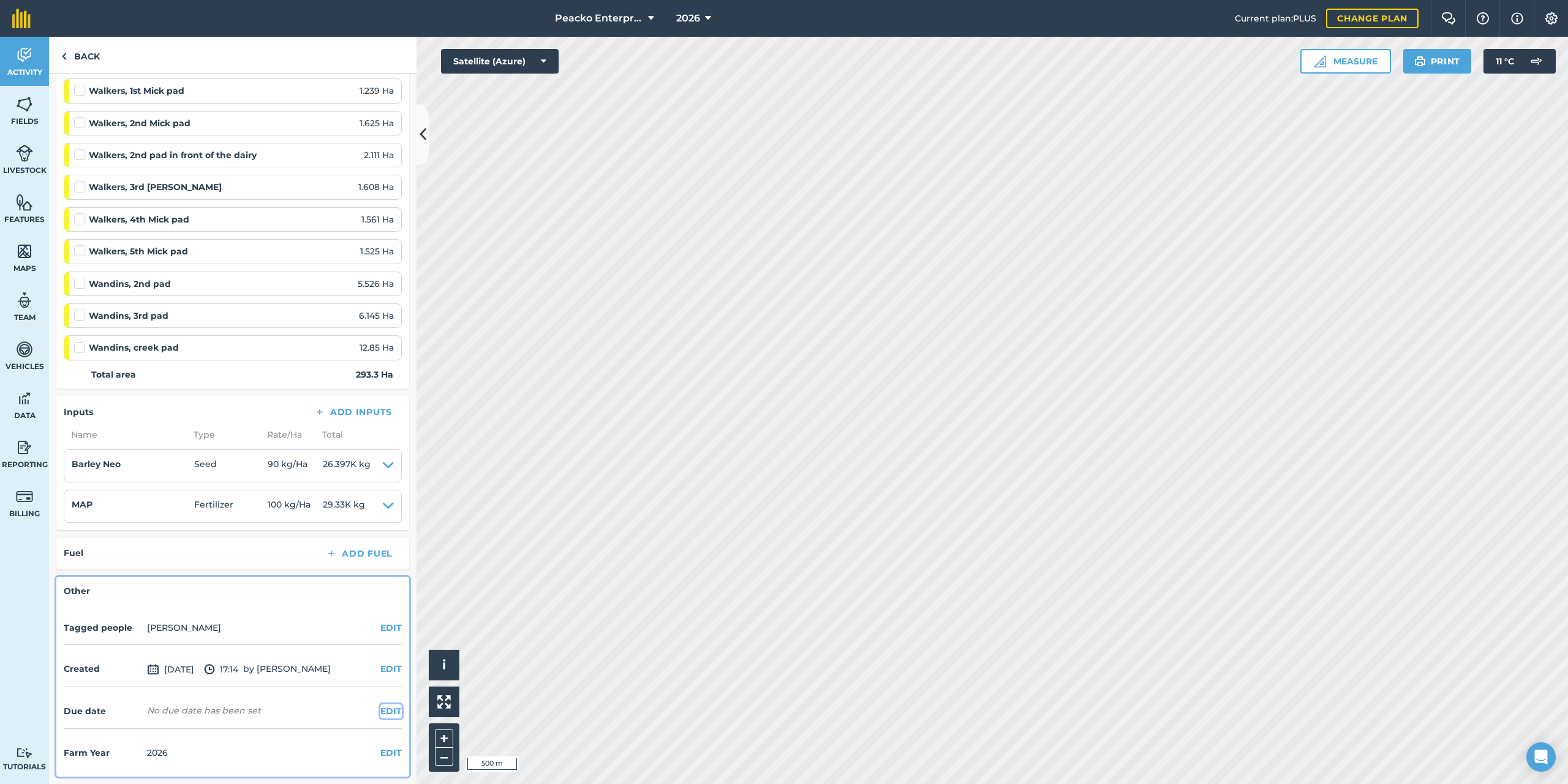
click at [384, 710] on button "EDIT" at bounding box center [391, 710] width 22 height 14
click at [91, 727] on button "Set date" at bounding box center [99, 737] width 71 height 27
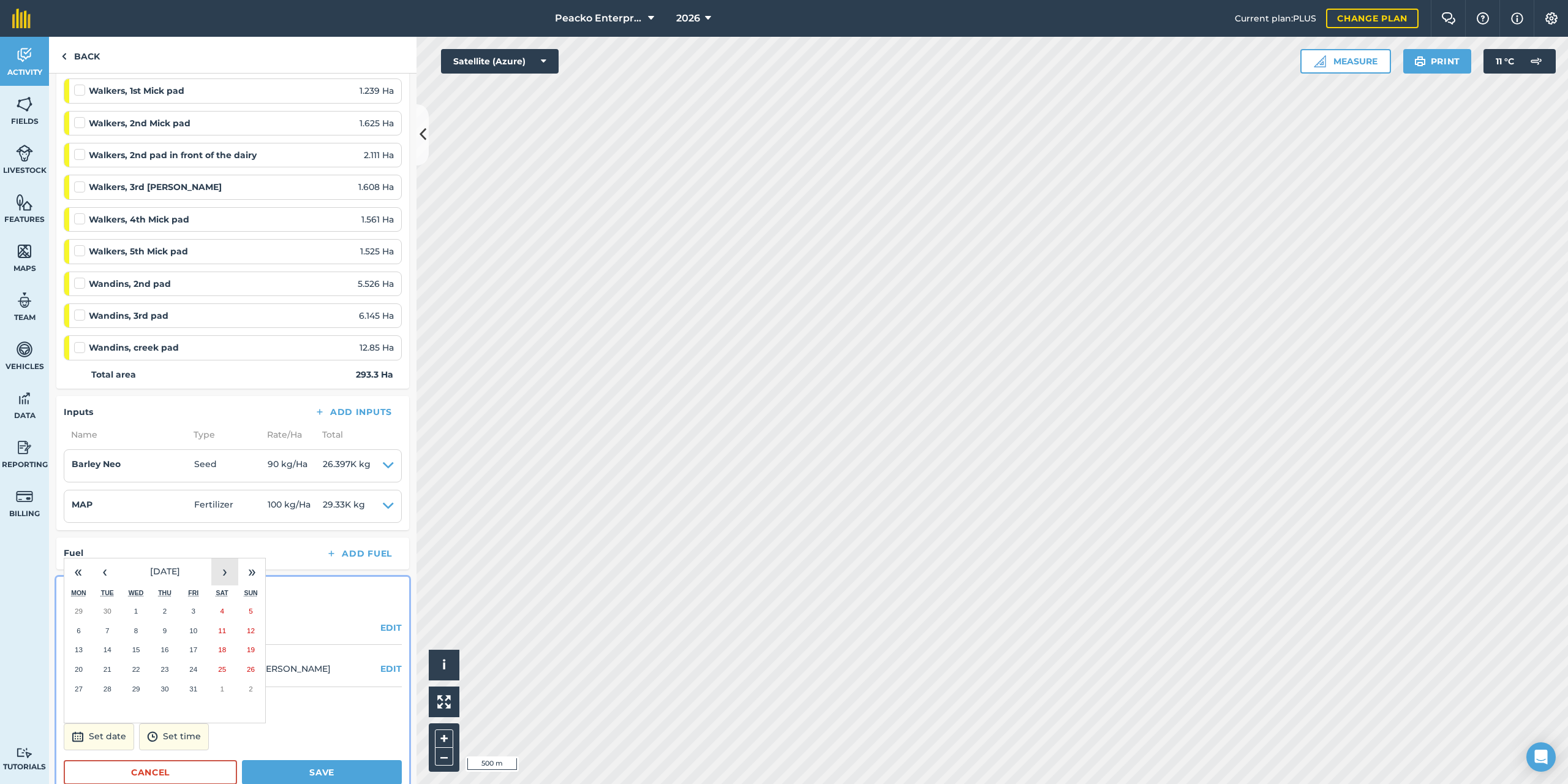
click at [228, 579] on button "›" at bounding box center [225, 572] width 27 height 27
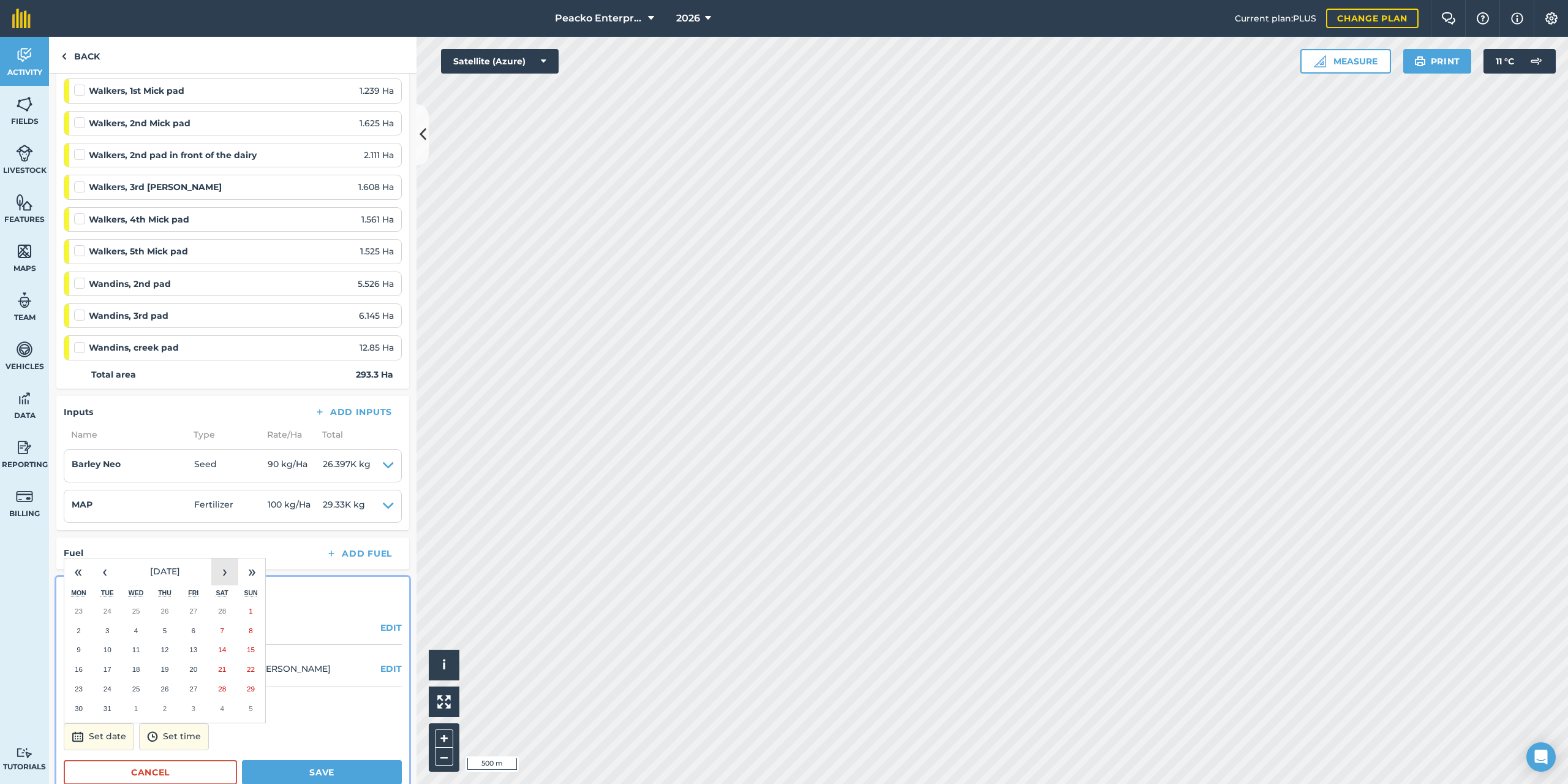
click at [228, 579] on button "›" at bounding box center [225, 572] width 27 height 27
click at [196, 610] on button "3" at bounding box center [193, 611] width 29 height 19
click at [265, 761] on button "Save" at bounding box center [322, 772] width 160 height 25
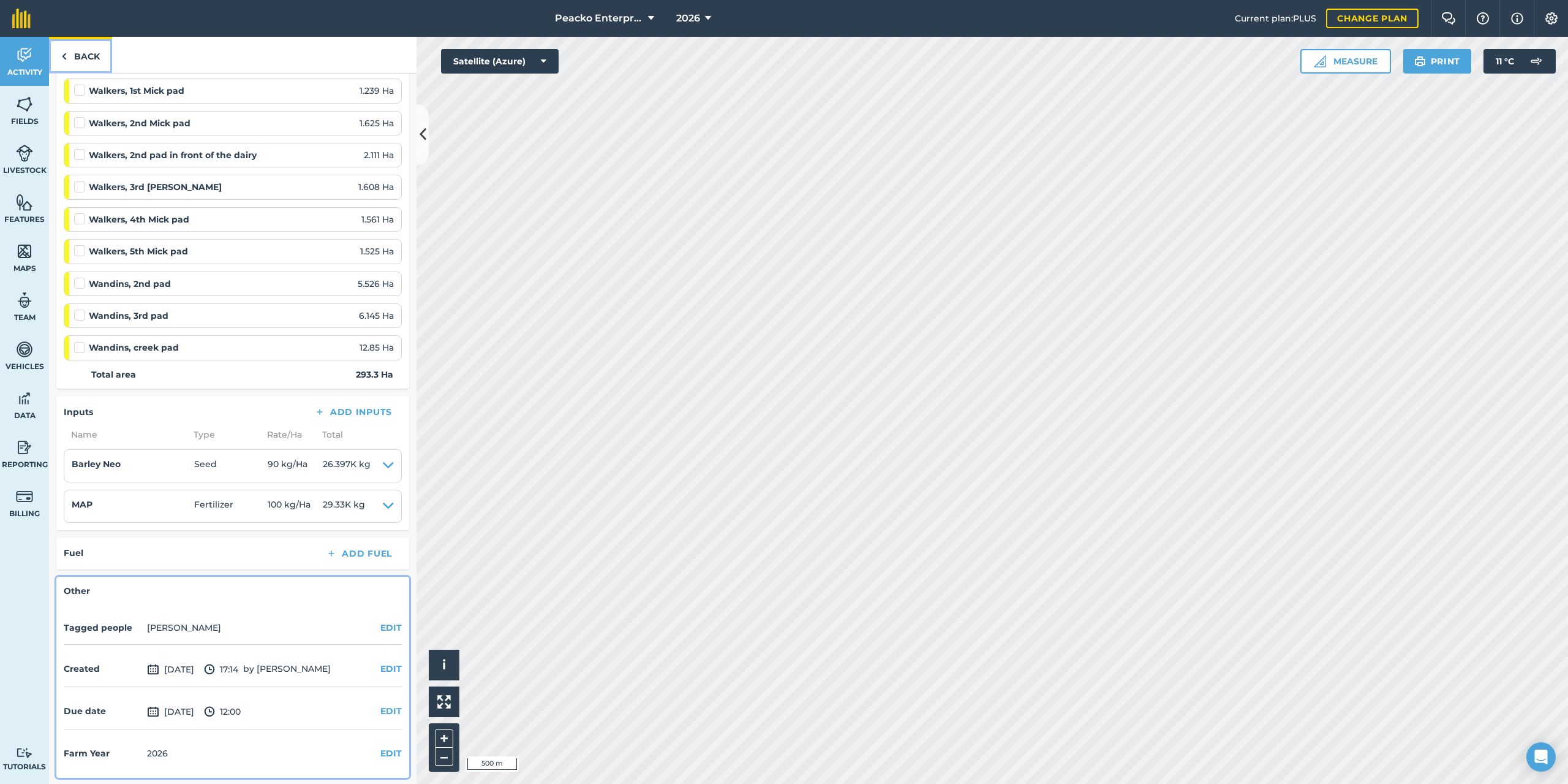
click at [93, 53] on link "Back" at bounding box center [80, 55] width 63 height 36
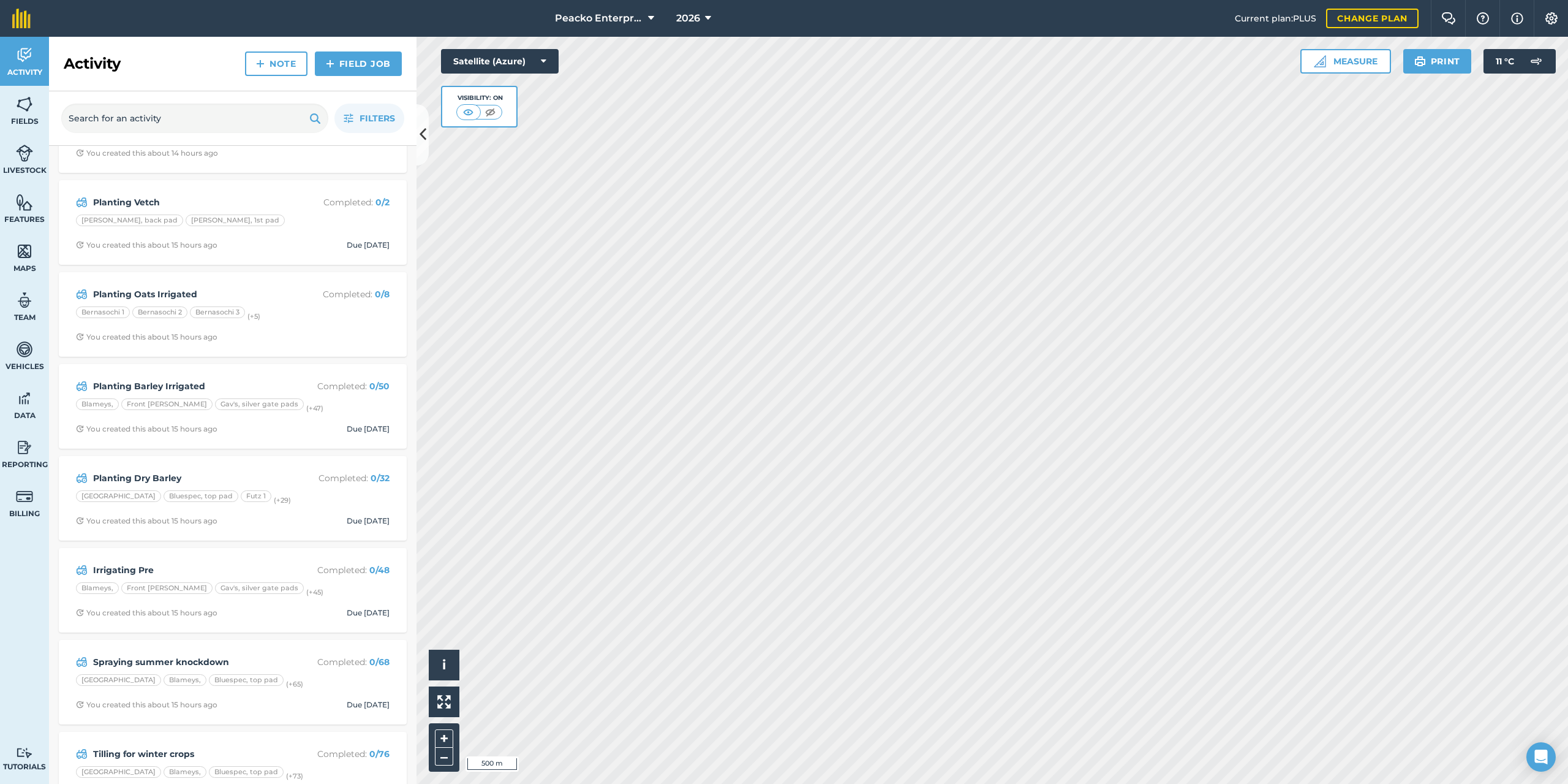
scroll to position [758, 0]
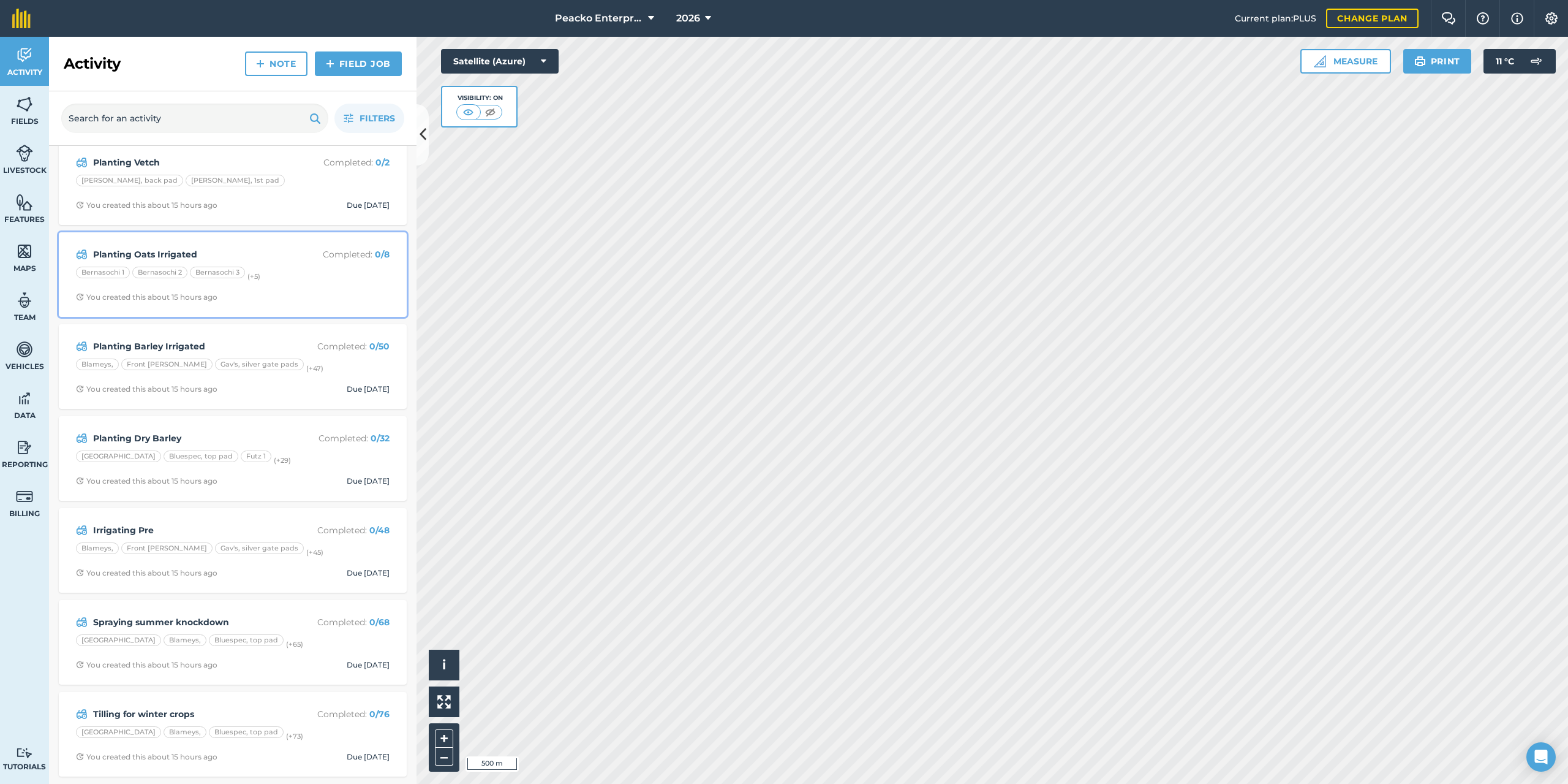
click at [257, 247] on div "Planting Oats Irrigated Completed : 0 / 8" at bounding box center [233, 254] width 314 height 14
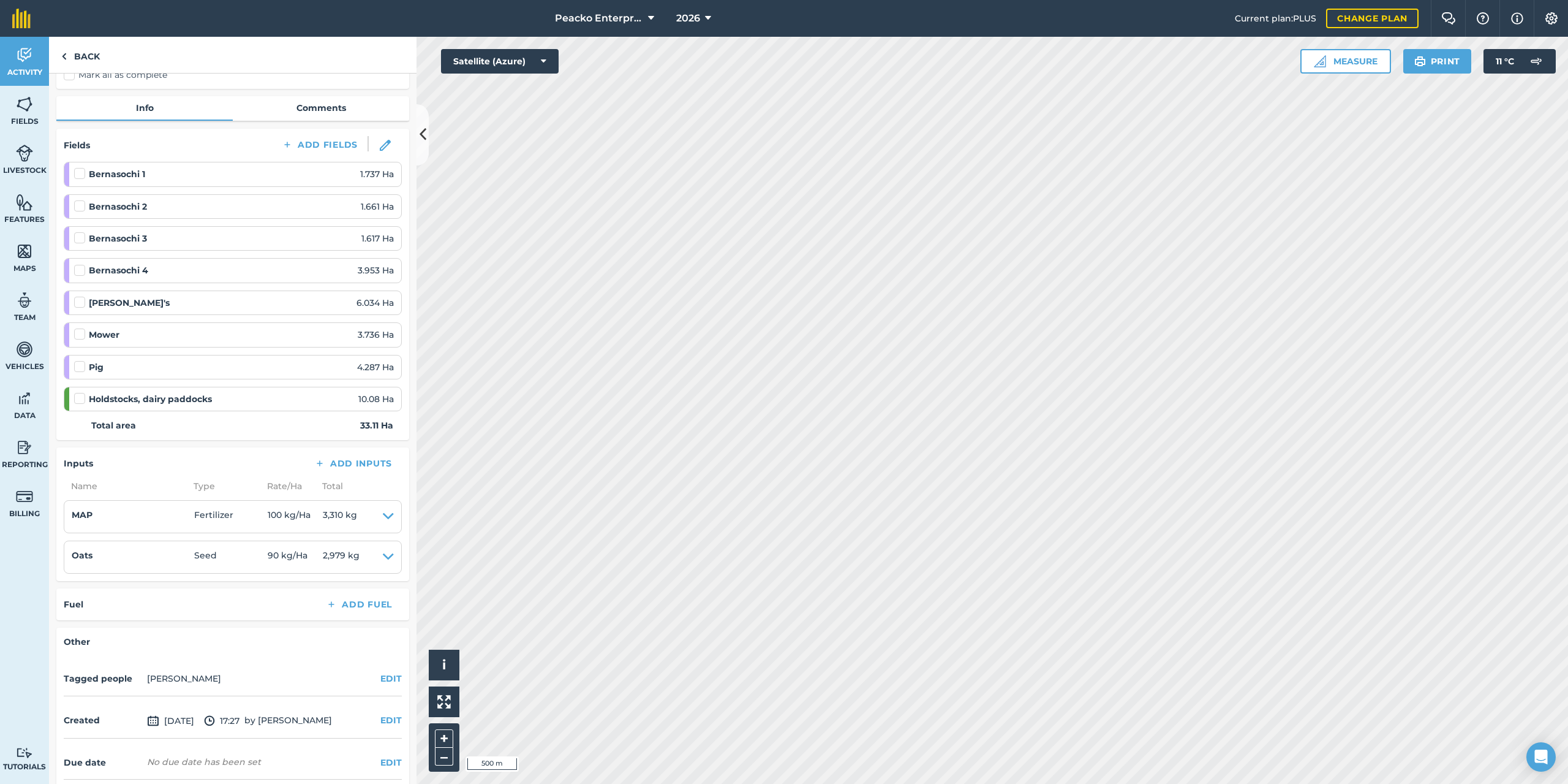
scroll to position [160, 0]
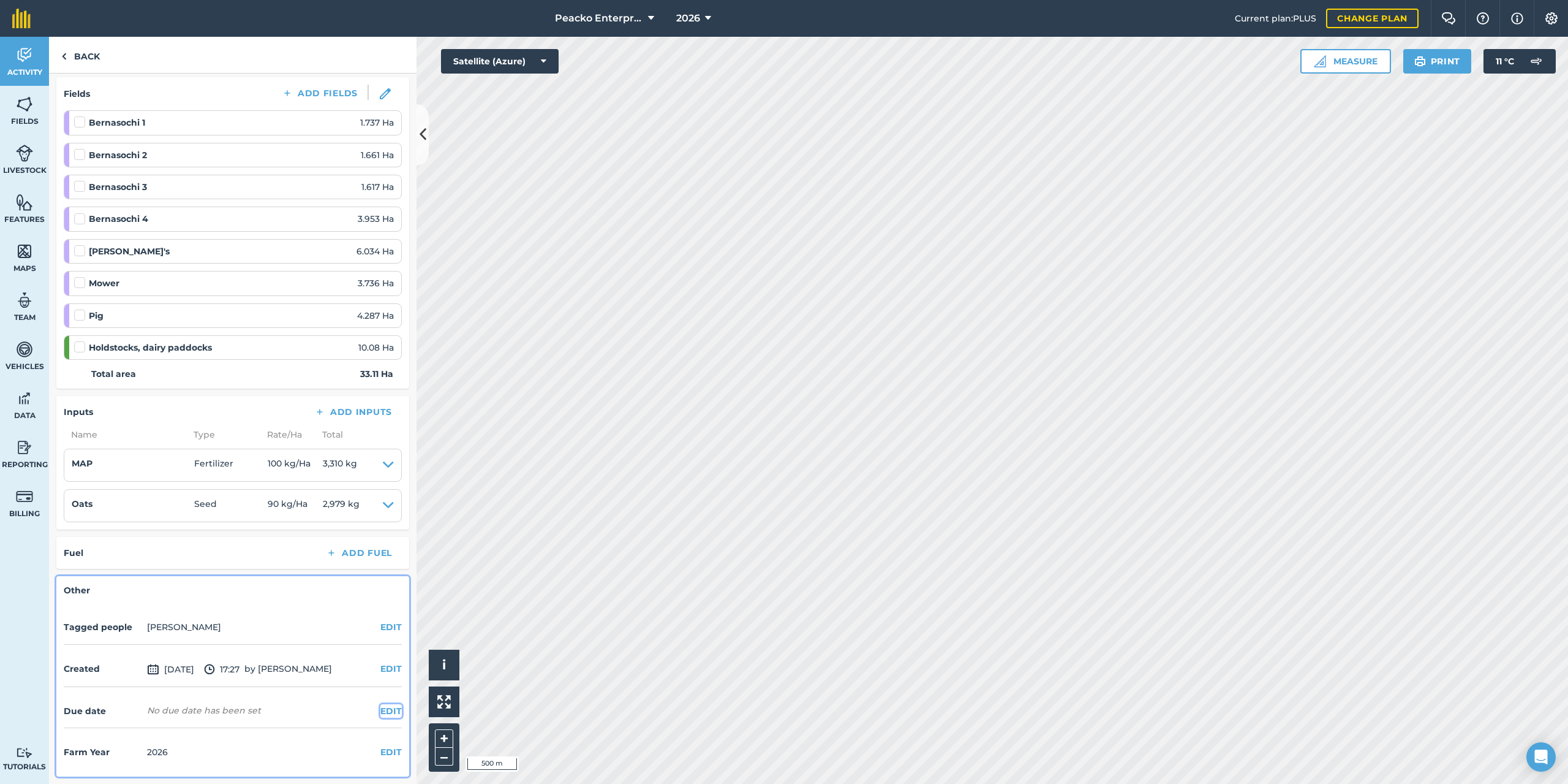
click at [382, 711] on button "EDIT" at bounding box center [391, 710] width 22 height 14
click at [115, 729] on button "Set date" at bounding box center [99, 736] width 71 height 27
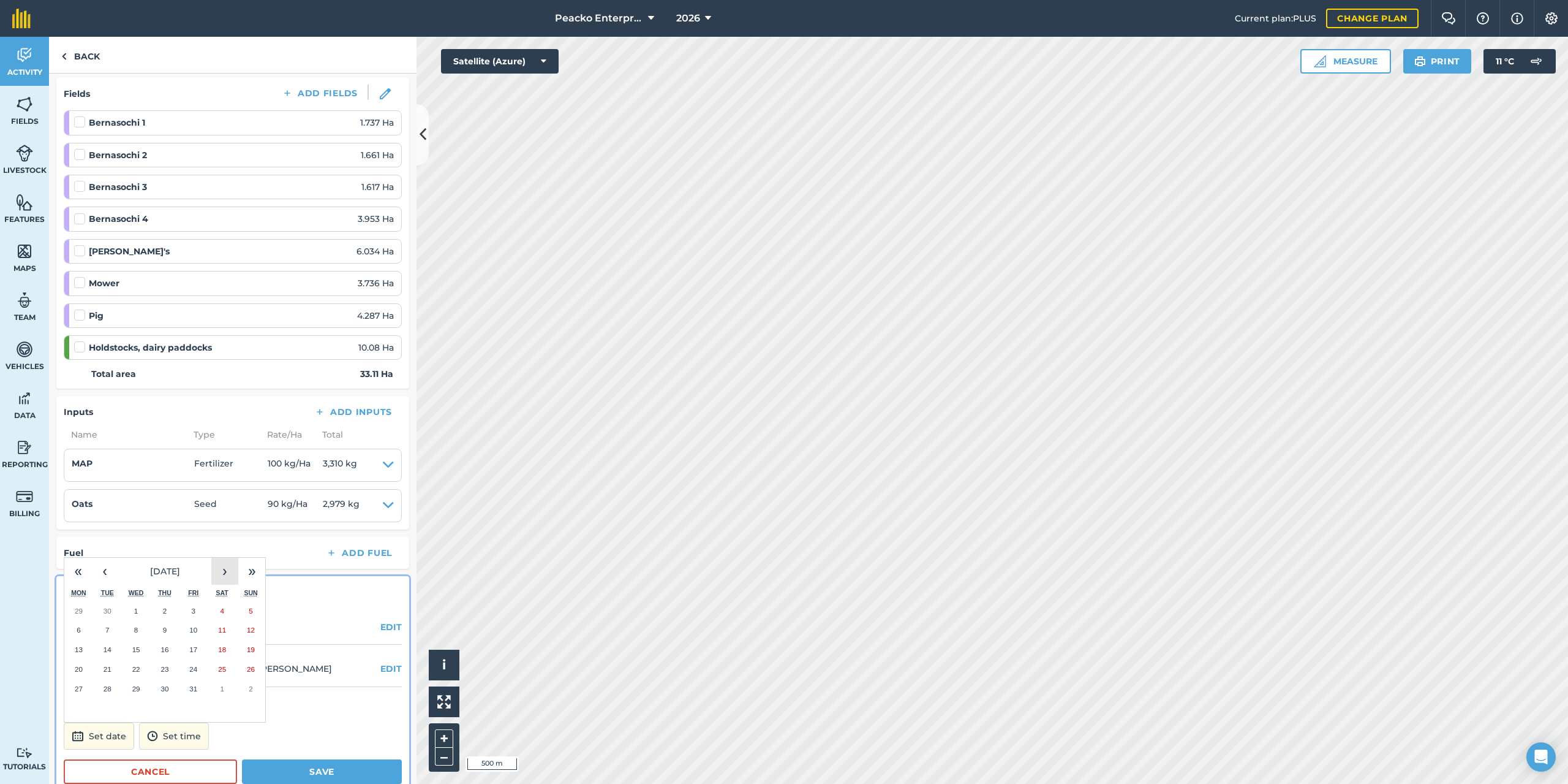
click at [221, 575] on button "›" at bounding box center [225, 571] width 27 height 27
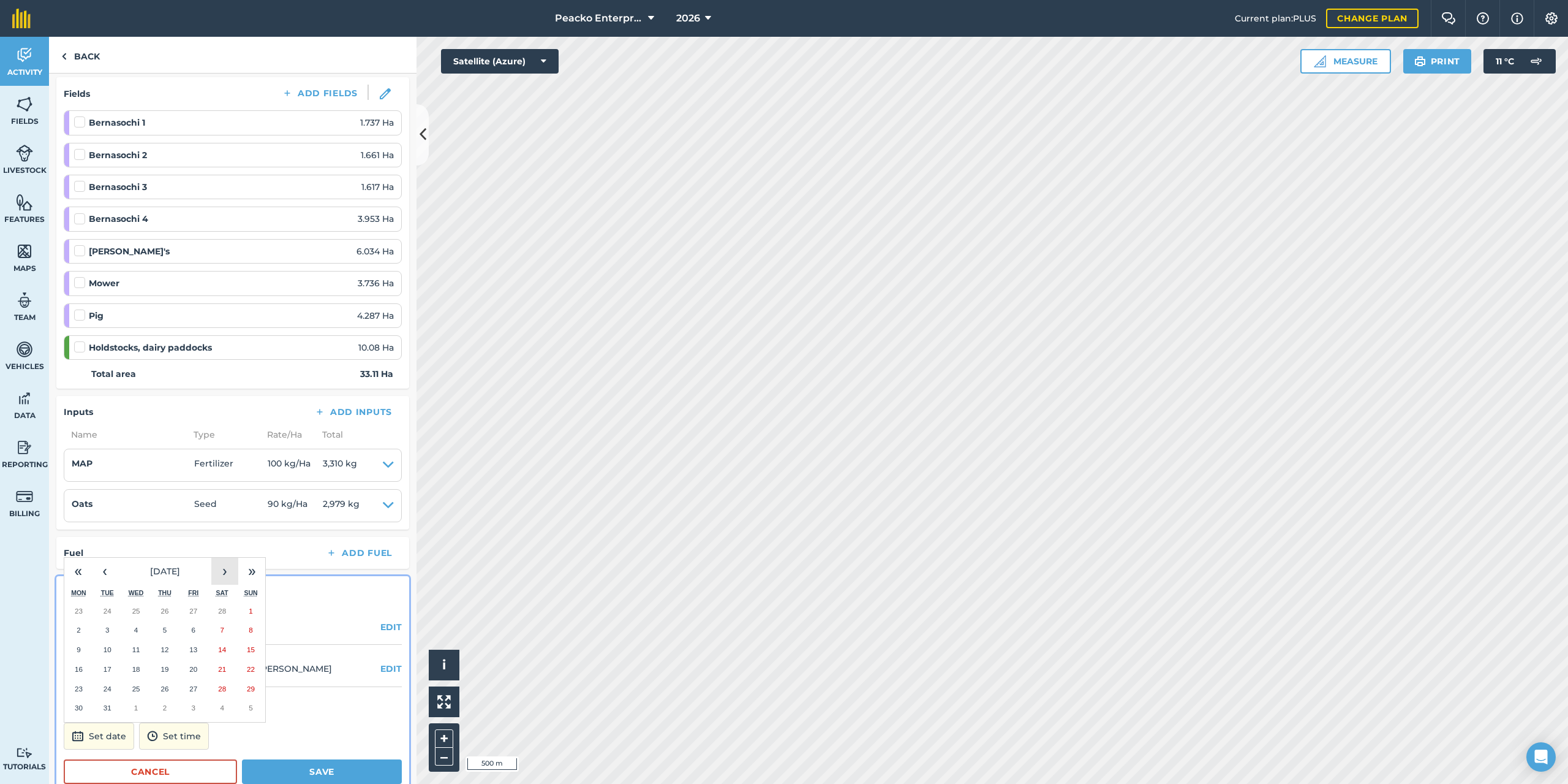
click at [221, 575] on button "›" at bounding box center [225, 571] width 27 height 27
click at [110, 569] on button "‹" at bounding box center [105, 571] width 27 height 27
click at [229, 613] on button "4" at bounding box center [222, 611] width 29 height 19
click at [285, 767] on button "Save" at bounding box center [322, 771] width 160 height 25
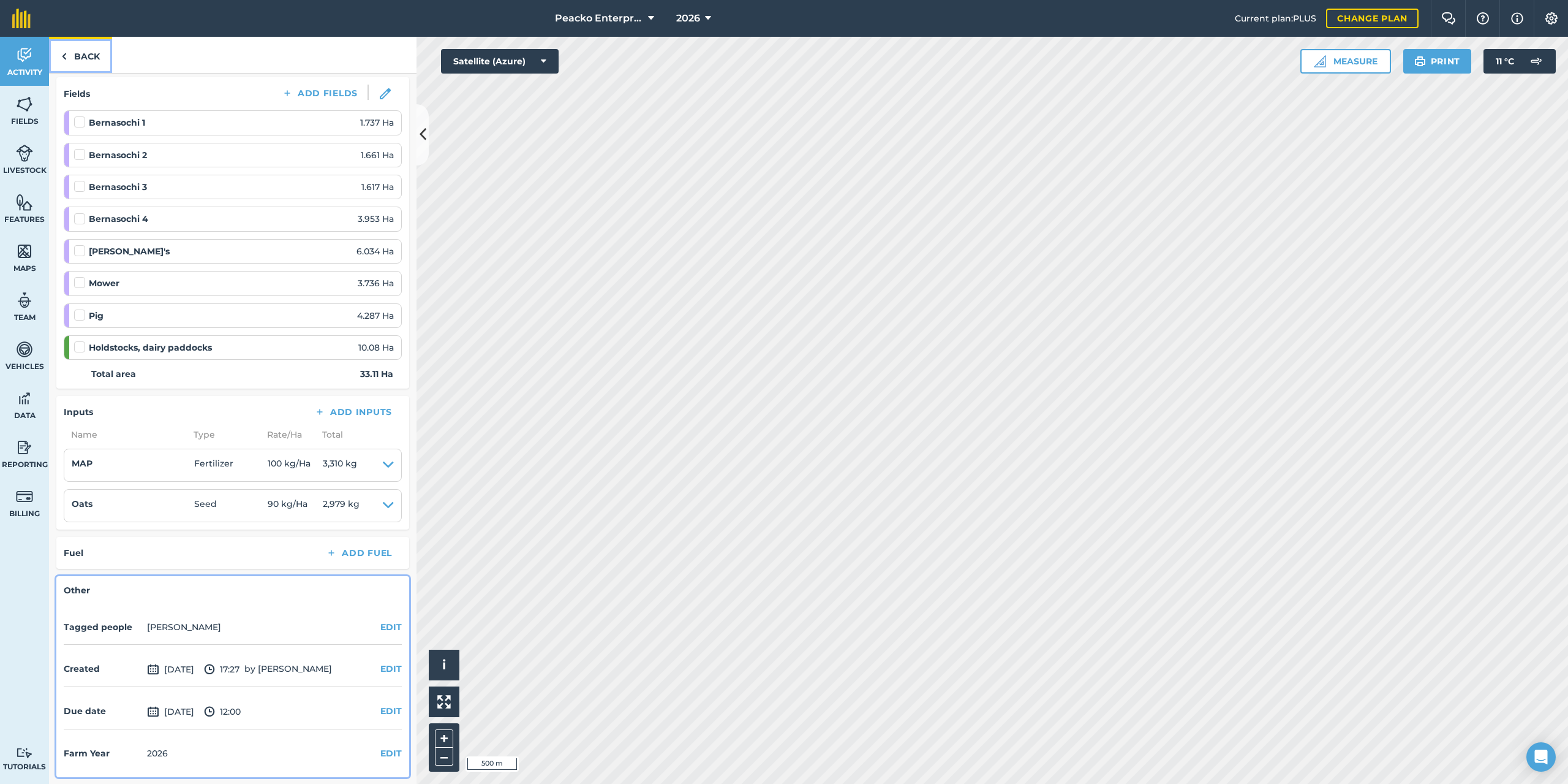
click at [107, 63] on link "Back" at bounding box center [80, 55] width 63 height 36
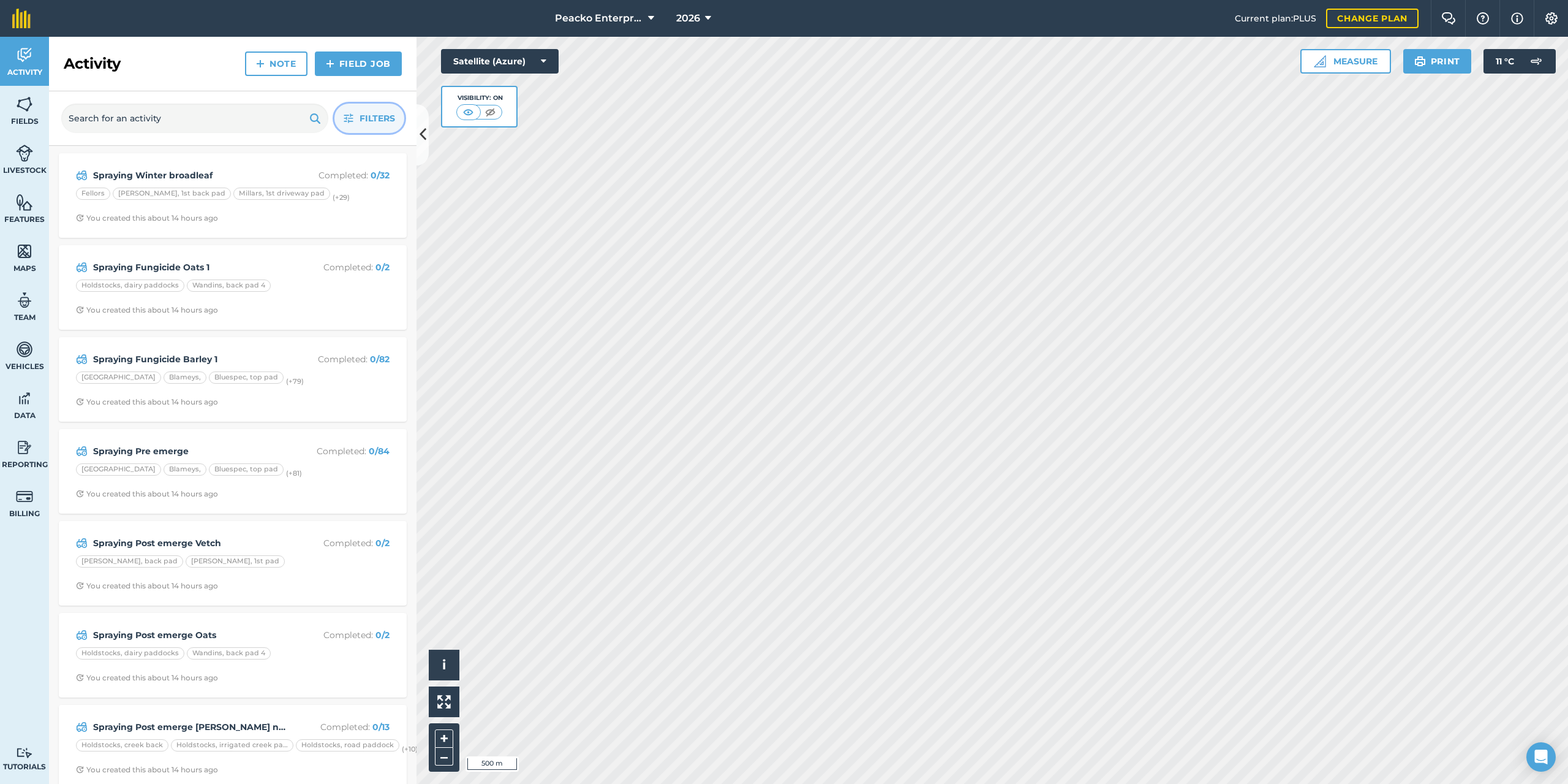
click at [369, 120] on span "Filters" at bounding box center [377, 118] width 35 height 14
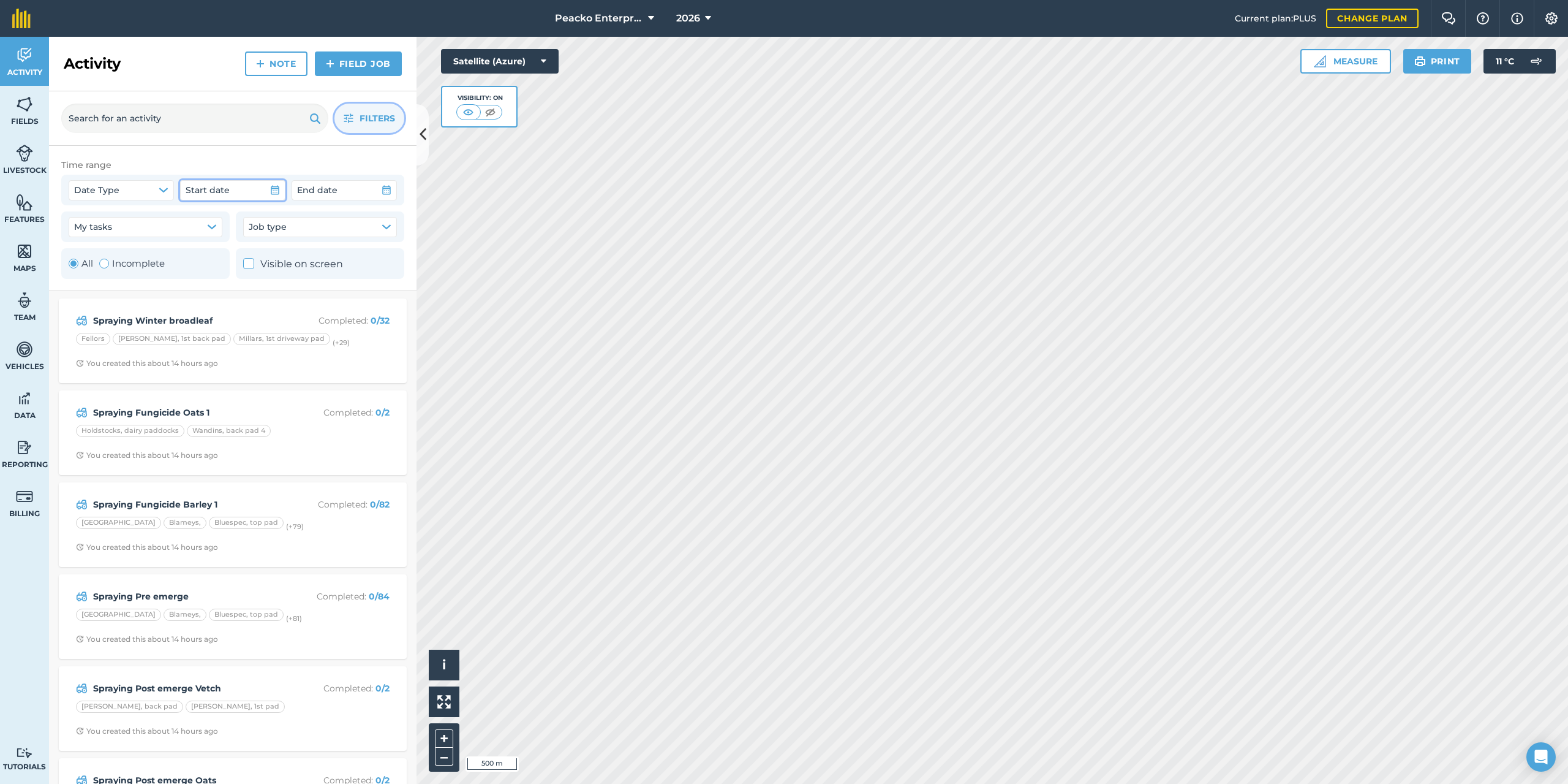
click at [243, 191] on button "Start date" at bounding box center [232, 189] width 105 height 19
click at [201, 162] on div "Time range" at bounding box center [233, 165] width 343 height 14
click at [421, 118] on button at bounding box center [422, 135] width 12 height 61
